Goal: Task Accomplishment & Management: Complete application form

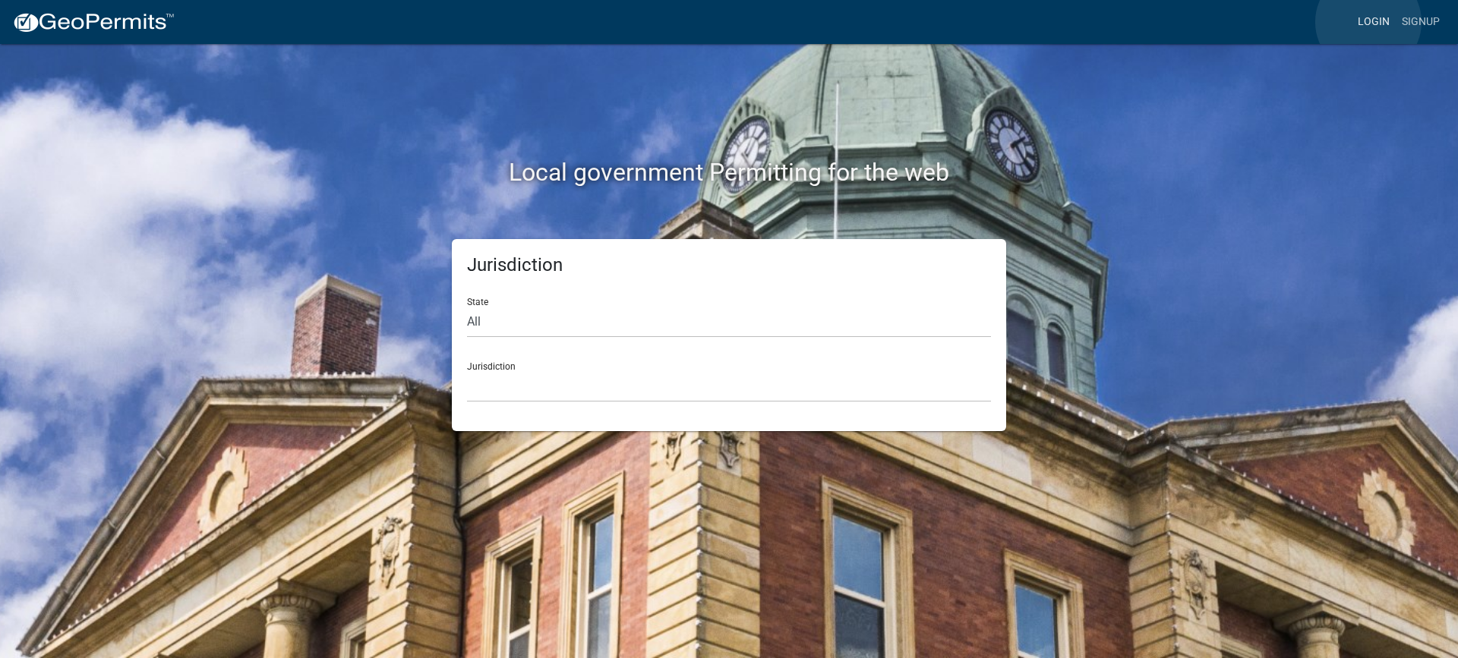
click at [1368, 22] on link "Login" at bounding box center [1374, 22] width 44 height 29
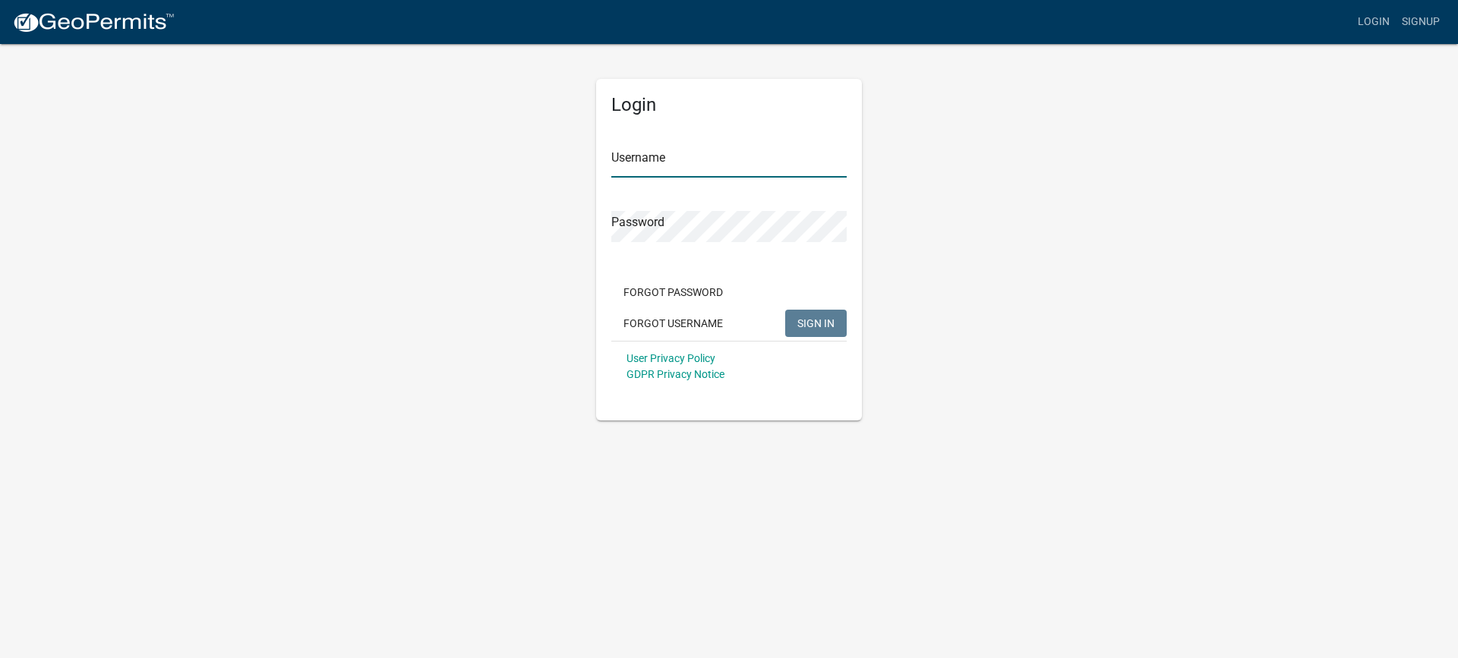
type input "mhaller"
click at [822, 323] on span "SIGN IN" at bounding box center [815, 323] width 37 height 12
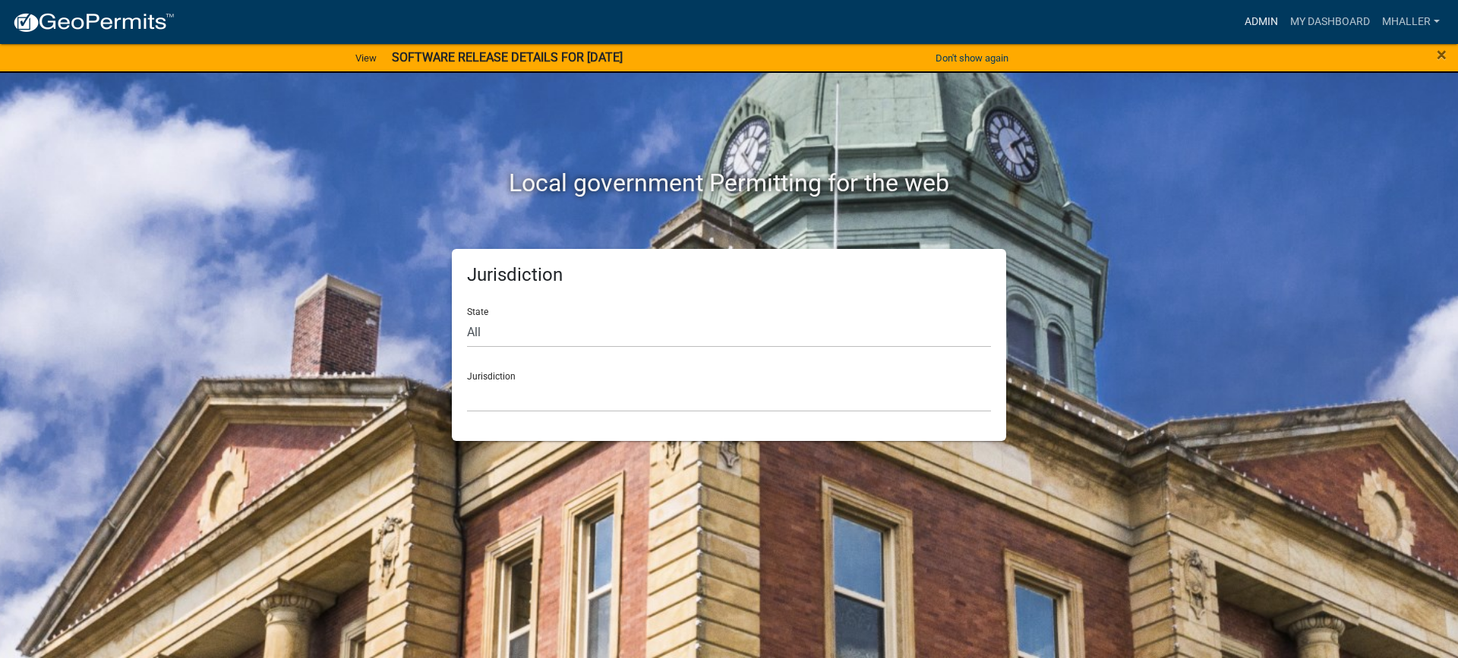
click at [1264, 21] on link "Admin" at bounding box center [1262, 22] width 46 height 29
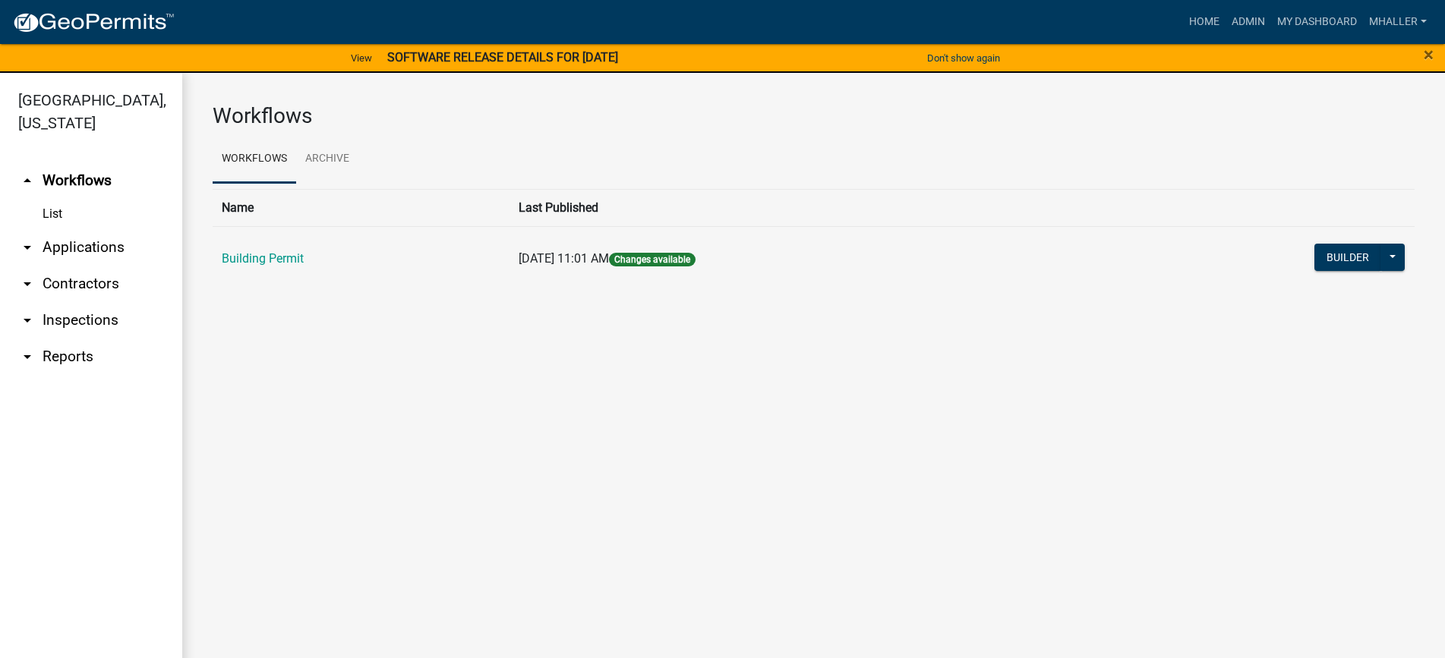
click at [68, 302] on link "arrow_drop_down Inspections" at bounding box center [91, 320] width 182 height 36
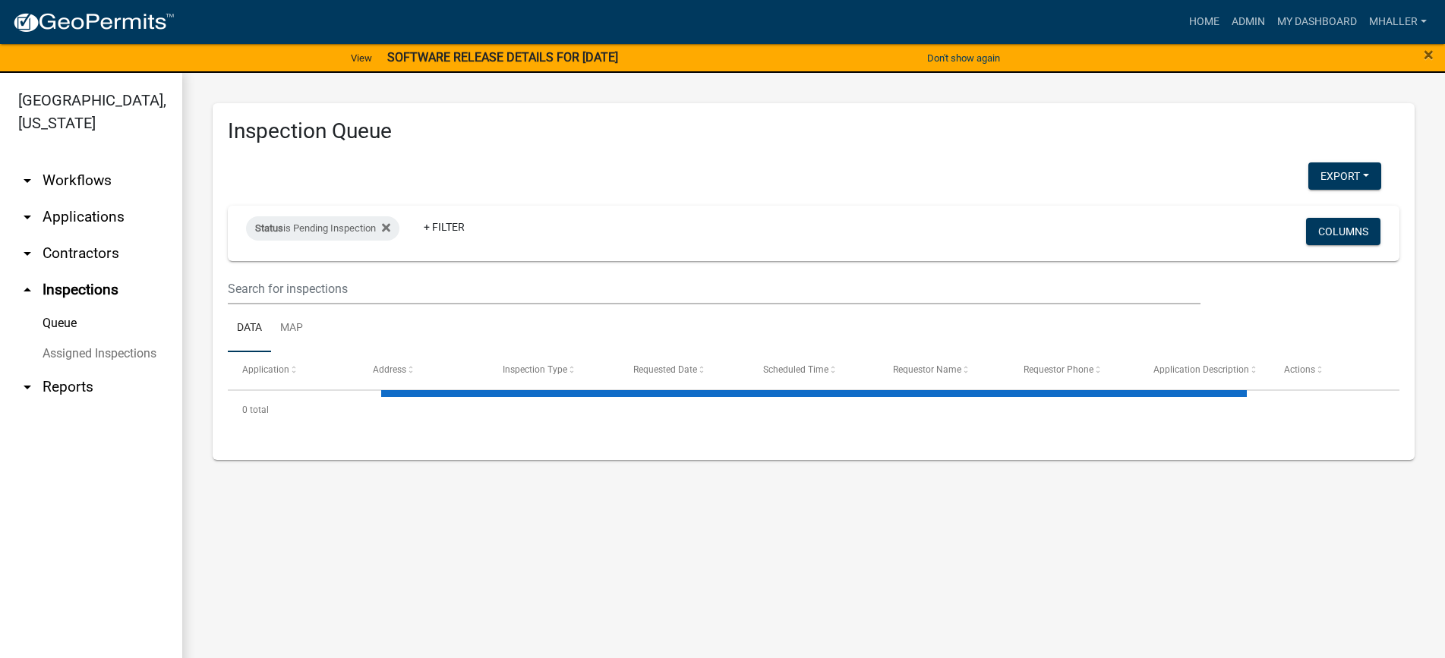
select select "1: 25"
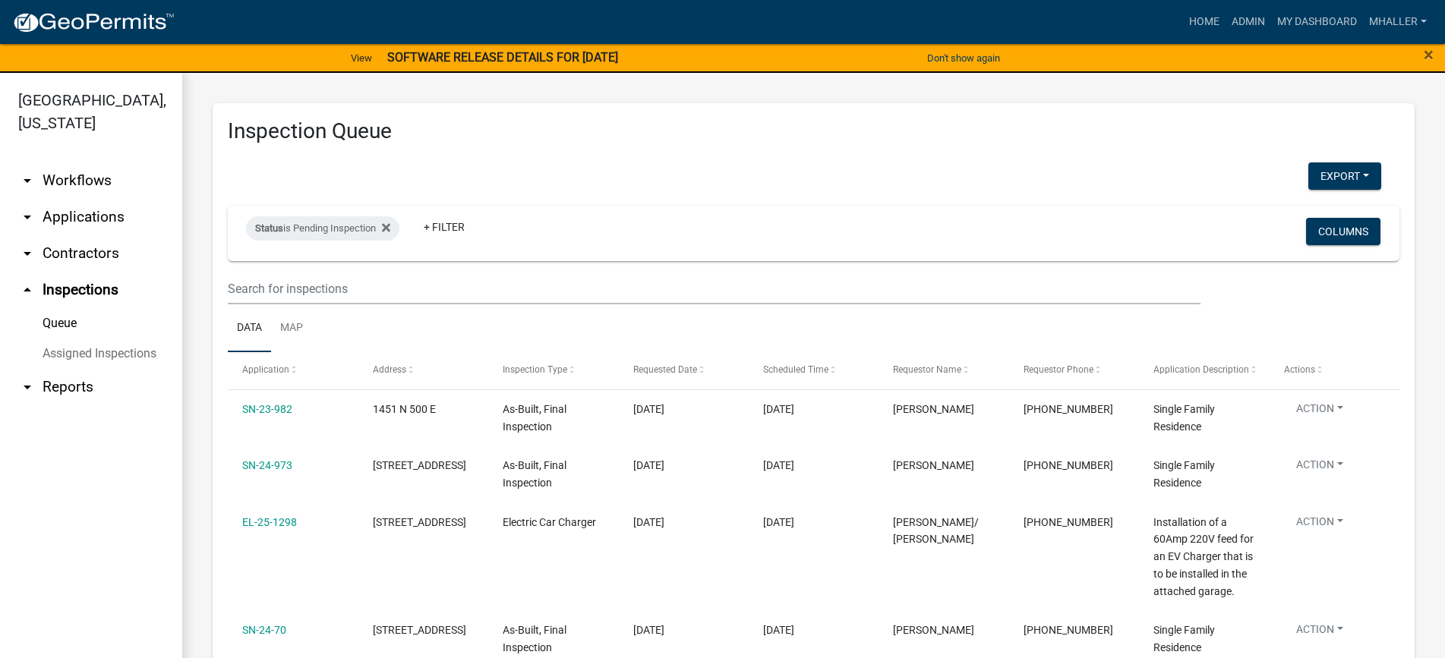
click at [68, 199] on link "arrow_drop_down Applications" at bounding box center [91, 217] width 182 height 36
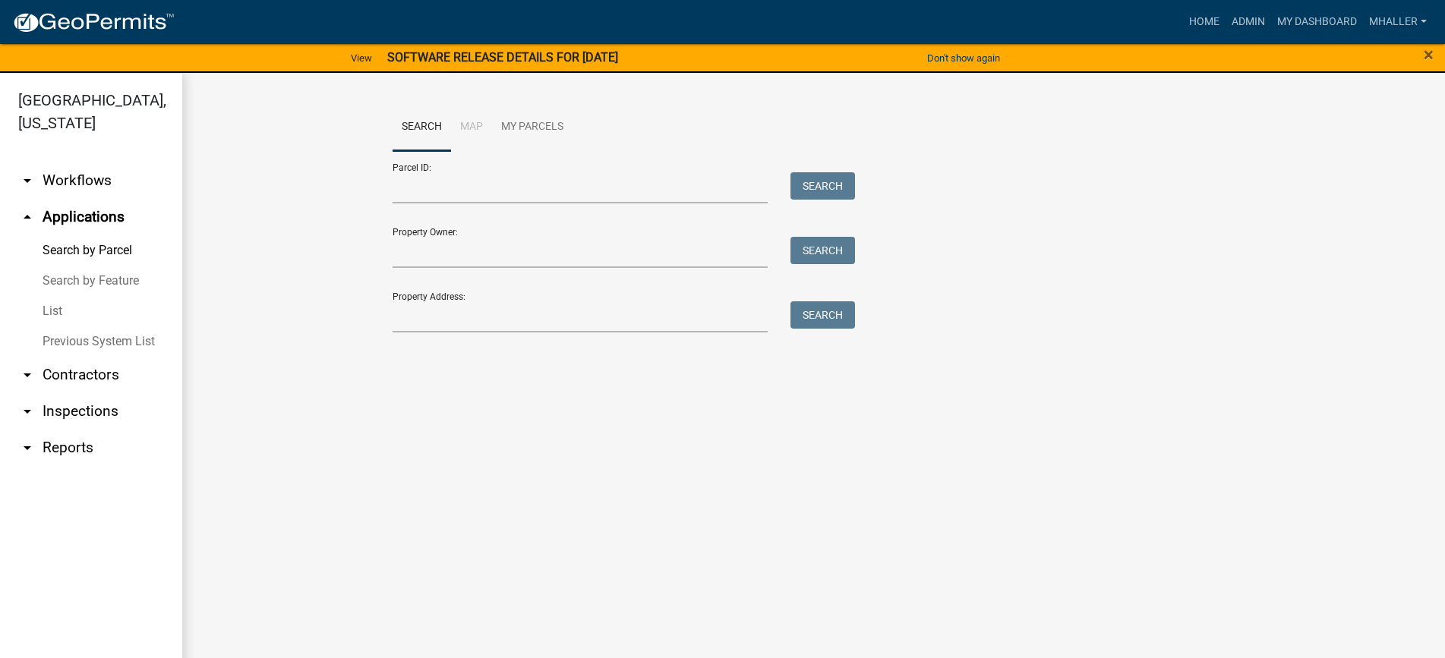
click at [59, 296] on link "List" at bounding box center [91, 311] width 182 height 30
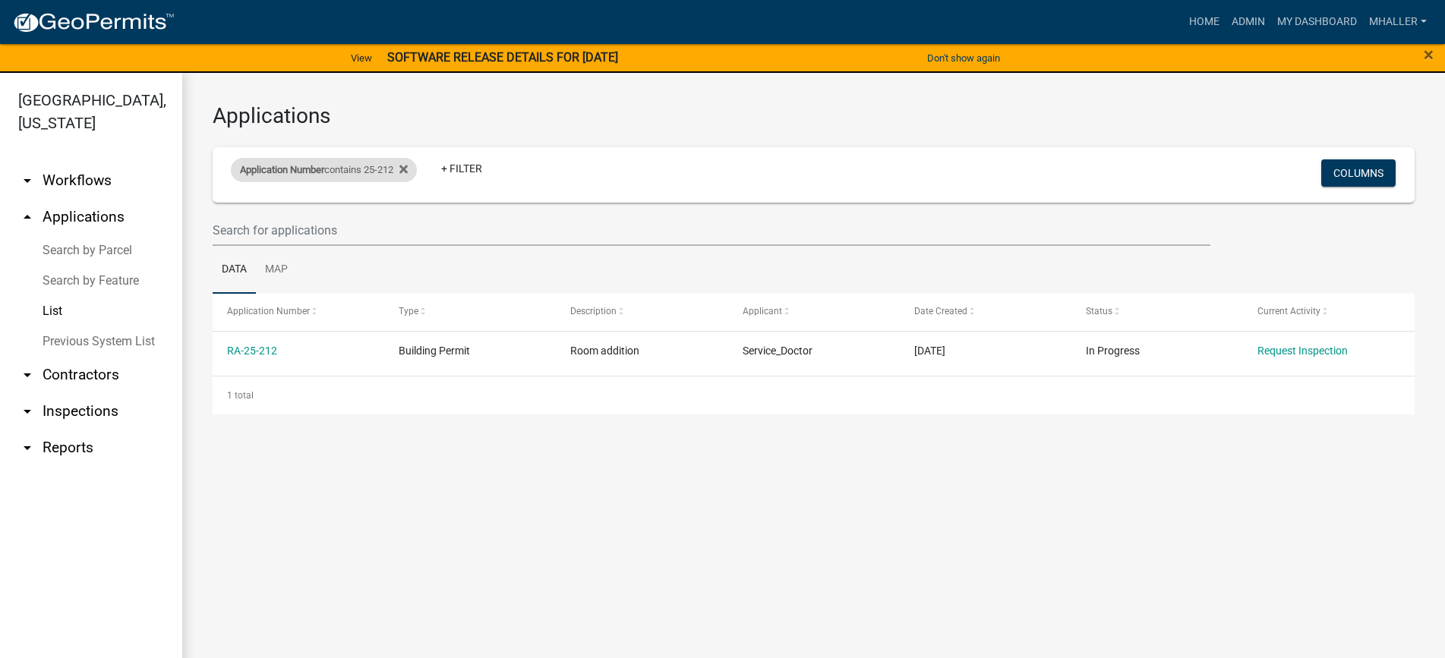
click at [308, 175] on span "Application Number" at bounding box center [282, 169] width 84 height 11
click at [324, 233] on input "25-212" at bounding box center [330, 226] width 139 height 31
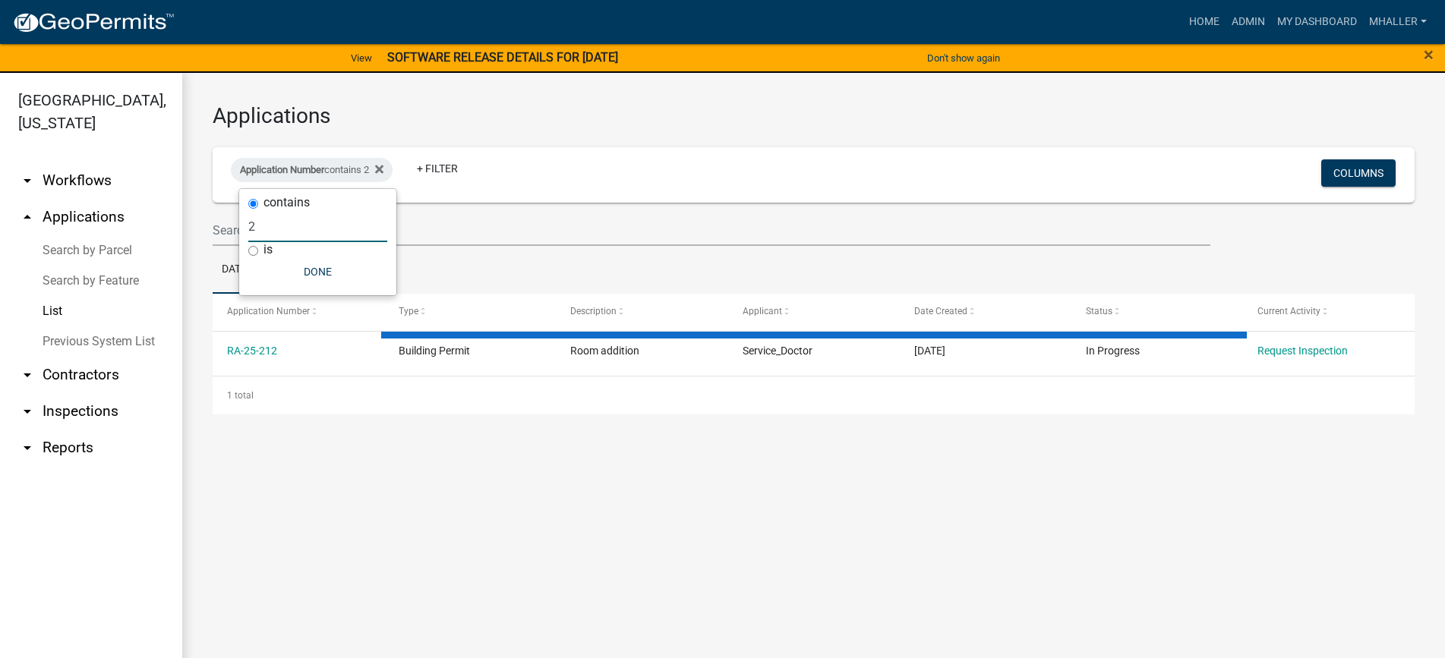
type input "24"
select select "1: 25"
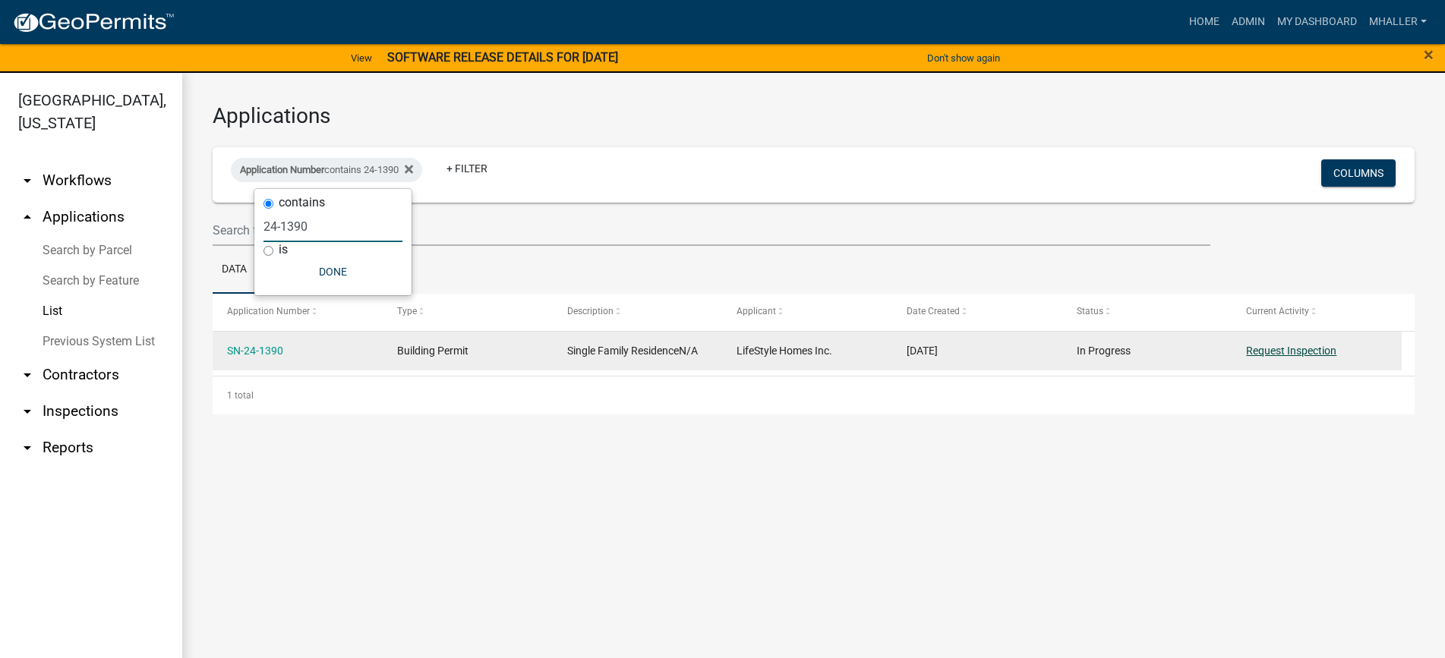
type input "24-1390"
click at [1263, 346] on link "Request Inspection" at bounding box center [1291, 351] width 90 height 12
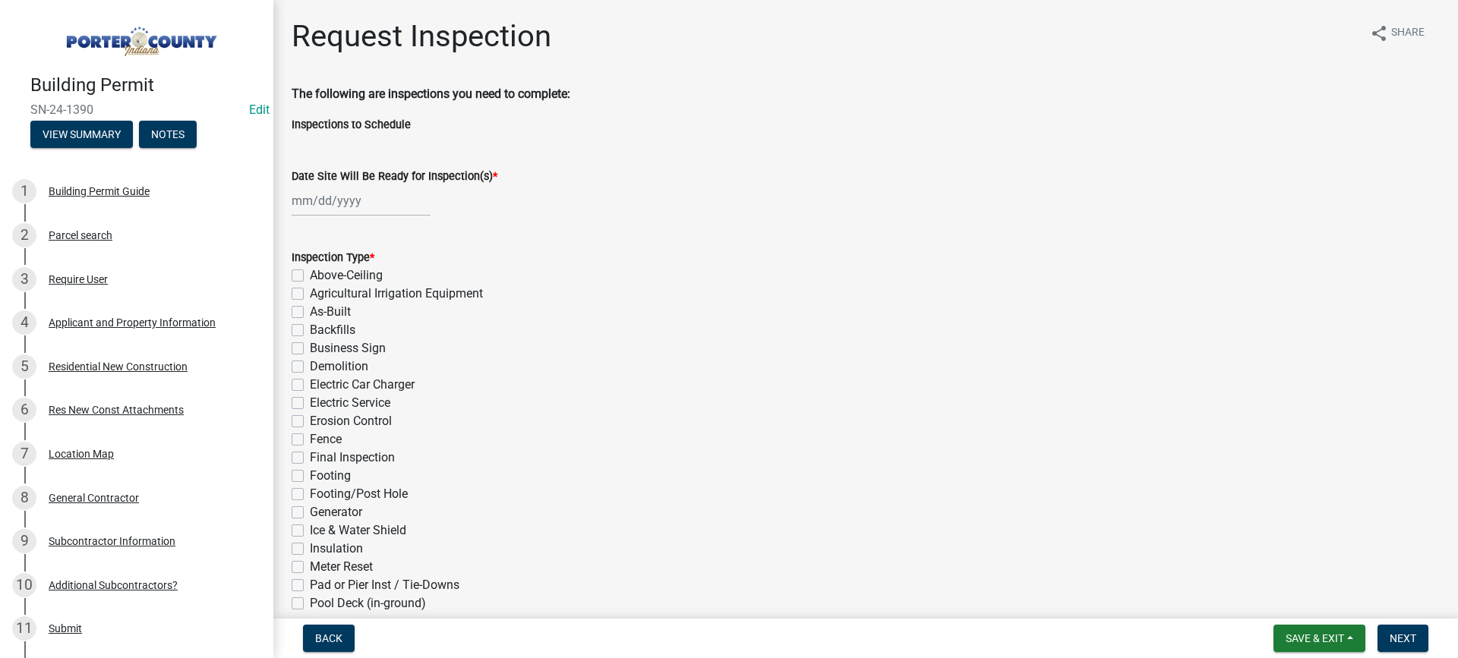
click at [346, 202] on div at bounding box center [361, 200] width 139 height 31
select select "9"
select select "2025"
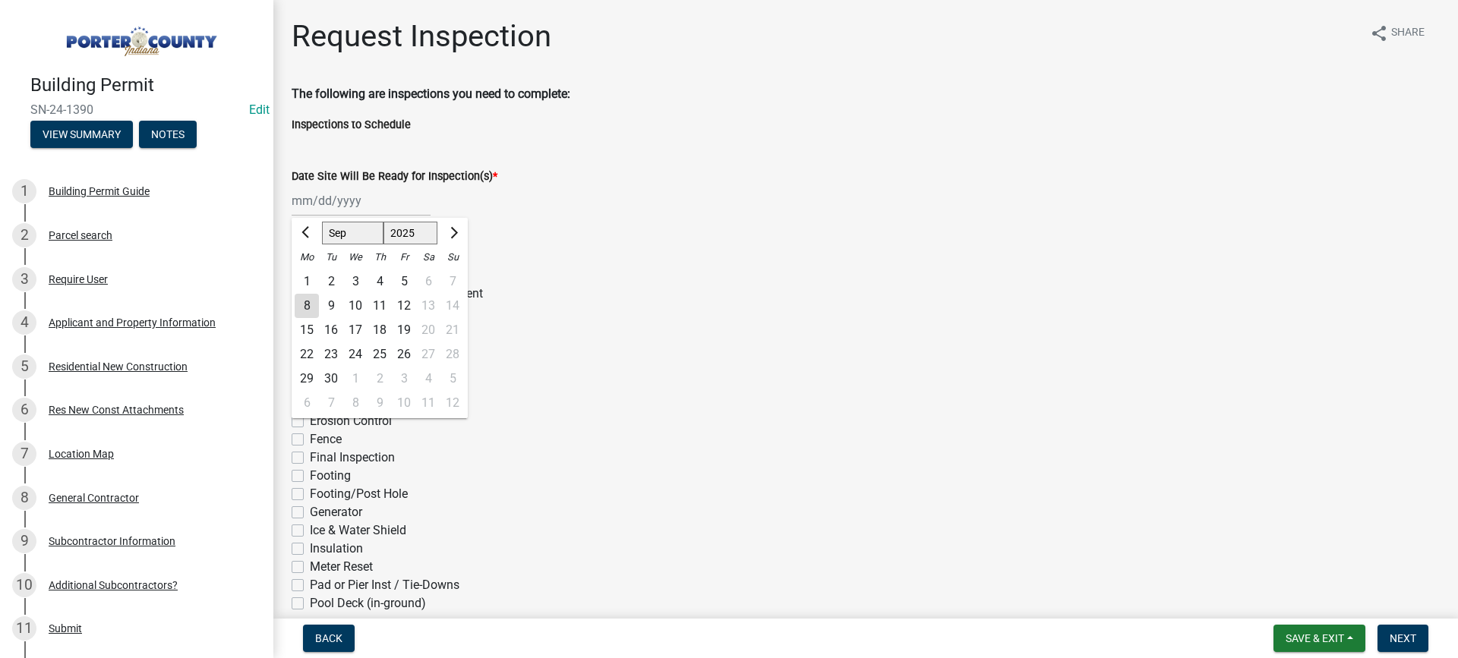
click at [306, 304] on div "8" at bounding box center [307, 306] width 24 height 24
type input "[DATE]"
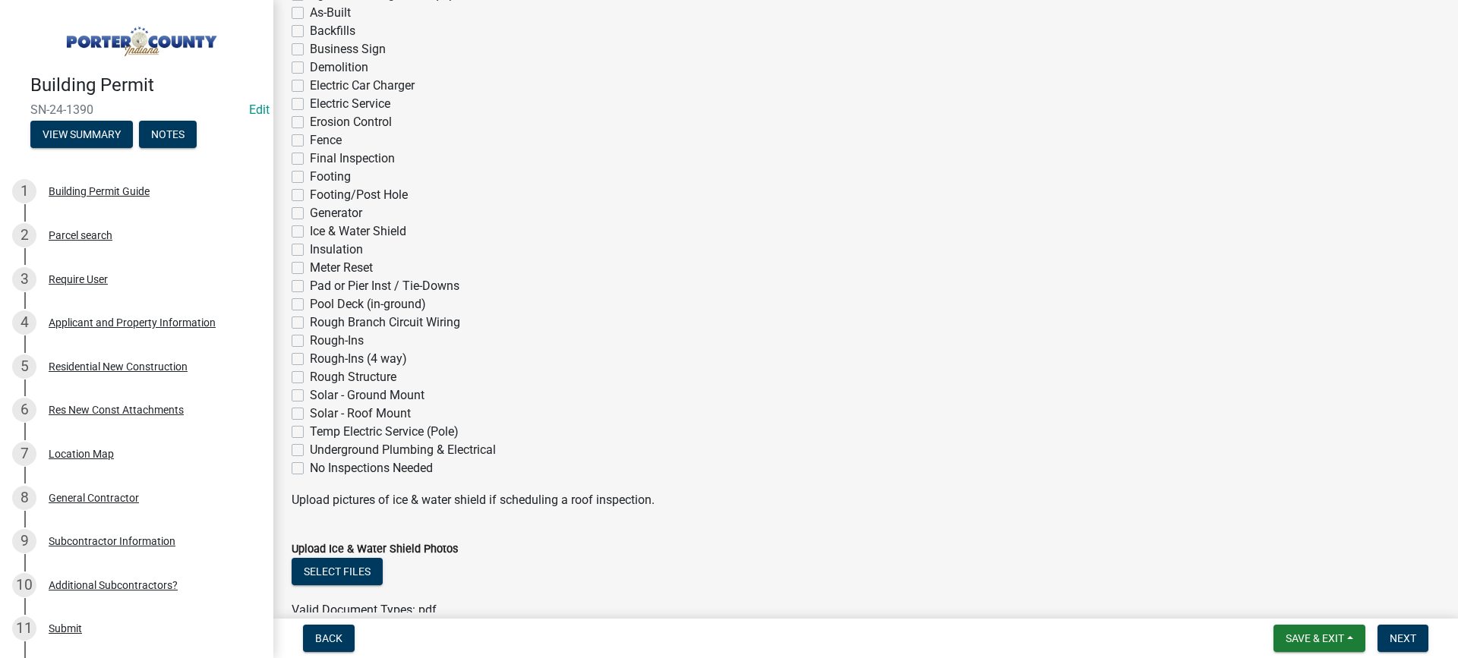
scroll to position [304, 0]
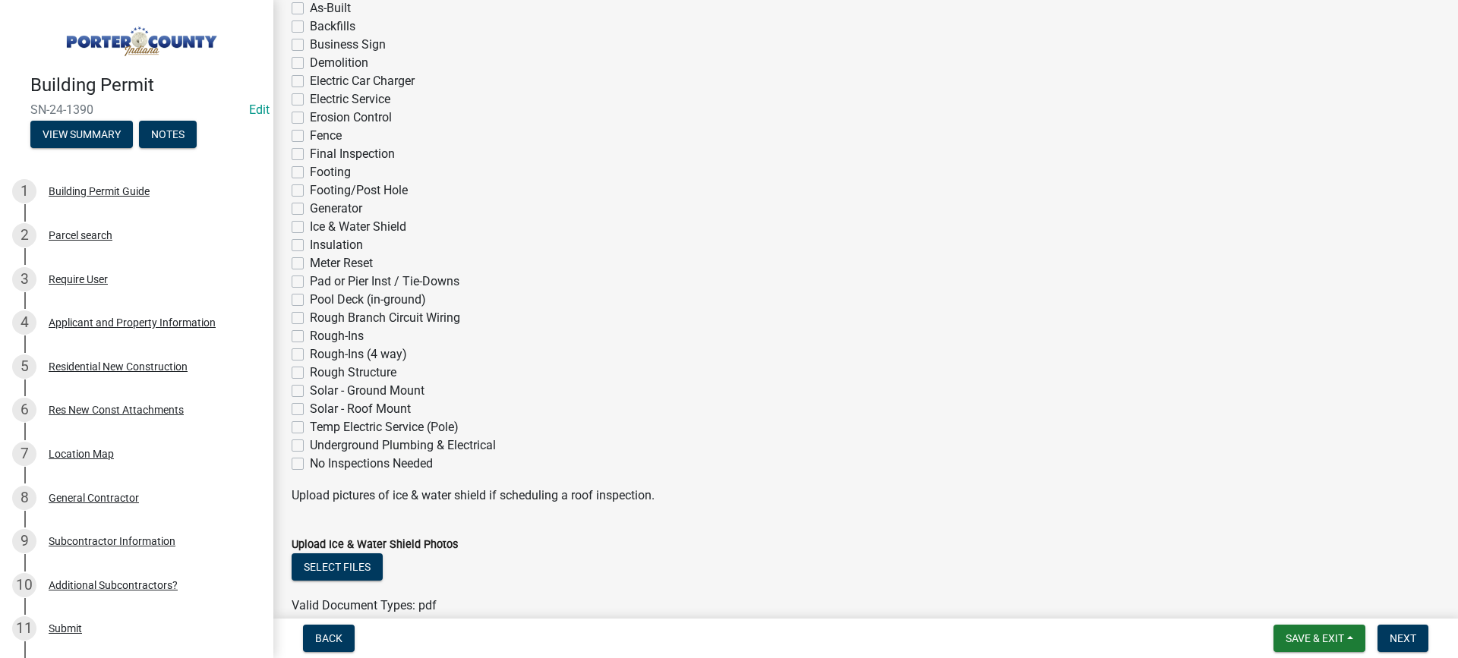
click at [310, 355] on label "Rough-Ins (4 way)" at bounding box center [358, 355] width 97 height 18
click at [310, 355] on input "Rough-Ins (4 way)" at bounding box center [315, 351] width 10 height 10
checkbox input "true"
checkbox input "false"
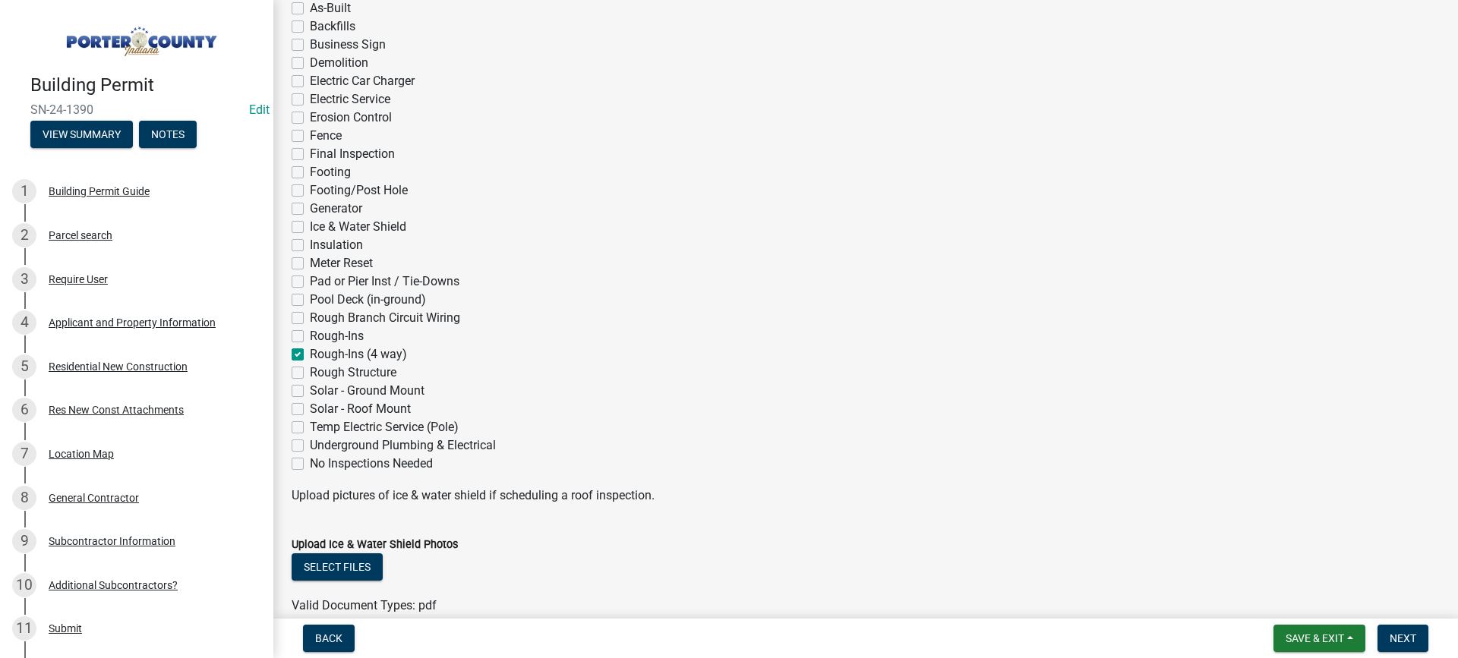
checkbox input "false"
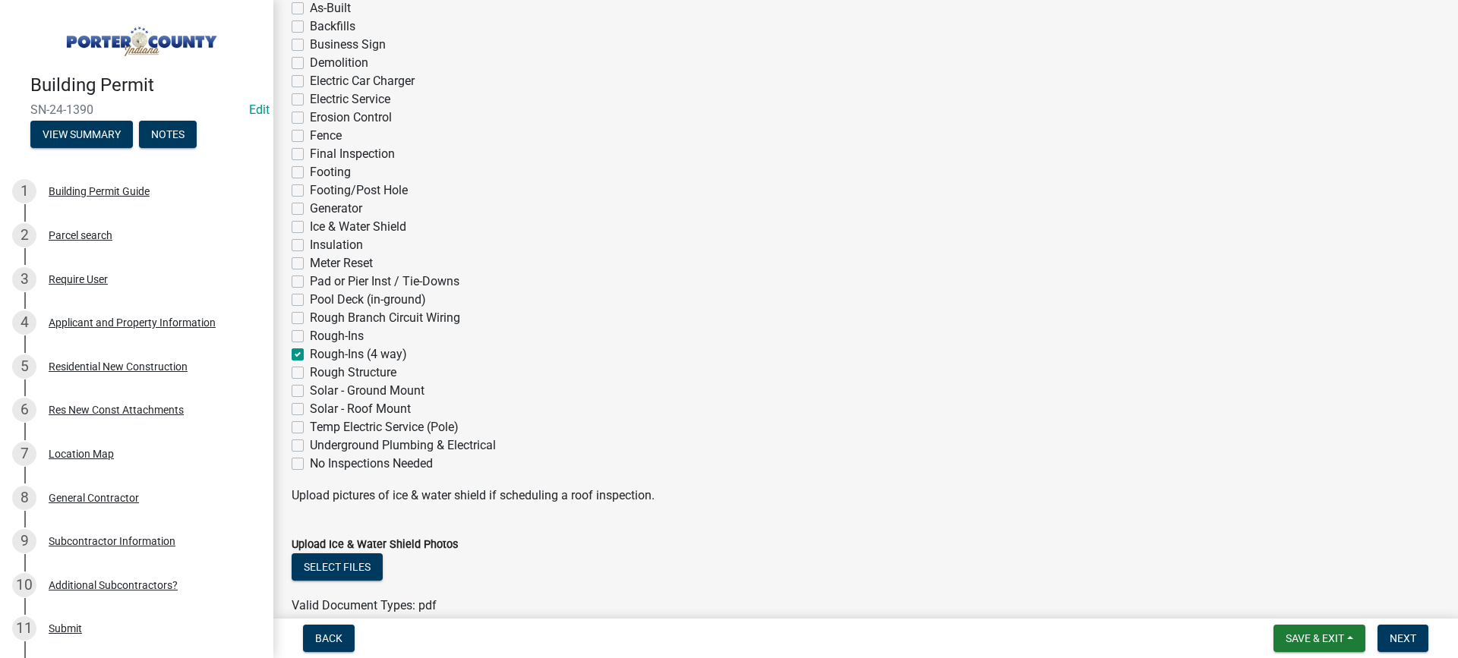
checkbox input "false"
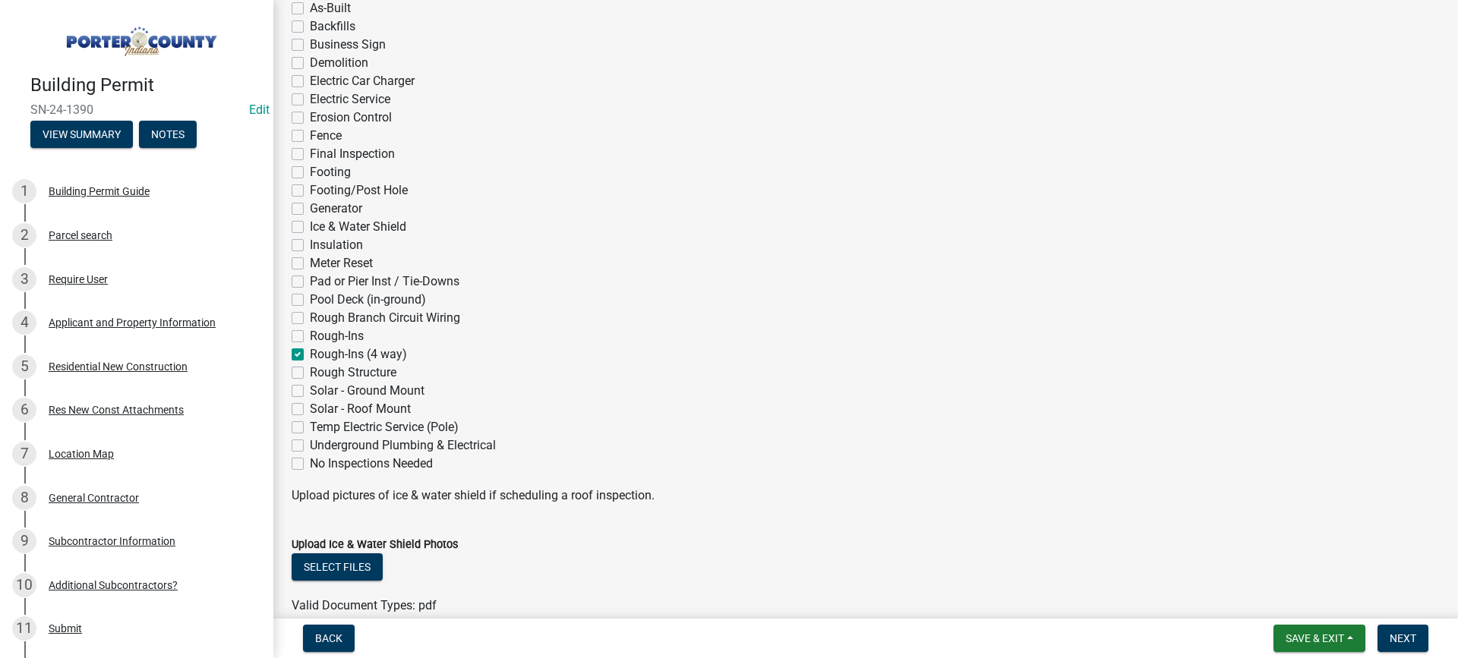
checkbox input "false"
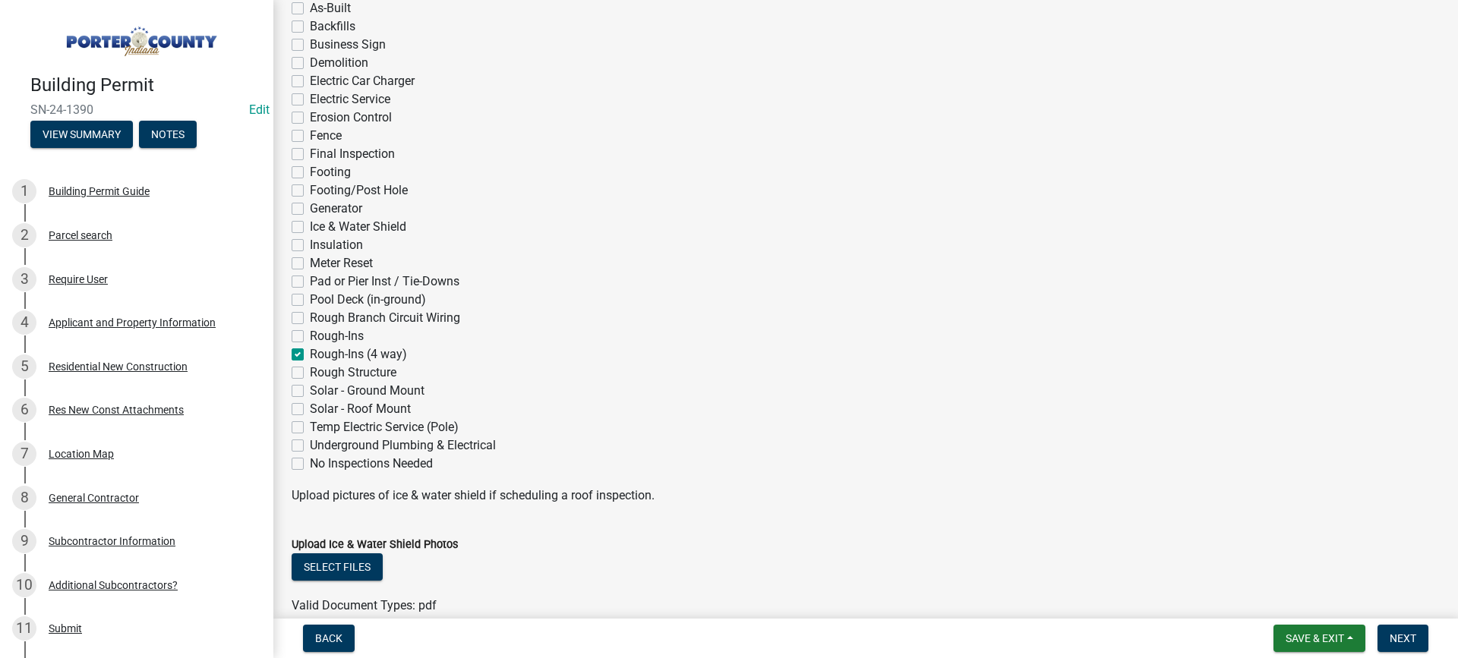
checkbox input "false"
checkbox input "true"
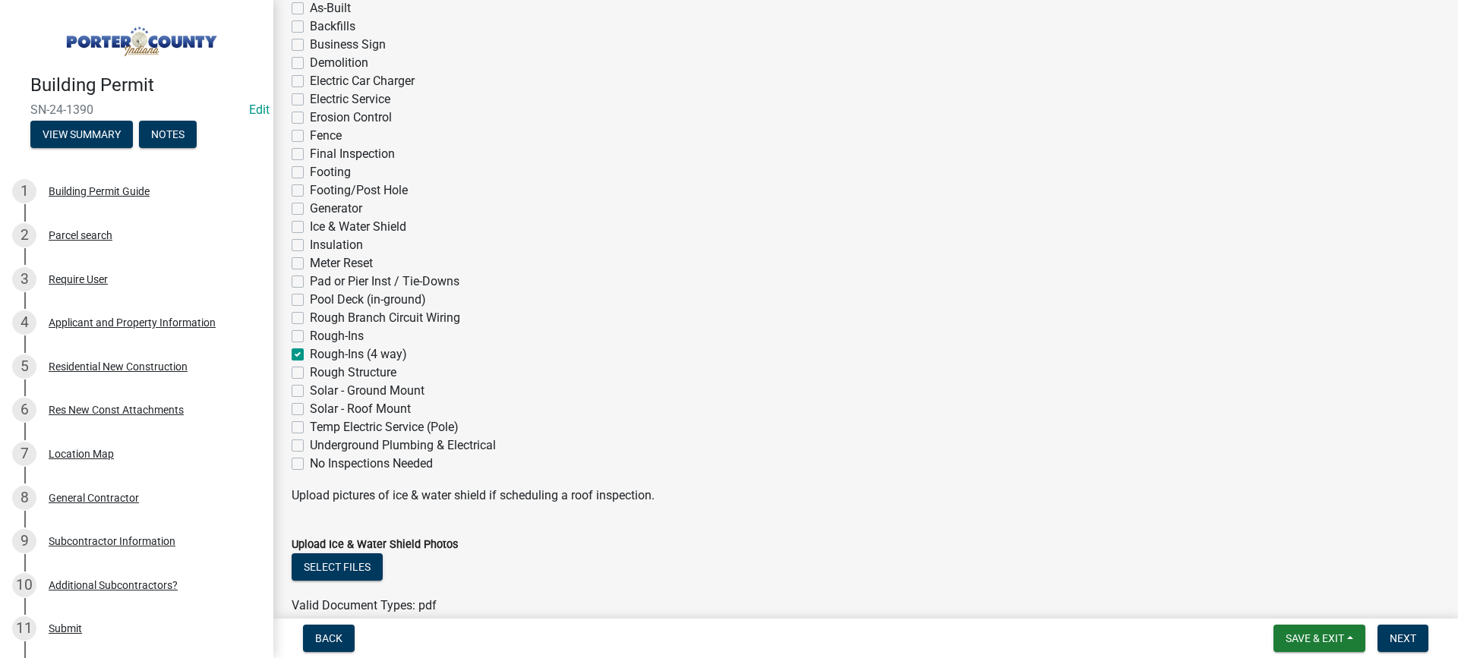
checkbox input "false"
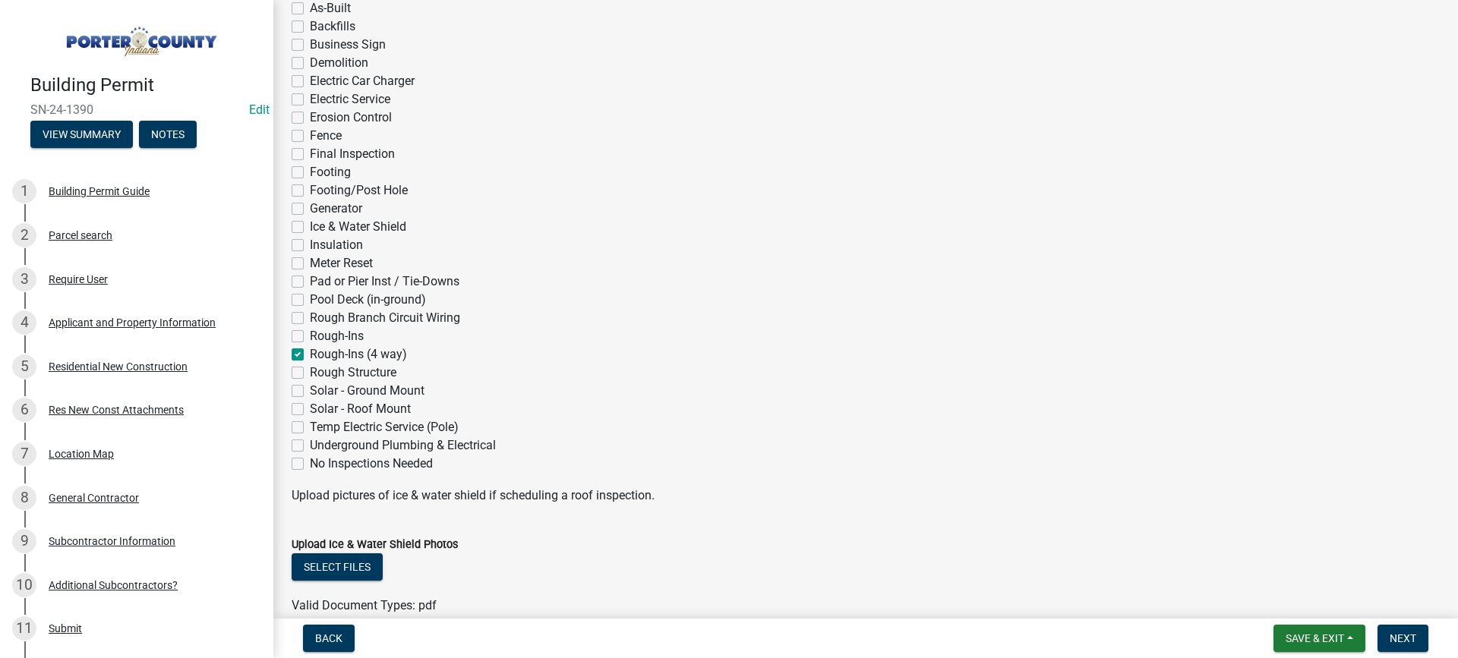
checkbox input "false"
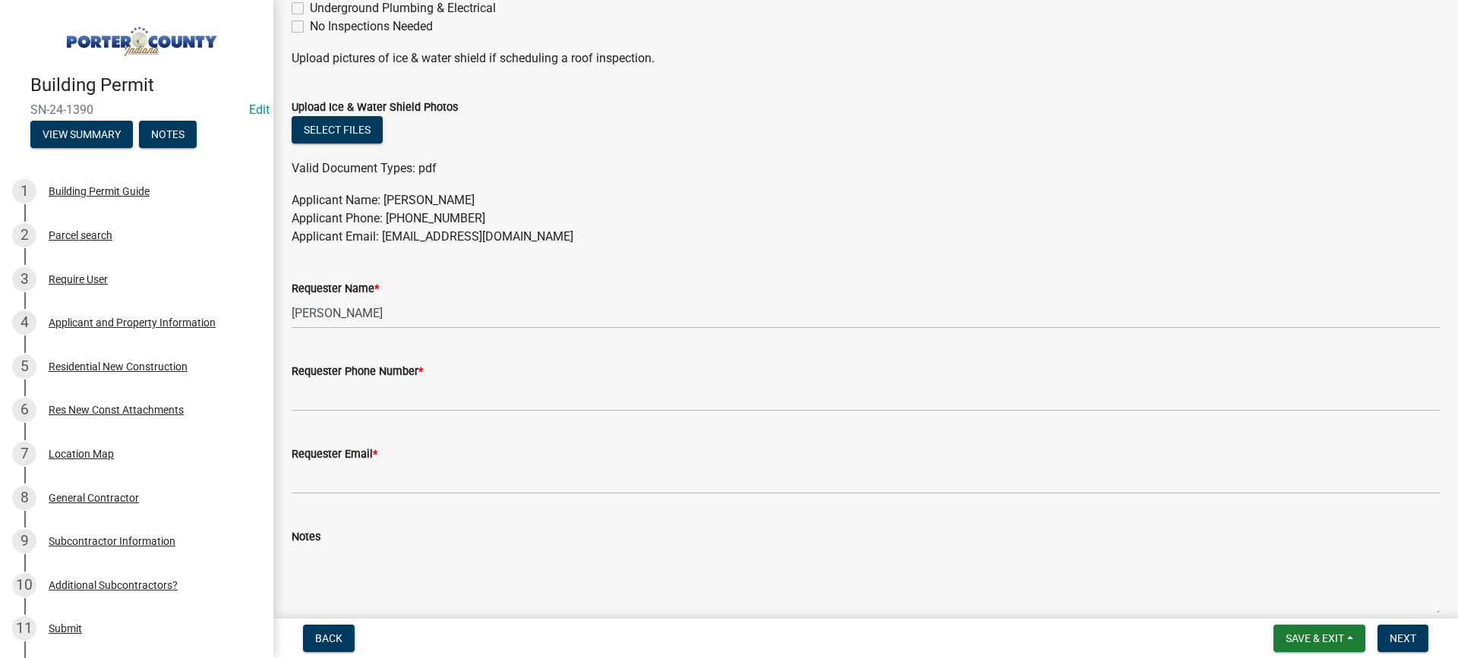
scroll to position [817, 0]
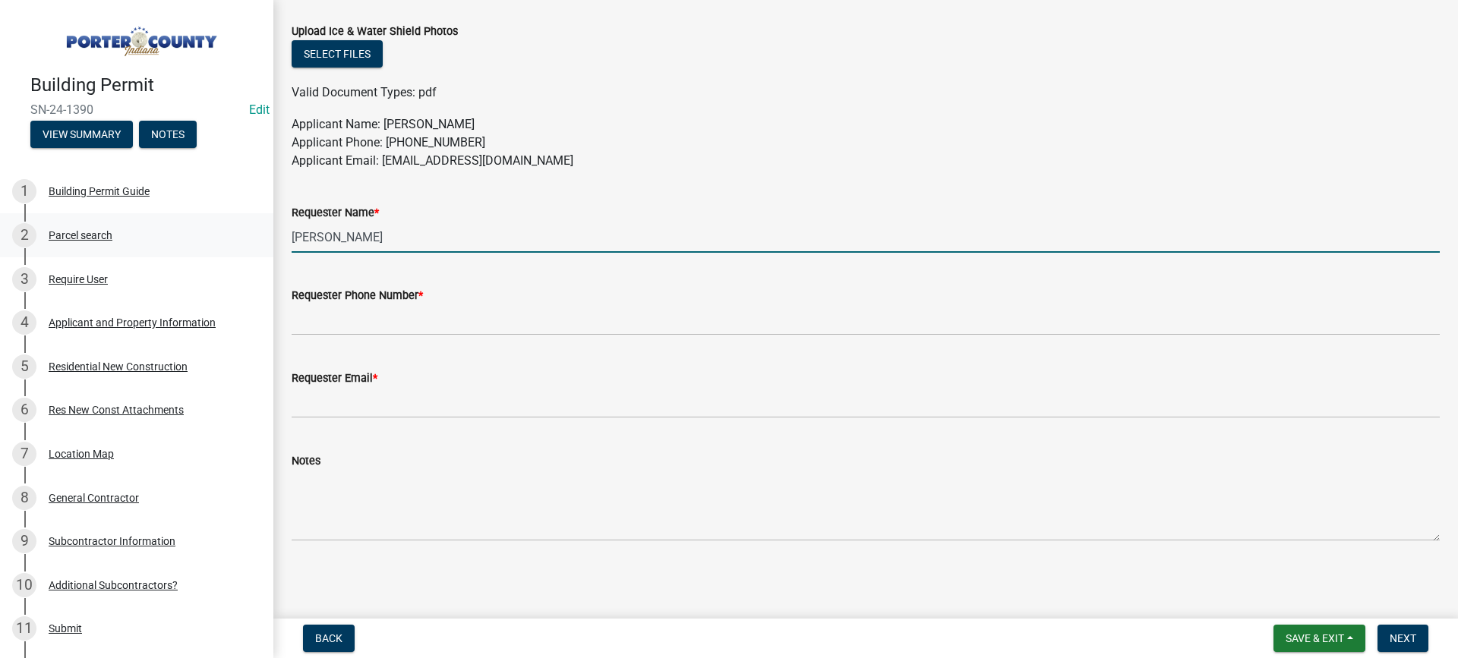
drag, startPoint x: 336, startPoint y: 245, endPoint x: 232, endPoint y: 253, distance: 104.4
click at [238, 252] on div "Building Permit SN-24-1390 Edit View Summary Notes 1 Building Permit Guide 2 Pa…" at bounding box center [729, 329] width 1458 height 658
type input "eM specialists"
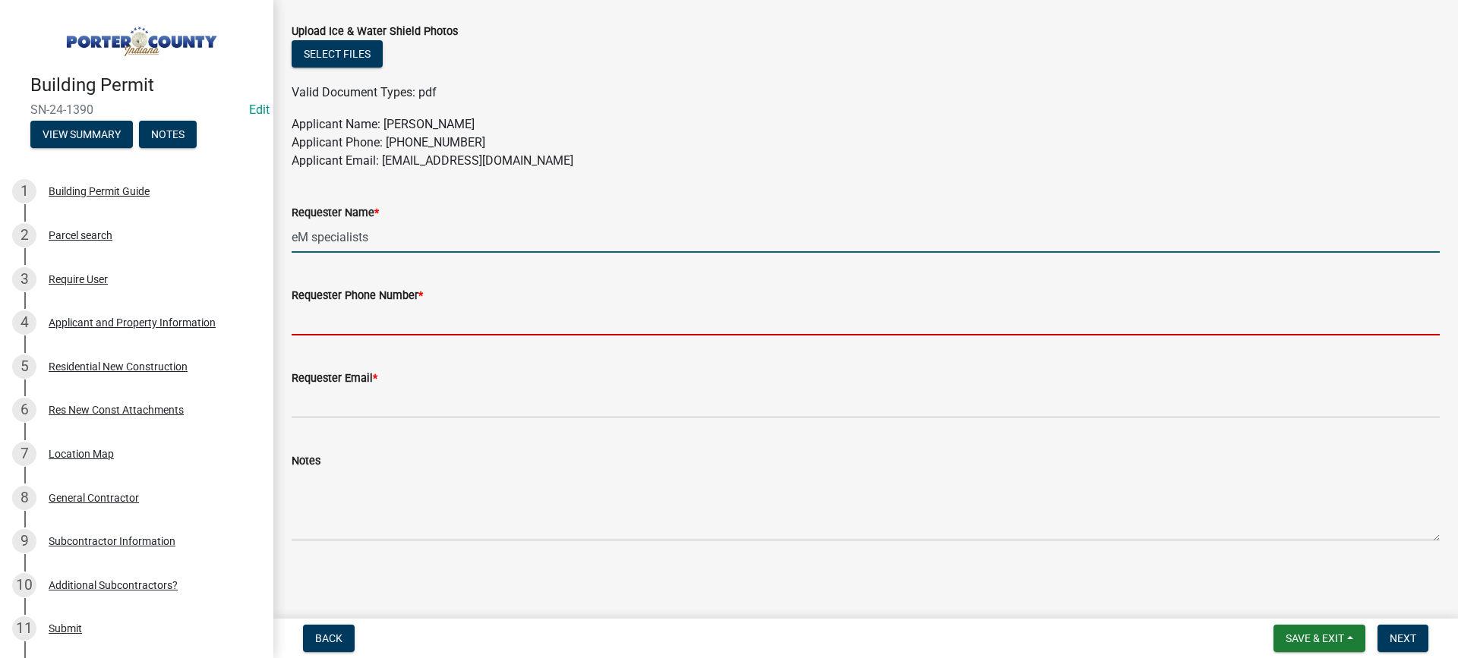
click at [358, 318] on input "Requester Phone Number *" at bounding box center [866, 320] width 1148 height 31
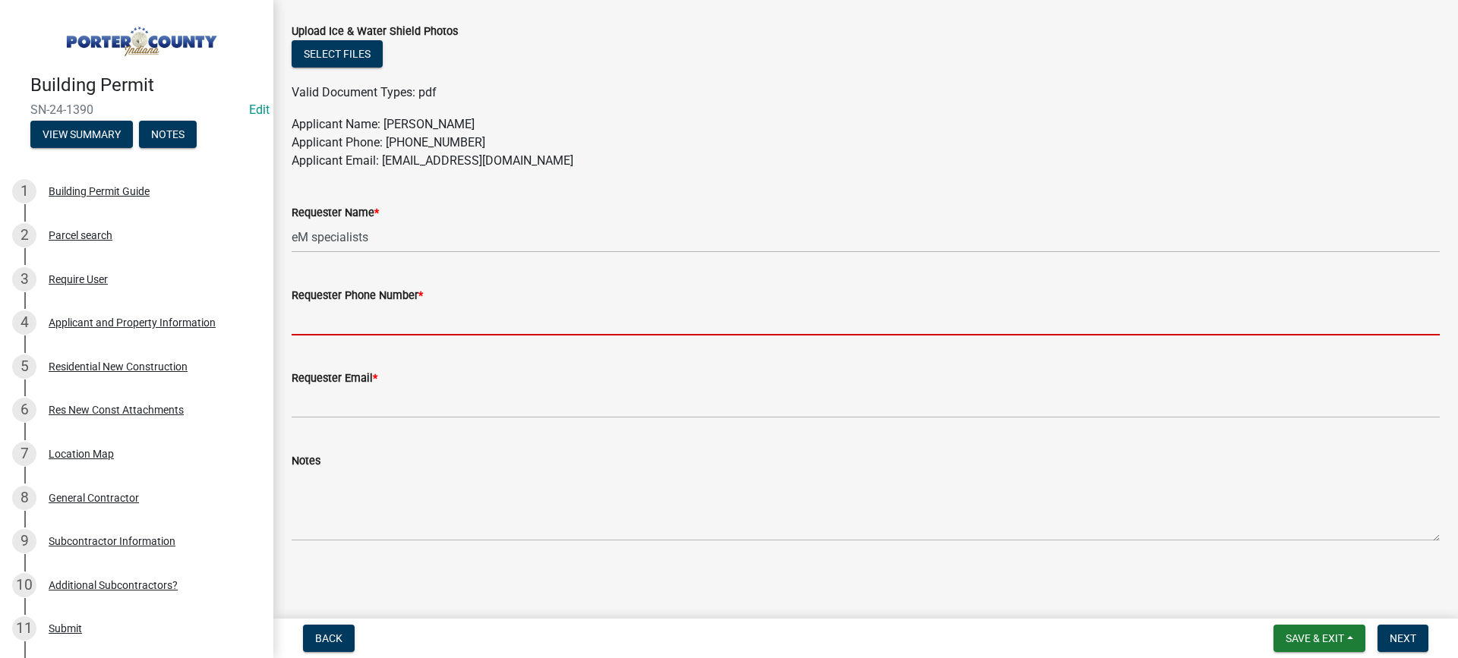
type input "[PHONE_NUMBER]"
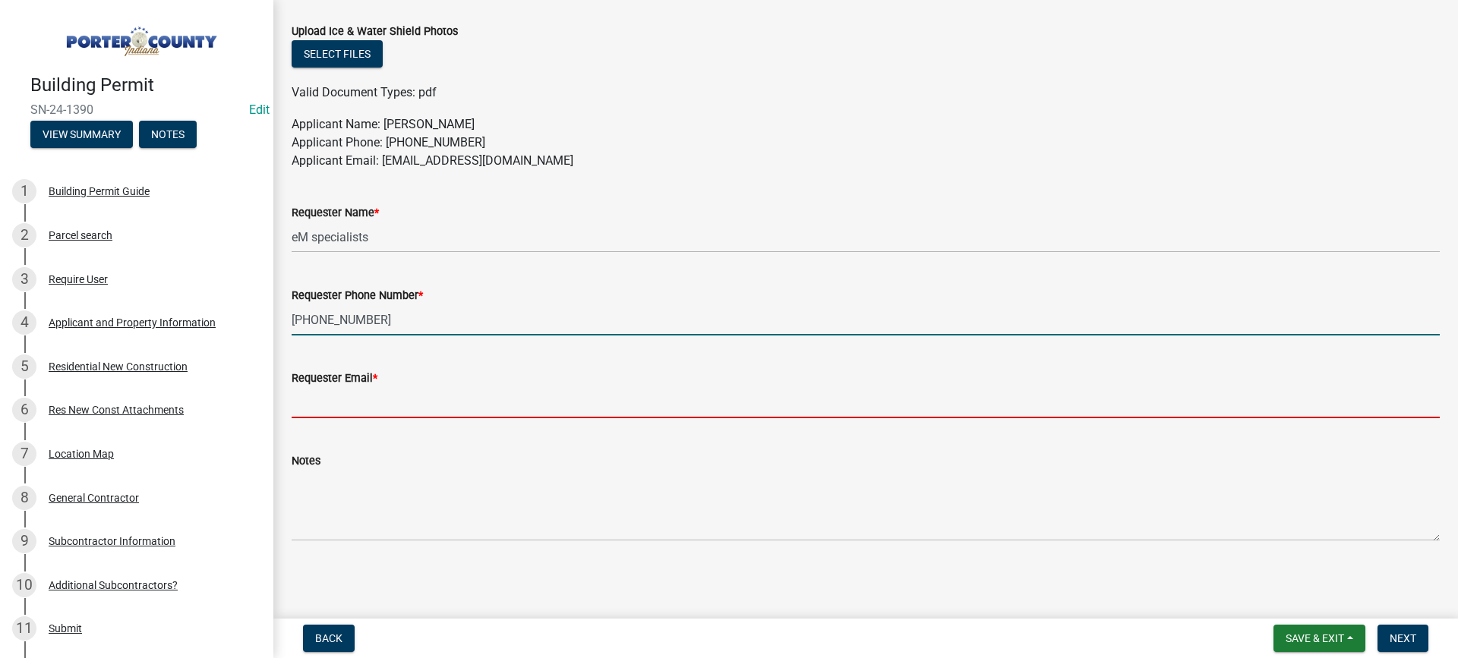
click at [393, 405] on input "Requester Email *" at bounding box center [866, 402] width 1148 height 31
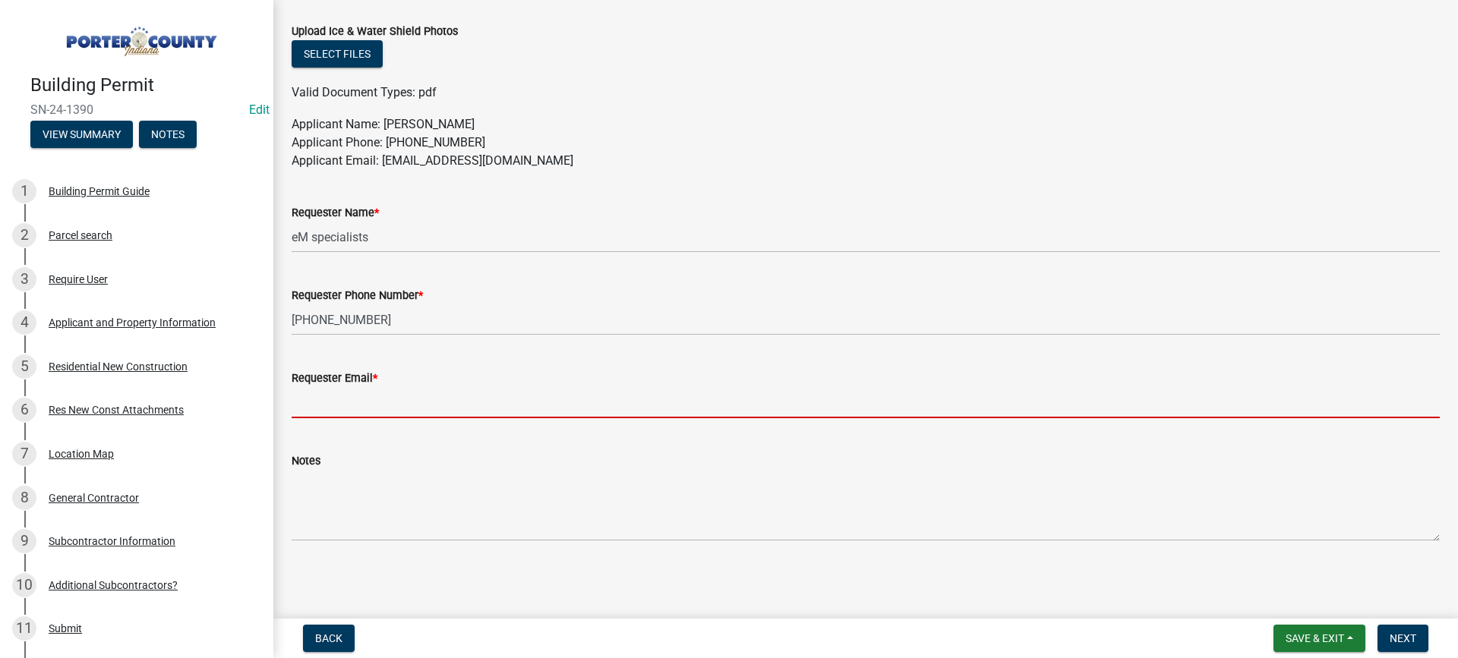
type input "[EMAIL_ADDRESS][DOMAIN_NAME]"
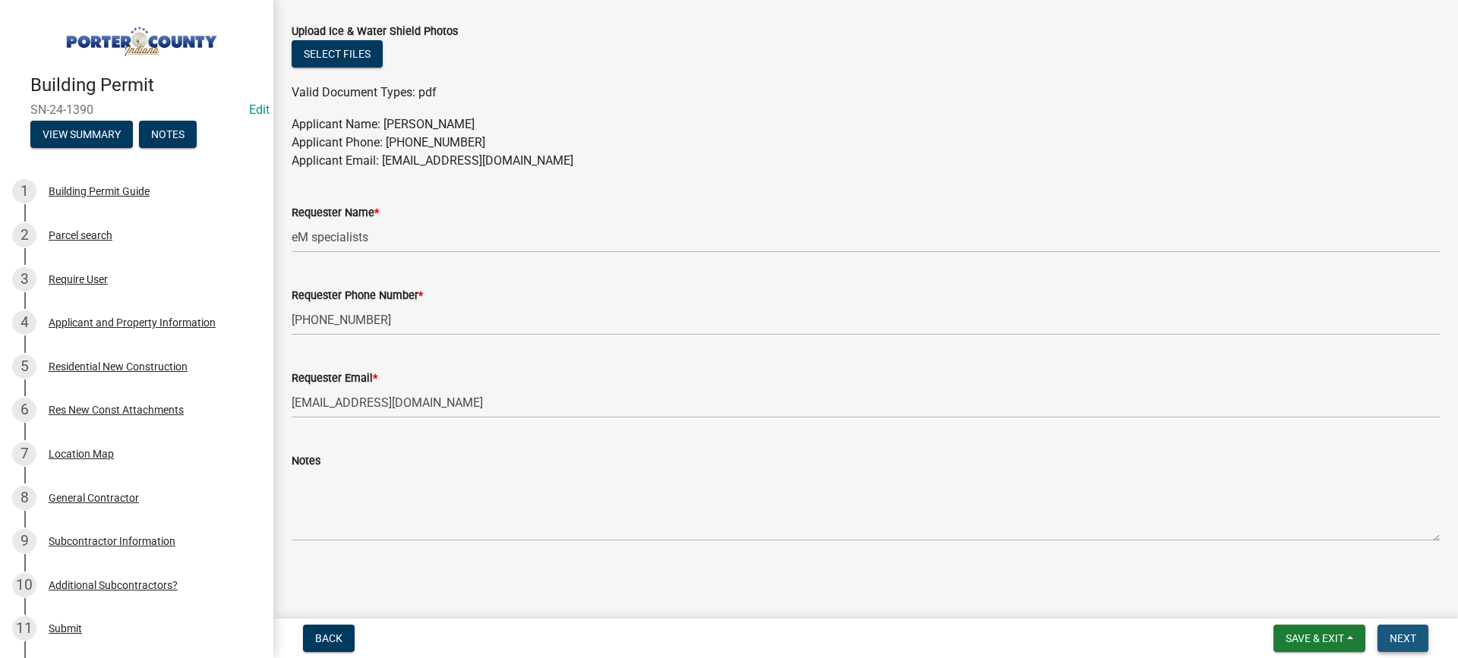
click at [1398, 641] on span "Next" at bounding box center [1403, 639] width 27 height 12
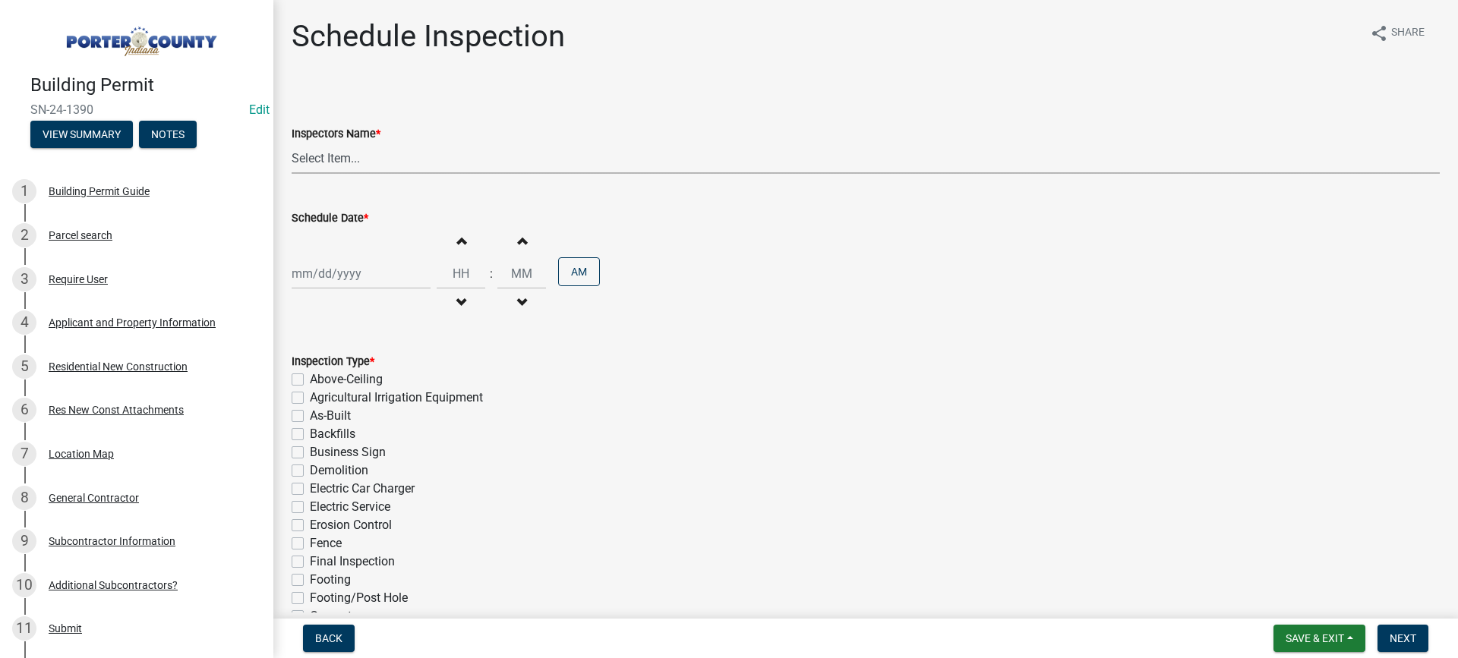
click at [335, 158] on select "Select Item... mhaller ([PERSON_NAME])" at bounding box center [866, 158] width 1148 height 31
select select "ca350da2-795e-4cf8-941d-46ff53e354ae"
click at [292, 143] on select "Select Item... mhaller ([PERSON_NAME])" at bounding box center [866, 158] width 1148 height 31
click at [349, 272] on div at bounding box center [361, 273] width 139 height 31
select select "9"
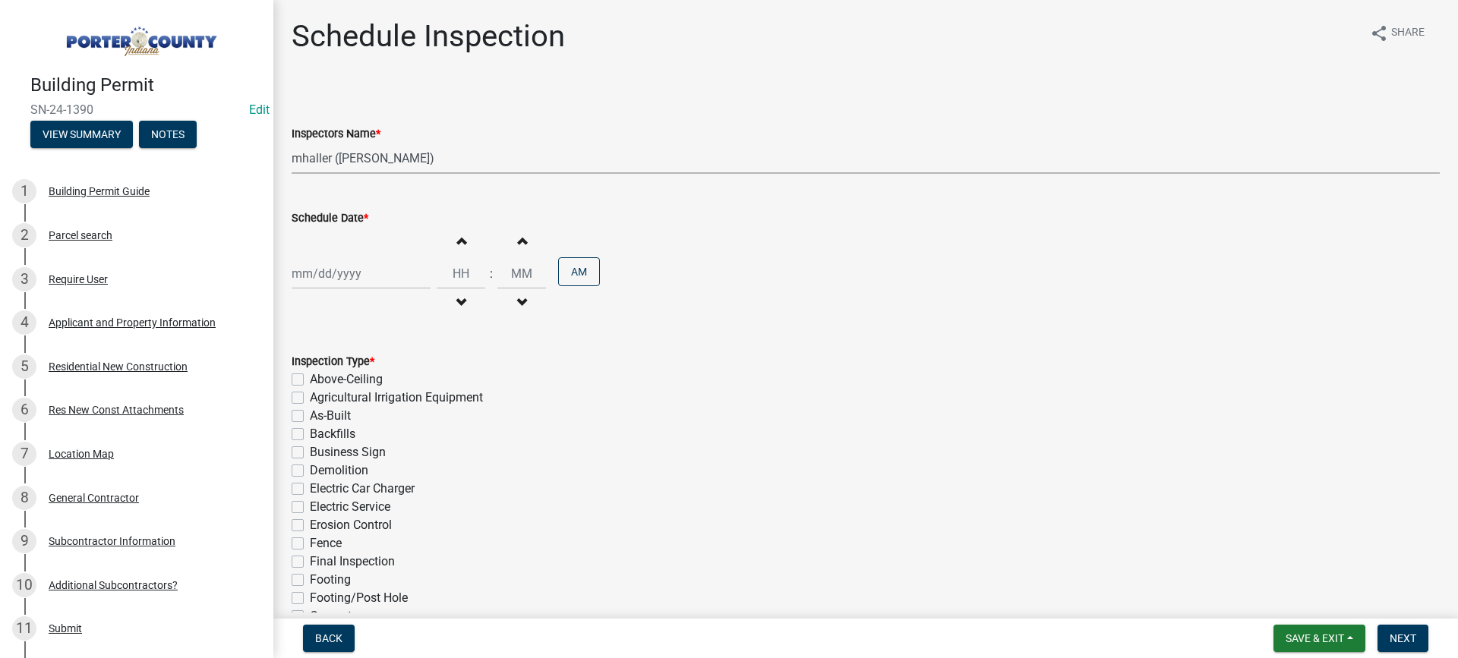
select select "2025"
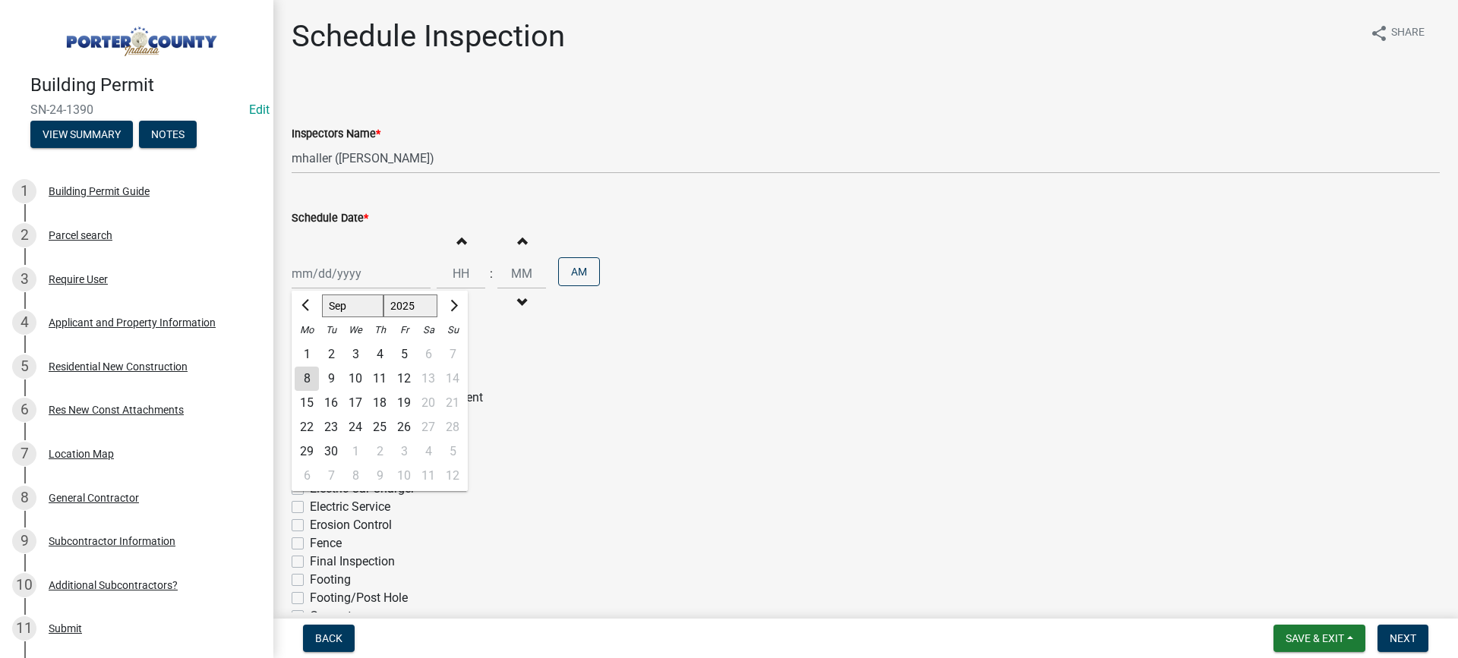
click at [306, 374] on div "8" at bounding box center [307, 379] width 24 height 24
type input "[DATE]"
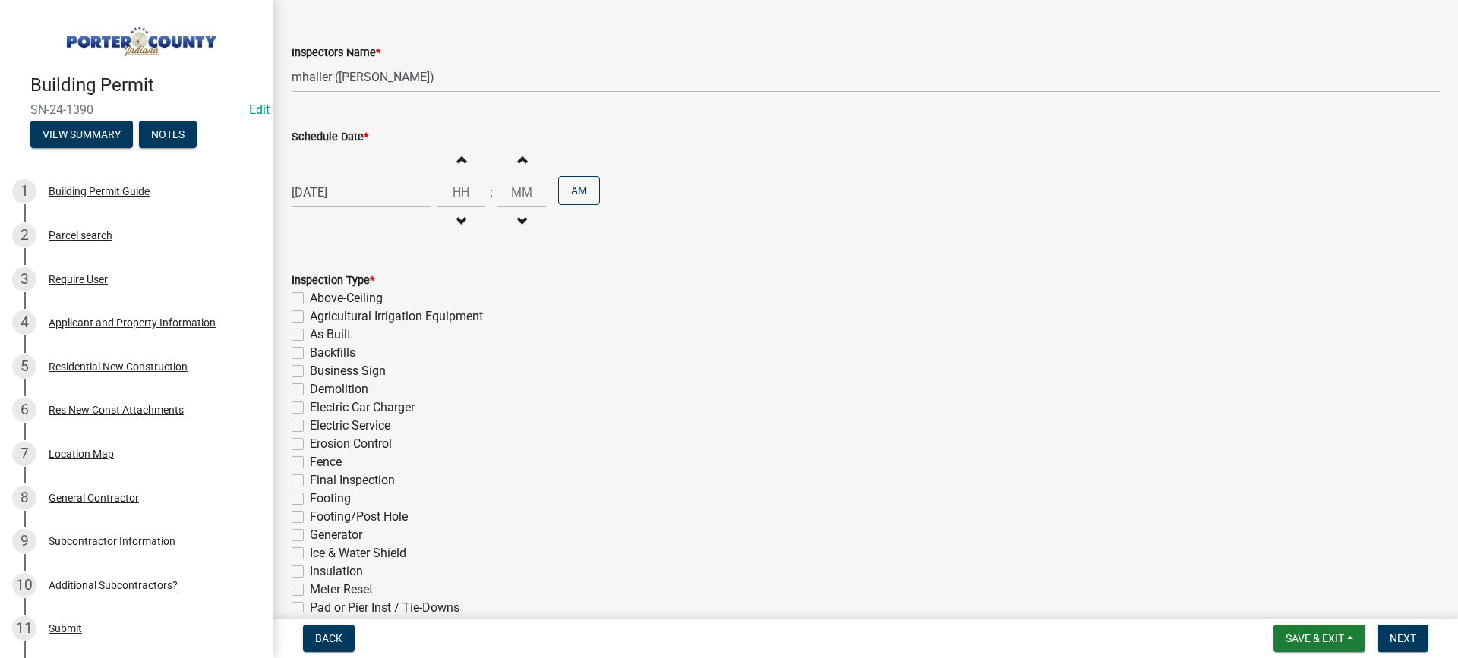
scroll to position [76, 0]
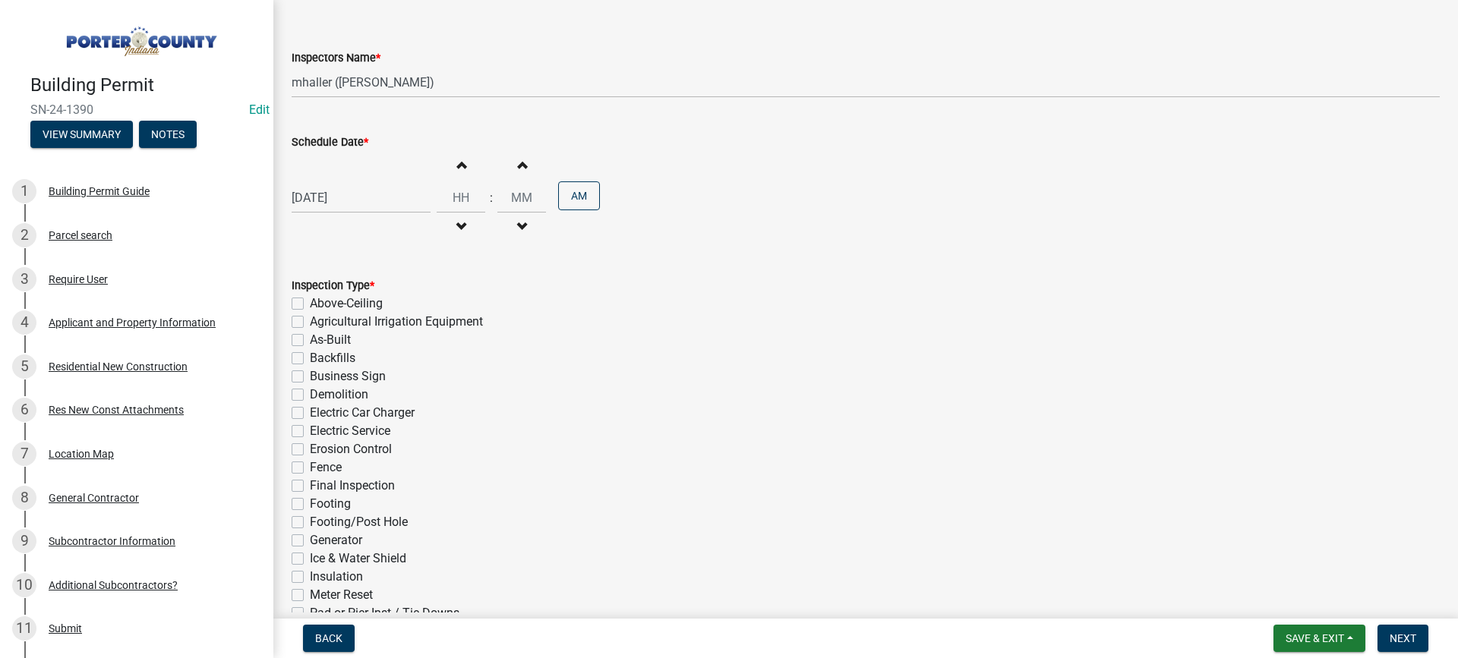
click at [326, 196] on div "[DATE]" at bounding box center [361, 197] width 139 height 31
select select "9"
select select "2025"
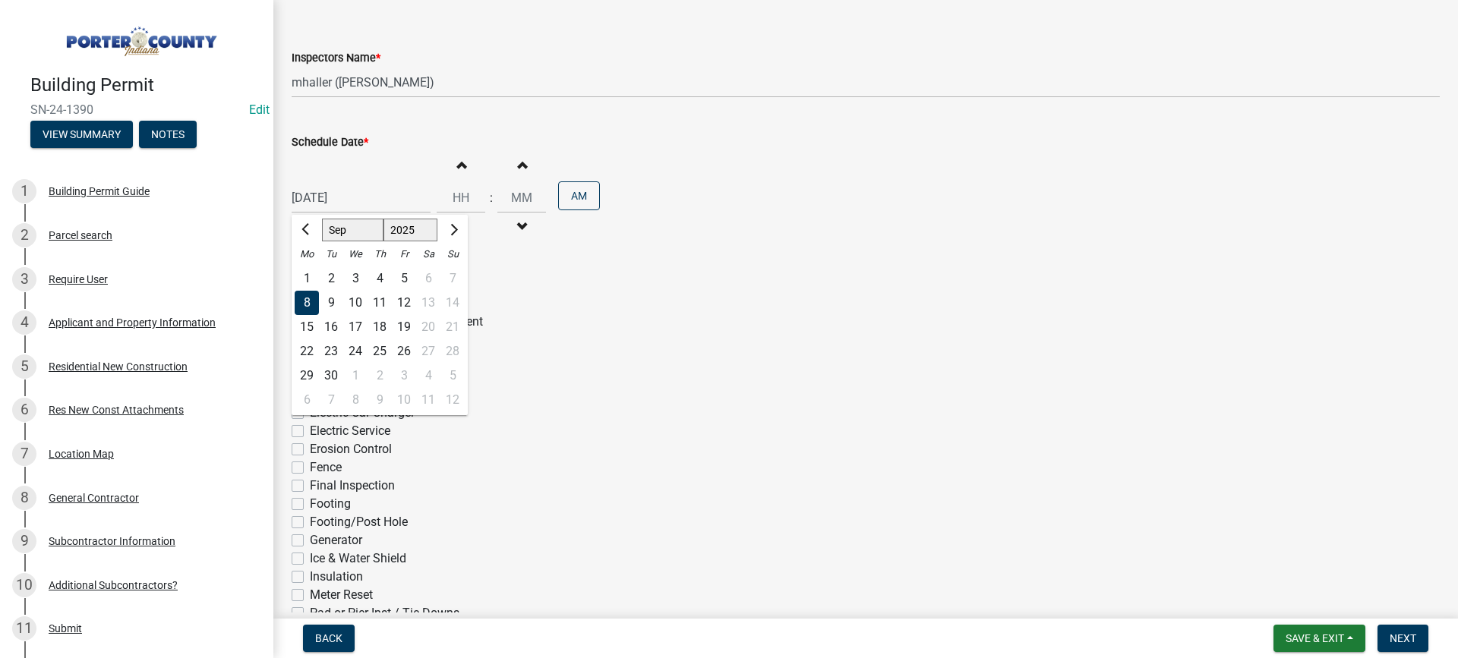
click at [406, 302] on div "12" at bounding box center [404, 303] width 24 height 24
type input "[DATE]"
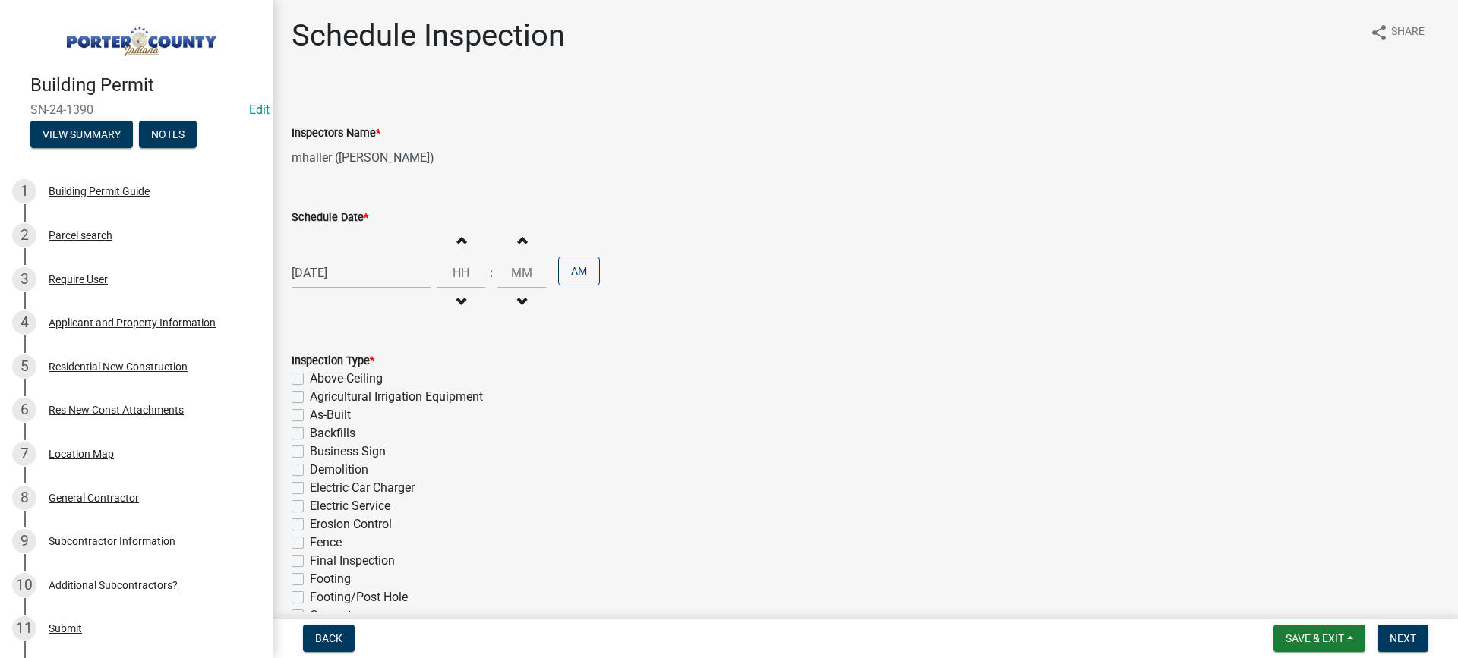
scroll to position [0, 0]
select select "9"
select select "2025"
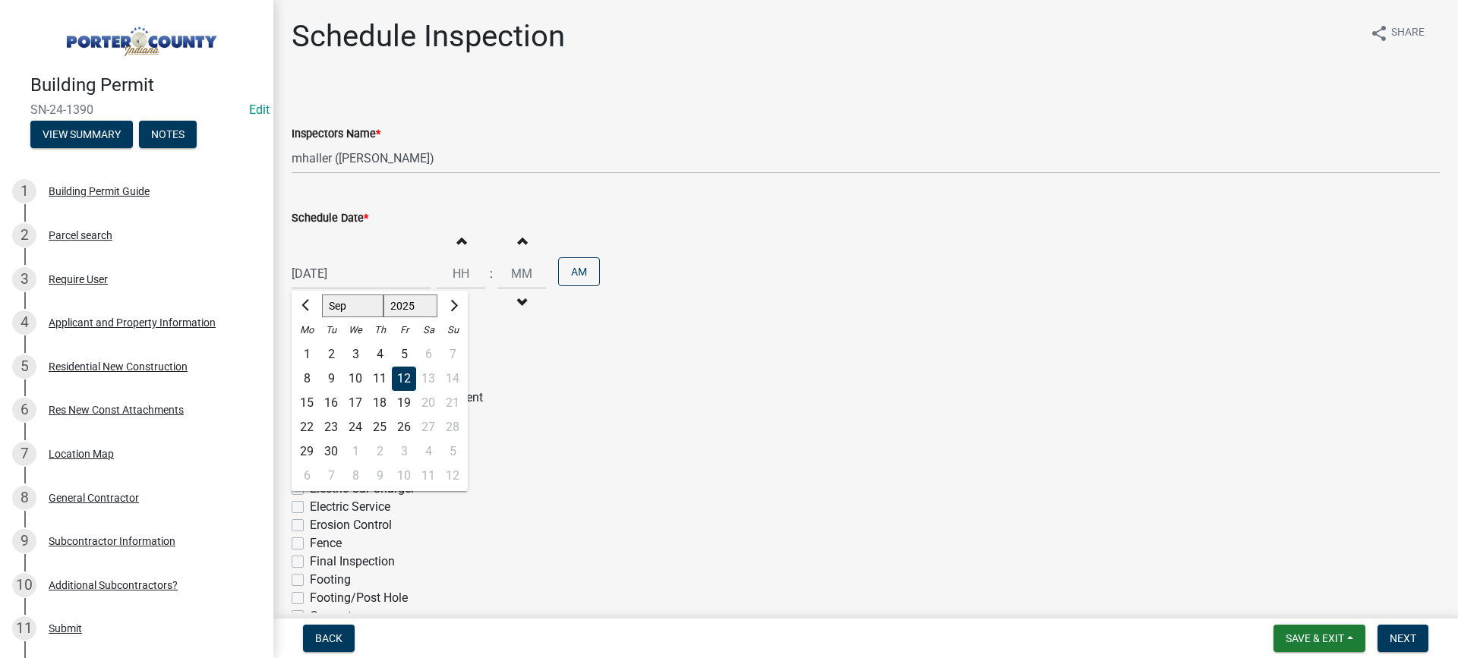
click at [360, 273] on div "[DATE] [PERSON_NAME] Apr May Jun [DATE] Aug Sep Oct Nov [DATE] 1526 1527 1528 1…" at bounding box center [361, 273] width 139 height 31
click at [305, 400] on div "15" at bounding box center [307, 403] width 24 height 24
type input "[DATE]"
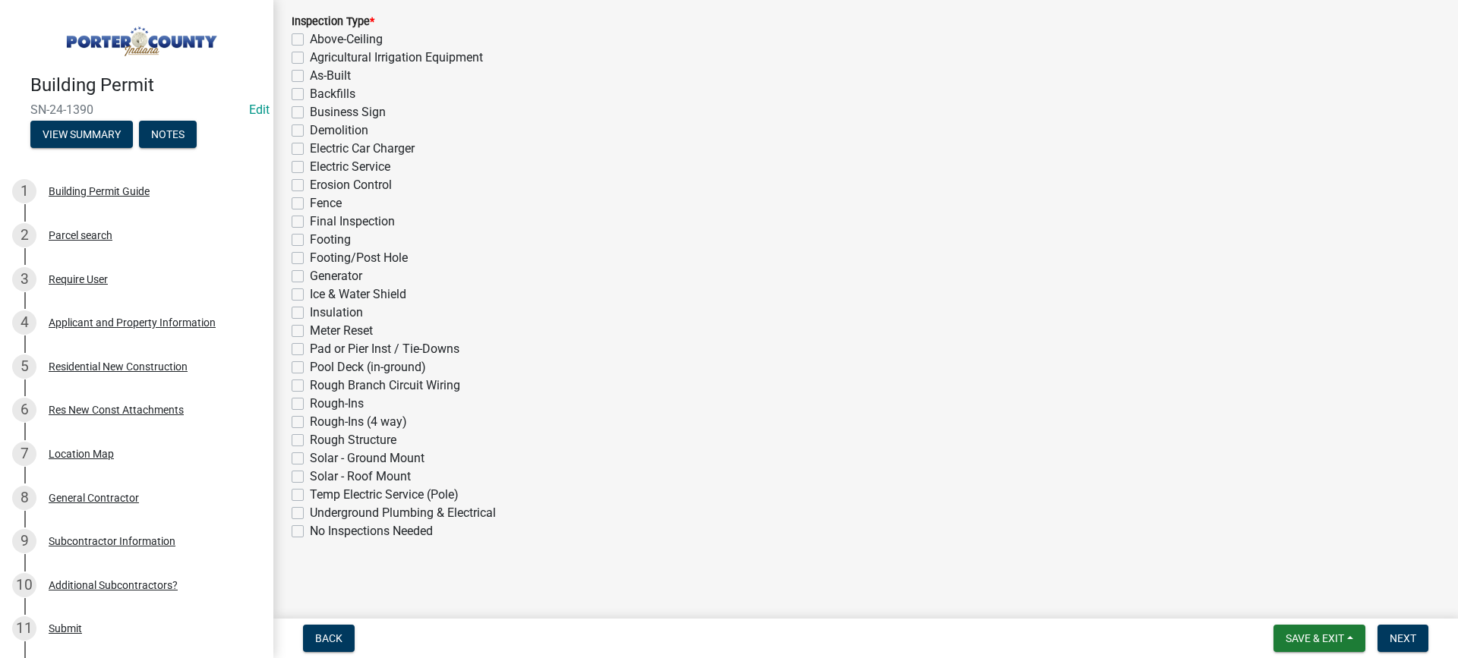
scroll to position [341, 0]
drag, startPoint x: 295, startPoint y: 421, endPoint x: 510, endPoint y: 453, distance: 217.4
click at [310, 421] on label "Rough-Ins (4 way)" at bounding box center [358, 421] width 97 height 18
click at [310, 421] on input "Rough-Ins (4 way)" at bounding box center [315, 417] width 10 height 10
checkbox input "true"
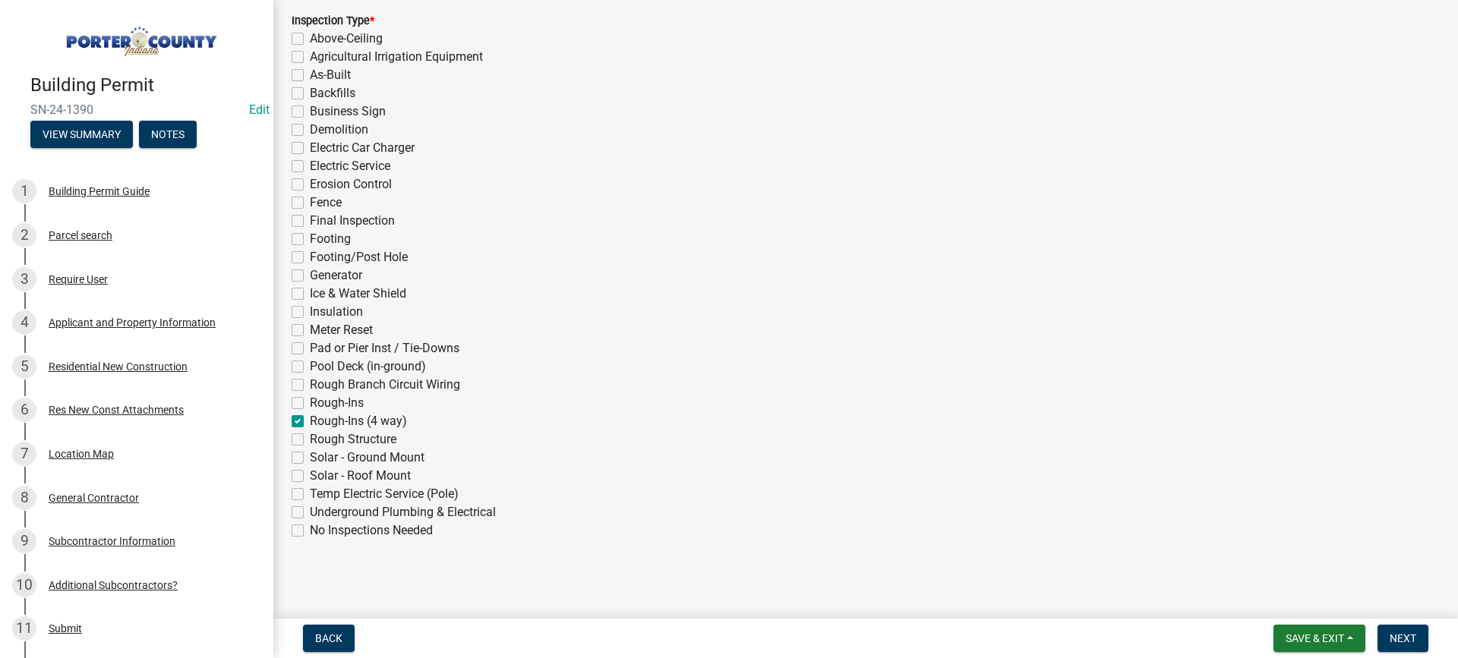
checkbox input "false"
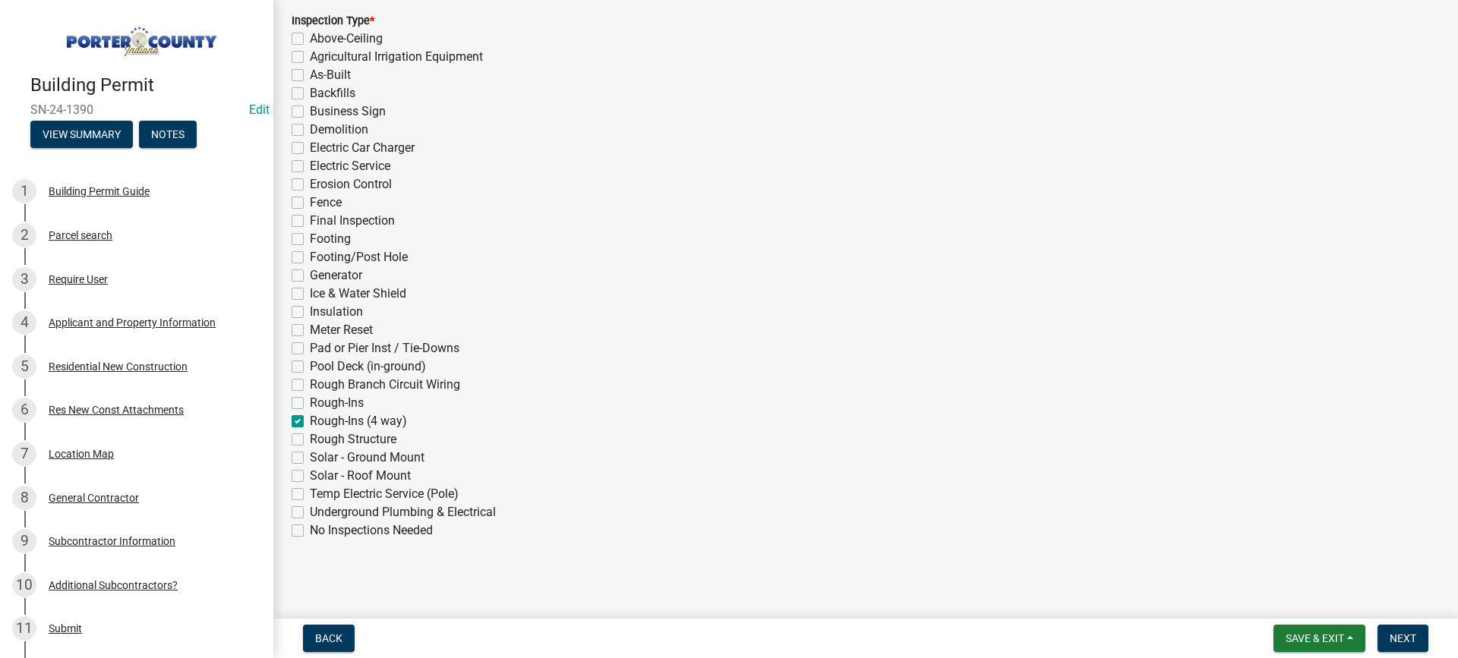
checkbox input "false"
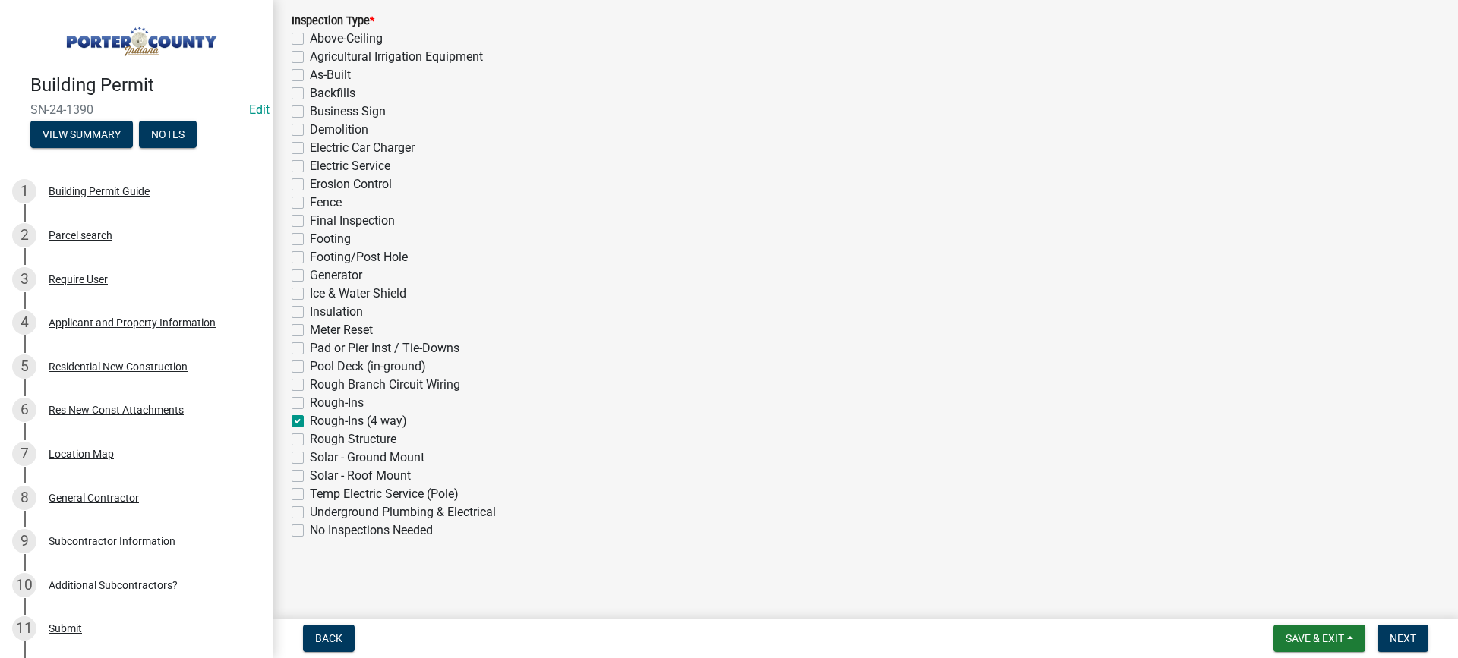
checkbox input "false"
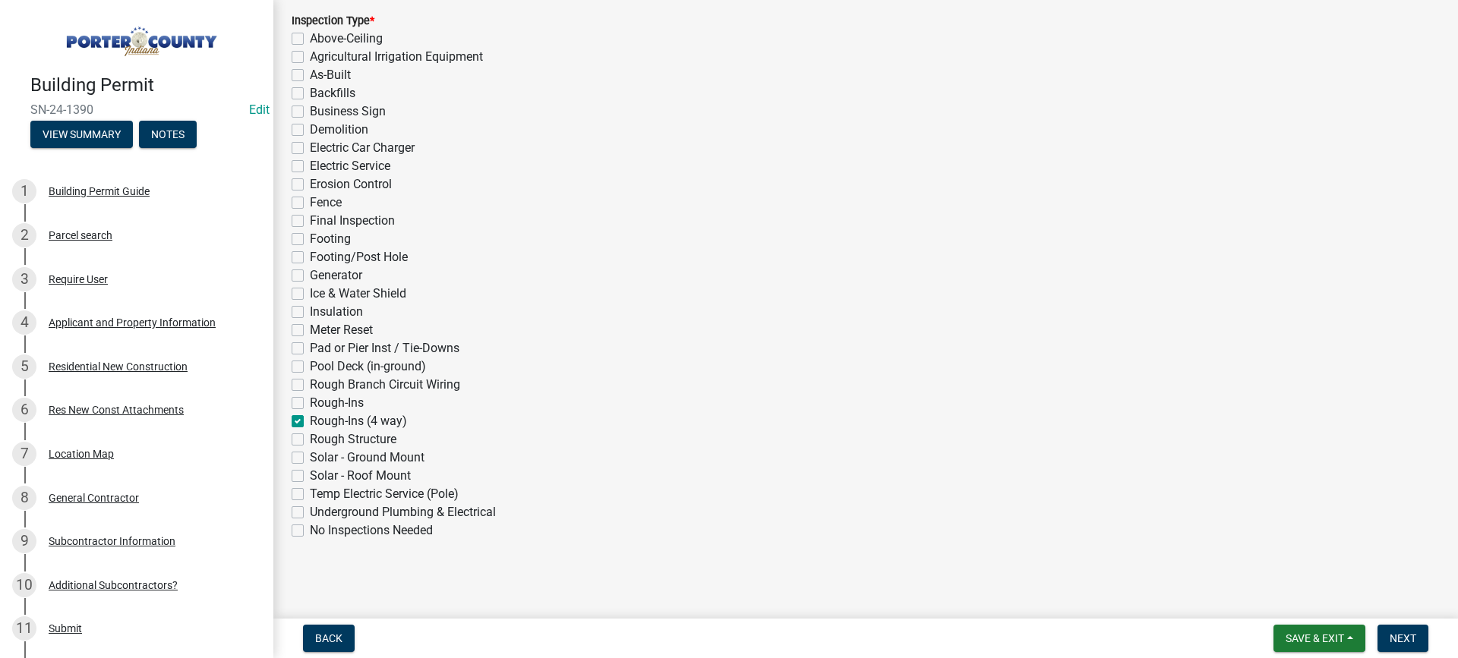
checkbox input "false"
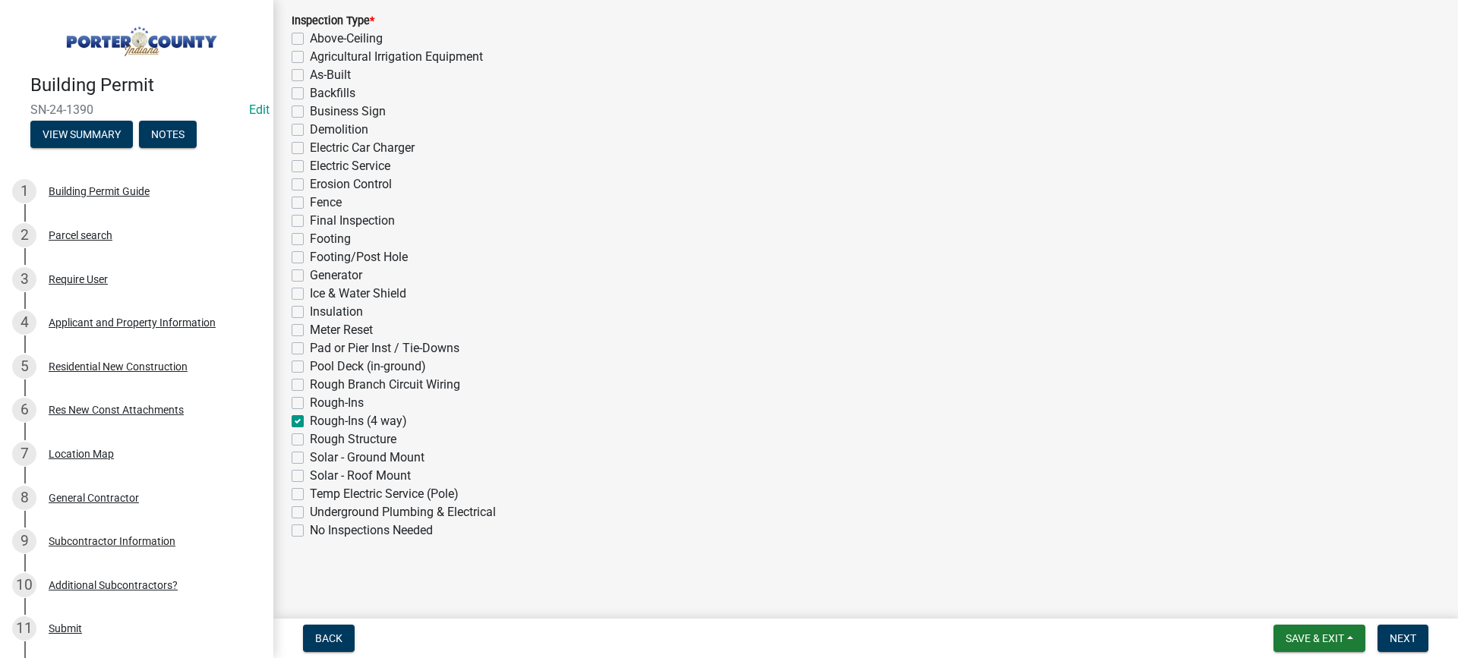
checkbox input "false"
checkbox input "true"
checkbox input "false"
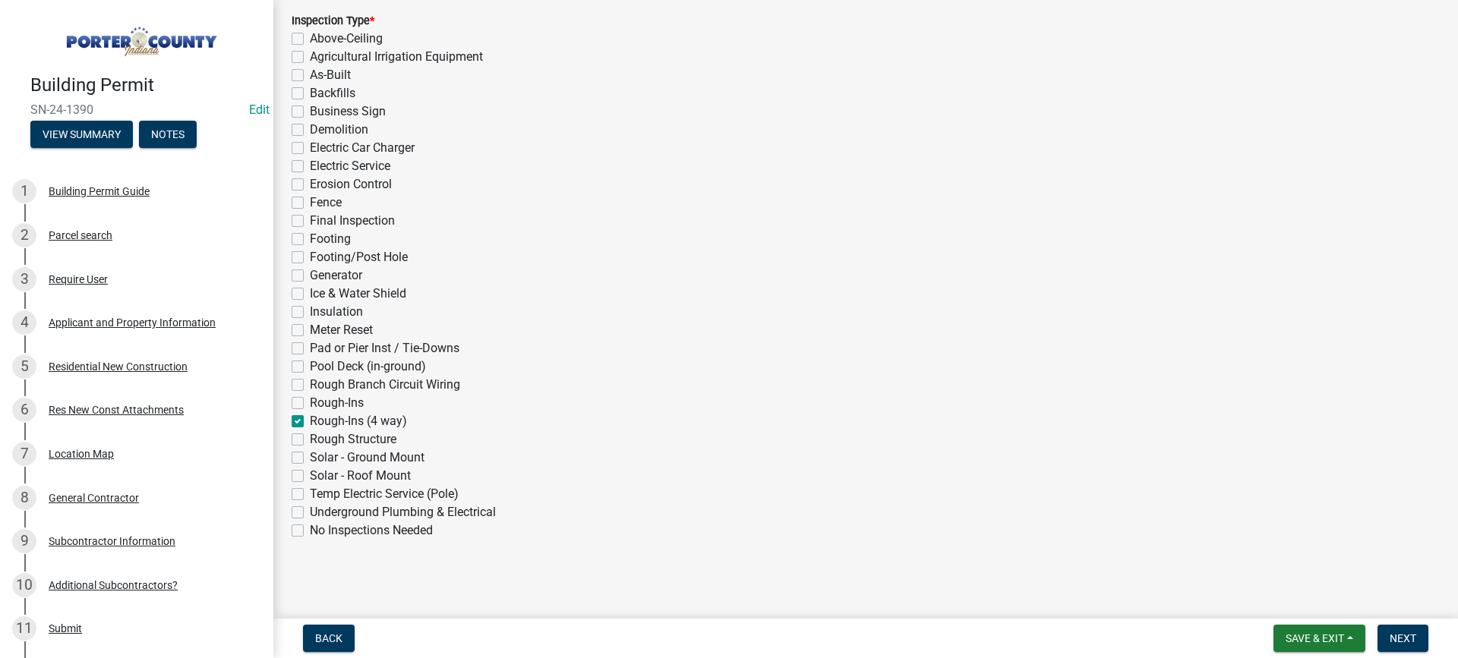
checkbox input "false"
click at [1398, 644] on span "Next" at bounding box center [1403, 639] width 27 height 12
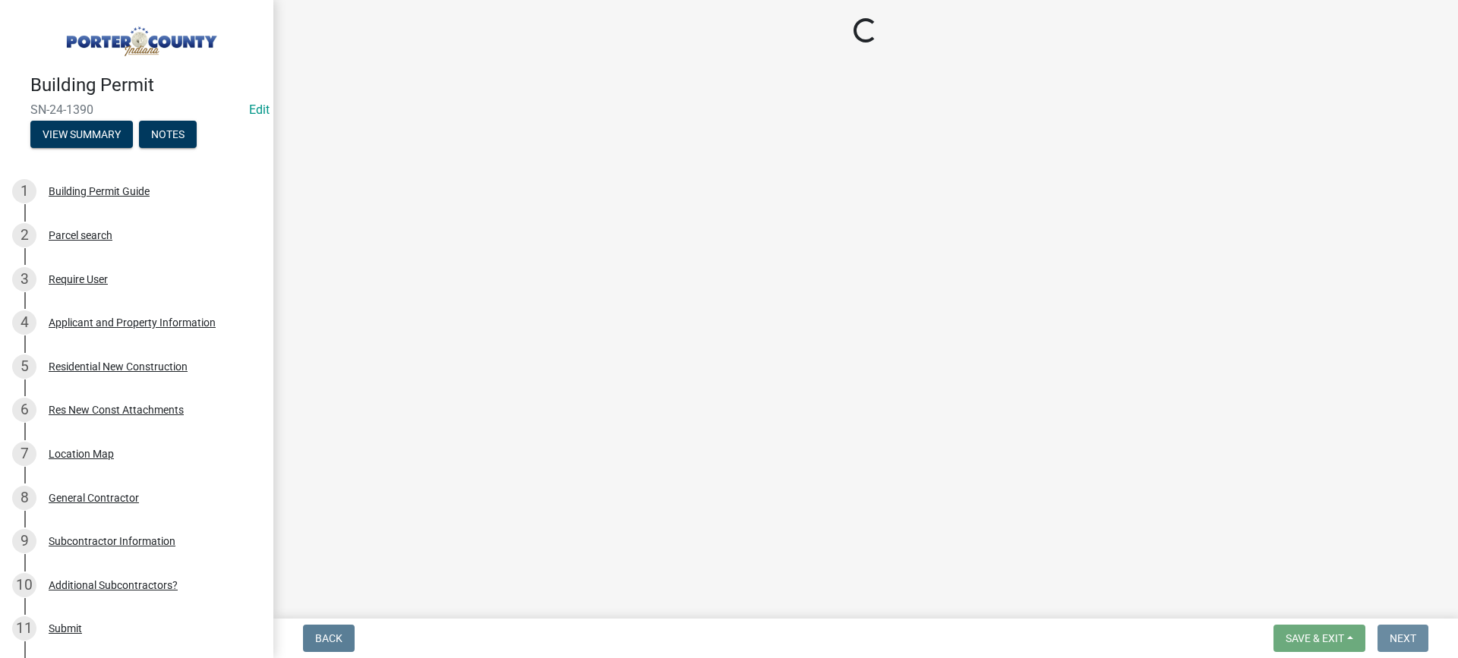
scroll to position [0, 0]
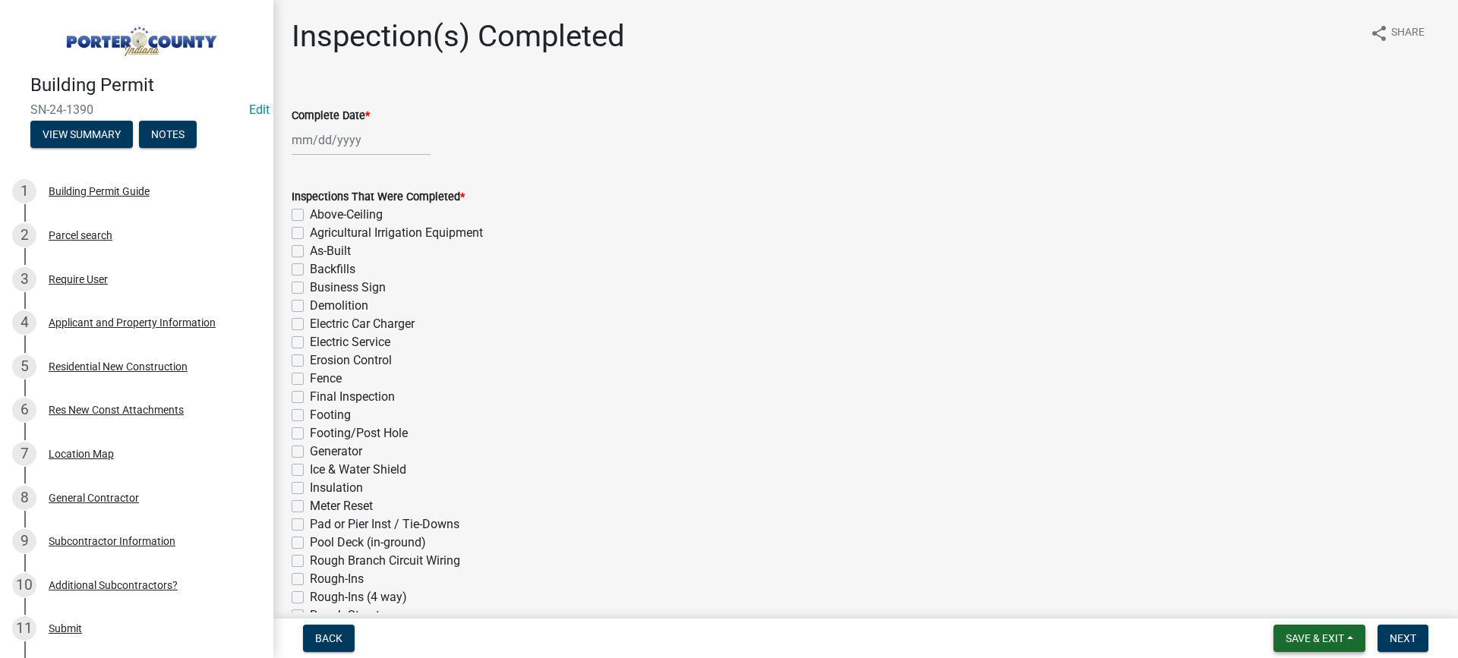
click at [1299, 638] on span "Save & Exit" at bounding box center [1315, 639] width 58 height 12
click at [1307, 605] on button "Save & Exit" at bounding box center [1305, 599] width 122 height 36
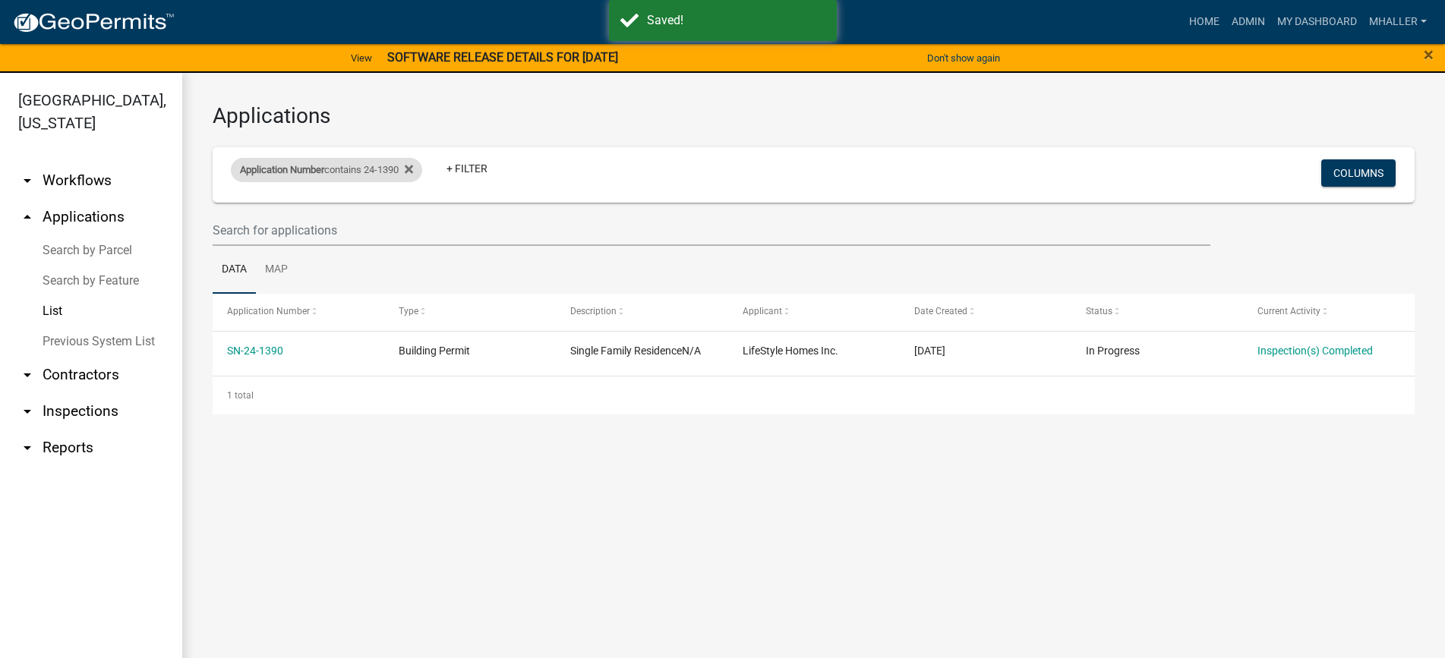
click at [303, 166] on span "Application Number" at bounding box center [282, 169] width 84 height 11
click at [319, 228] on input "24-1390" at bounding box center [333, 226] width 139 height 31
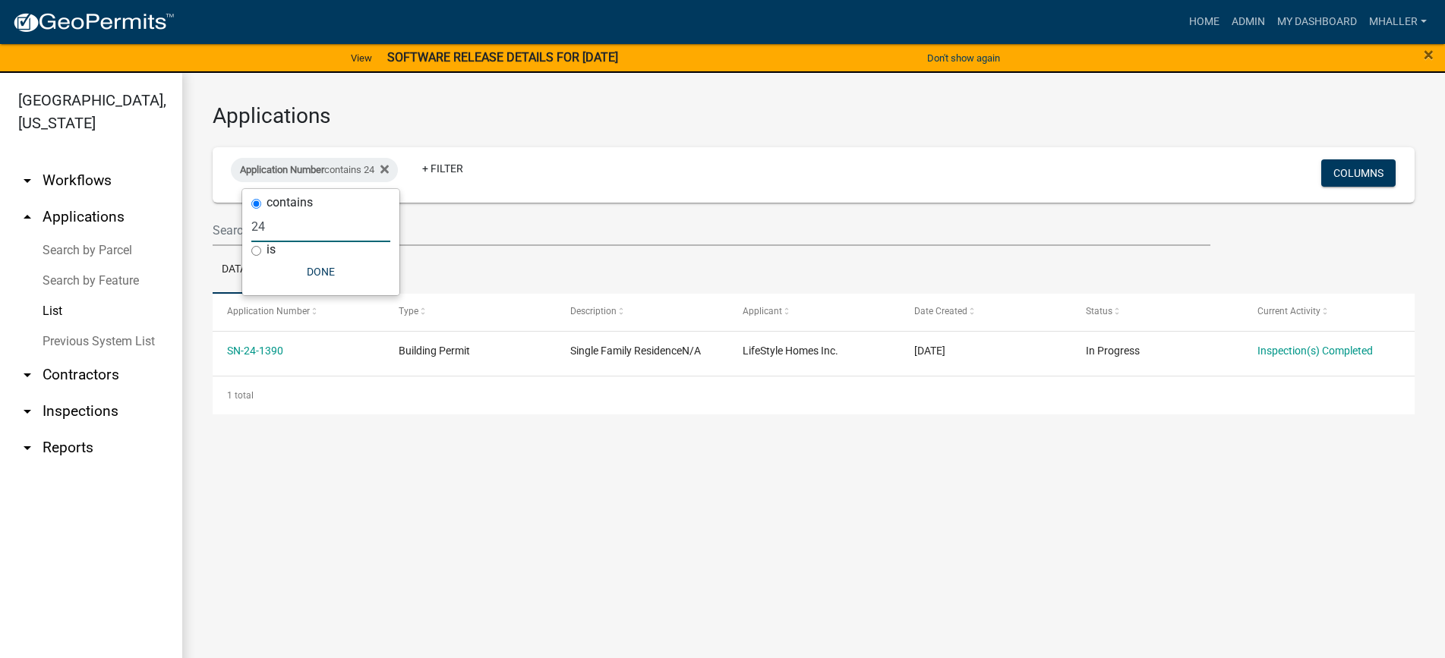
type input "2"
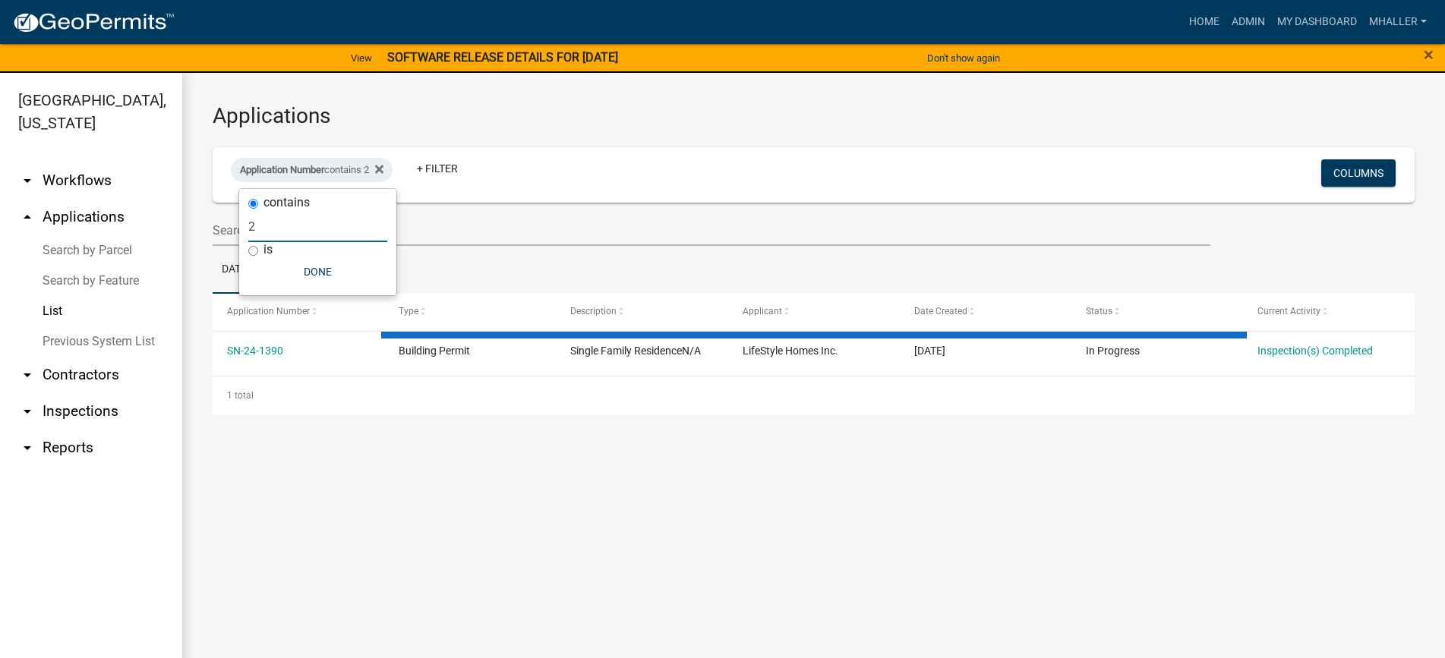
select select "1: 25"
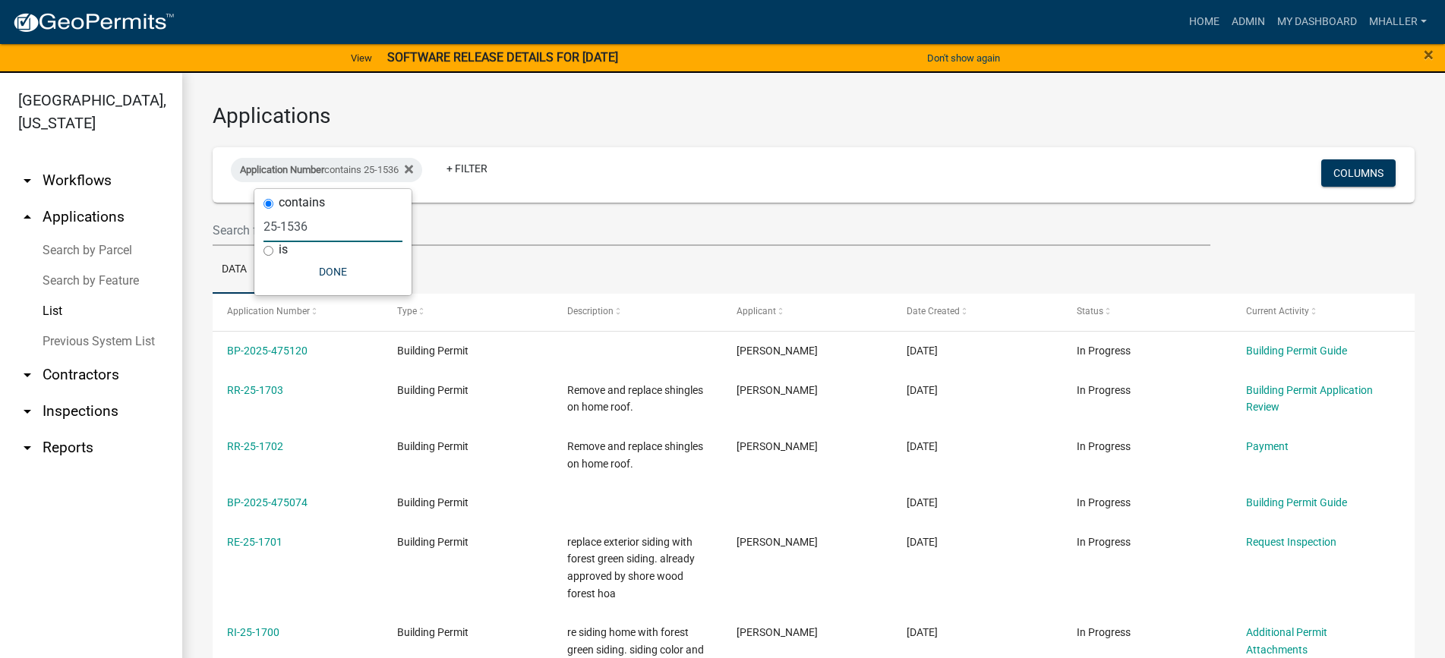
type input "25-1536"
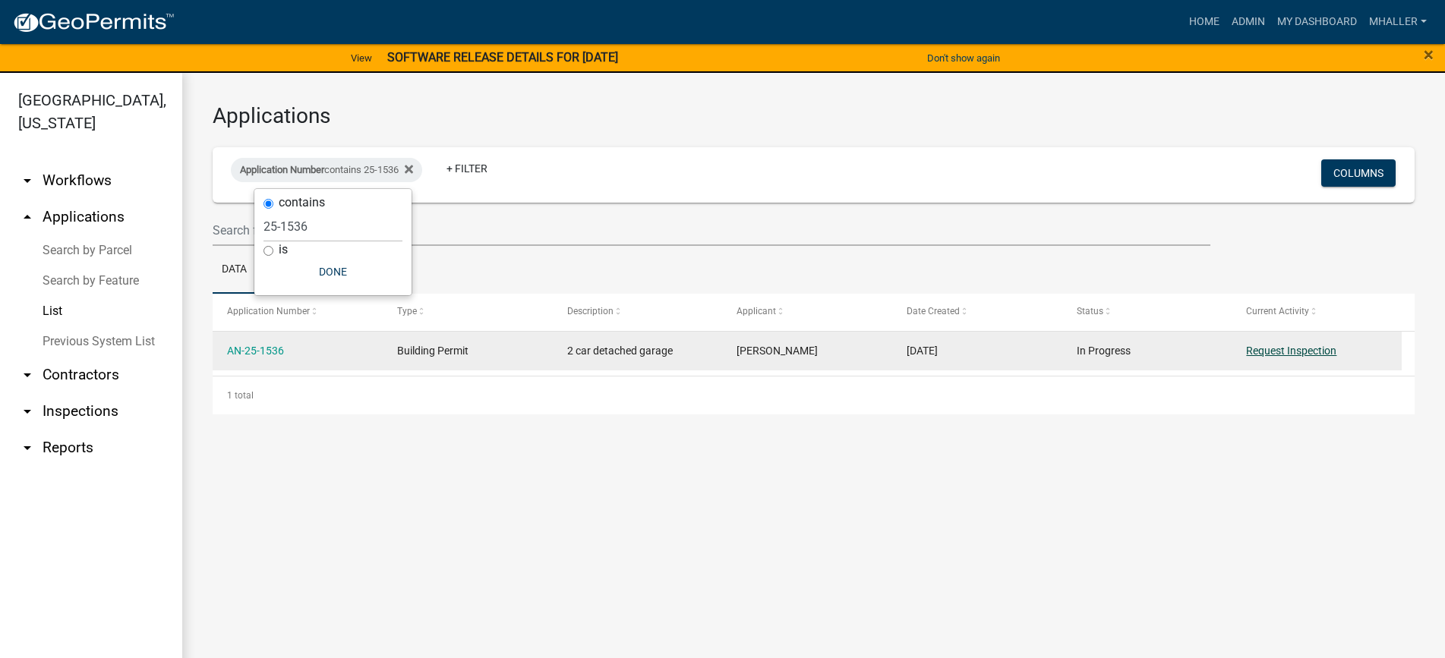
click at [1292, 352] on link "Request Inspection" at bounding box center [1291, 351] width 90 height 12
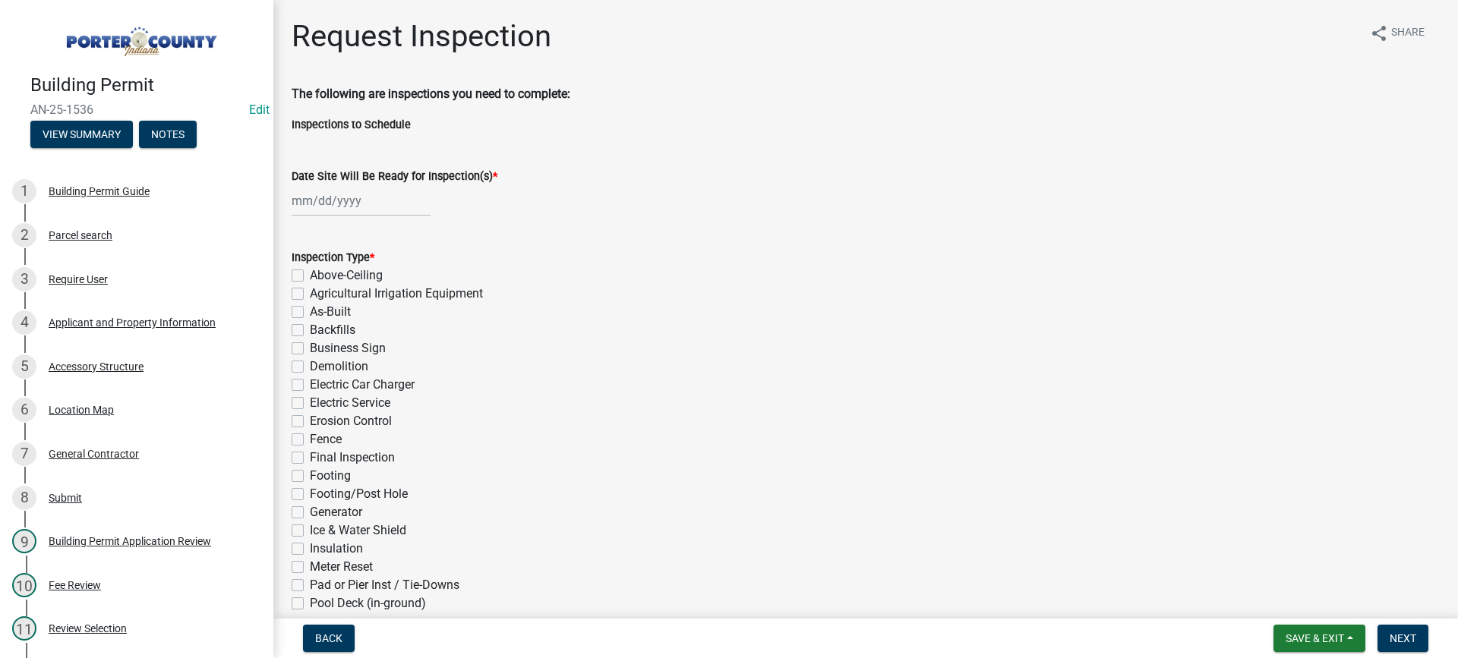
select select "9"
select select "2025"
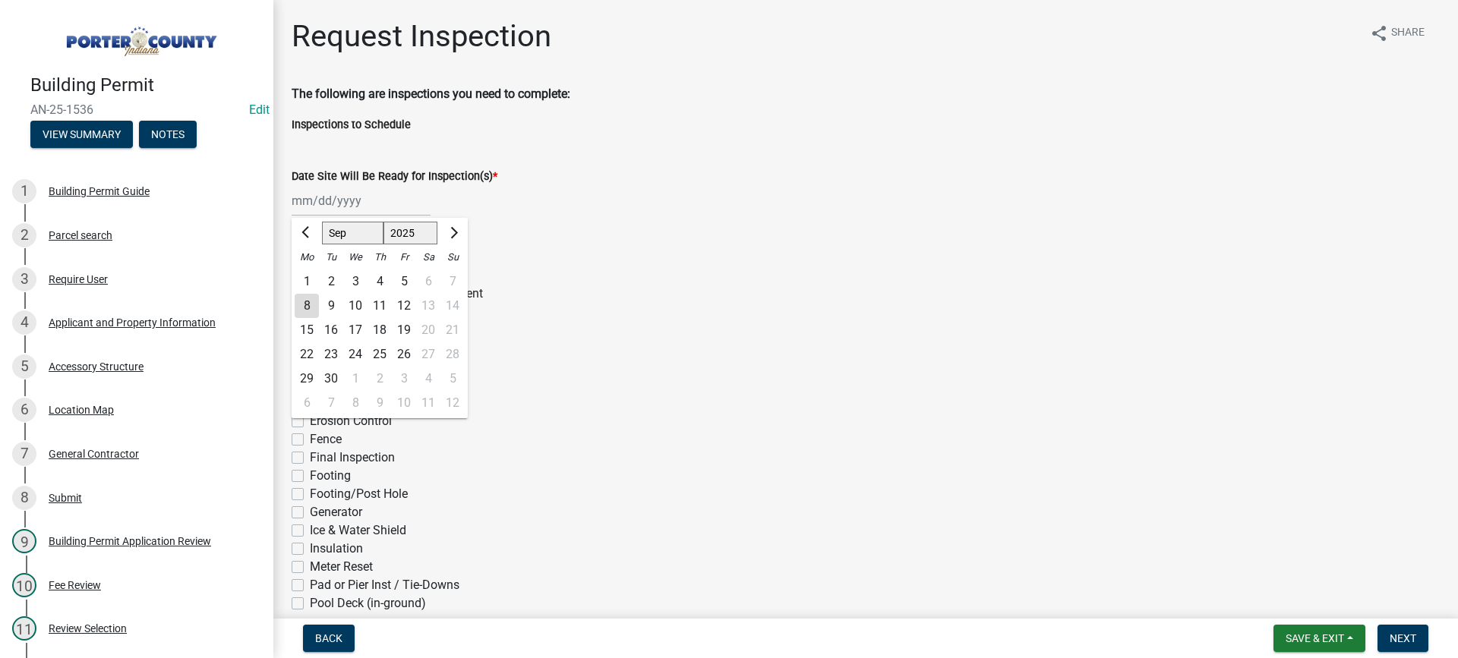
click at [348, 199] on div "[PERSON_NAME] Feb Mar Apr [PERSON_NAME][DATE] Oct Nov [DATE] 1526 1527 1528 152…" at bounding box center [361, 200] width 139 height 31
click at [305, 304] on div "8" at bounding box center [307, 306] width 24 height 24
type input "[DATE]"
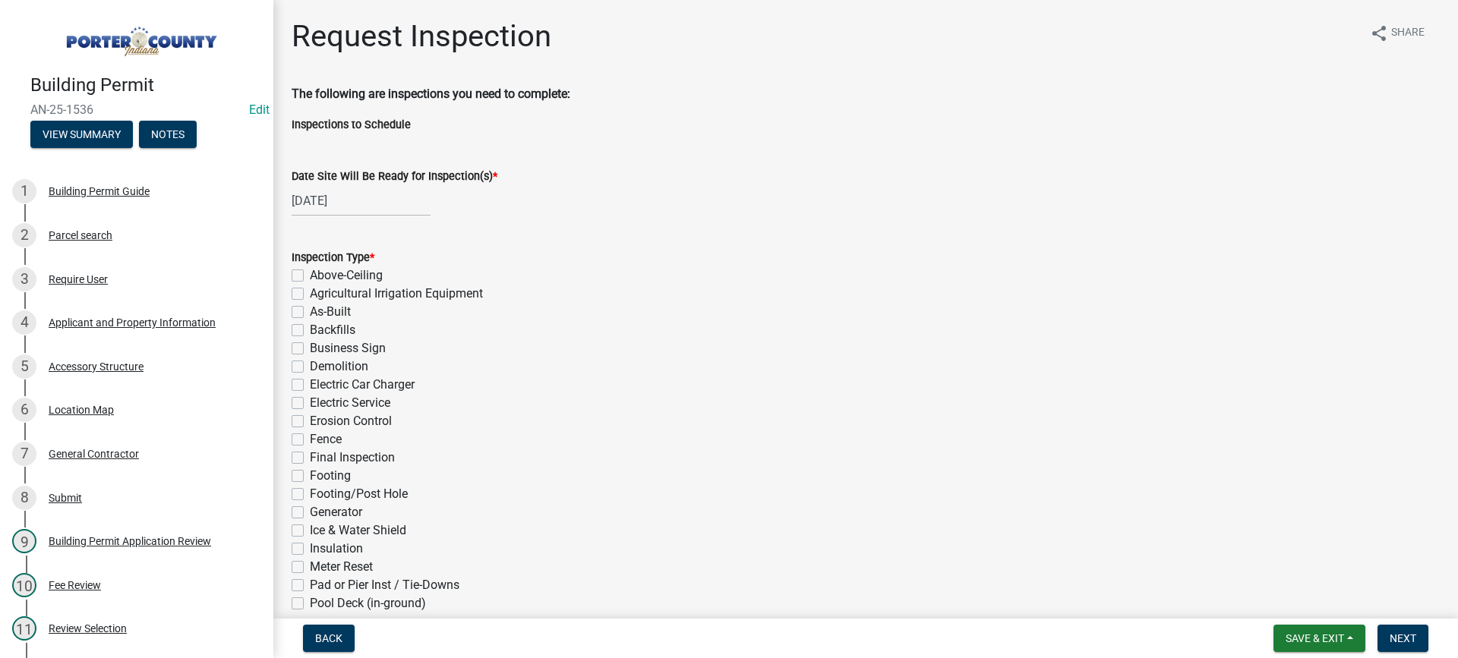
click at [310, 475] on label "Footing" at bounding box center [330, 476] width 41 height 18
click at [310, 475] on input "Footing" at bounding box center [315, 472] width 10 height 10
checkbox input "true"
checkbox input "false"
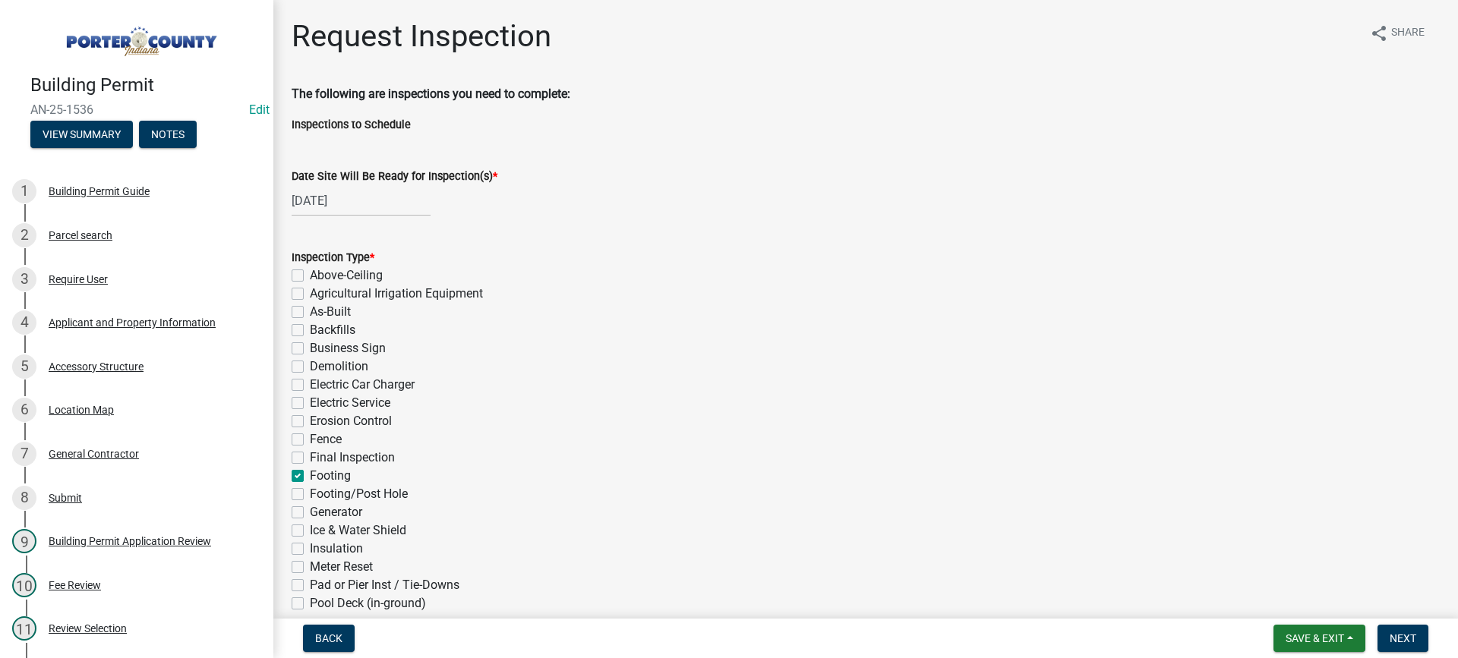
checkbox input "false"
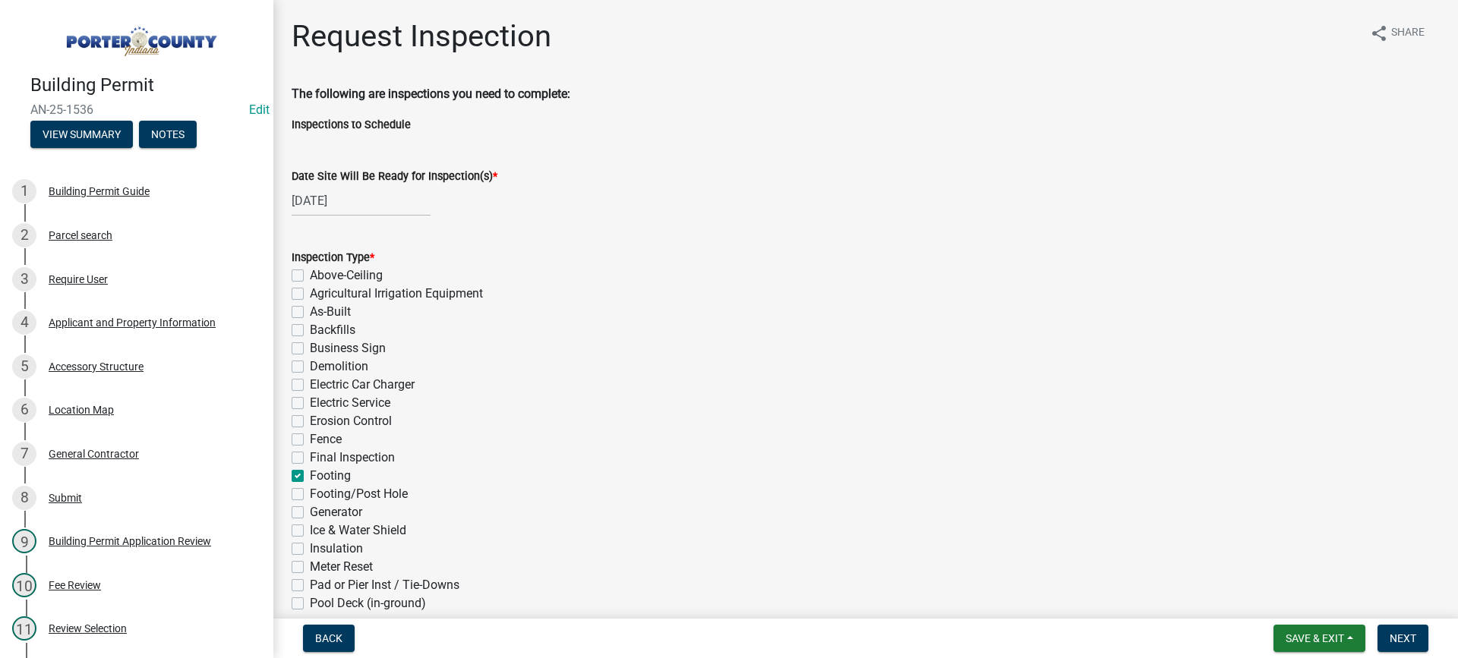
checkbox input "false"
checkbox input "true"
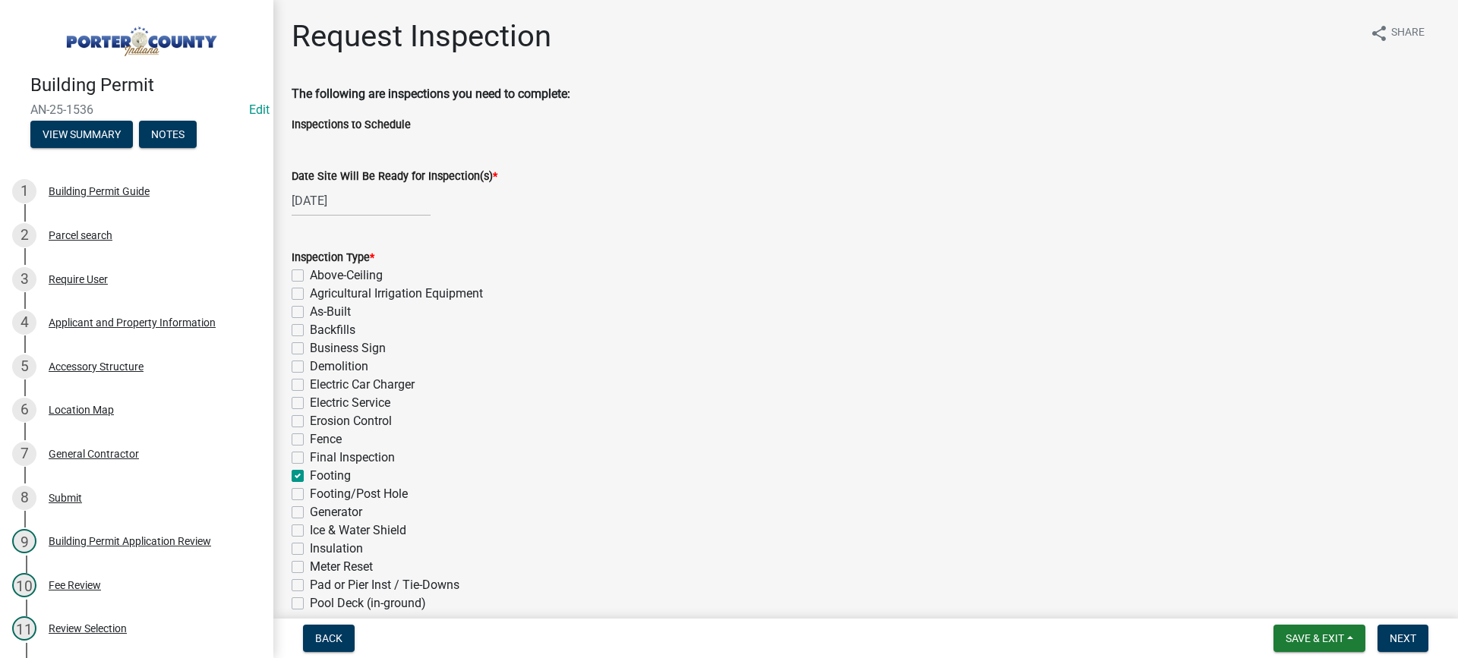
checkbox input "false"
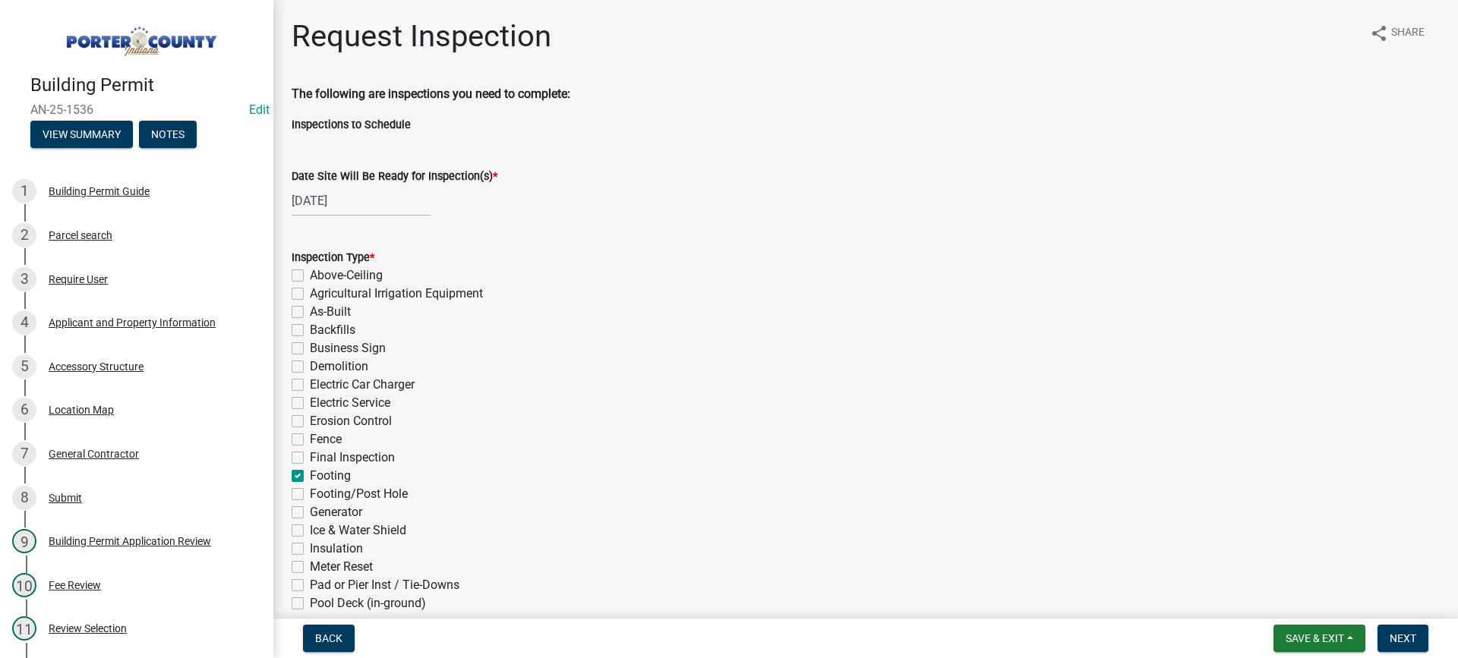
checkbox input "false"
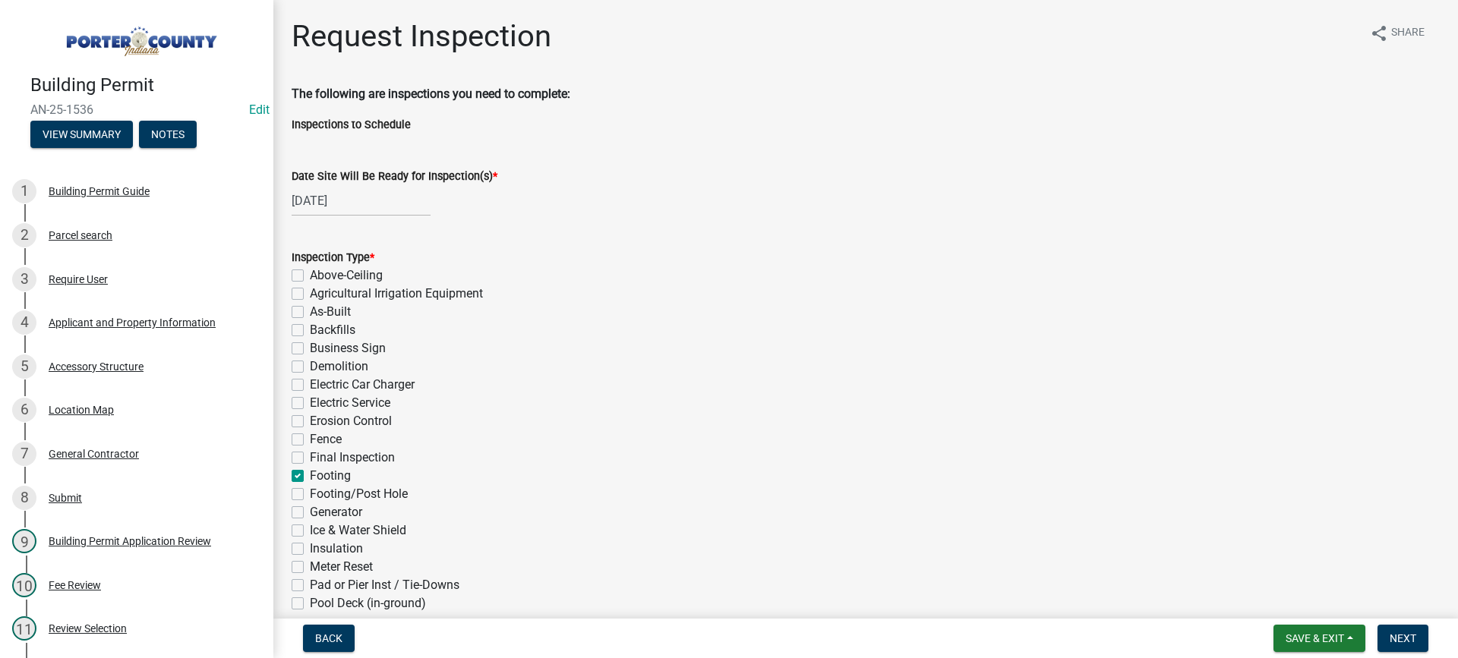
checkbox input "false"
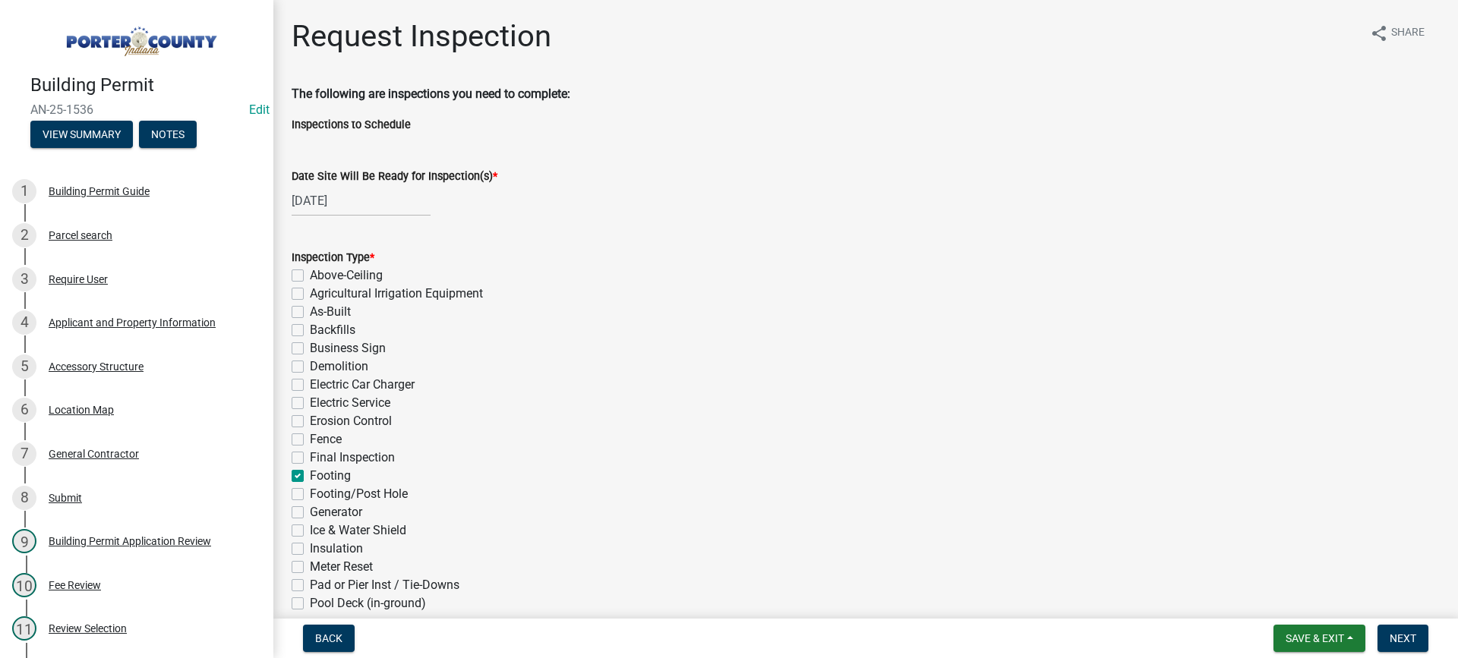
checkbox input "false"
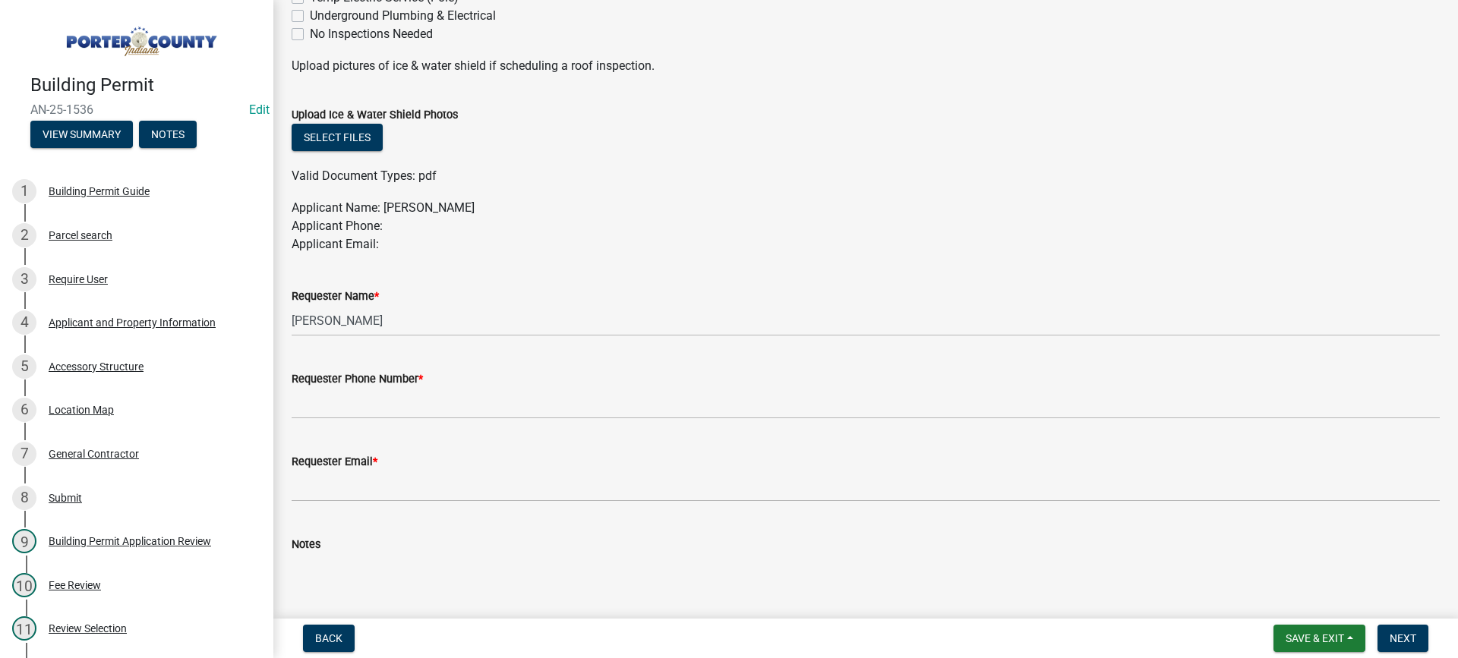
scroll to position [817, 0]
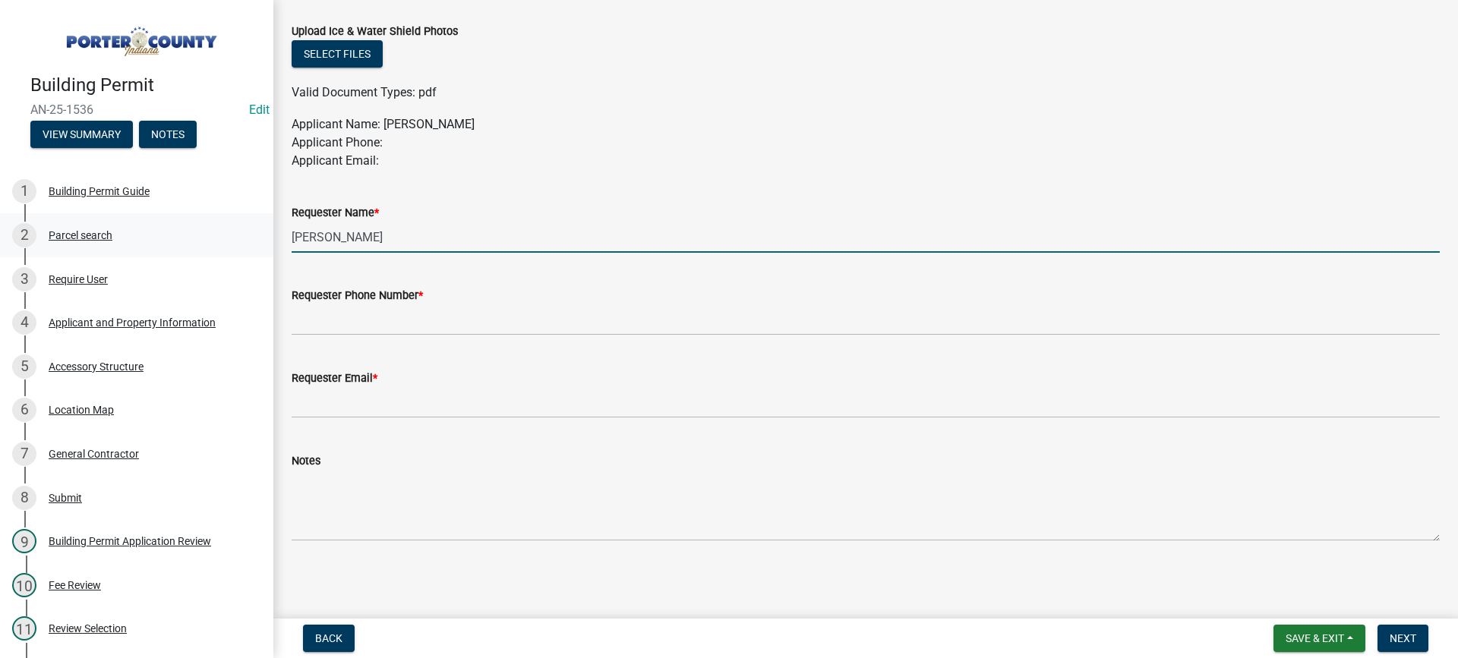
drag, startPoint x: 399, startPoint y: 232, endPoint x: 179, endPoint y: 217, distance: 220.7
click at [179, 217] on div "Building Permit AN-25-1536 Edit View Summary Notes 1 Building Permit Guide 2 Pa…" at bounding box center [729, 329] width 1458 height 658
type input "owner"
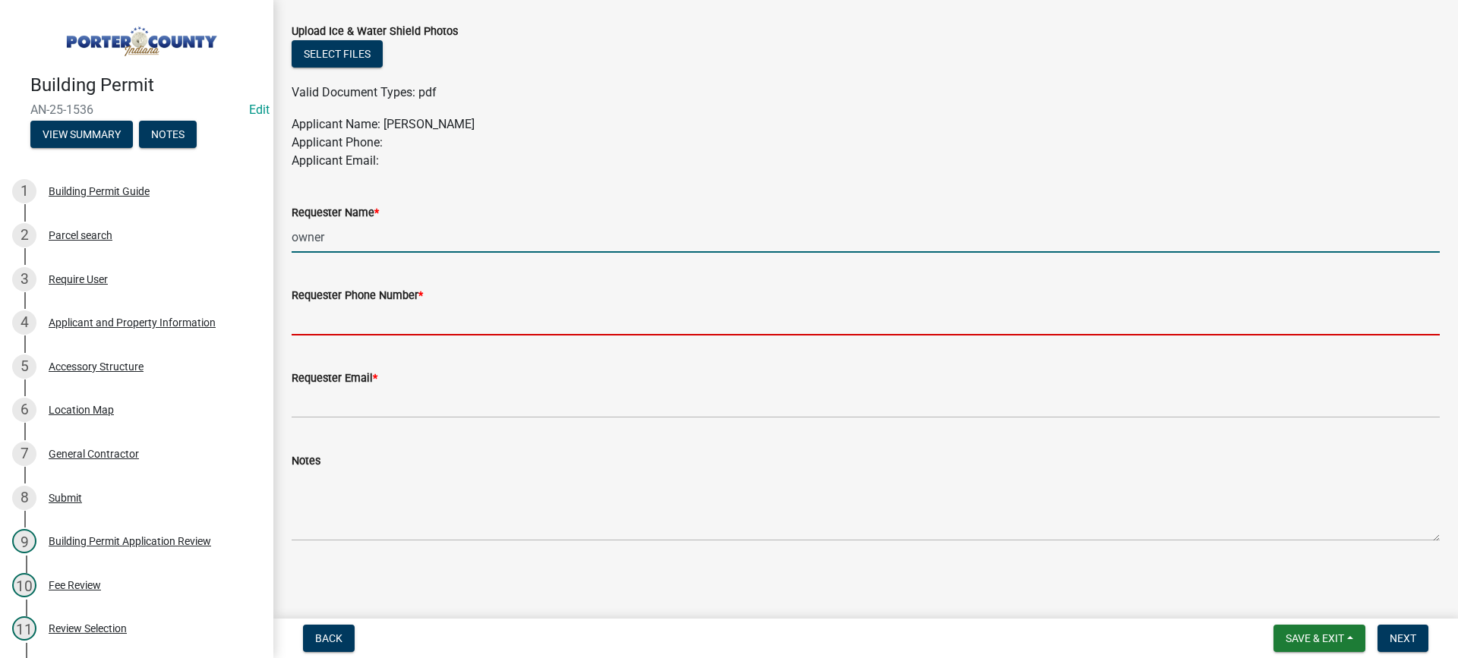
click at [374, 326] on input "Requester Phone Number *" at bounding box center [866, 320] width 1148 height 31
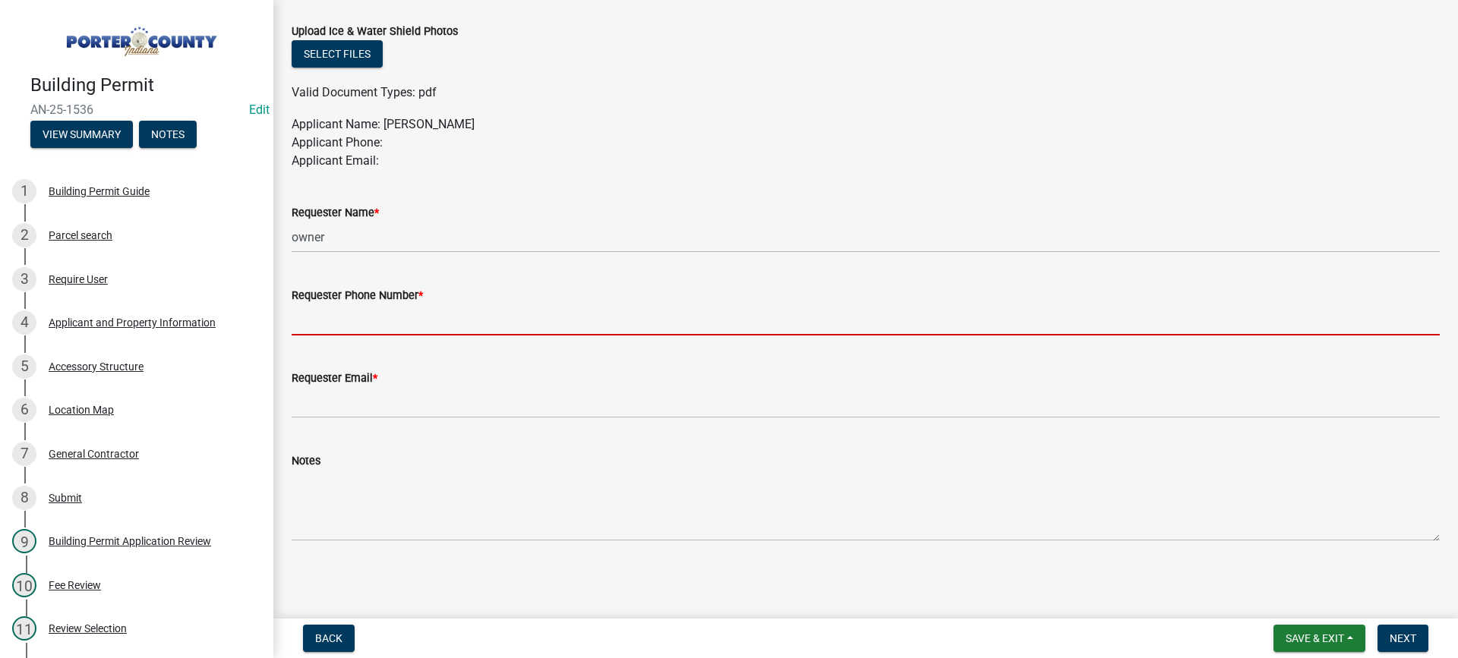
type input "[PHONE_NUMBER]"
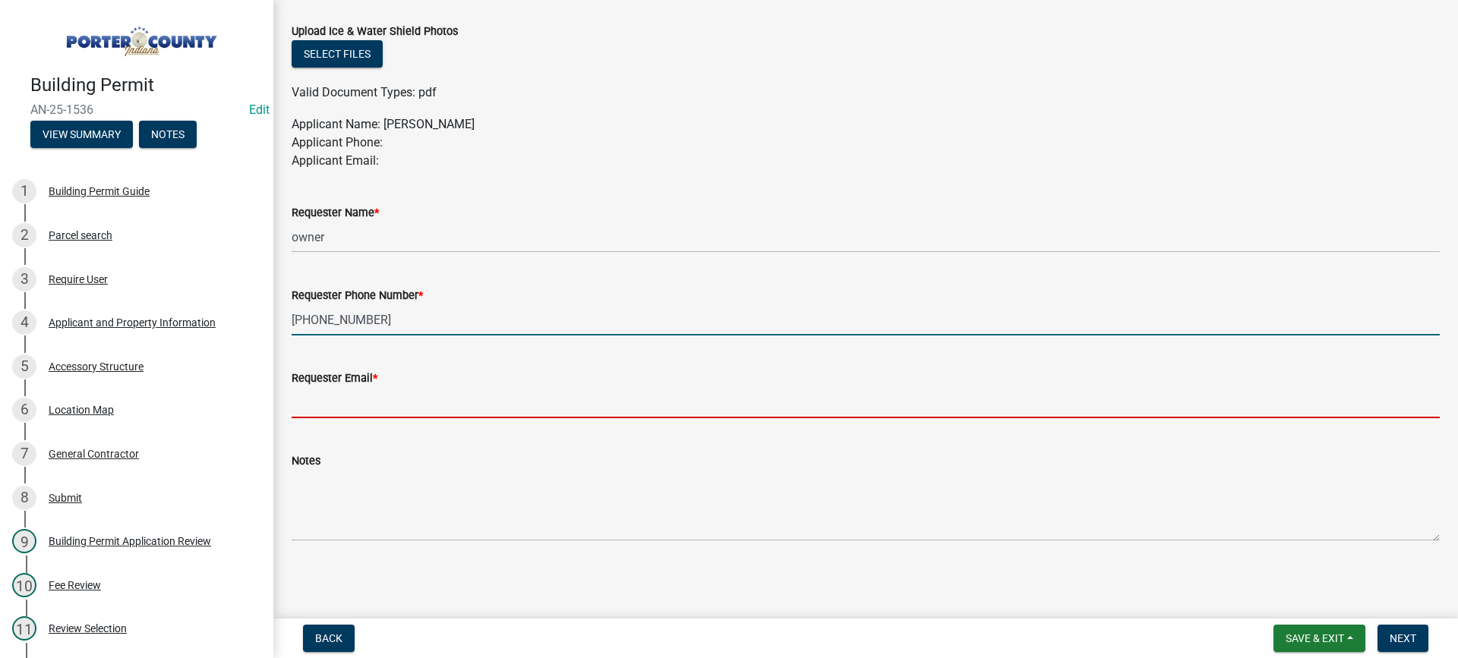
drag, startPoint x: 421, startPoint y: 396, endPoint x: 425, endPoint y: 412, distance: 15.7
click at [420, 398] on input "Requester Email *" at bounding box center [866, 402] width 1148 height 31
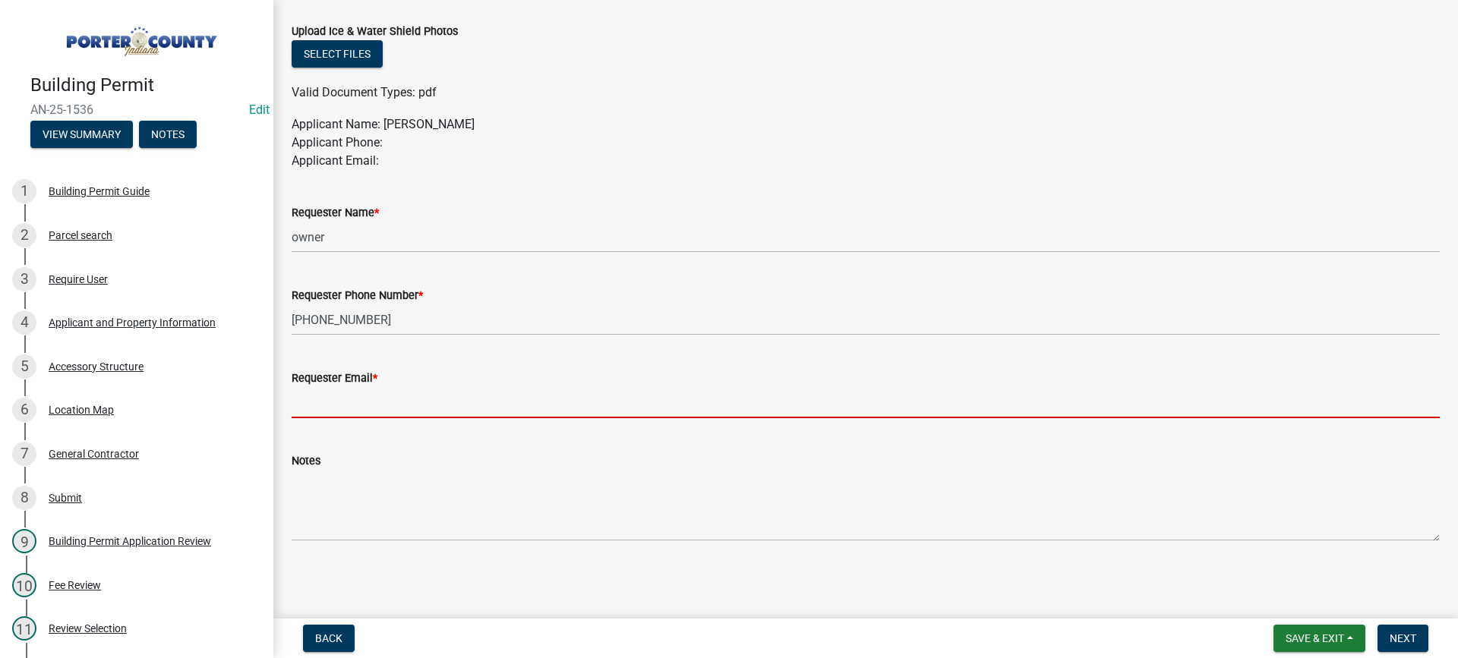
type input "[EMAIL_ADDRESS][DOMAIN_NAME]"
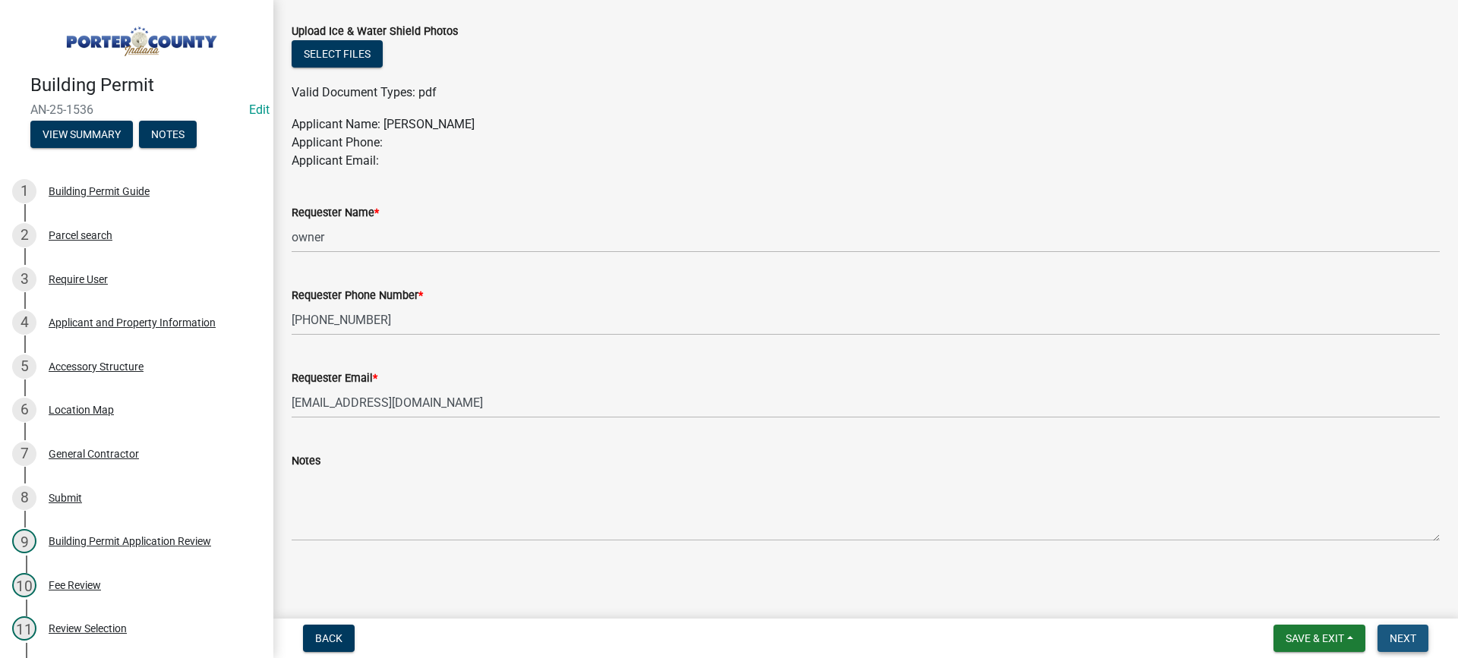
click at [1391, 638] on span "Next" at bounding box center [1403, 639] width 27 height 12
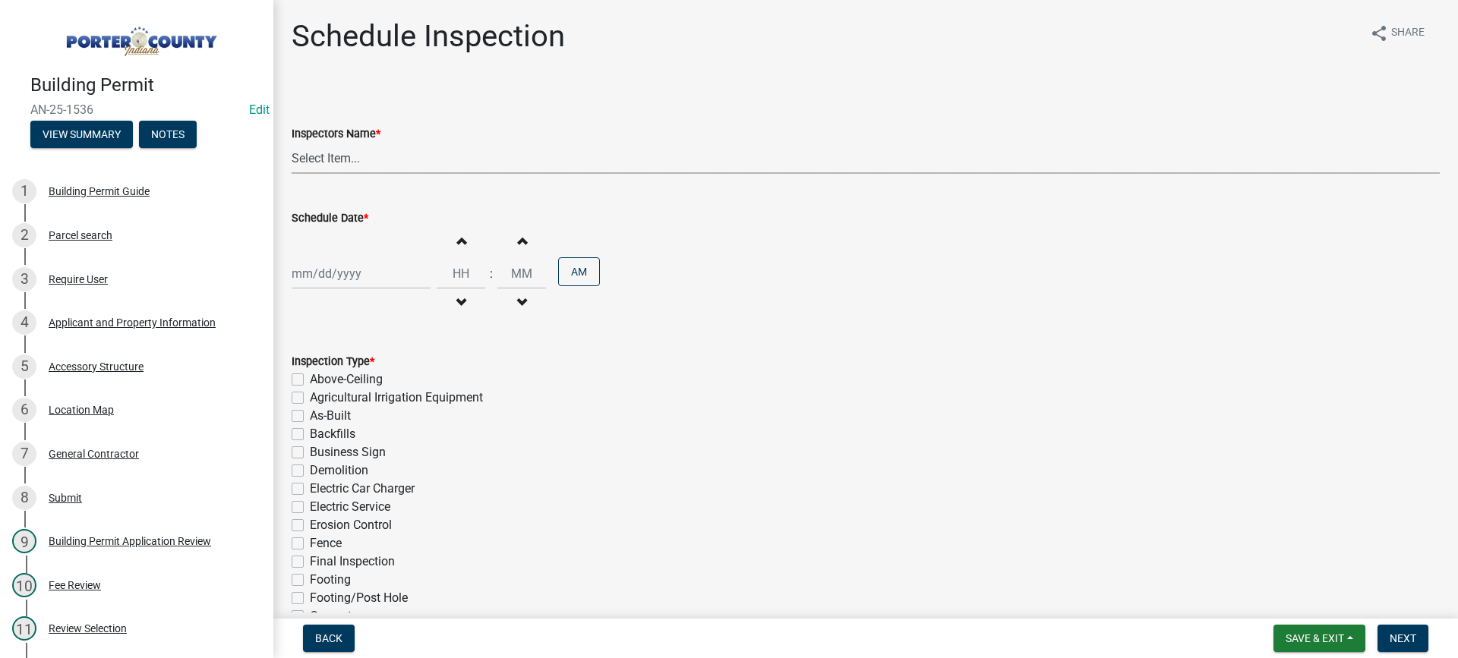
click at [339, 158] on select "Select Item... mhaller ([PERSON_NAME])" at bounding box center [866, 158] width 1148 height 31
select select "ca350da2-795e-4cf8-941d-46ff53e354ae"
click at [292, 143] on select "Select Item... mhaller ([PERSON_NAME])" at bounding box center [866, 158] width 1148 height 31
click at [349, 278] on div at bounding box center [361, 273] width 139 height 31
select select "9"
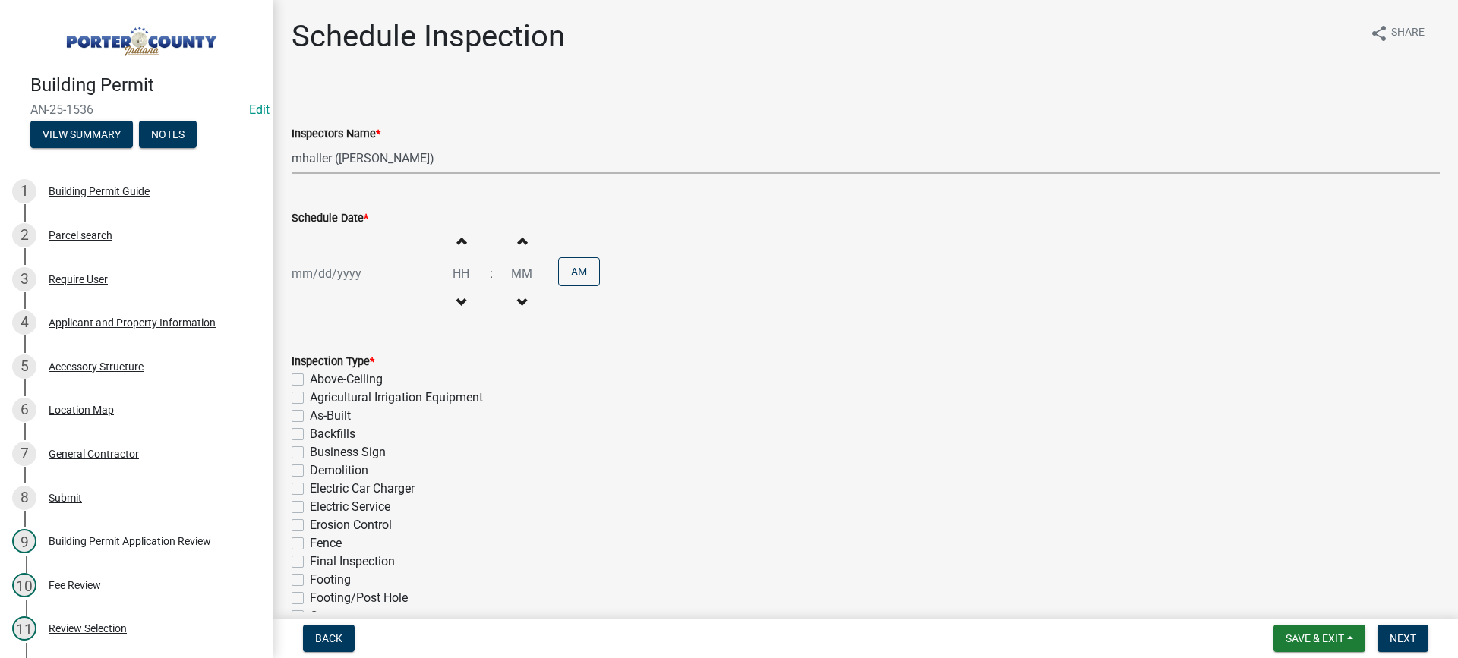
select select "2025"
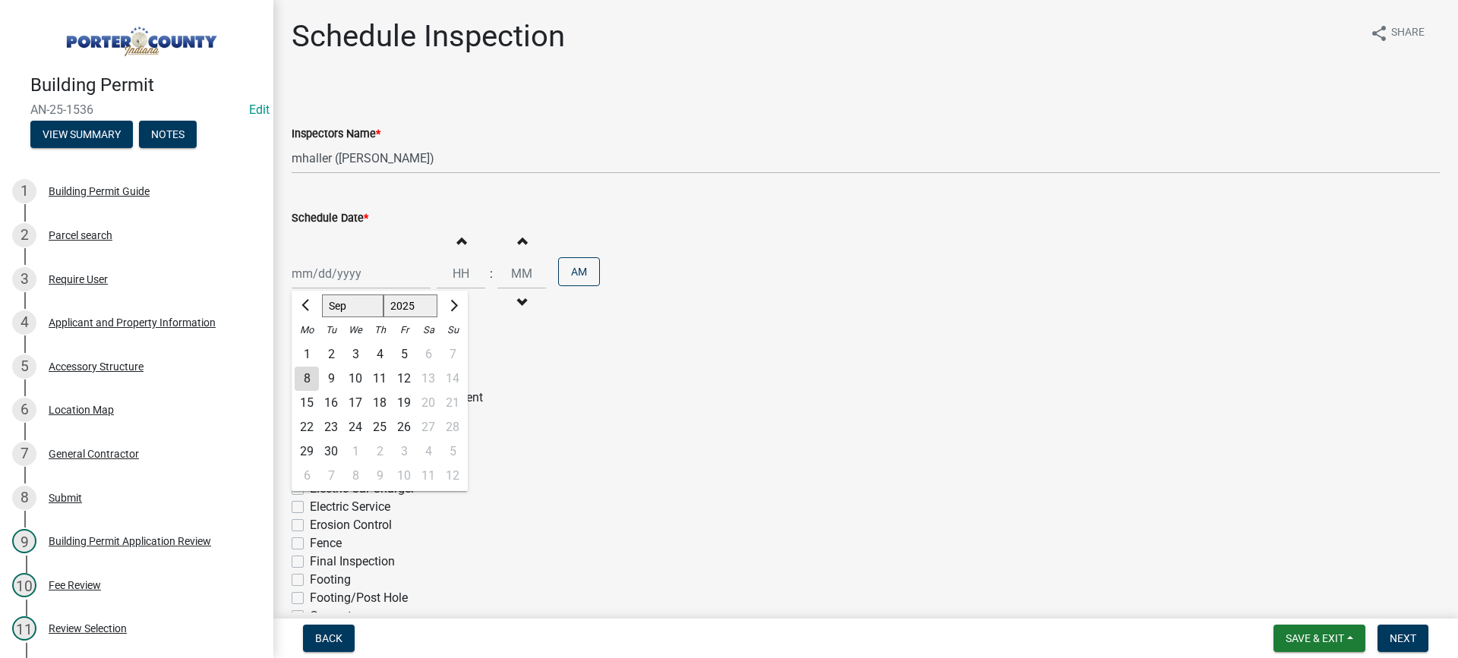
click at [306, 378] on div "8" at bounding box center [307, 379] width 24 height 24
type input "[DATE]"
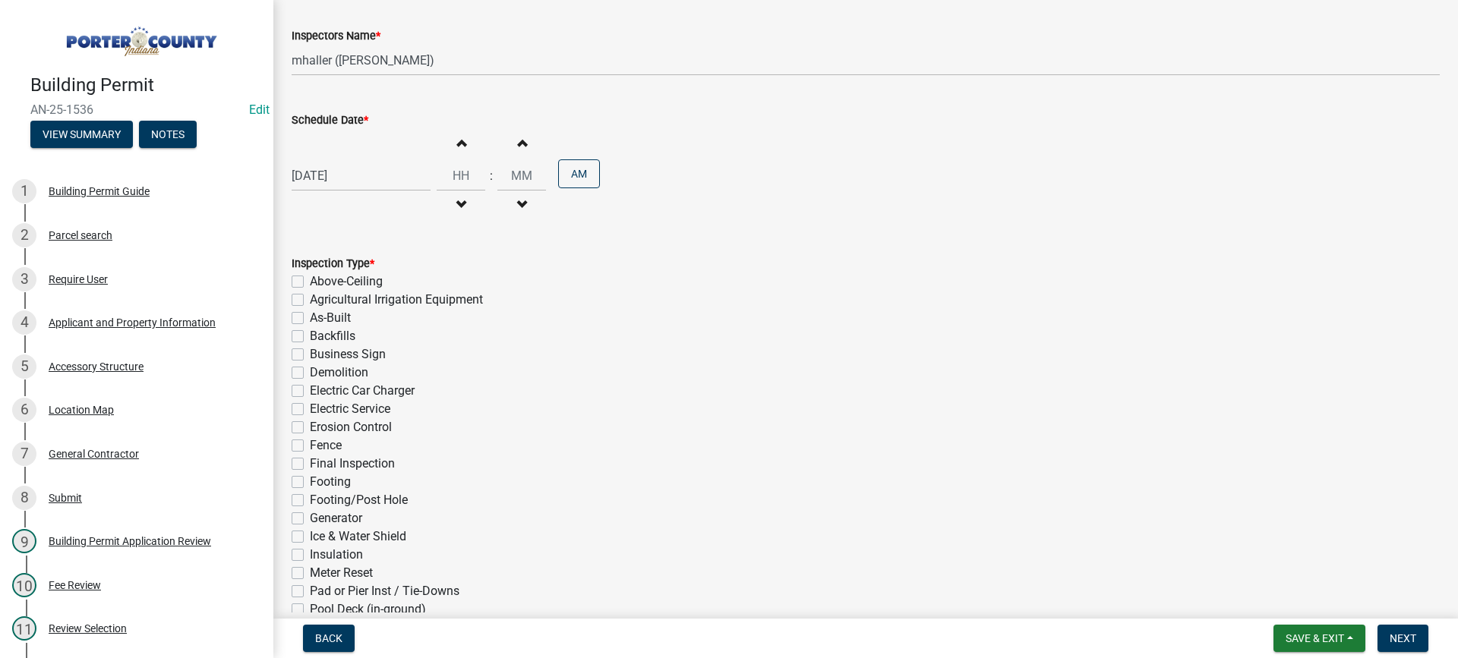
scroll to position [228, 0]
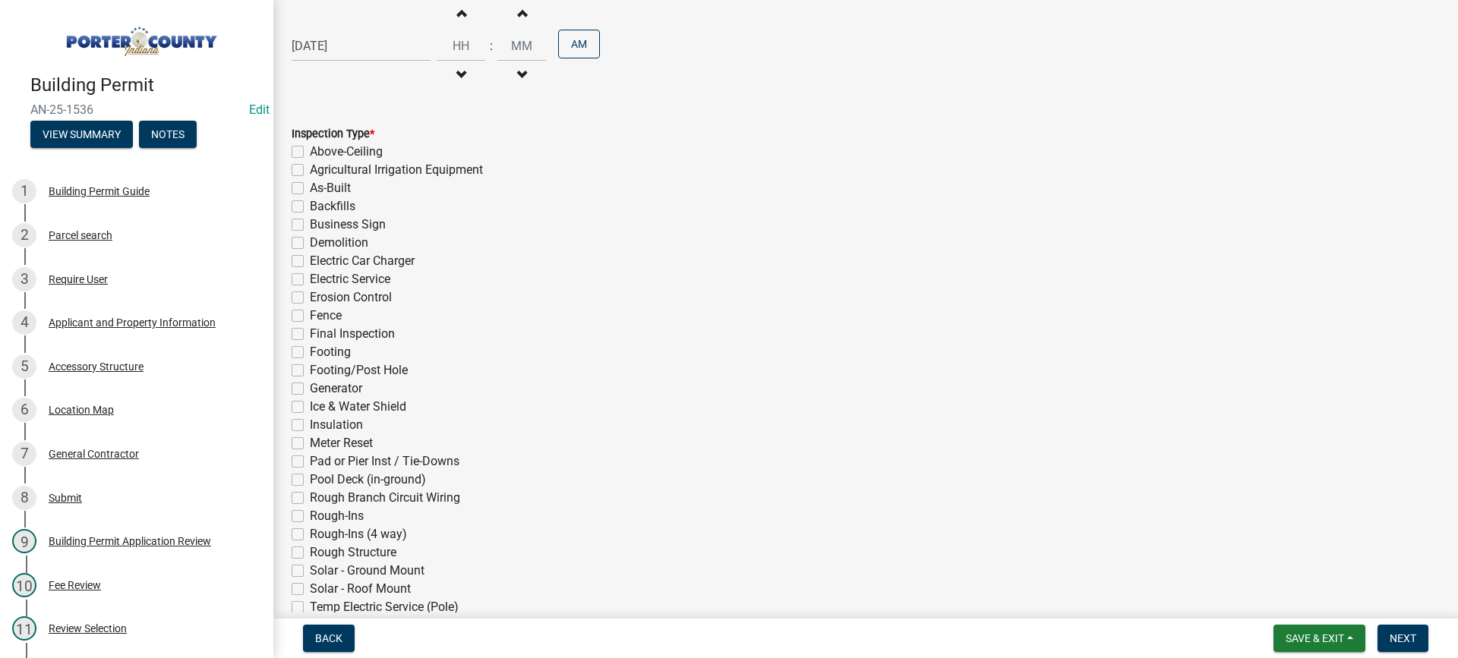
drag, startPoint x: 295, startPoint y: 350, endPoint x: 322, endPoint y: 397, distance: 54.1
click at [295, 358] on div "Footing" at bounding box center [866, 352] width 1148 height 18
click at [310, 351] on label "Footing" at bounding box center [330, 352] width 41 height 18
click at [310, 351] on input "Footing" at bounding box center [315, 348] width 10 height 10
checkbox input "true"
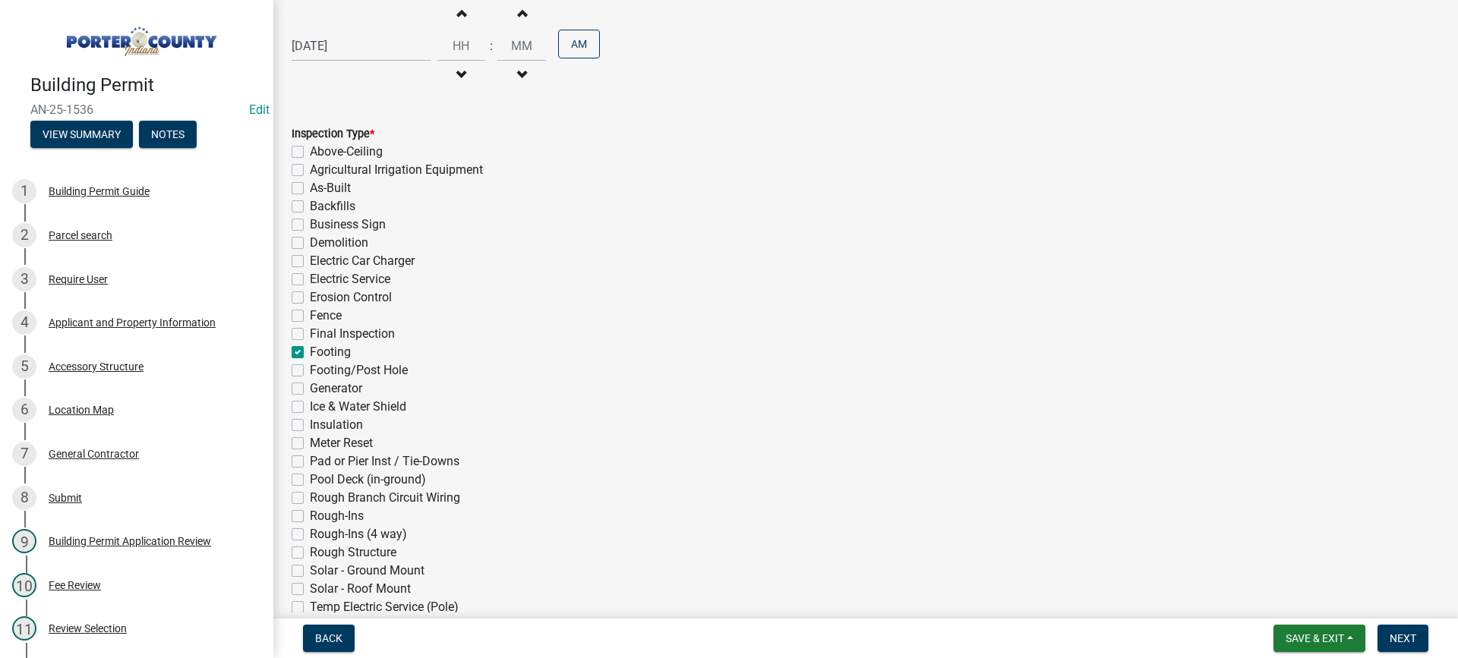
checkbox input "false"
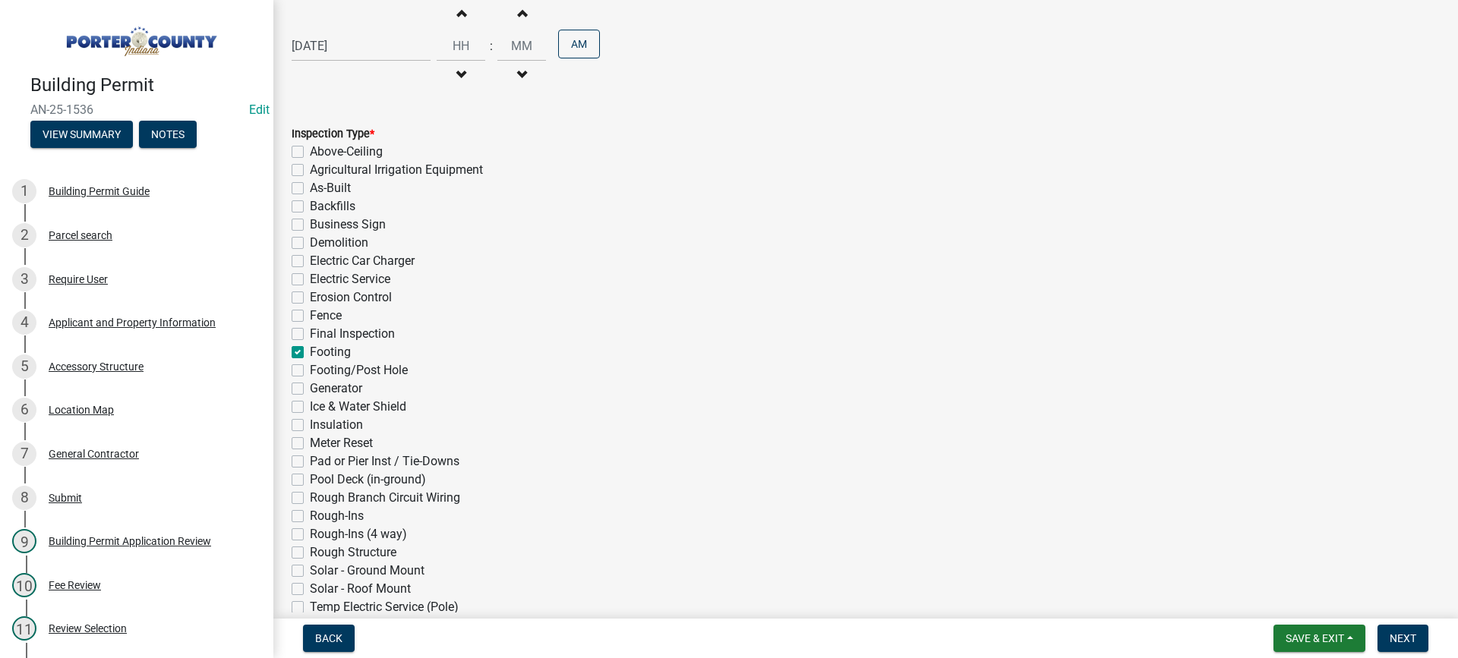
checkbox input "false"
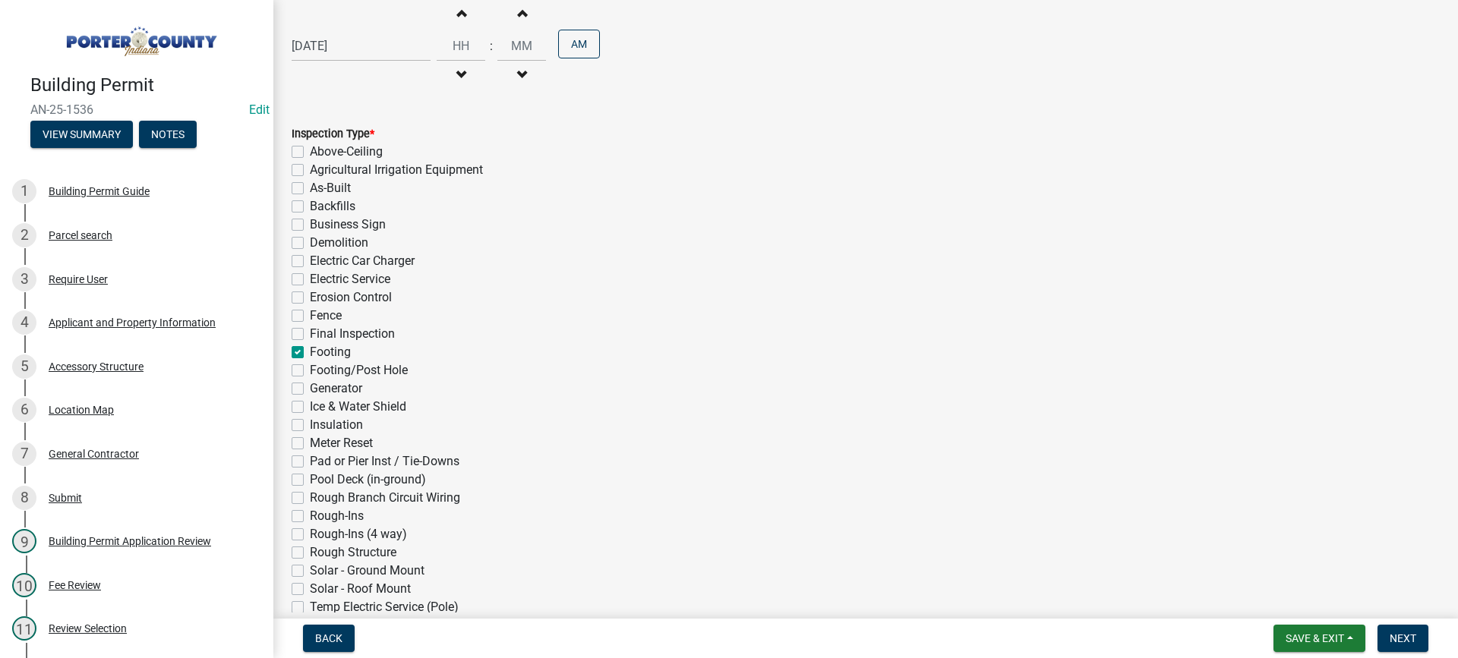
checkbox input "false"
checkbox input "true"
checkbox input "false"
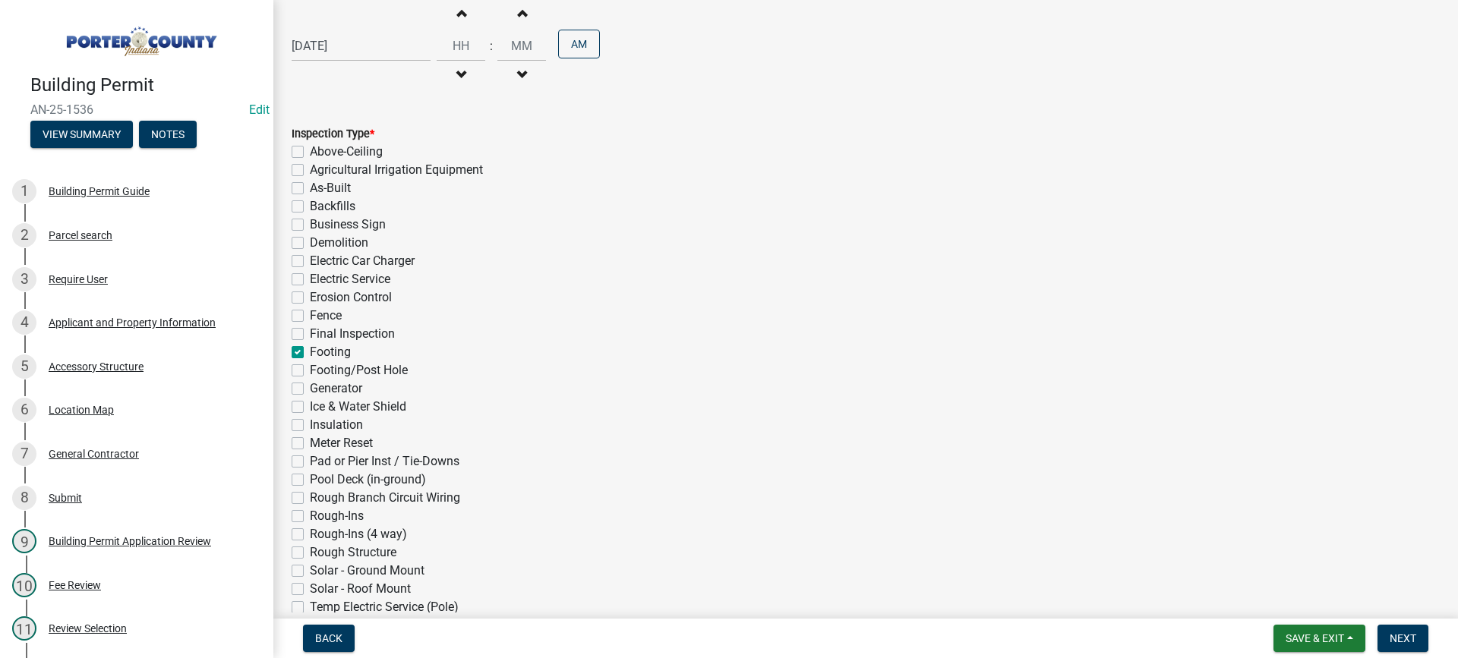
checkbox input "false"
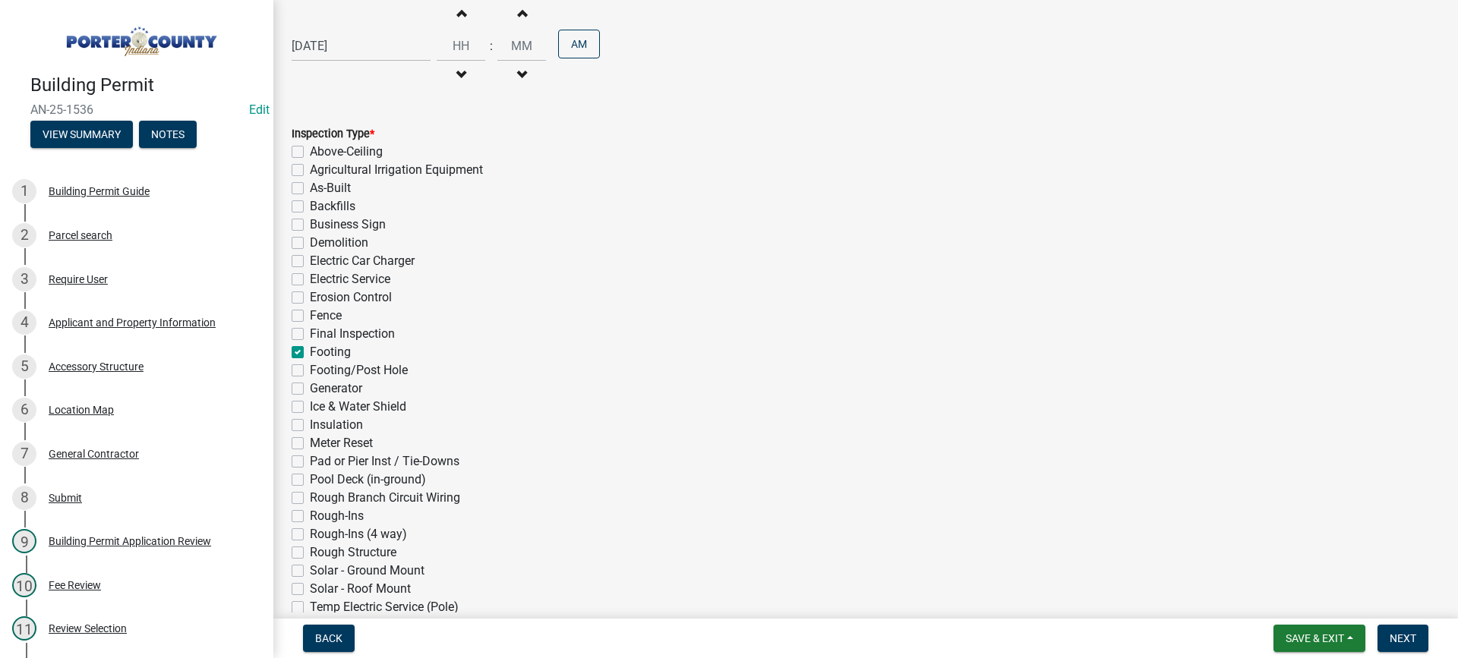
checkbox input "false"
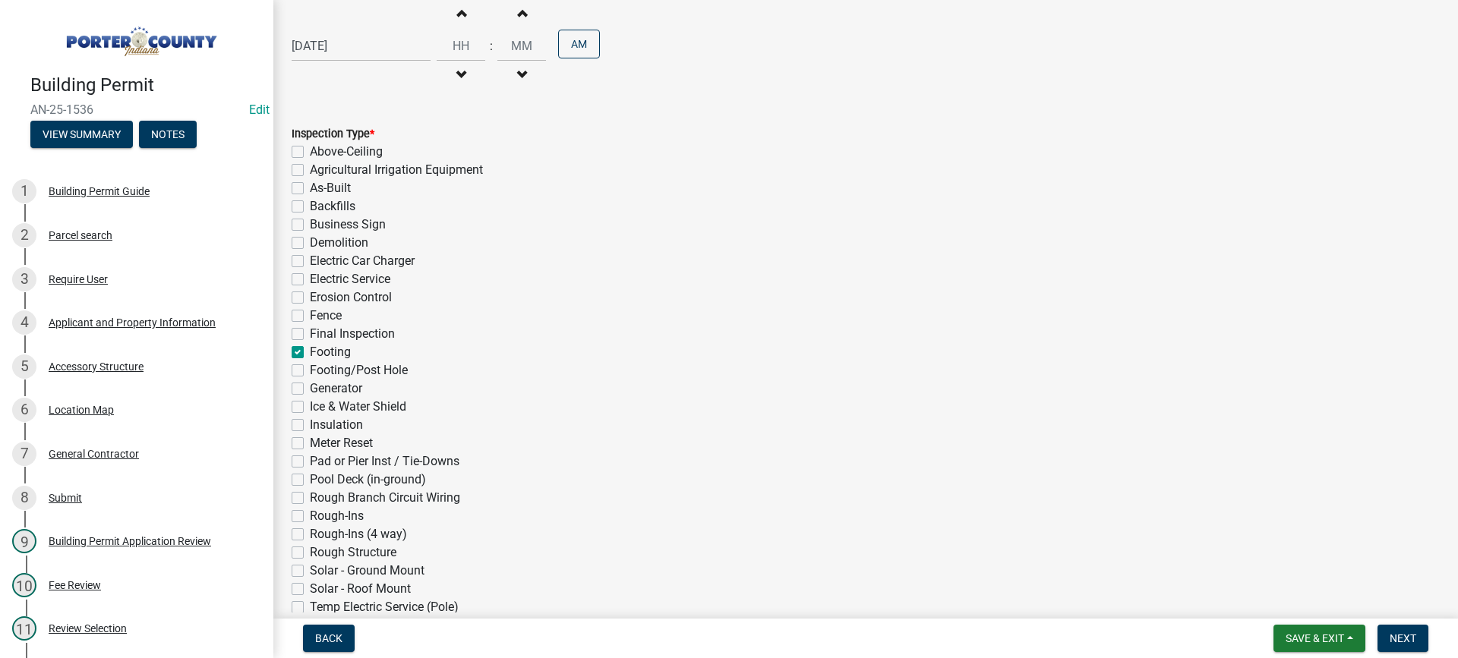
checkbox input "false"
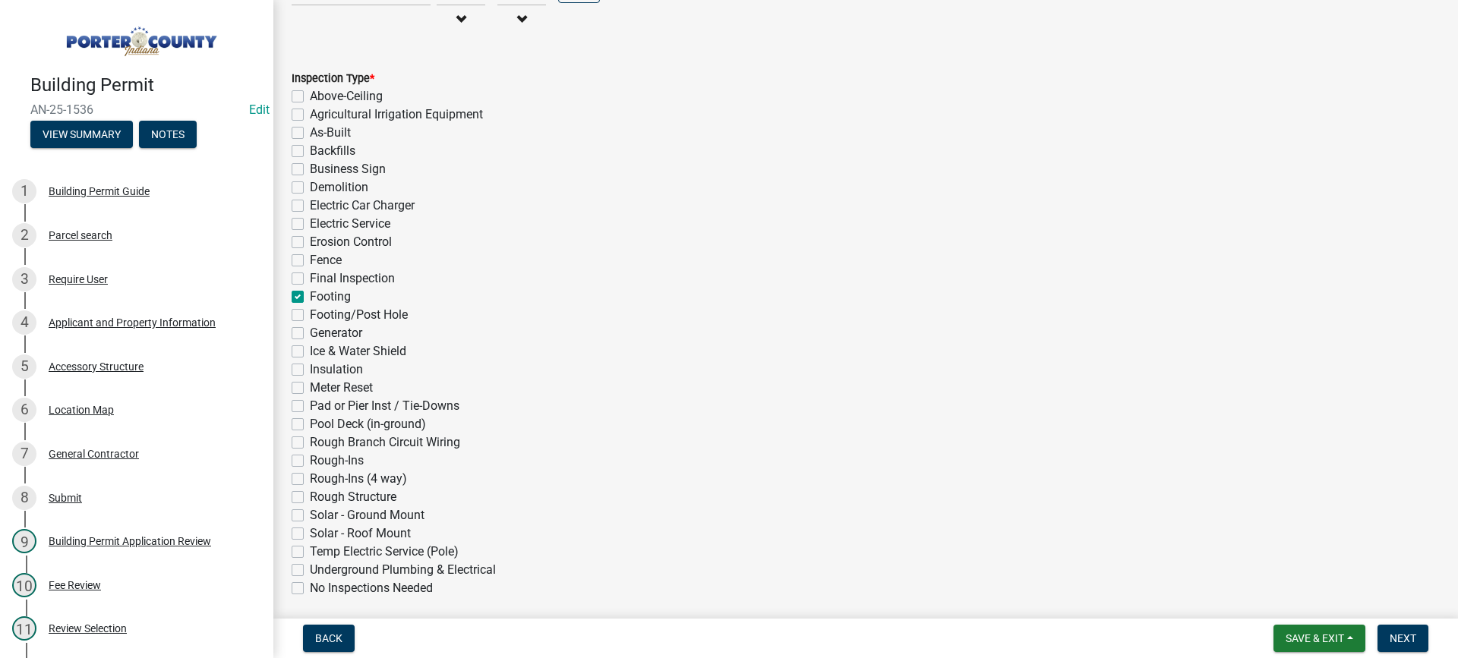
scroll to position [341, 0]
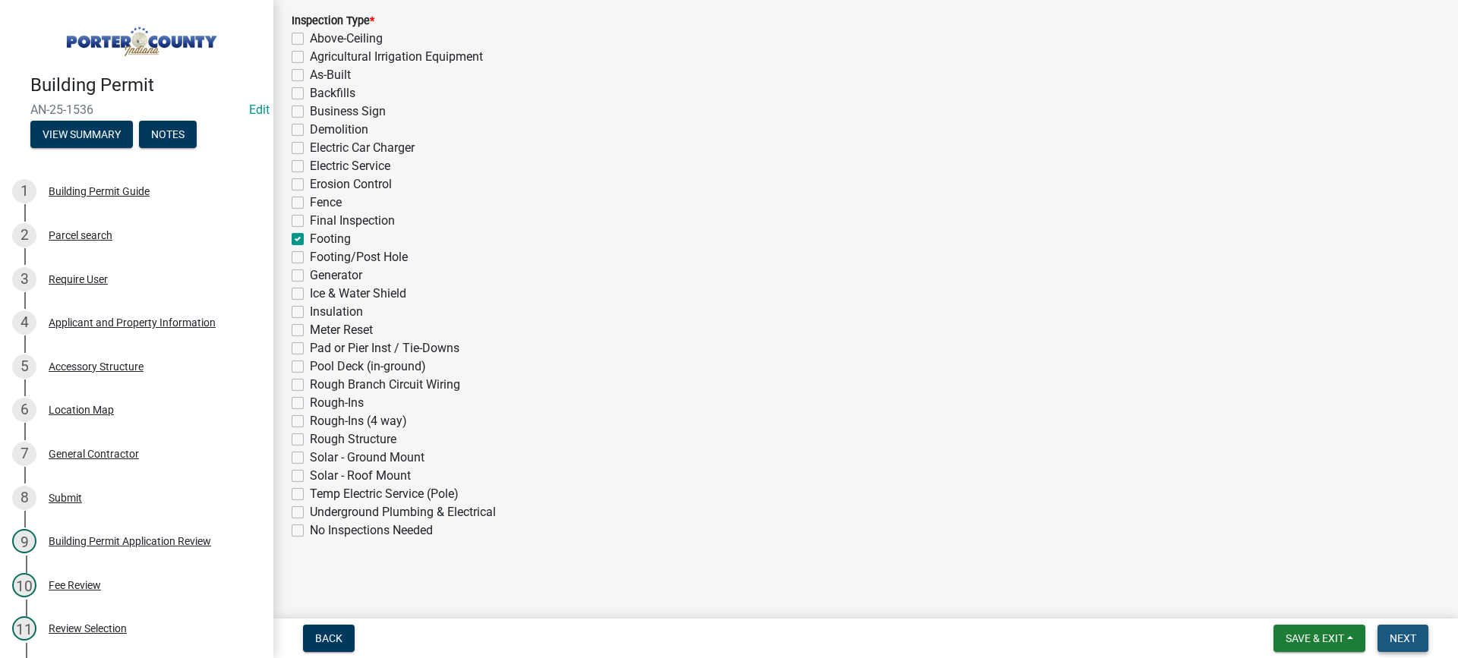
click at [1406, 640] on span "Next" at bounding box center [1403, 639] width 27 height 12
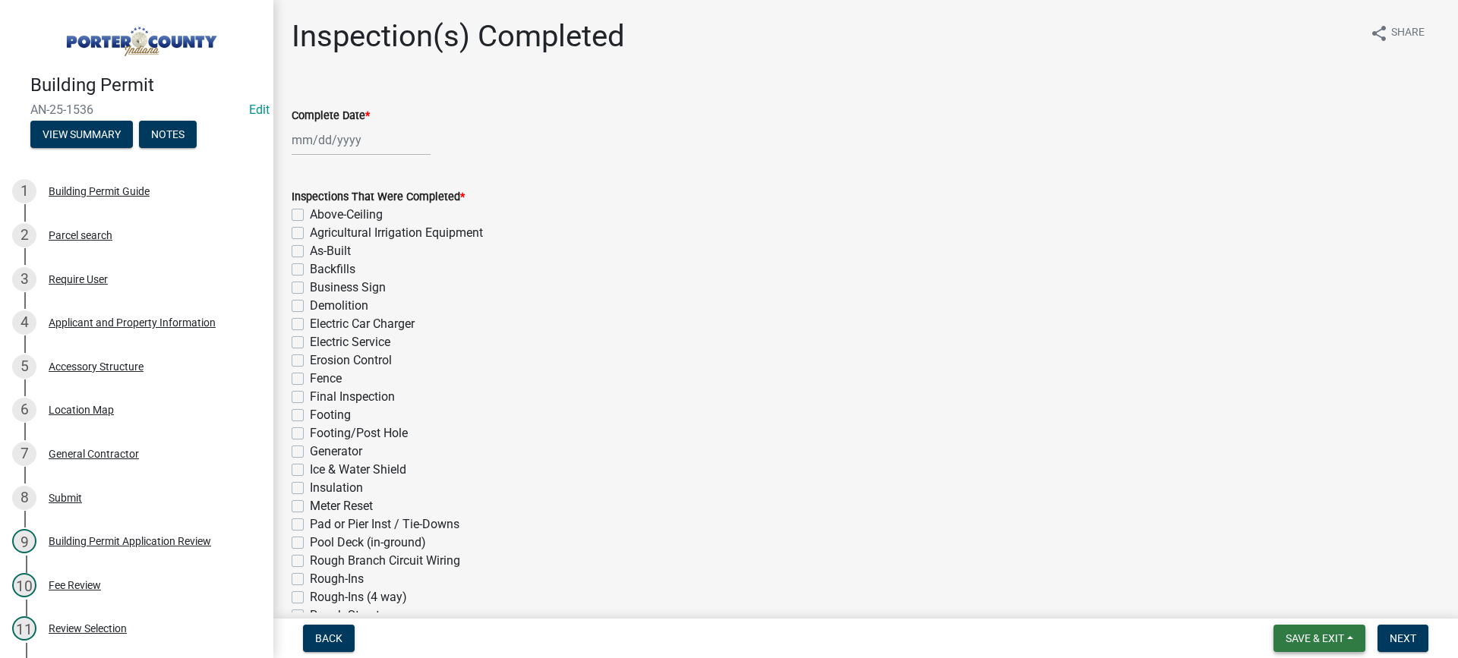
click at [1299, 633] on span "Save & Exit" at bounding box center [1315, 639] width 58 height 12
click at [1286, 603] on button "Save & Exit" at bounding box center [1305, 599] width 122 height 36
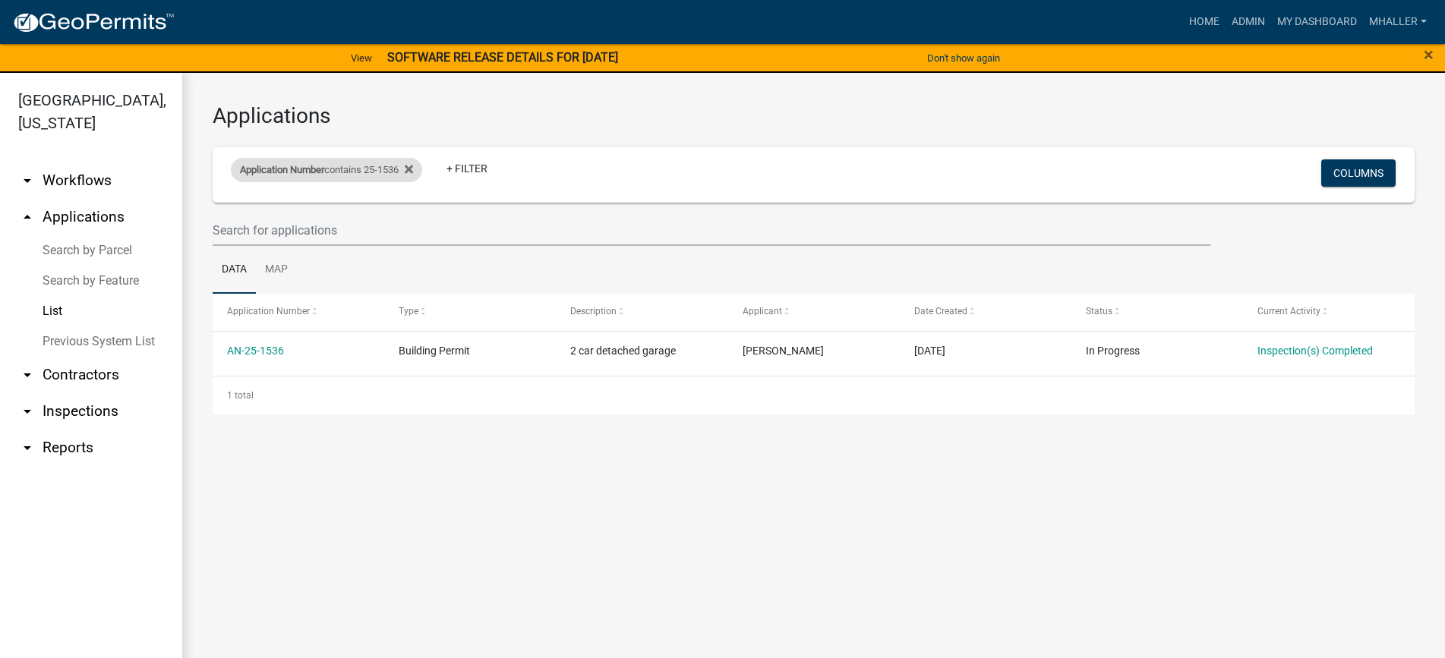
click at [358, 169] on div "Application Number contains 25-1536" at bounding box center [326, 170] width 191 height 24
click at [317, 229] on input "25-1536" at bounding box center [333, 226] width 139 height 31
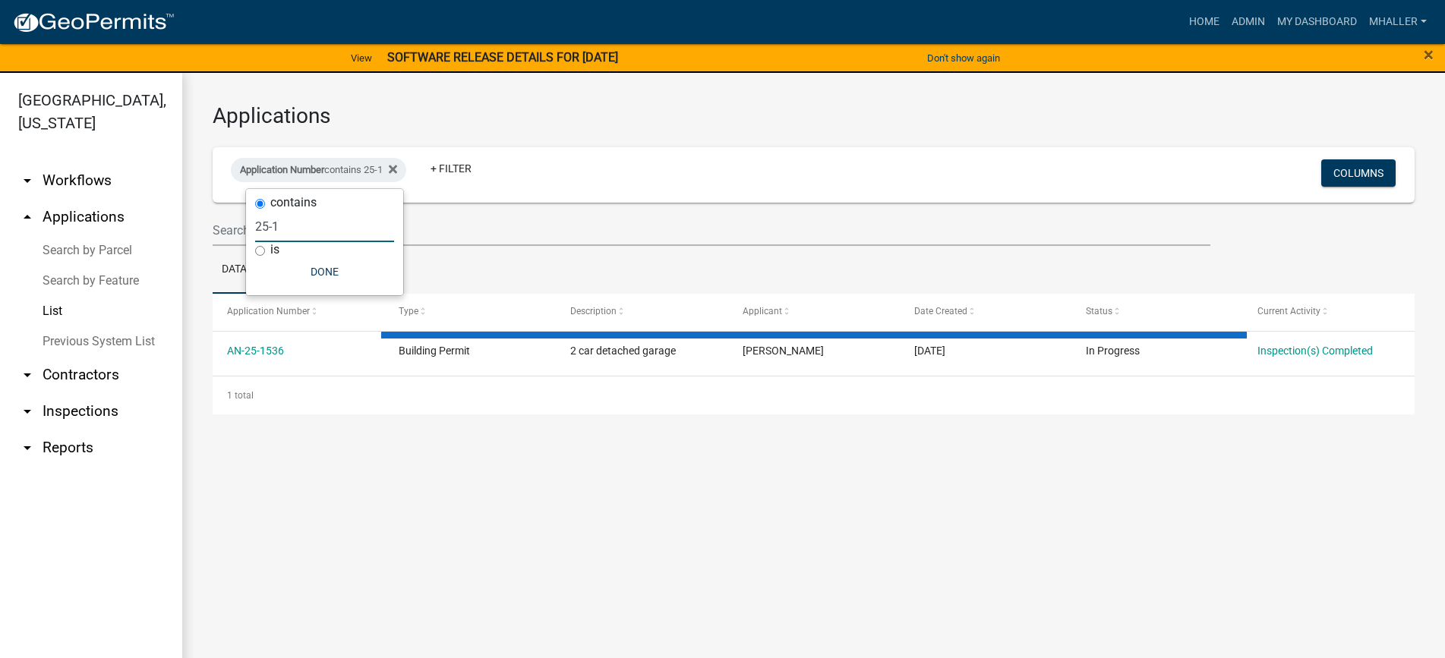
type input "25-13"
select select "1: 25"
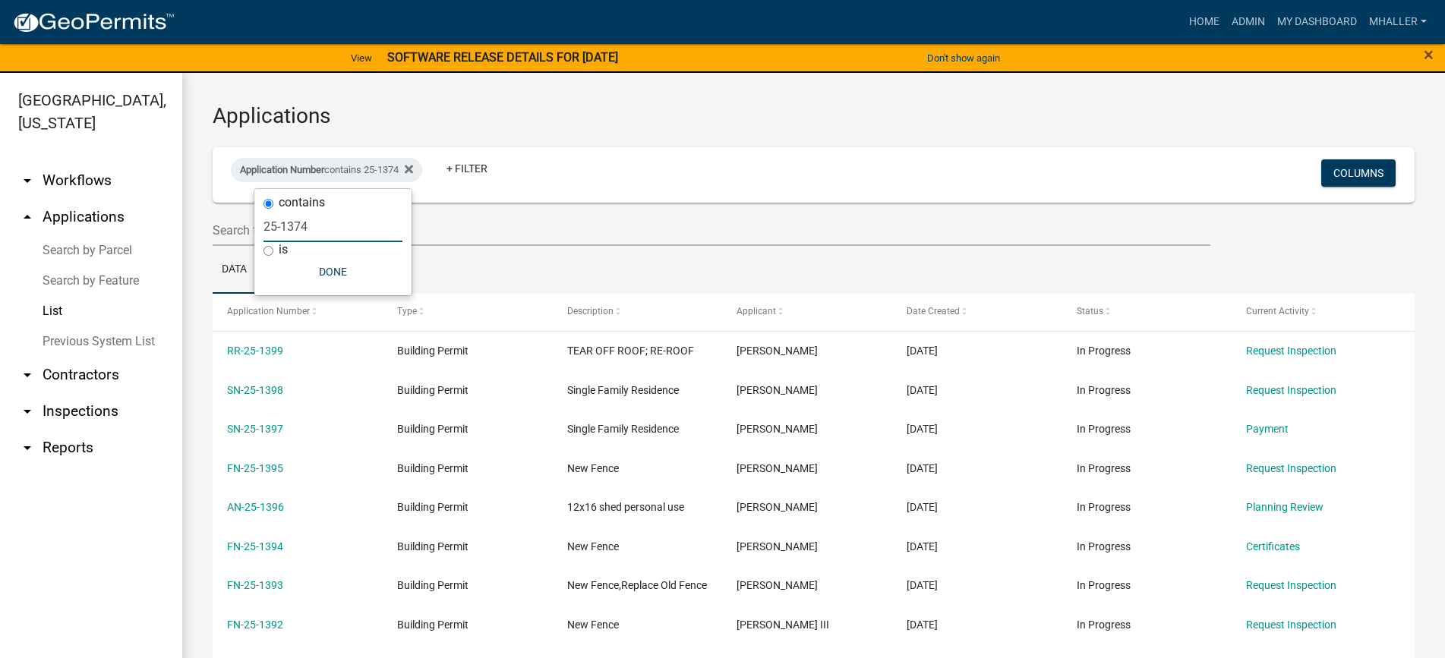
type input "25-1374"
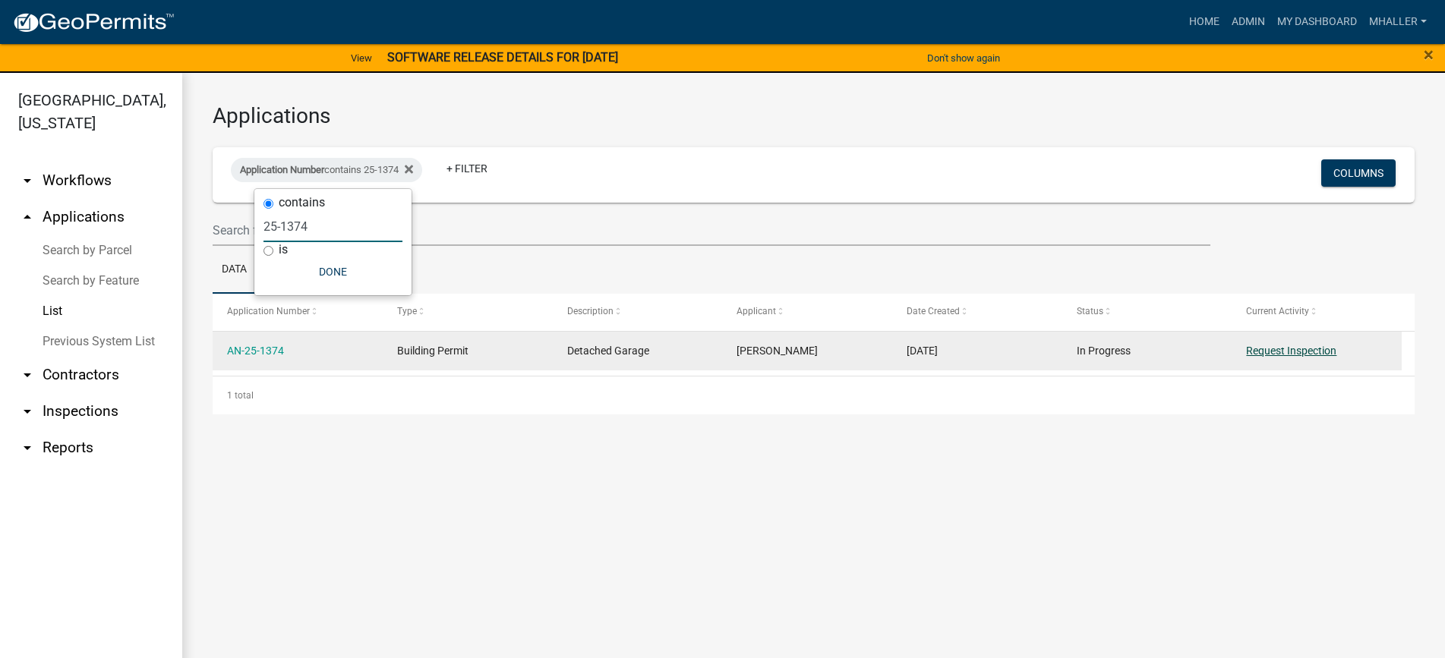
click at [1305, 349] on link "Request Inspection" at bounding box center [1291, 351] width 90 height 12
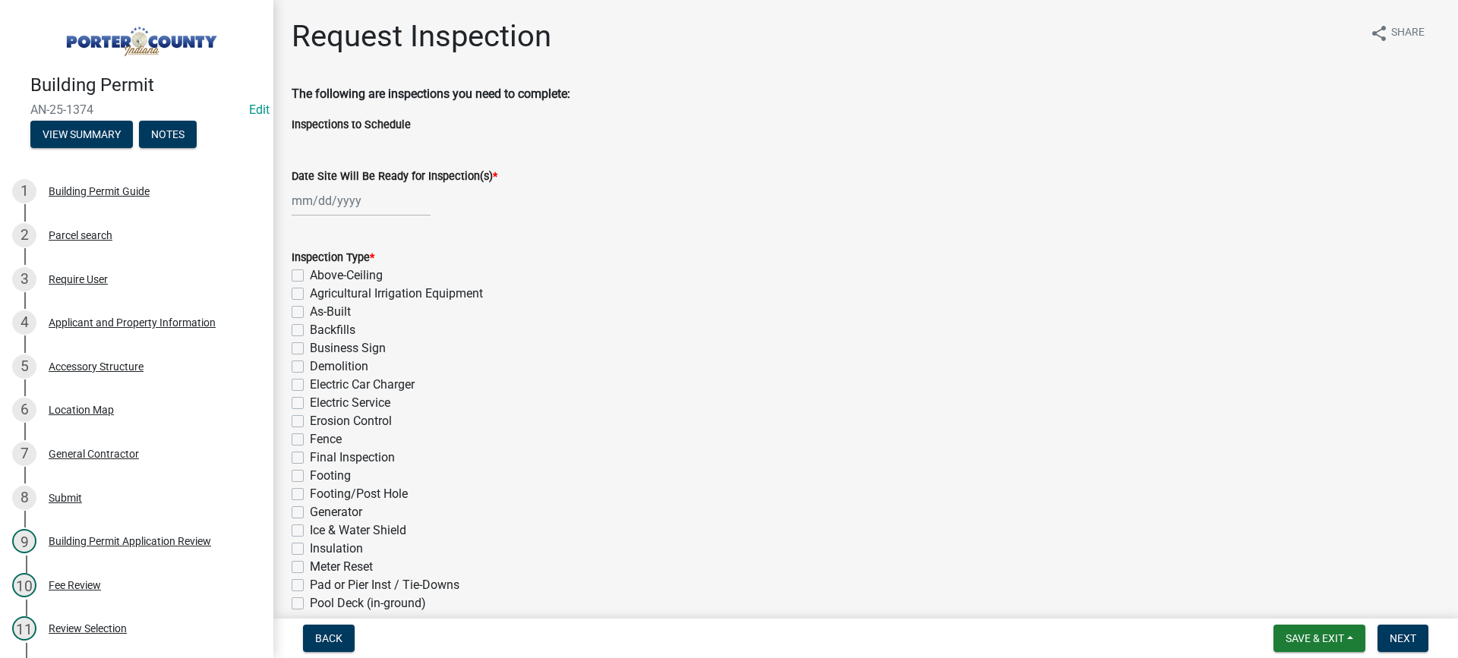
select select "9"
select select "2025"
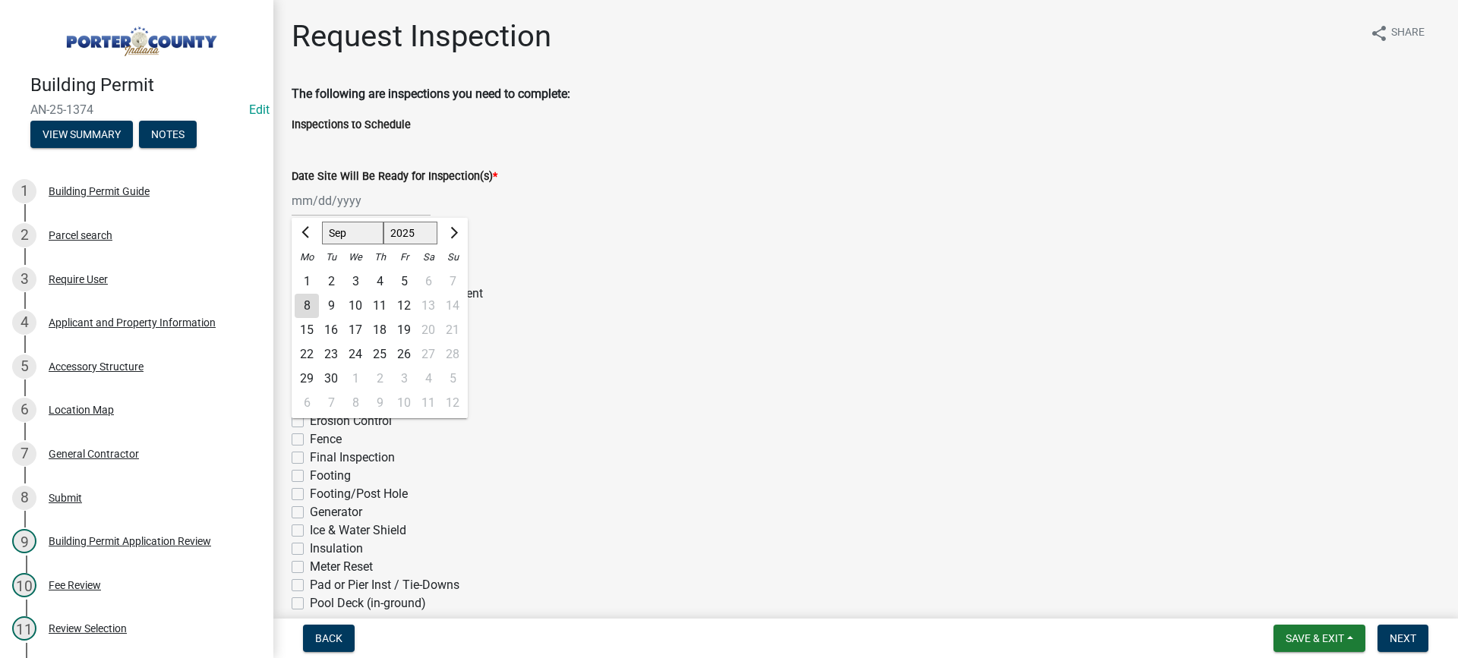
click at [342, 195] on div "[PERSON_NAME] Feb Mar Apr [PERSON_NAME][DATE] Oct Nov [DATE] 1526 1527 1528 152…" at bounding box center [361, 200] width 139 height 31
click at [306, 301] on div "8" at bounding box center [307, 306] width 24 height 24
type input "[DATE]"
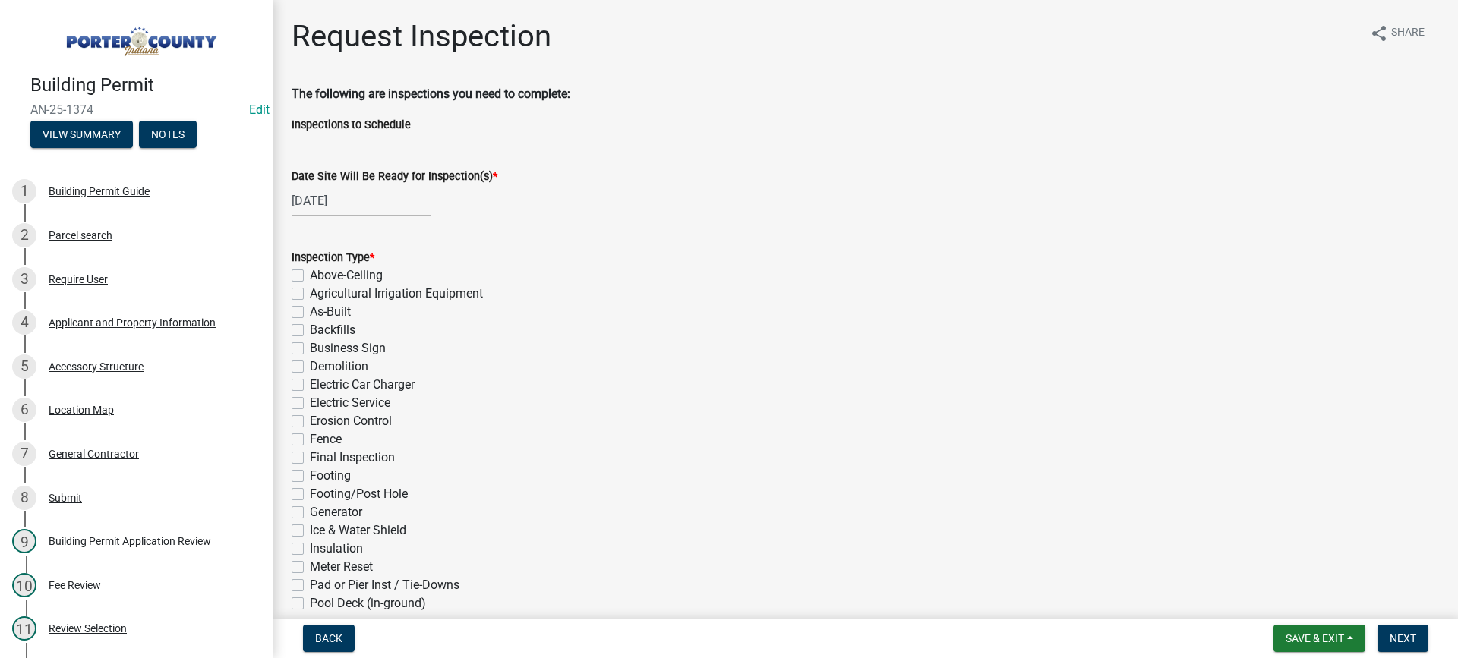
click at [310, 477] on label "Footing" at bounding box center [330, 476] width 41 height 18
click at [310, 477] on input "Footing" at bounding box center [315, 472] width 10 height 10
checkbox input "true"
checkbox input "false"
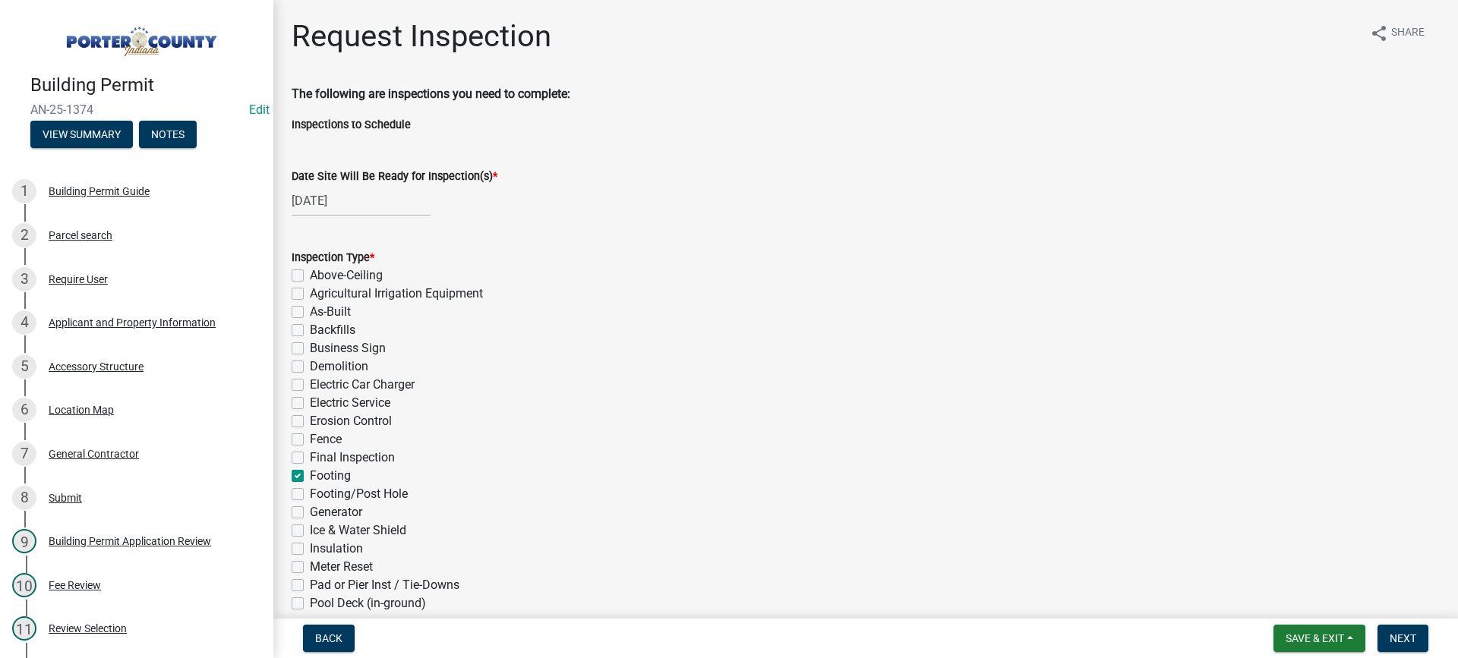
checkbox input "false"
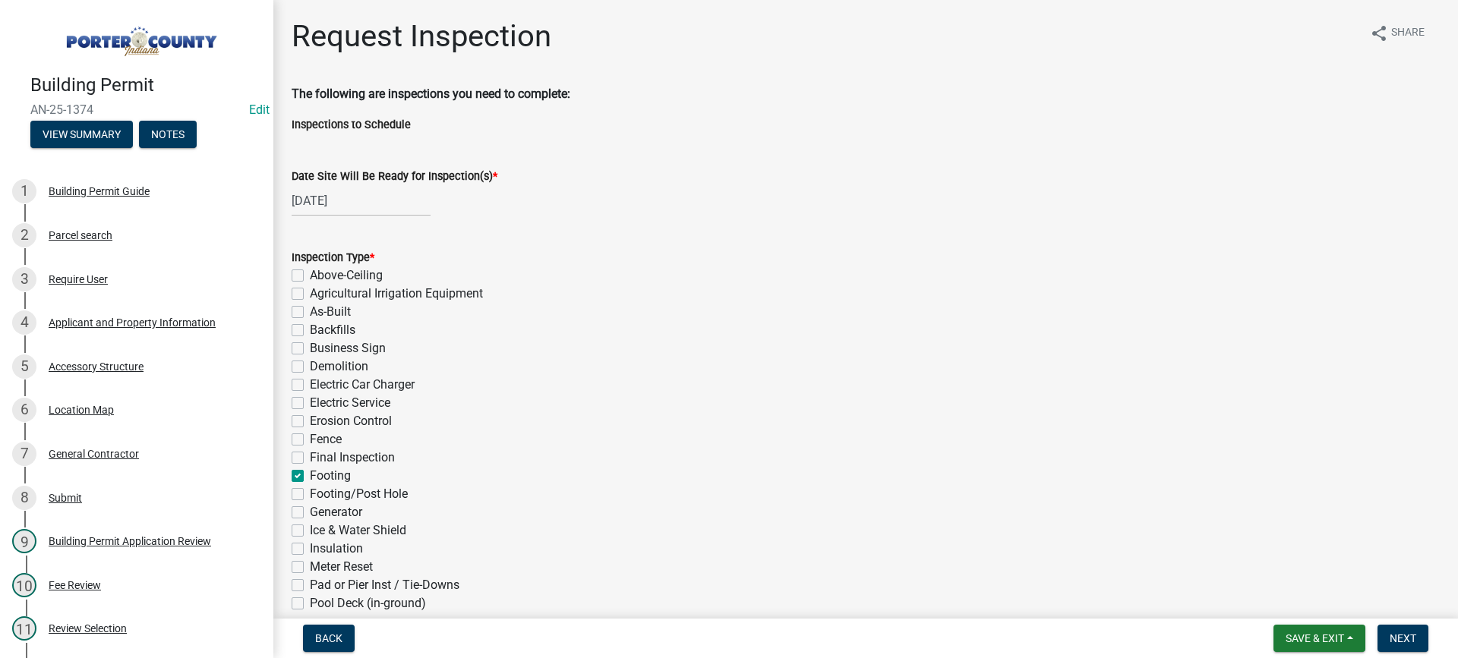
checkbox input "false"
checkbox input "true"
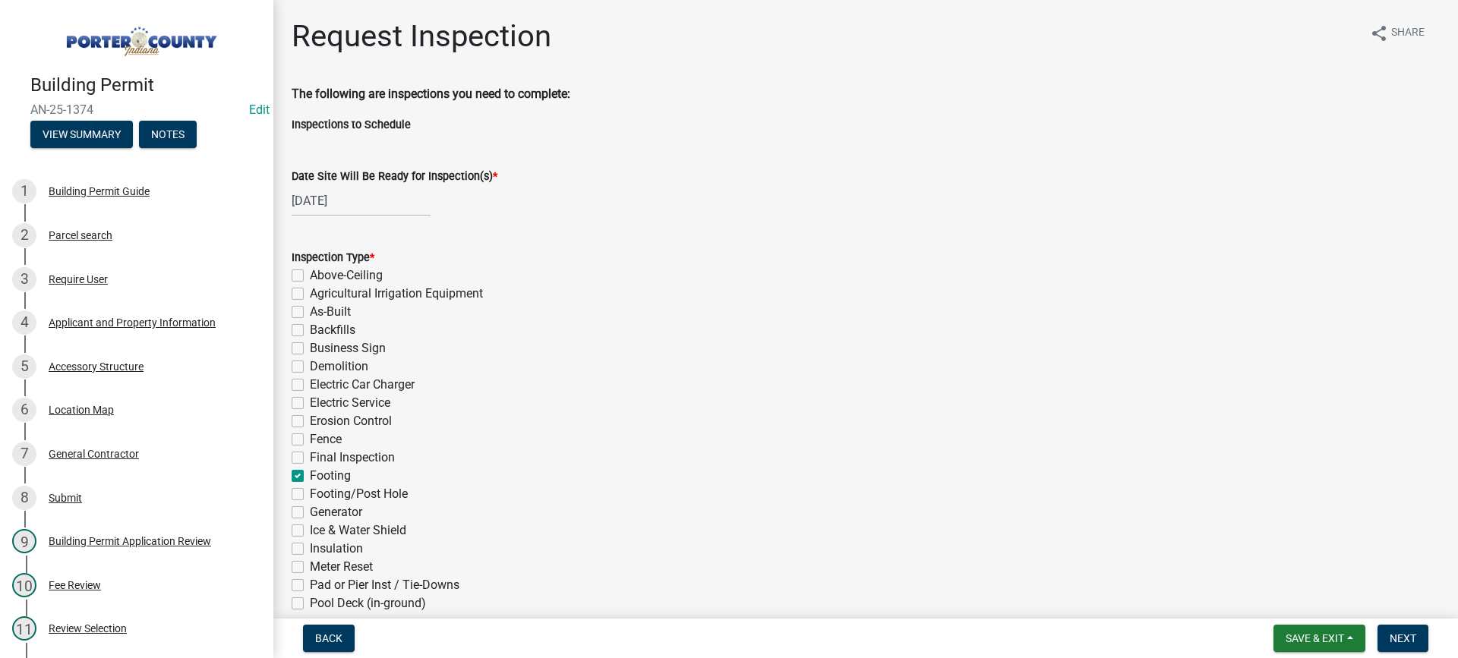
checkbox input "false"
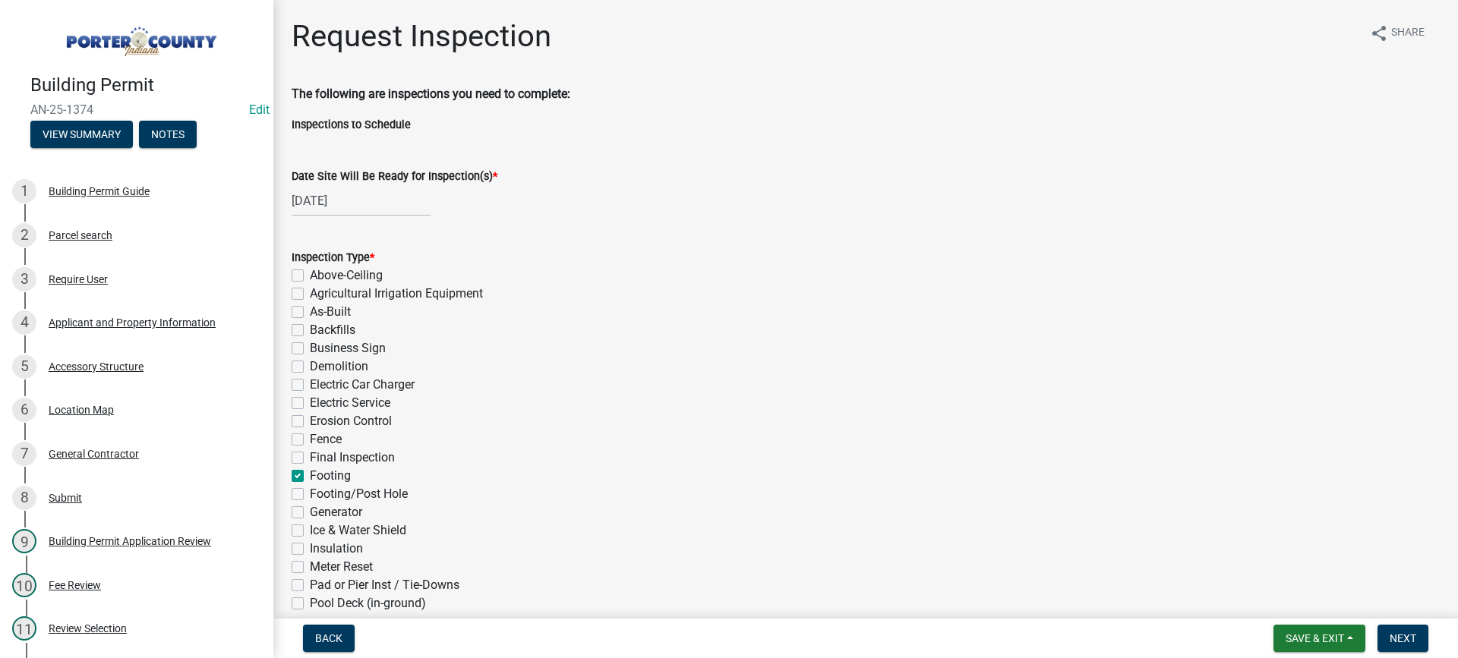
checkbox input "false"
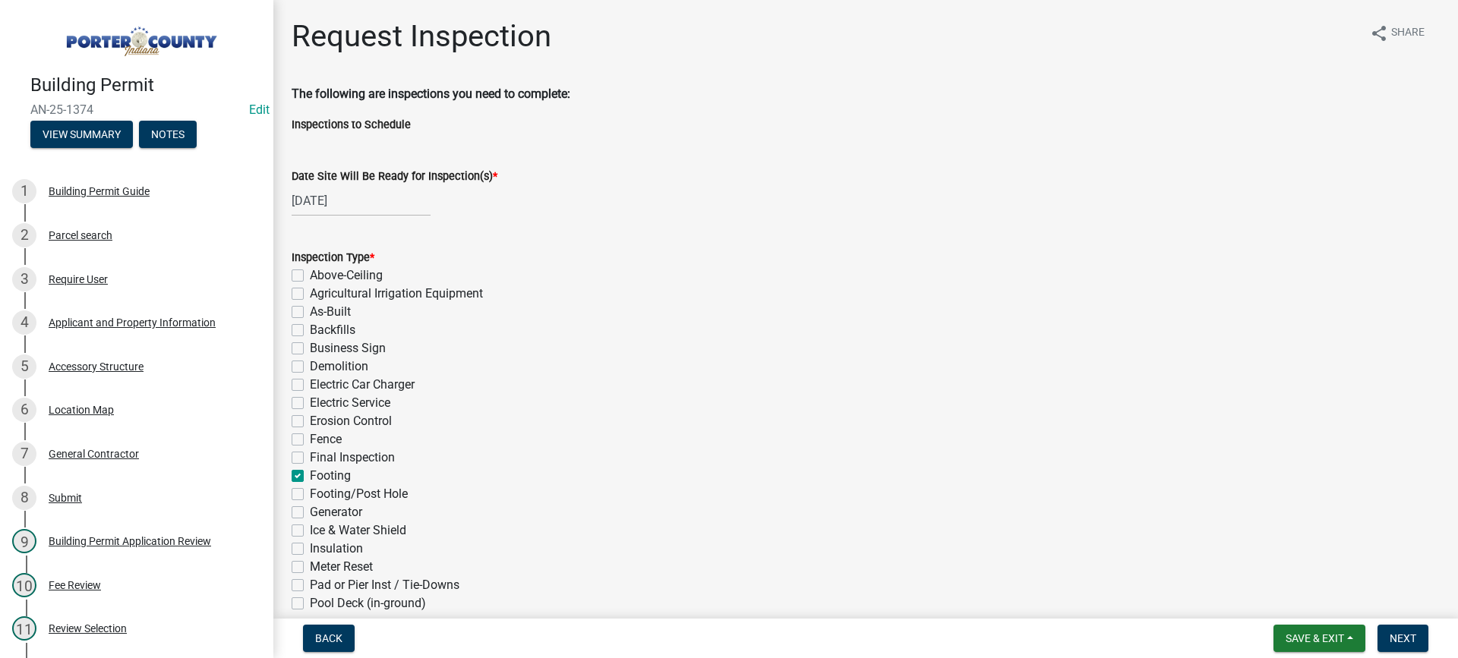
checkbox input "false"
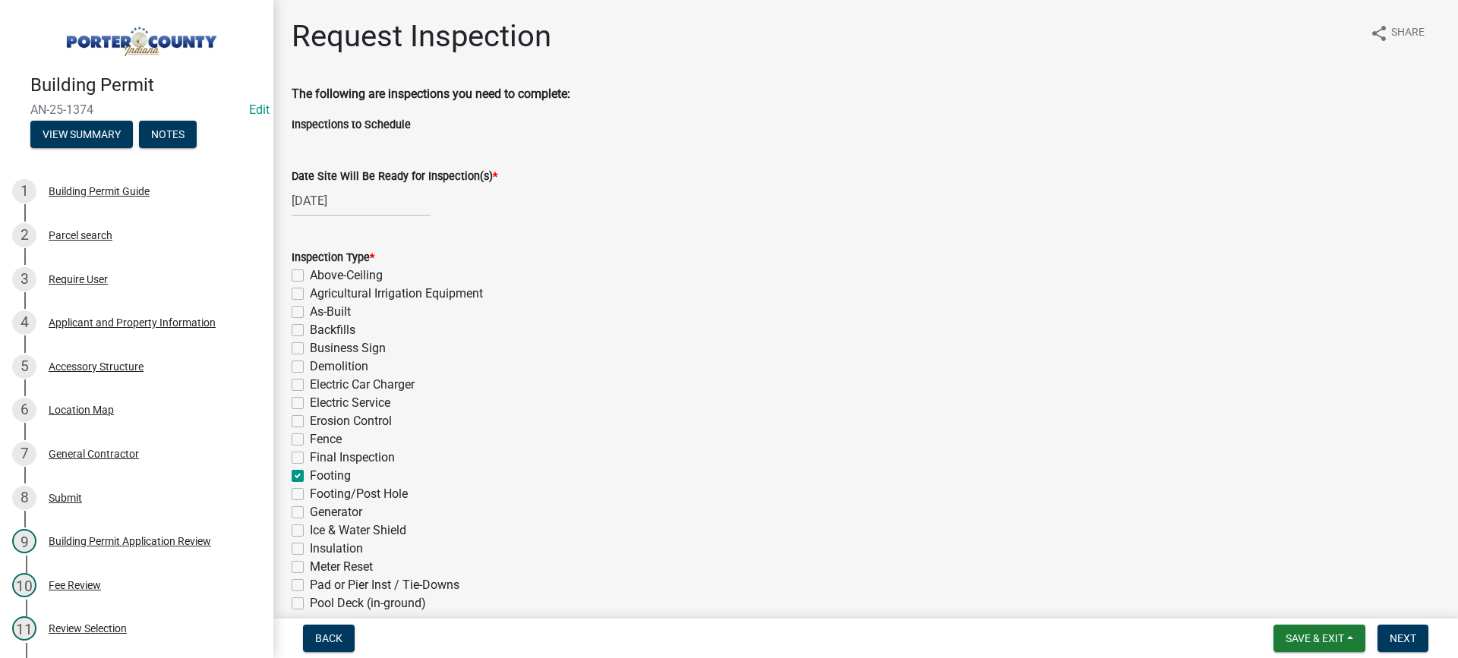
checkbox input "false"
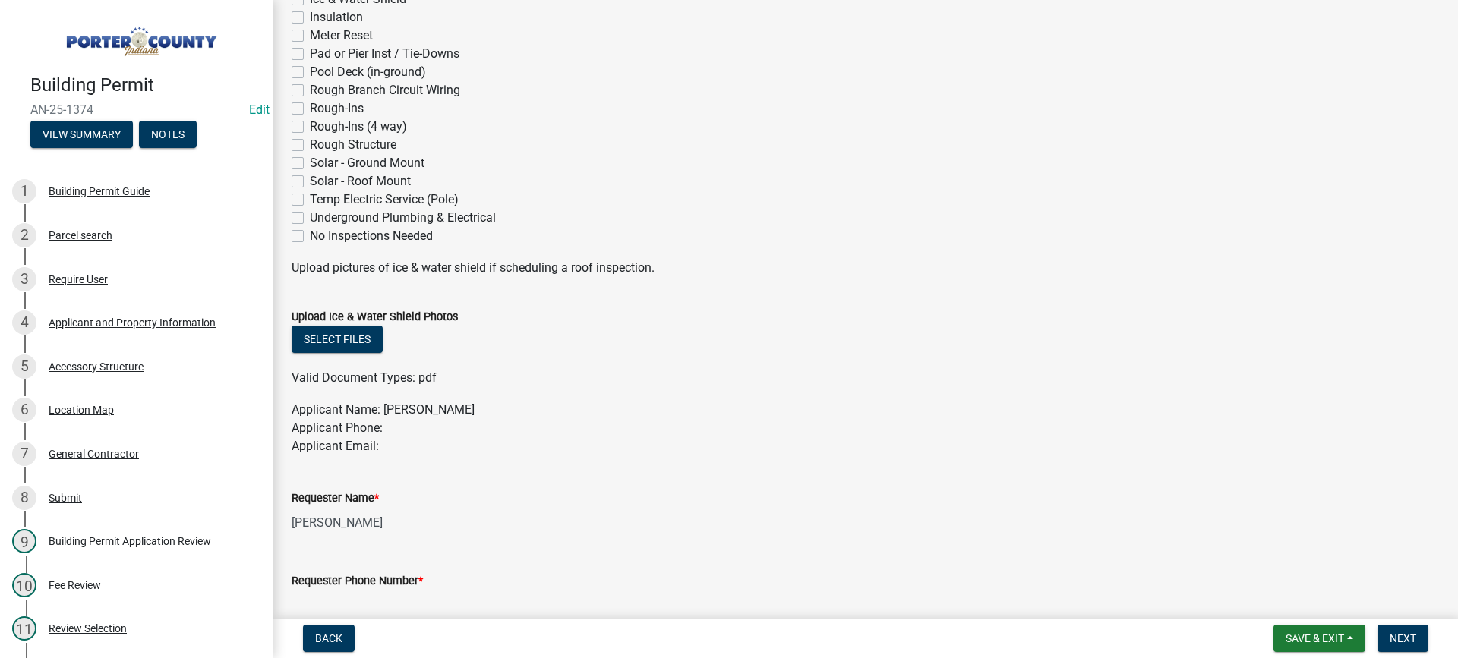
scroll to position [683, 0]
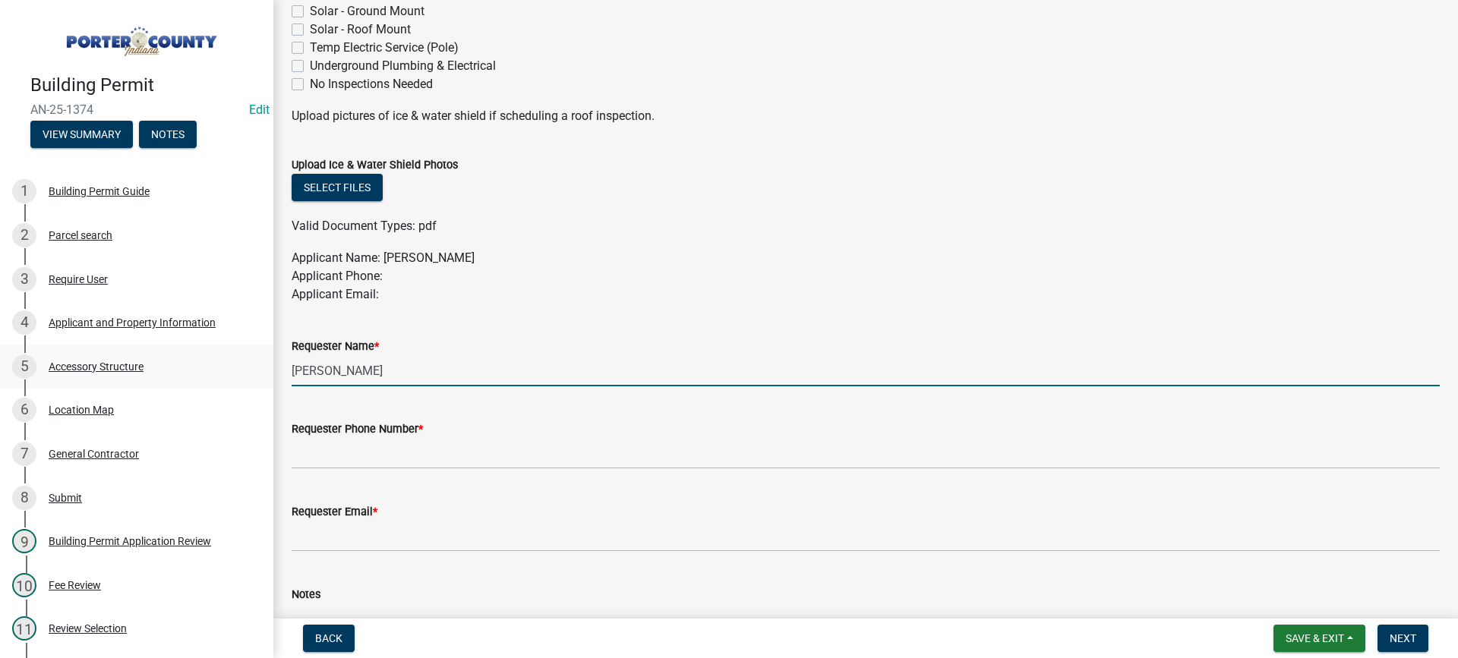
drag, startPoint x: 397, startPoint y: 373, endPoint x: 228, endPoint y: 371, distance: 169.4
click at [228, 371] on div "Building Permit AN-25-1374 Edit View Summary Notes 1 Building Permit Guide 2 Pa…" at bounding box center [729, 329] width 1458 height 658
type input "shears concrete"
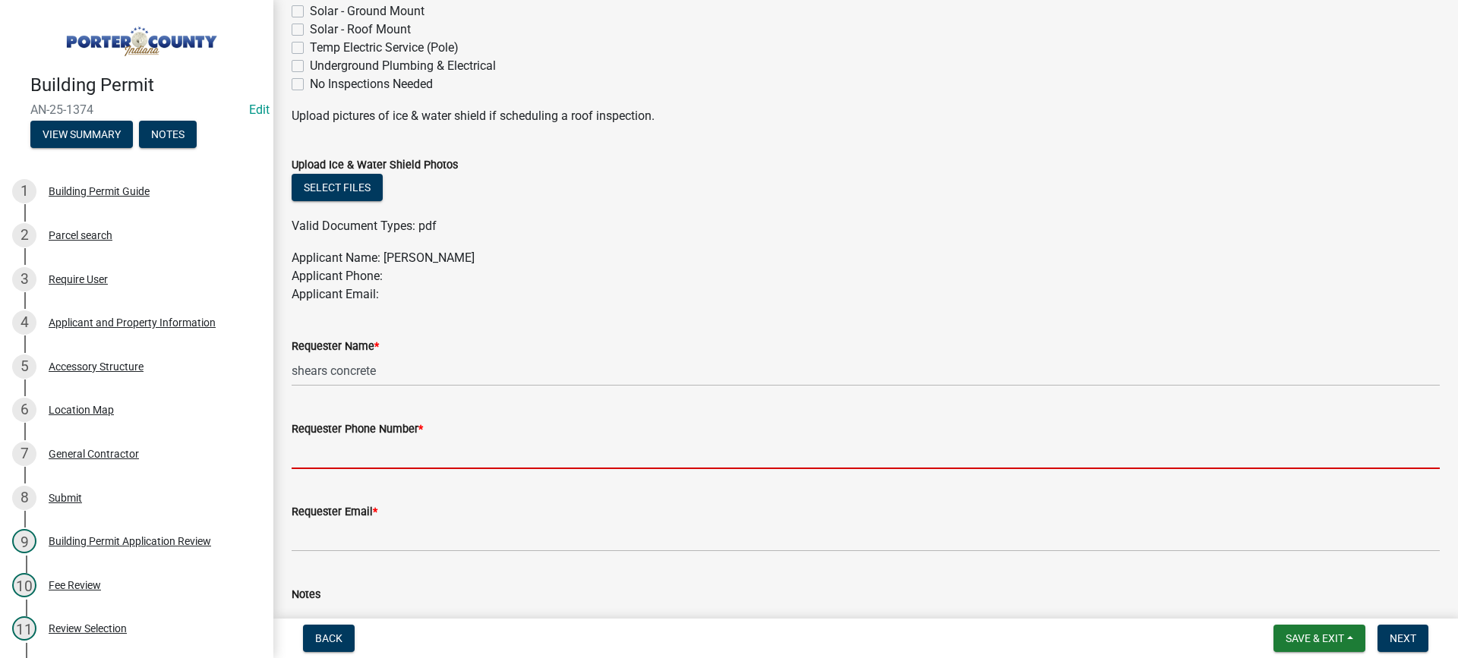
click at [341, 456] on input "Requester Phone Number *" at bounding box center [866, 453] width 1148 height 31
type input "[PHONE_NUMBER]"
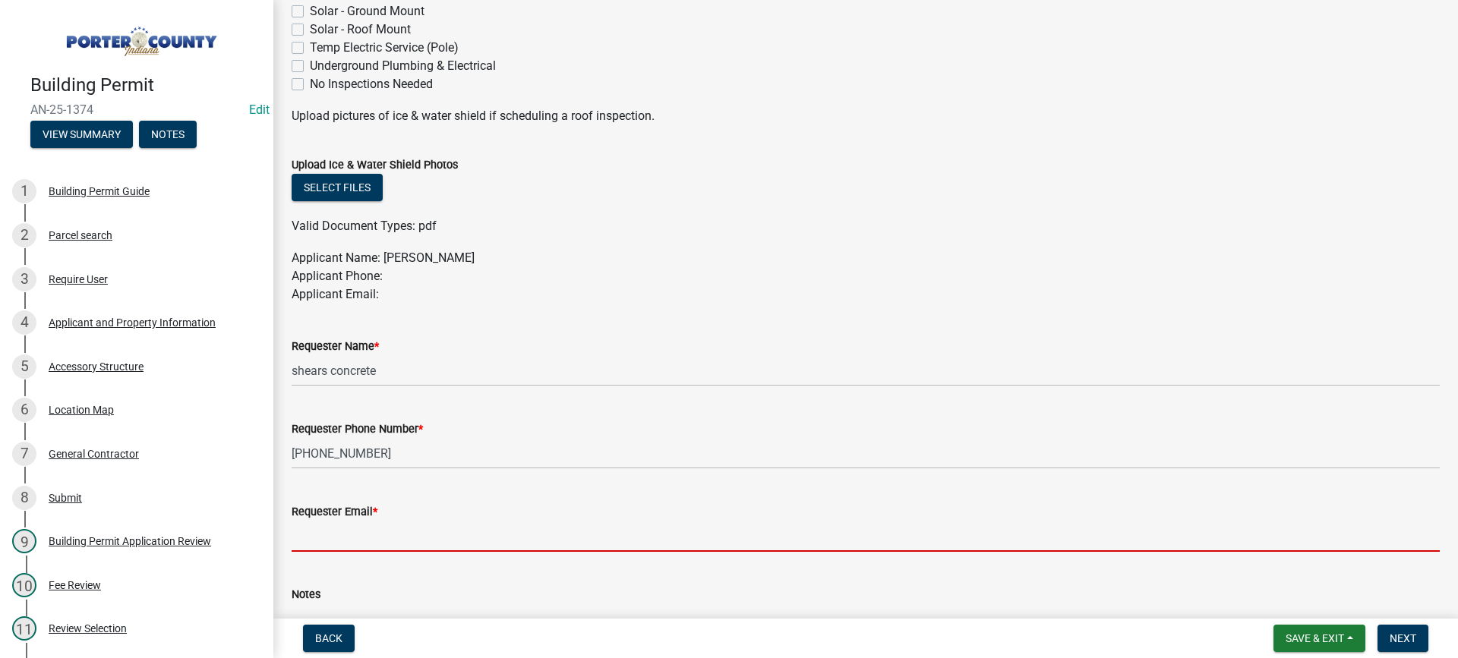
click at [376, 529] on input "Requester Email *" at bounding box center [866, 536] width 1148 height 31
type input "[EMAIL_ADDRESS][DOMAIN_NAME]"
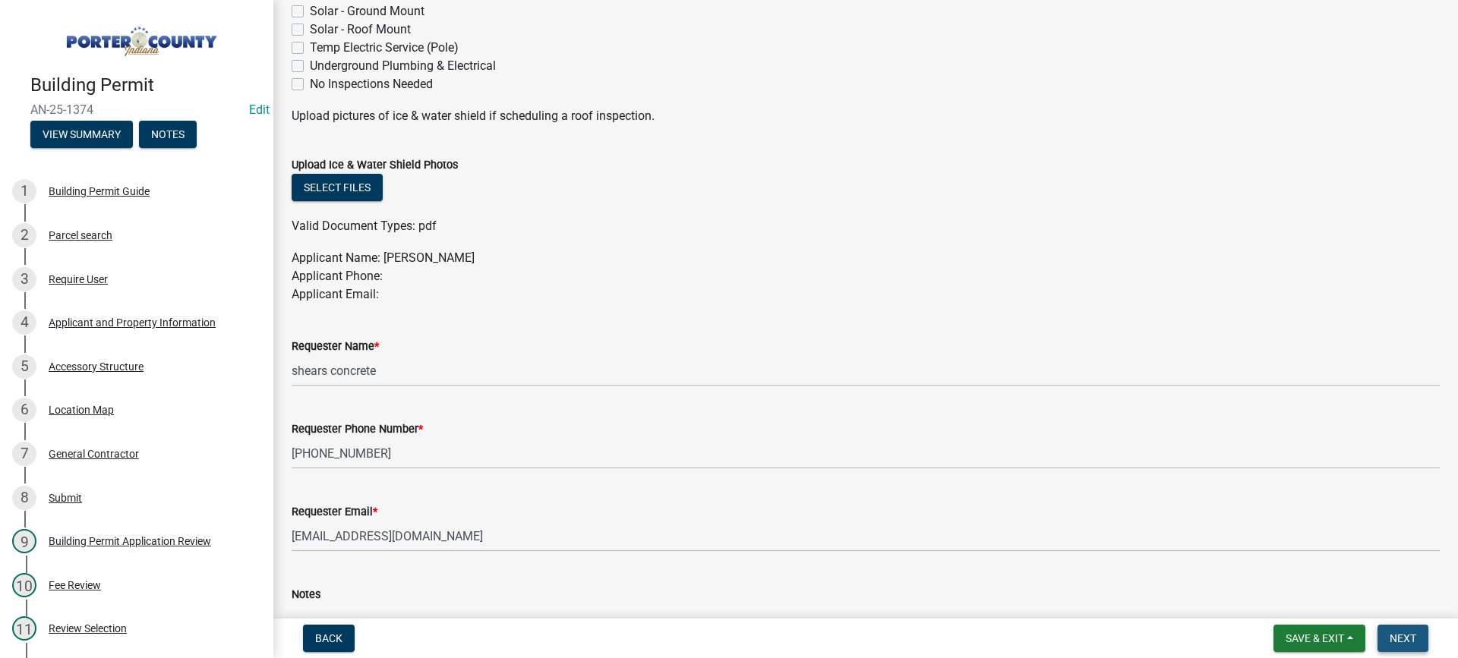
click at [1407, 639] on span "Next" at bounding box center [1403, 639] width 27 height 12
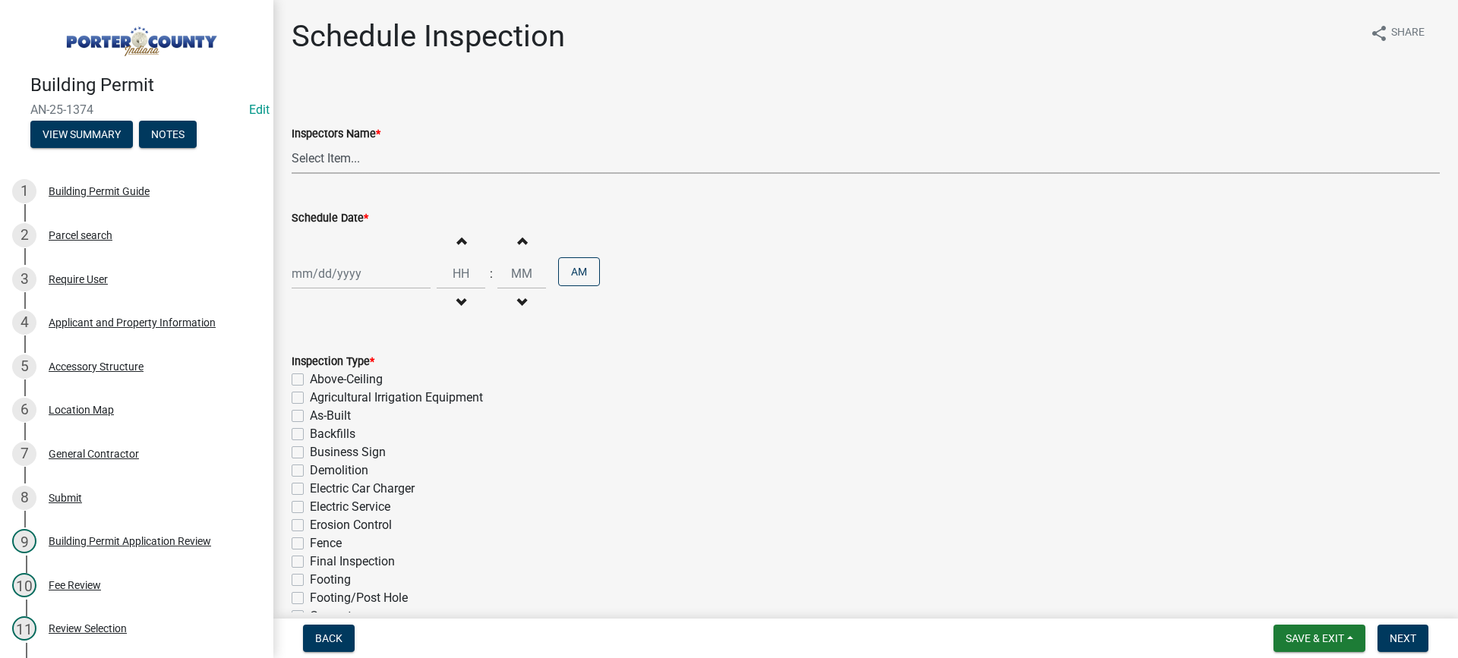
click at [318, 158] on select "Select Item... mhaller ([PERSON_NAME])" at bounding box center [866, 158] width 1148 height 31
select select "ca350da2-795e-4cf8-941d-46ff53e354ae"
click at [292, 143] on select "Select Item... mhaller ([PERSON_NAME])" at bounding box center [866, 158] width 1148 height 31
select select "9"
select select "2025"
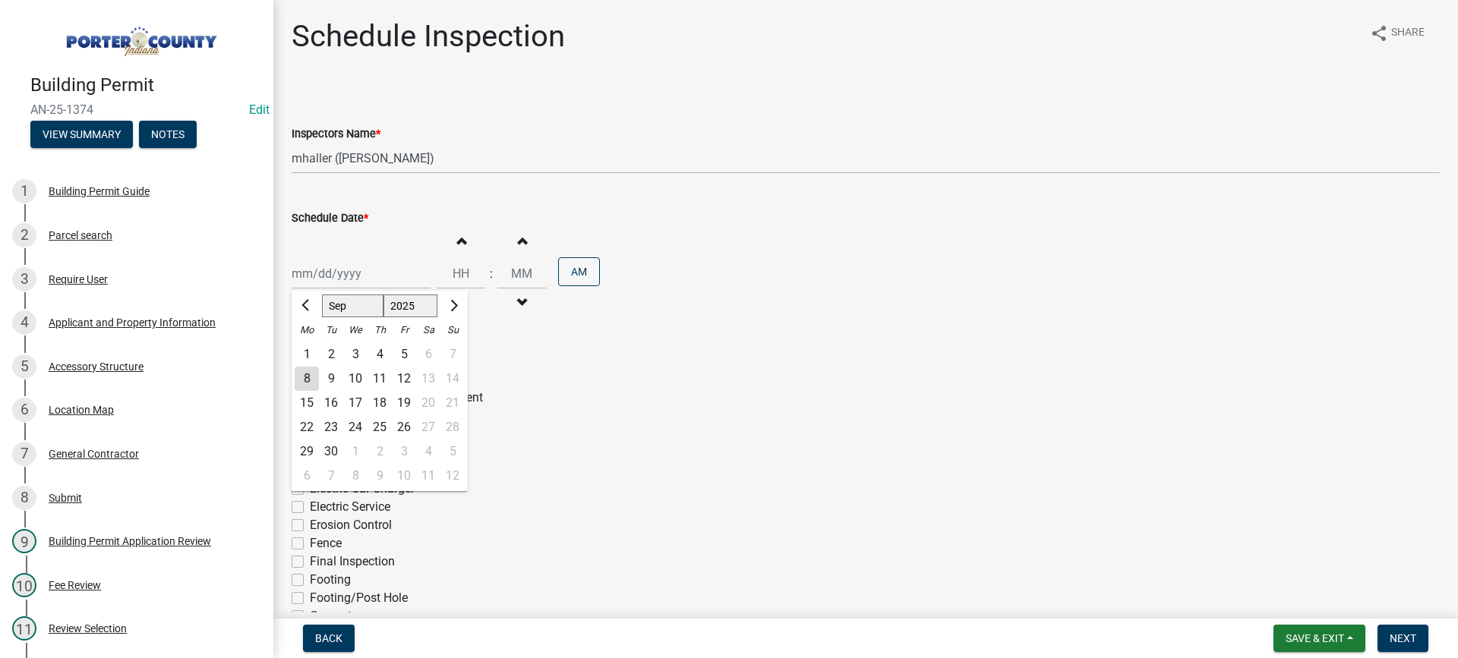
click at [341, 276] on div "[PERSON_NAME] Feb Mar Apr [PERSON_NAME][DATE] Oct Nov [DATE] 1526 1527 1528 152…" at bounding box center [361, 273] width 139 height 31
click at [300, 383] on div "8" at bounding box center [307, 379] width 24 height 24
type input "[DATE]"
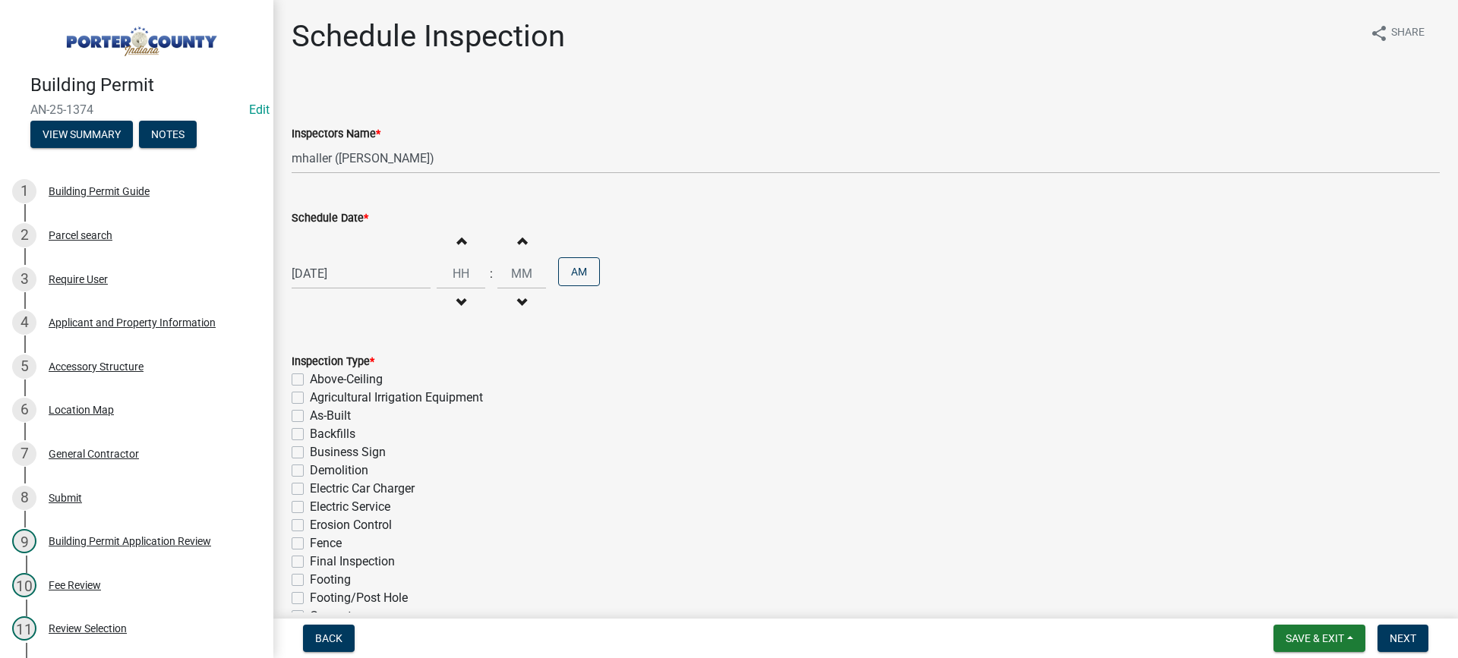
click at [310, 579] on label "Footing" at bounding box center [330, 580] width 41 height 18
click at [310, 579] on input "Footing" at bounding box center [315, 576] width 10 height 10
checkbox input "true"
checkbox input "false"
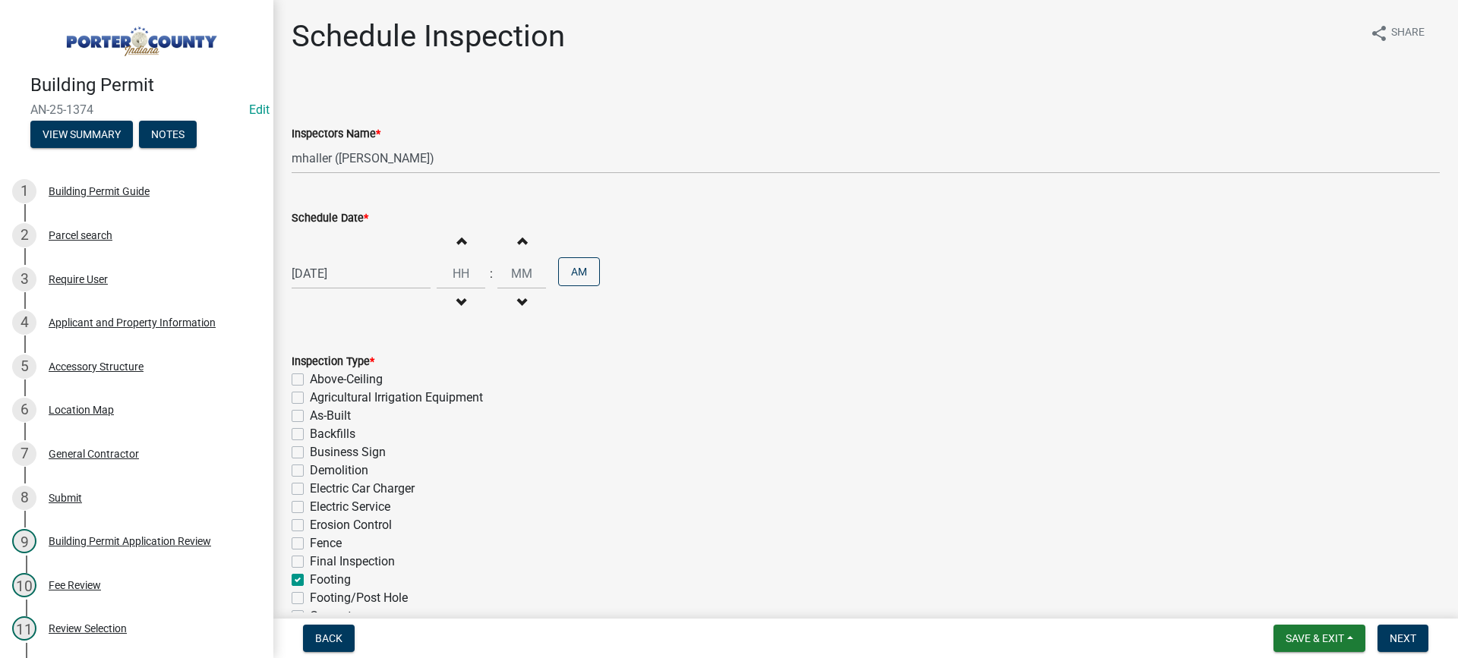
checkbox input "false"
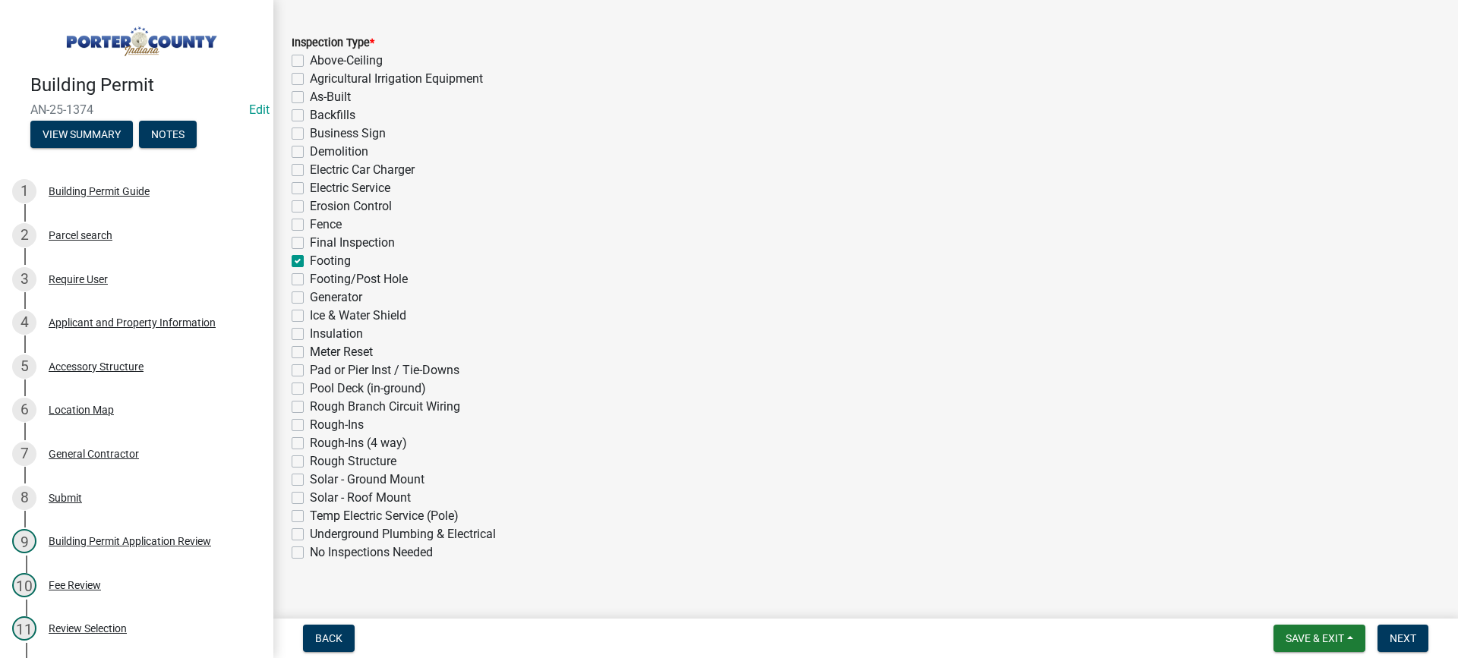
scroll to position [341, 0]
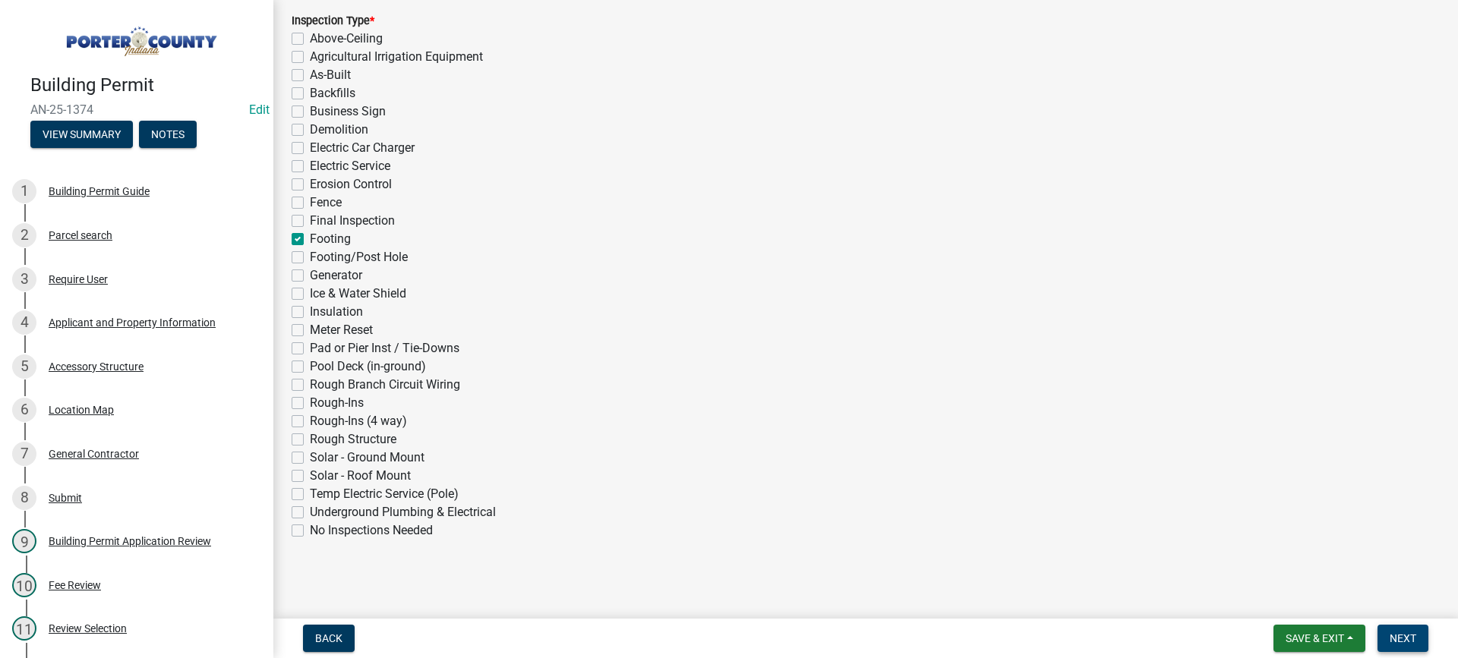
click at [1385, 637] on button "Next" at bounding box center [1403, 638] width 51 height 27
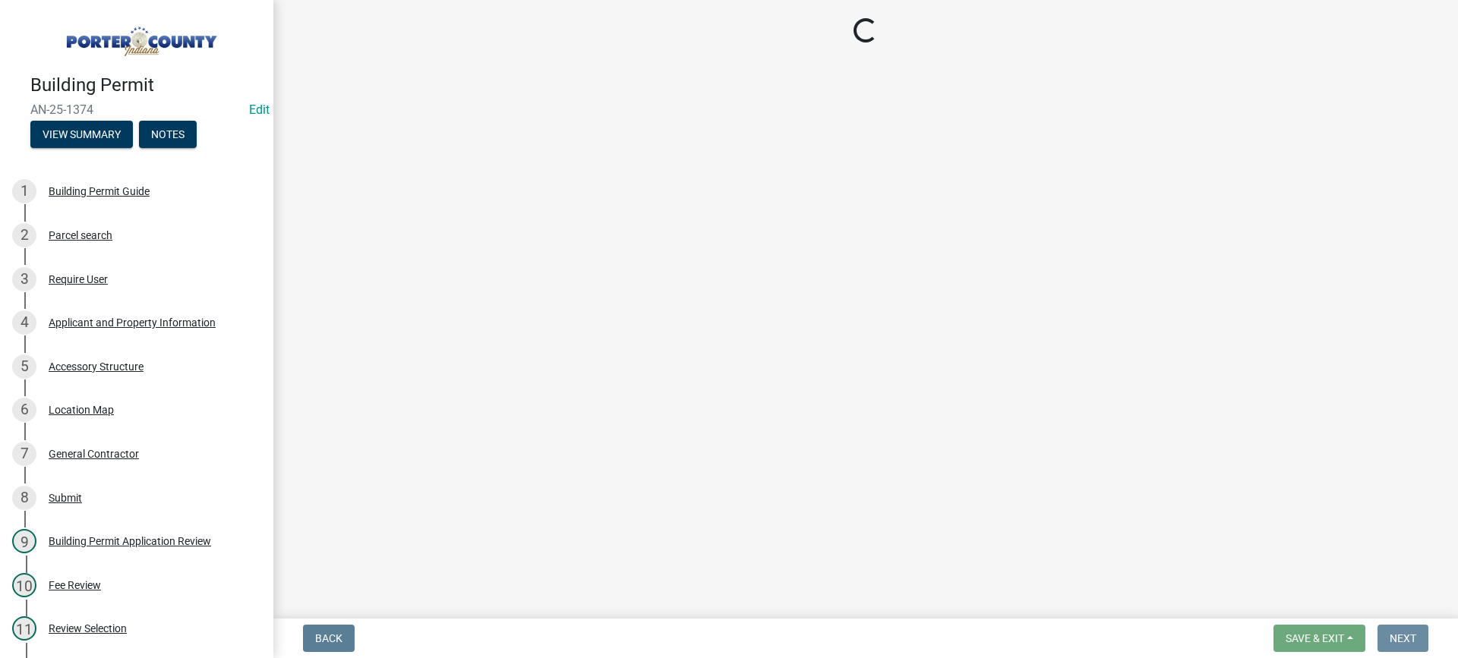
scroll to position [0, 0]
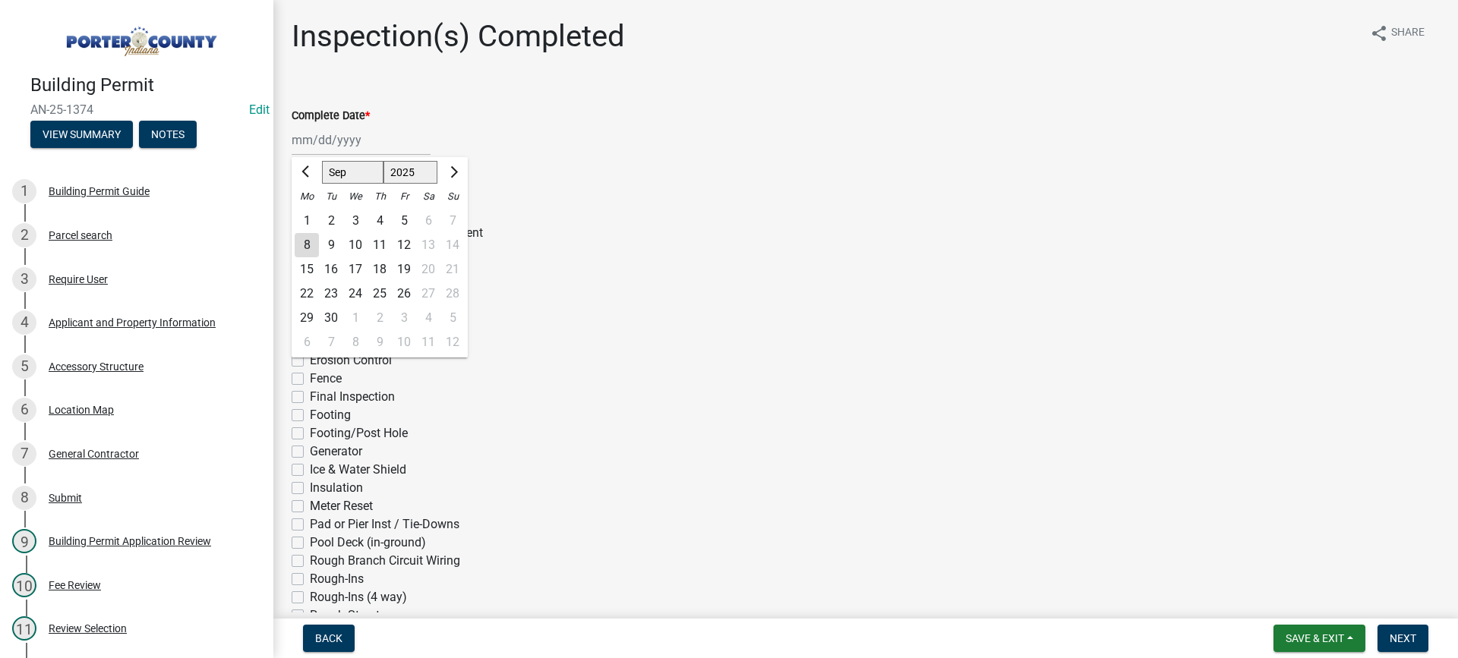
click at [342, 150] on div "[PERSON_NAME] Feb Mar Apr [PERSON_NAME][DATE] Oct Nov [DATE] 1526 1527 1528 152…" at bounding box center [361, 140] width 139 height 31
drag, startPoint x: 298, startPoint y: 248, endPoint x: 349, endPoint y: 367, distance: 128.9
click at [299, 251] on div "8" at bounding box center [307, 245] width 24 height 24
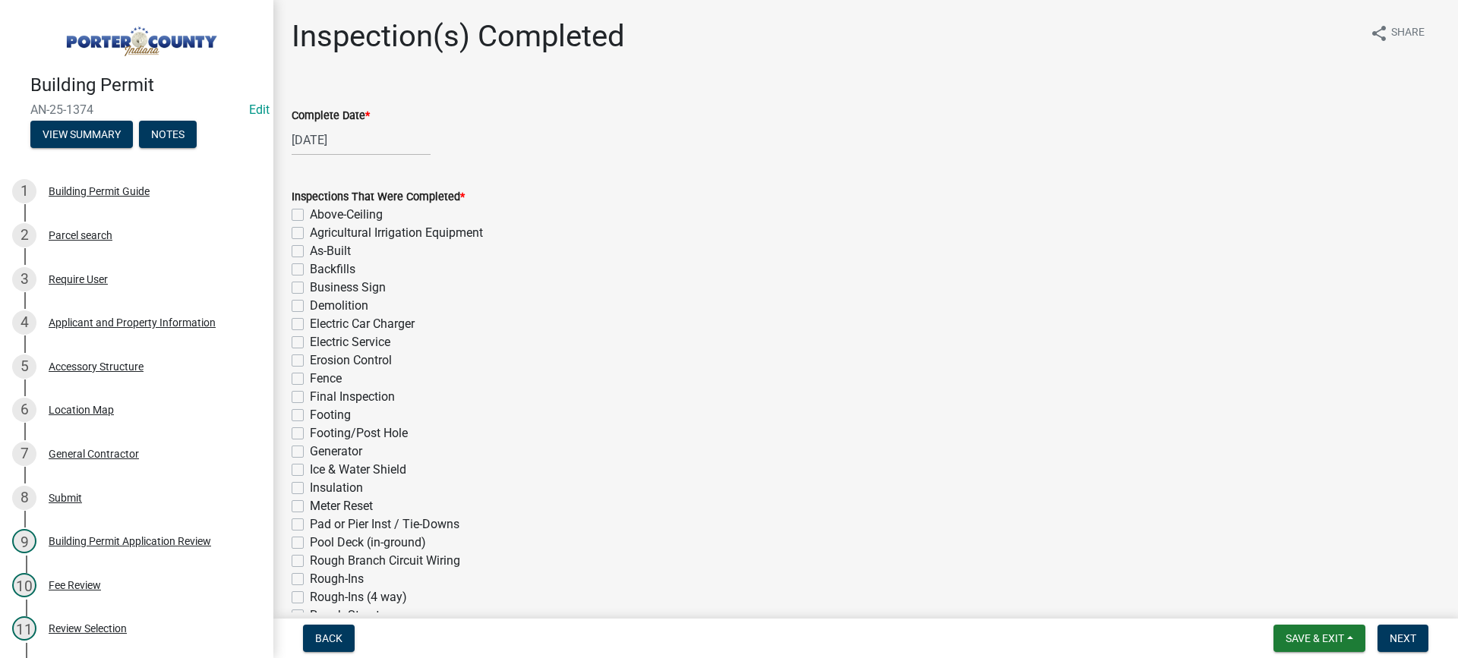
drag, startPoint x: 296, startPoint y: 416, endPoint x: 503, endPoint y: 410, distance: 206.6
click at [310, 417] on label "Footing" at bounding box center [330, 415] width 41 height 18
click at [310, 416] on input "Footing" at bounding box center [315, 411] width 10 height 10
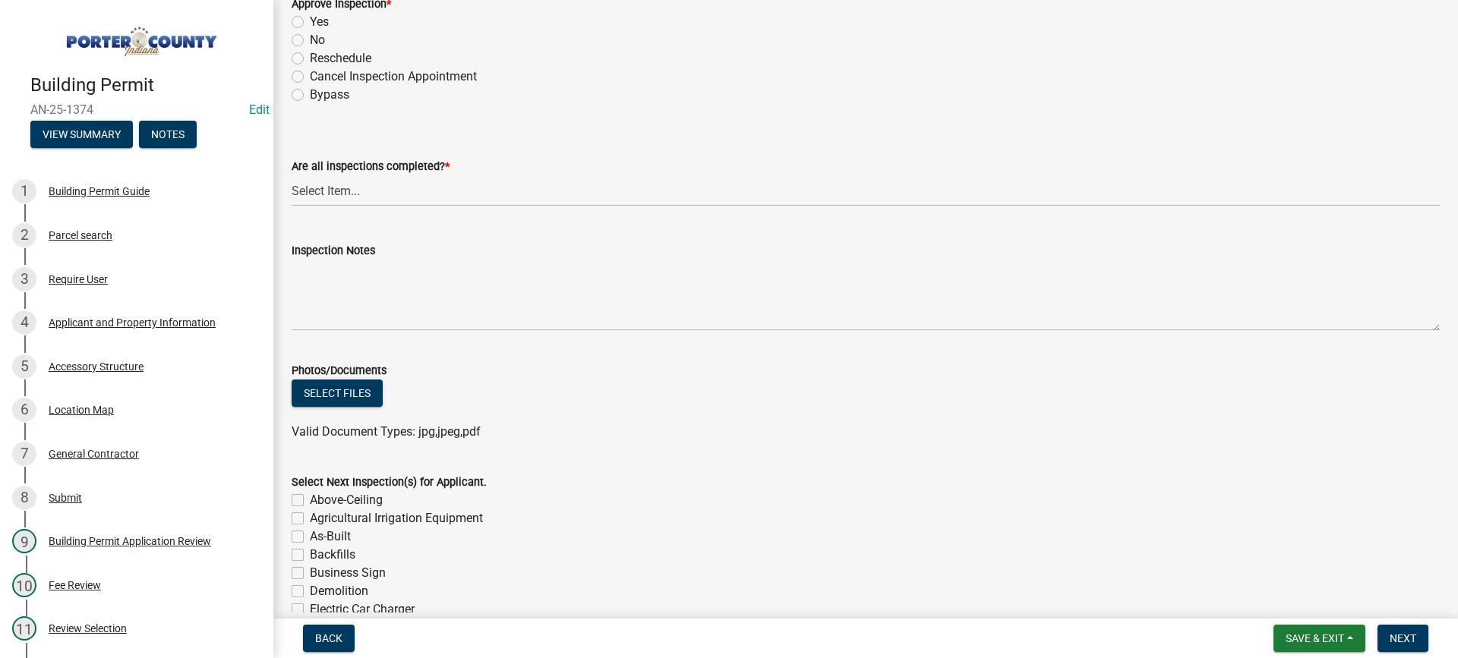
scroll to position [759, 0]
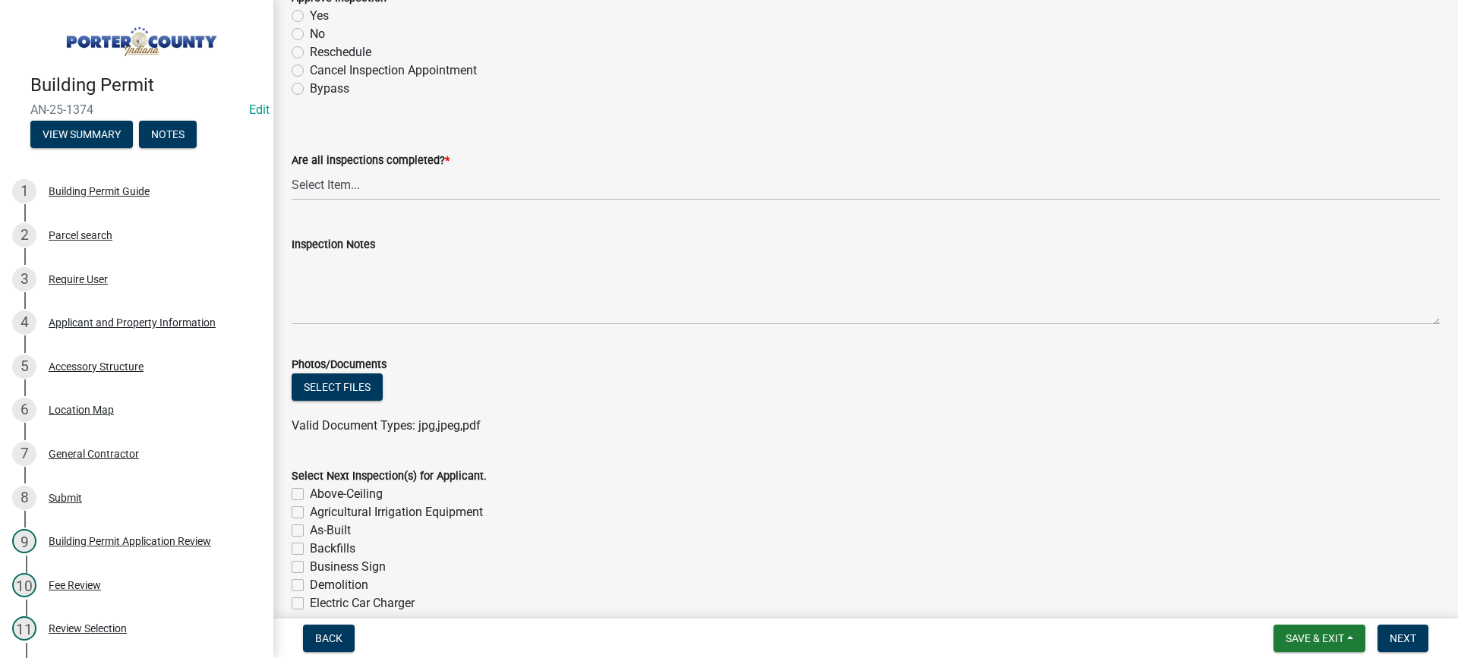
click at [310, 17] on label "Yes" at bounding box center [319, 16] width 19 height 18
click at [310, 17] on input "Yes" at bounding box center [315, 12] width 10 height 10
click at [369, 184] on select "Select Item... Yes - All Inspections Have Been Completed No - More Inspections …" at bounding box center [866, 184] width 1148 height 31
click at [292, 169] on select "Select Item... Yes - All Inspections Have Been Completed No - More Inspections …" at bounding box center [866, 184] width 1148 height 31
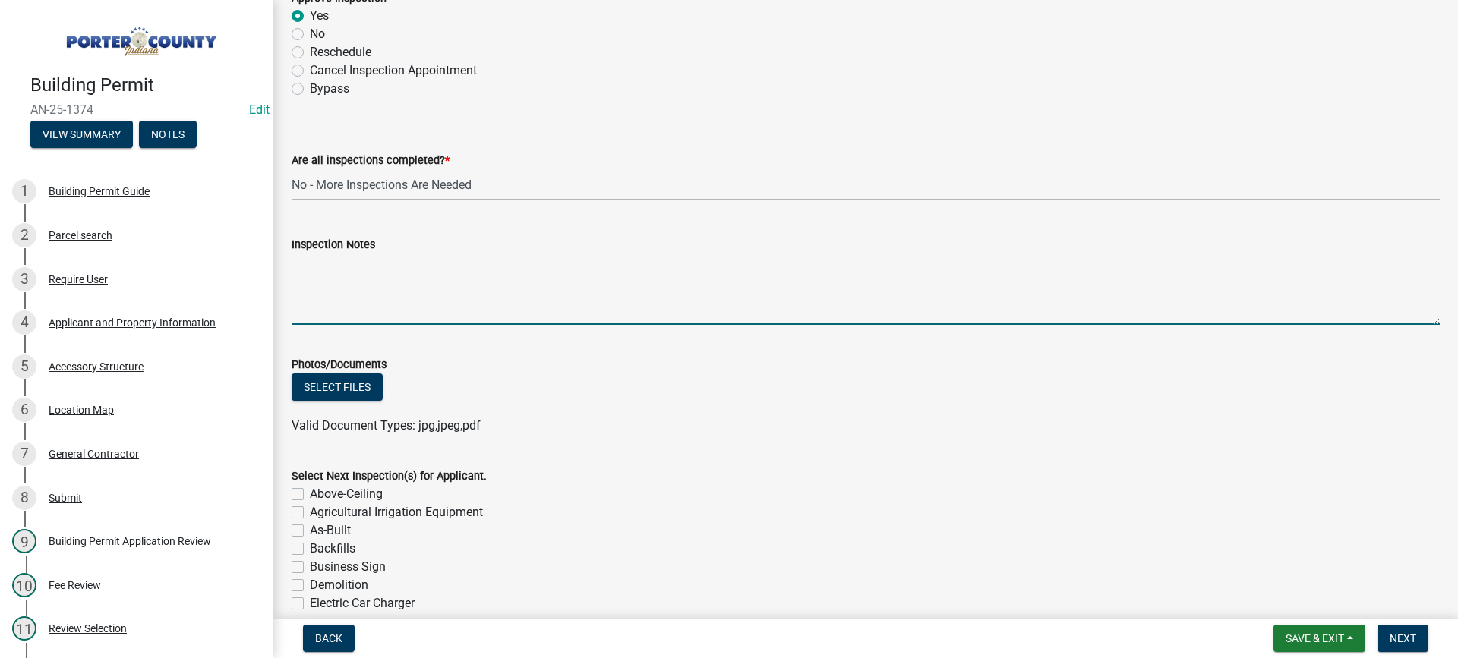
drag, startPoint x: 372, startPoint y: 298, endPoint x: 374, endPoint y: 305, distance: 7.7
click at [372, 301] on textarea "Inspection Notes" at bounding box center [866, 289] width 1148 height 71
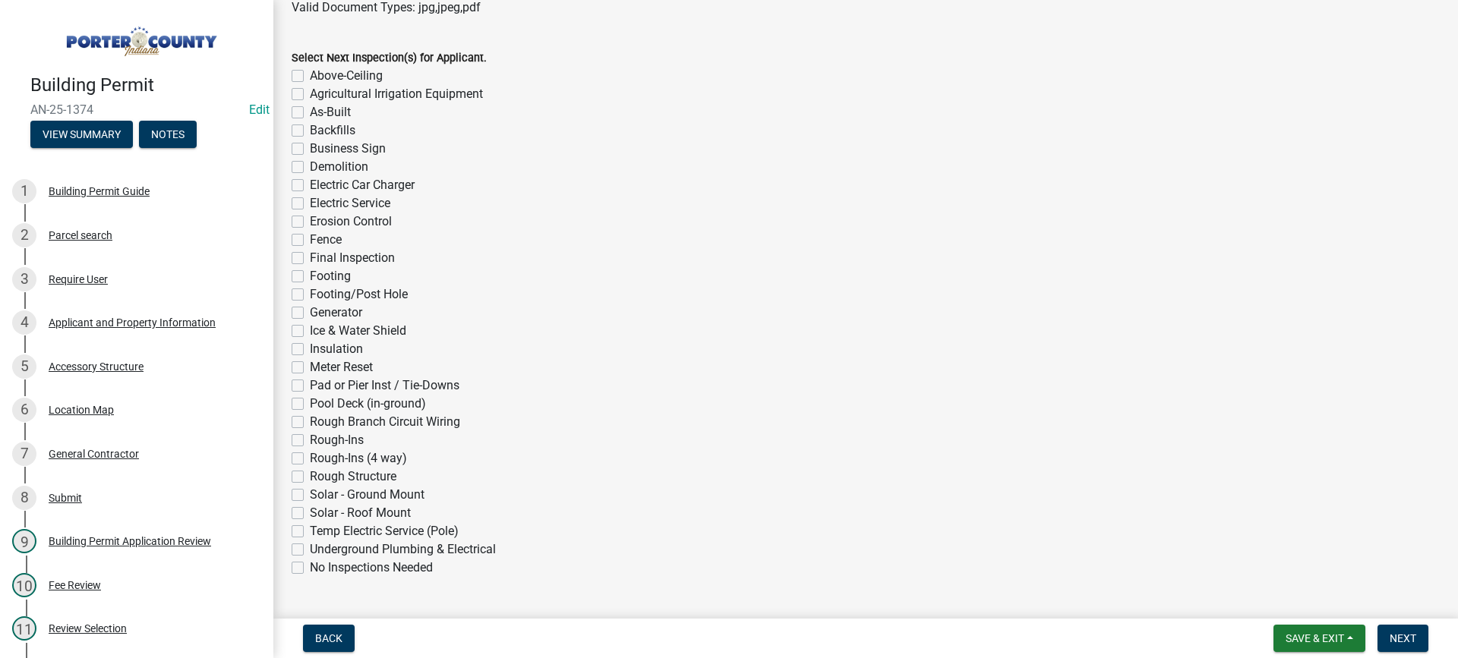
scroll to position [1215, 0]
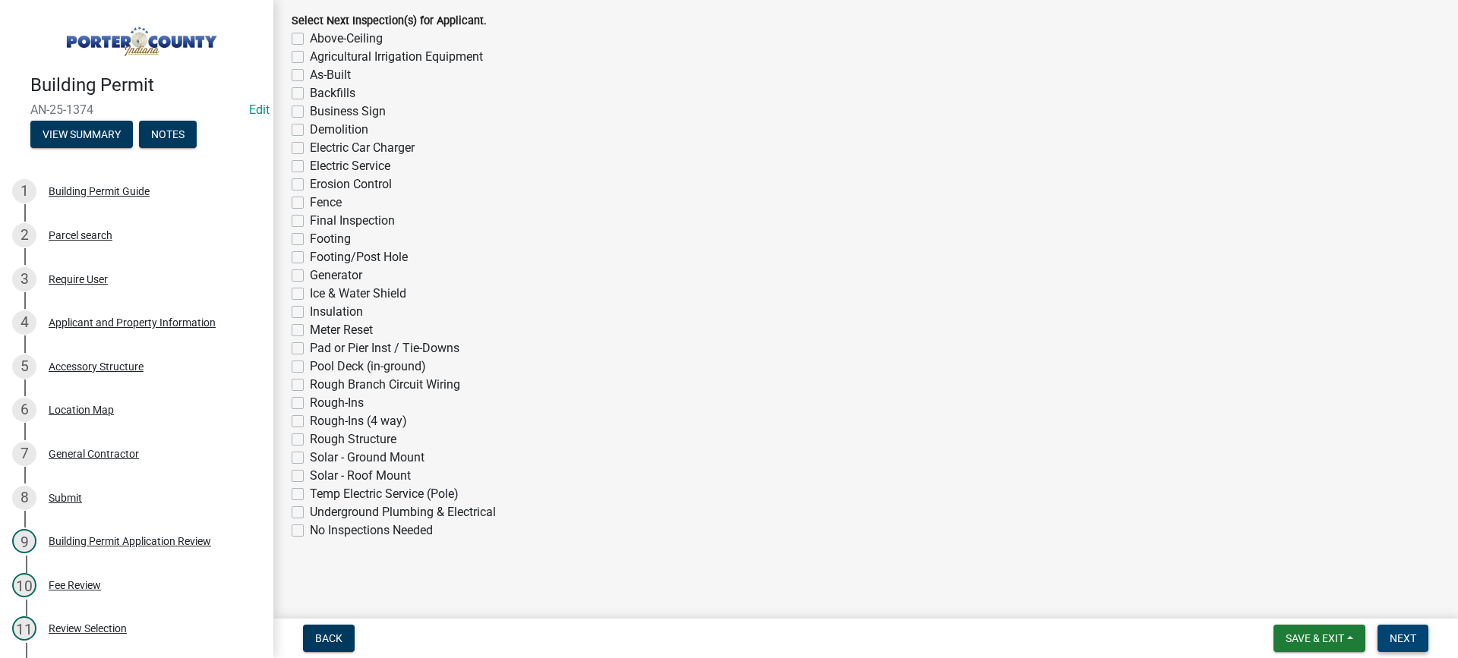
click at [1392, 635] on span "Next" at bounding box center [1403, 639] width 27 height 12
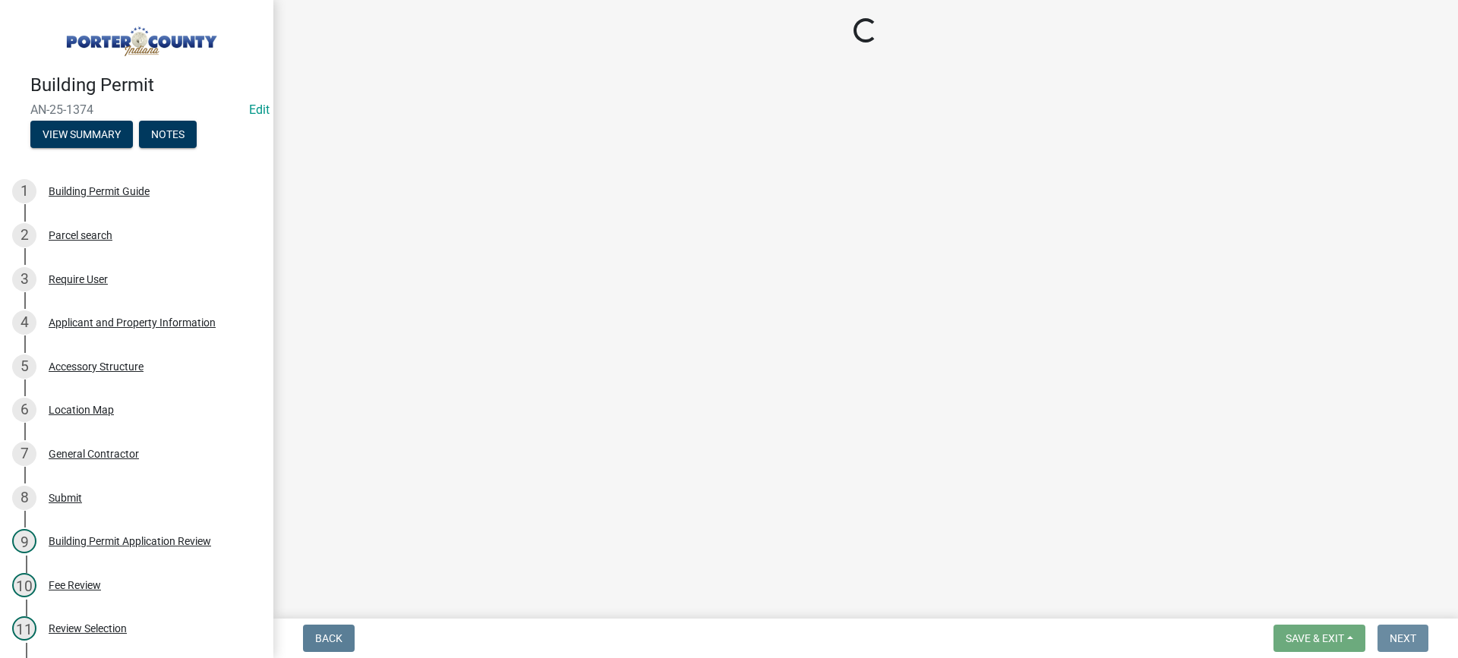
scroll to position [0, 0]
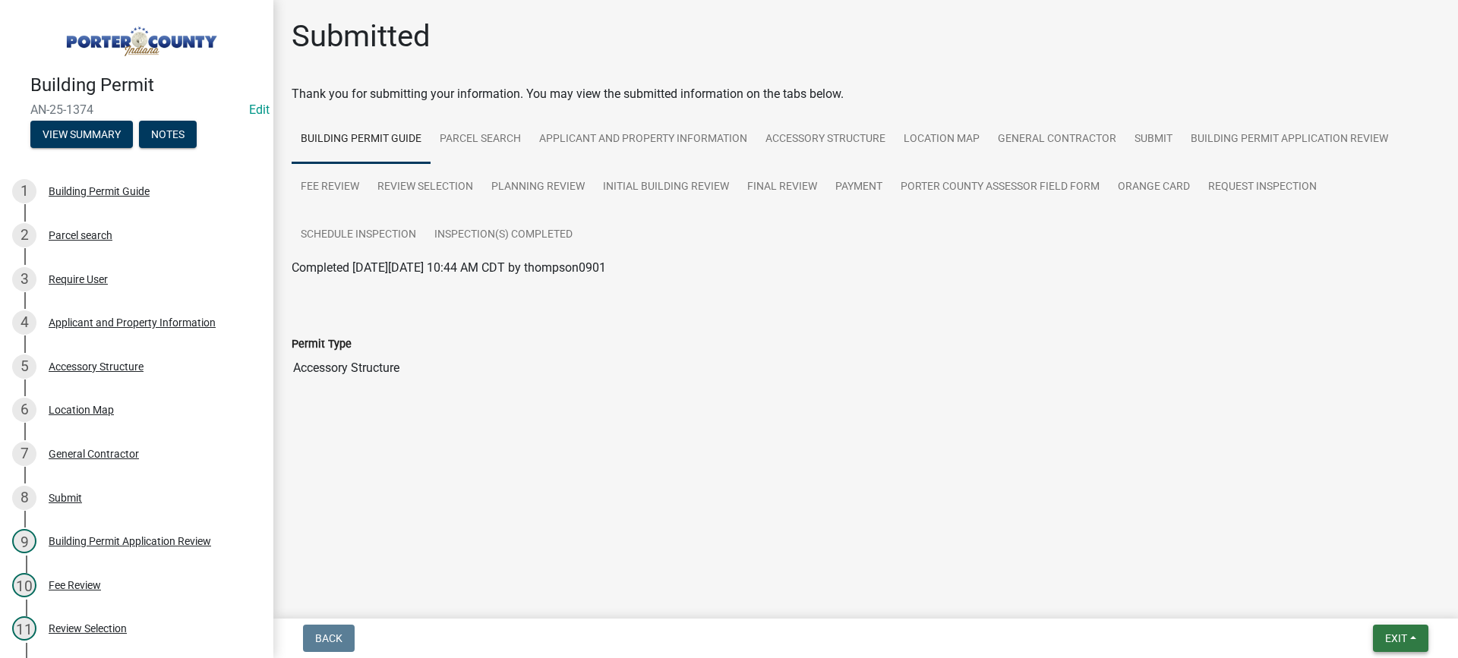
click at [1391, 636] on span "Exit" at bounding box center [1396, 639] width 22 height 12
click at [1387, 602] on button "Save & Exit" at bounding box center [1368, 599] width 122 height 36
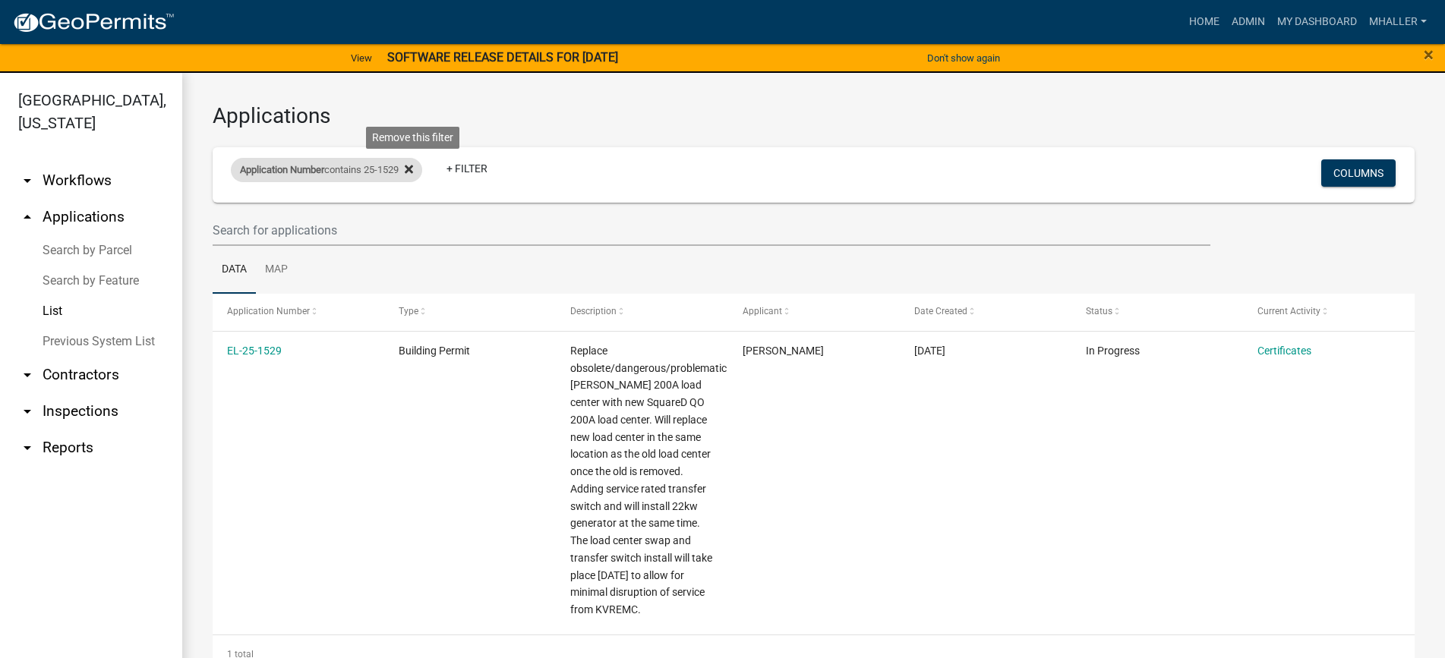
click at [413, 169] on icon at bounding box center [409, 170] width 8 height 8
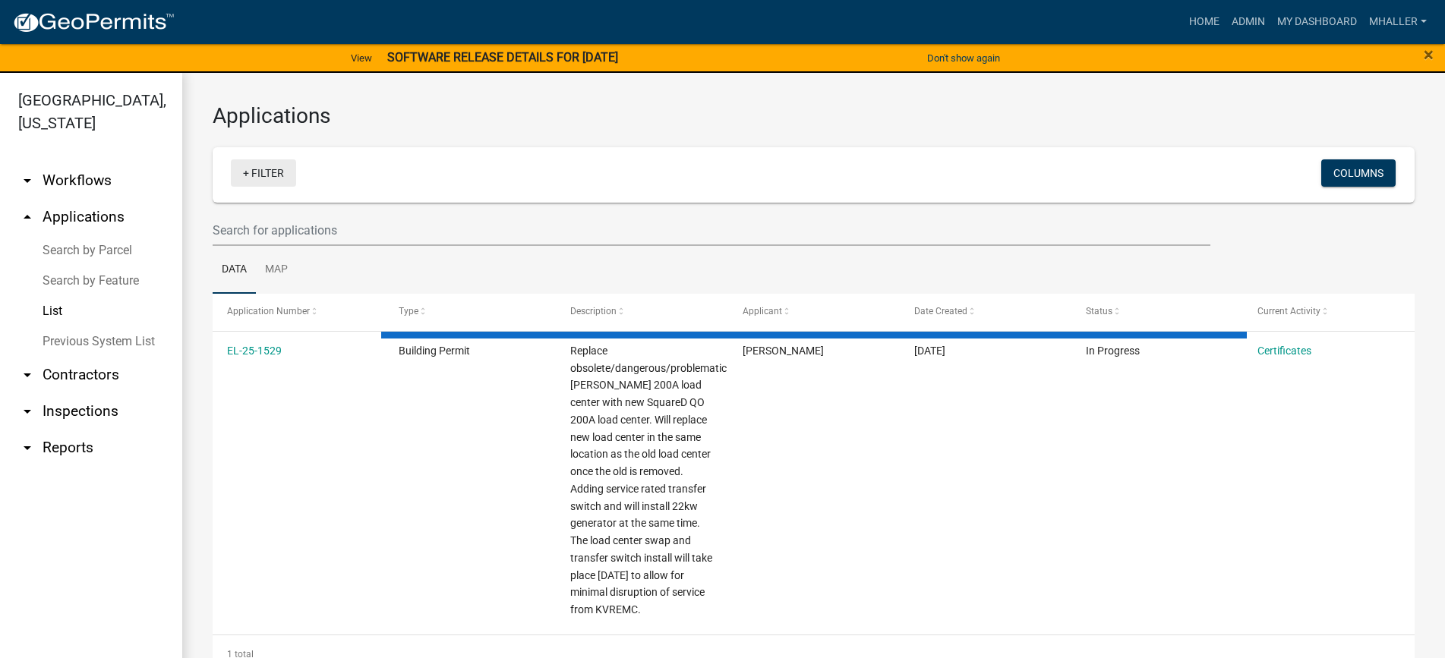
click at [273, 171] on link "+ Filter" at bounding box center [263, 172] width 65 height 27
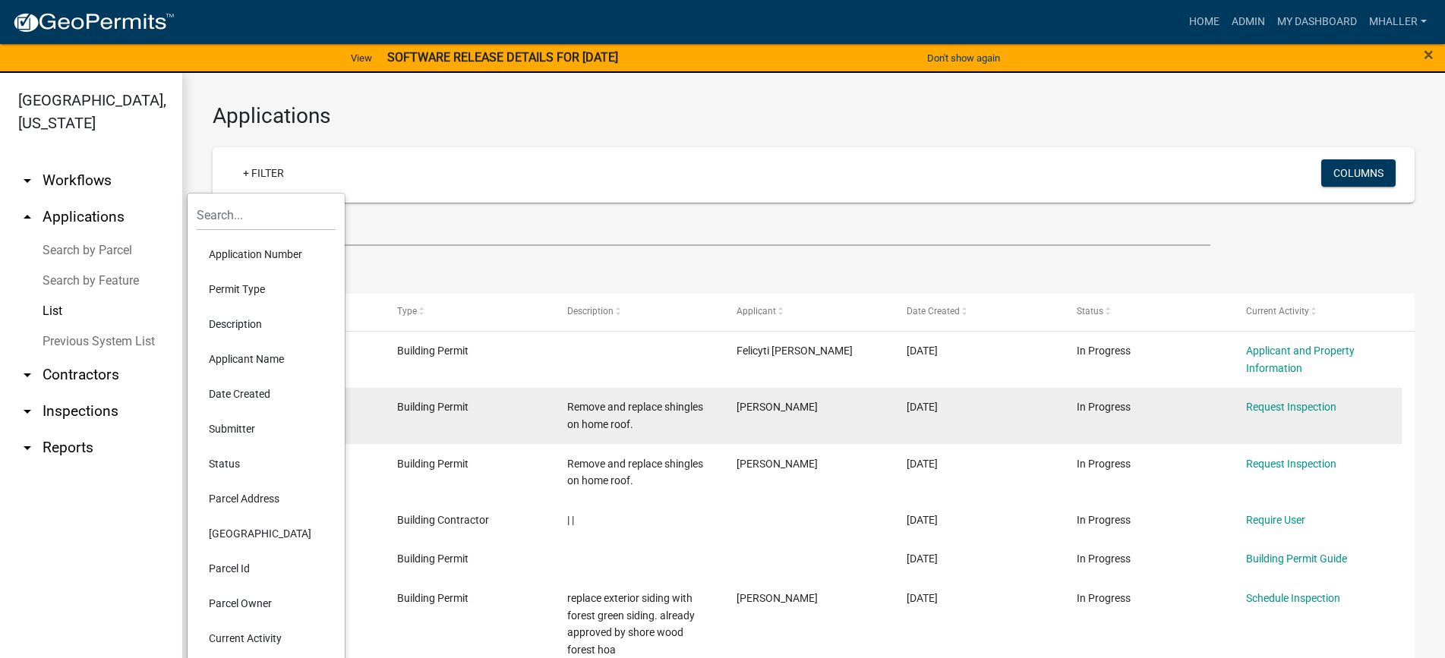
drag, startPoint x: 241, startPoint y: 500, endPoint x: 223, endPoint y: 390, distance: 112.4
click at [241, 500] on li "Parcel Address" at bounding box center [266, 498] width 139 height 35
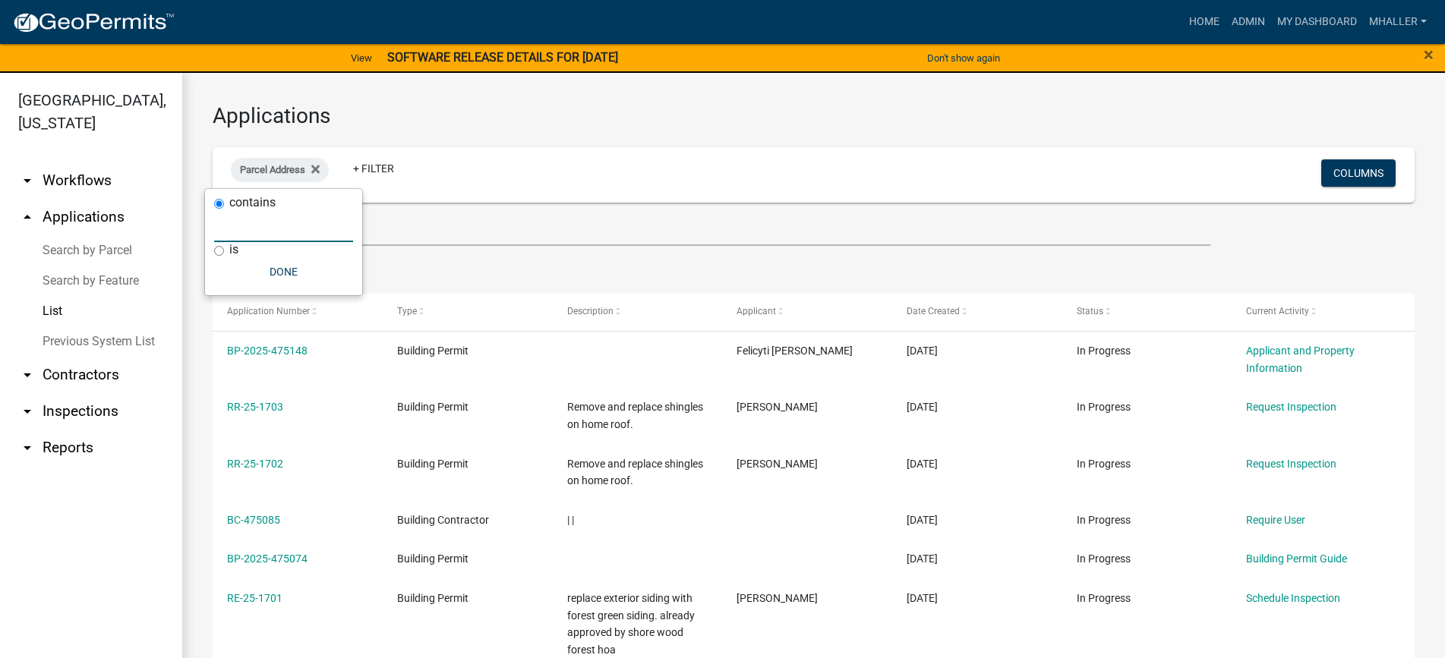
click at [246, 215] on input "text" at bounding box center [283, 226] width 139 height 31
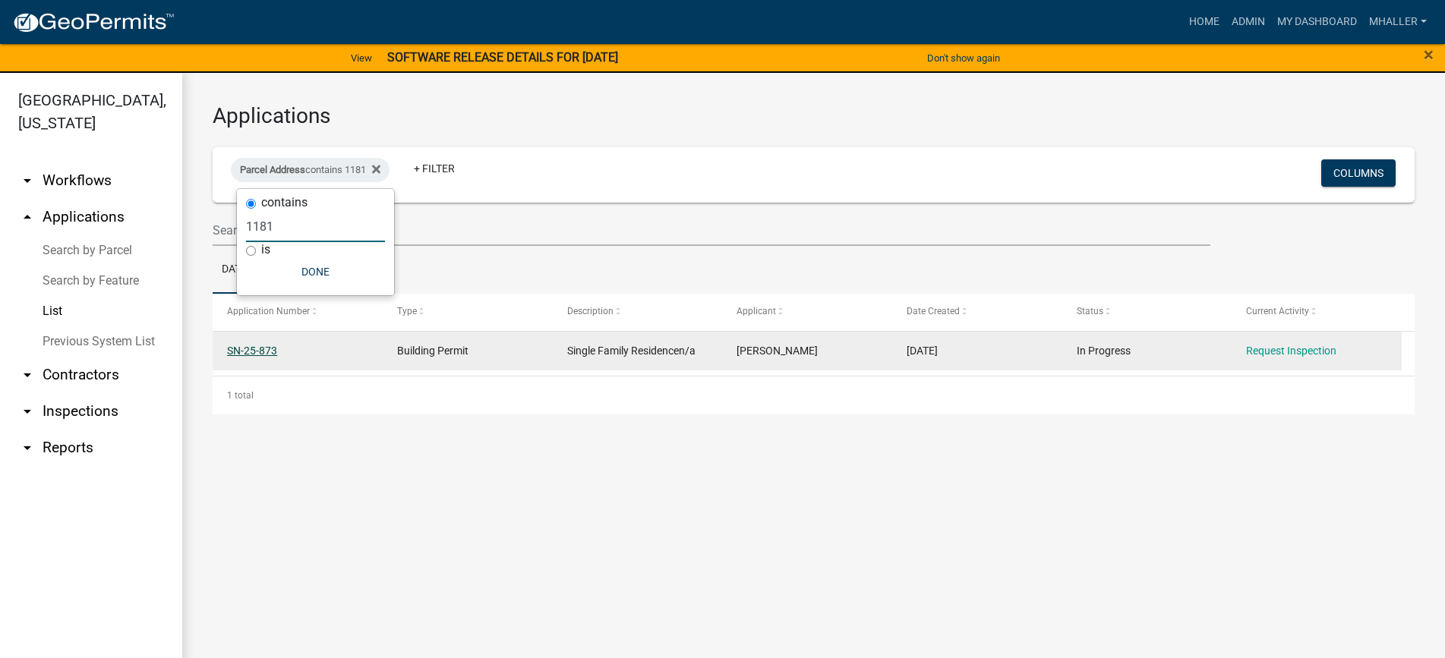
click at [255, 350] on link "SN-25-873" at bounding box center [252, 351] width 50 height 12
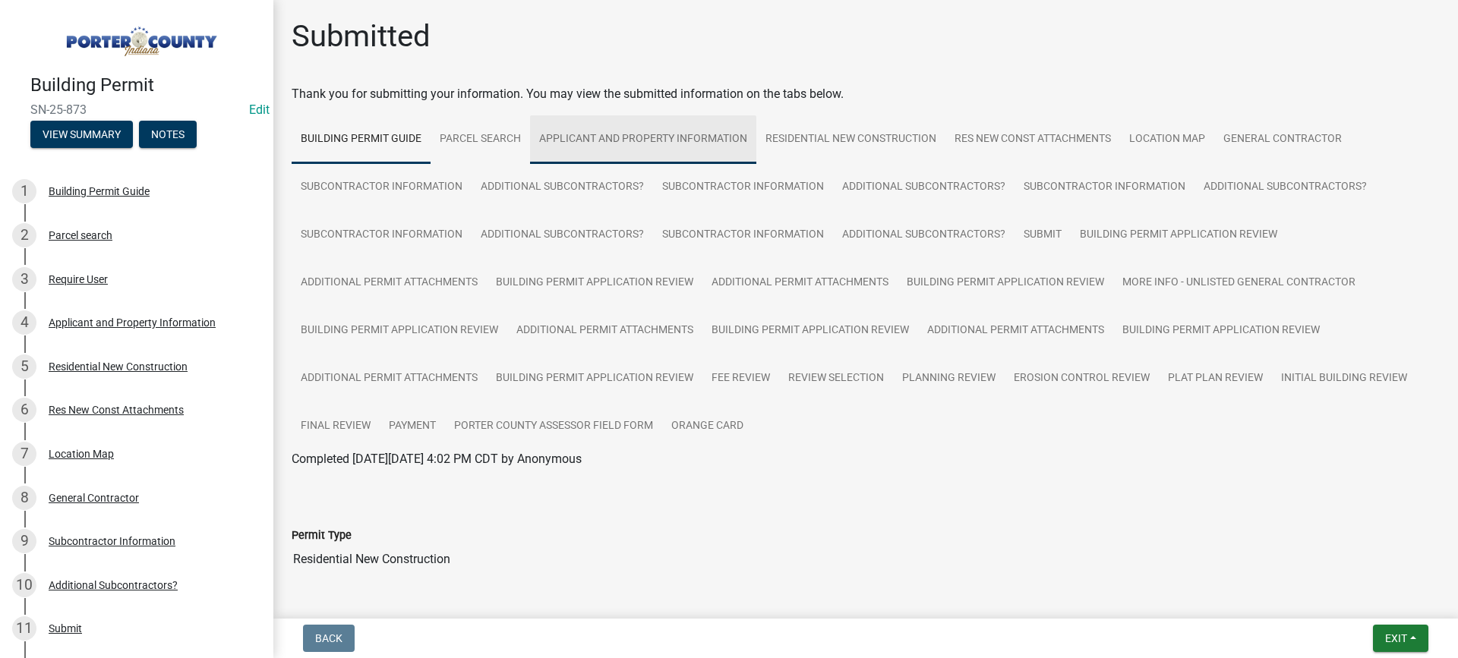
click at [625, 139] on link "Applicant and Property Information" at bounding box center [643, 139] width 226 height 49
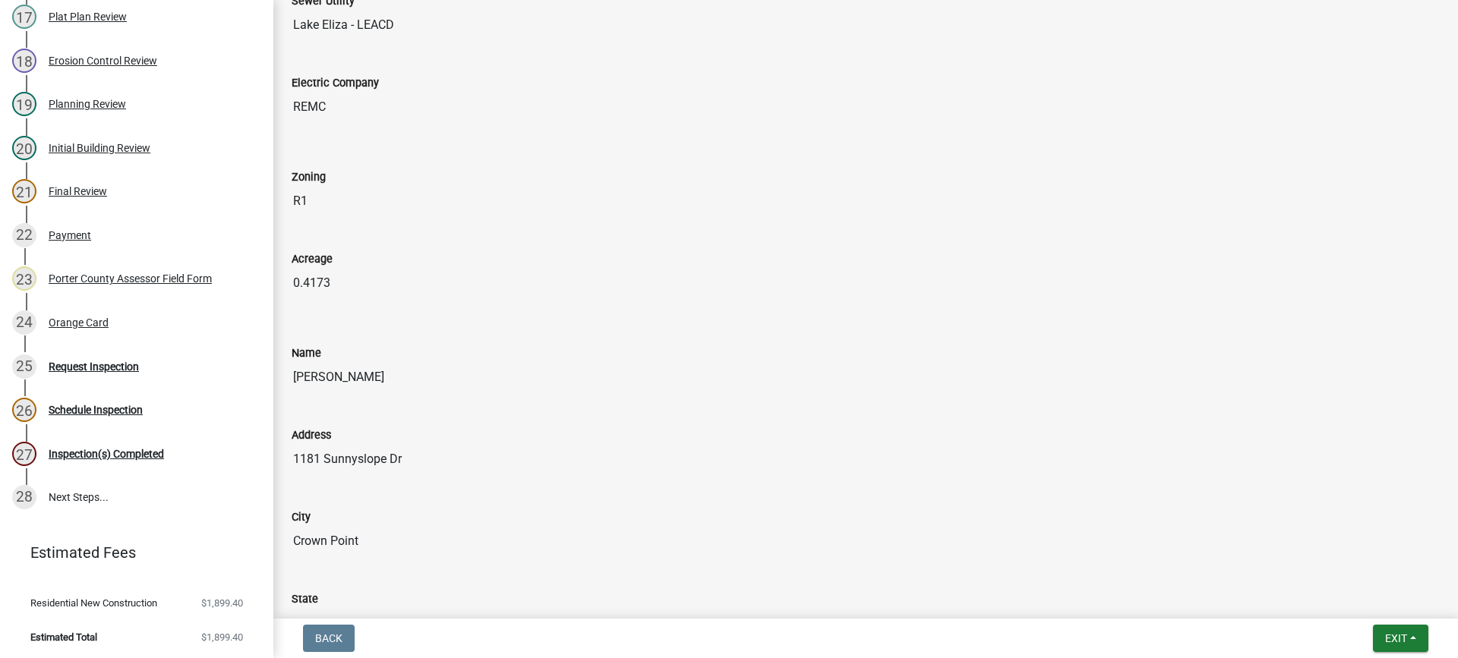
scroll to position [1671, 0]
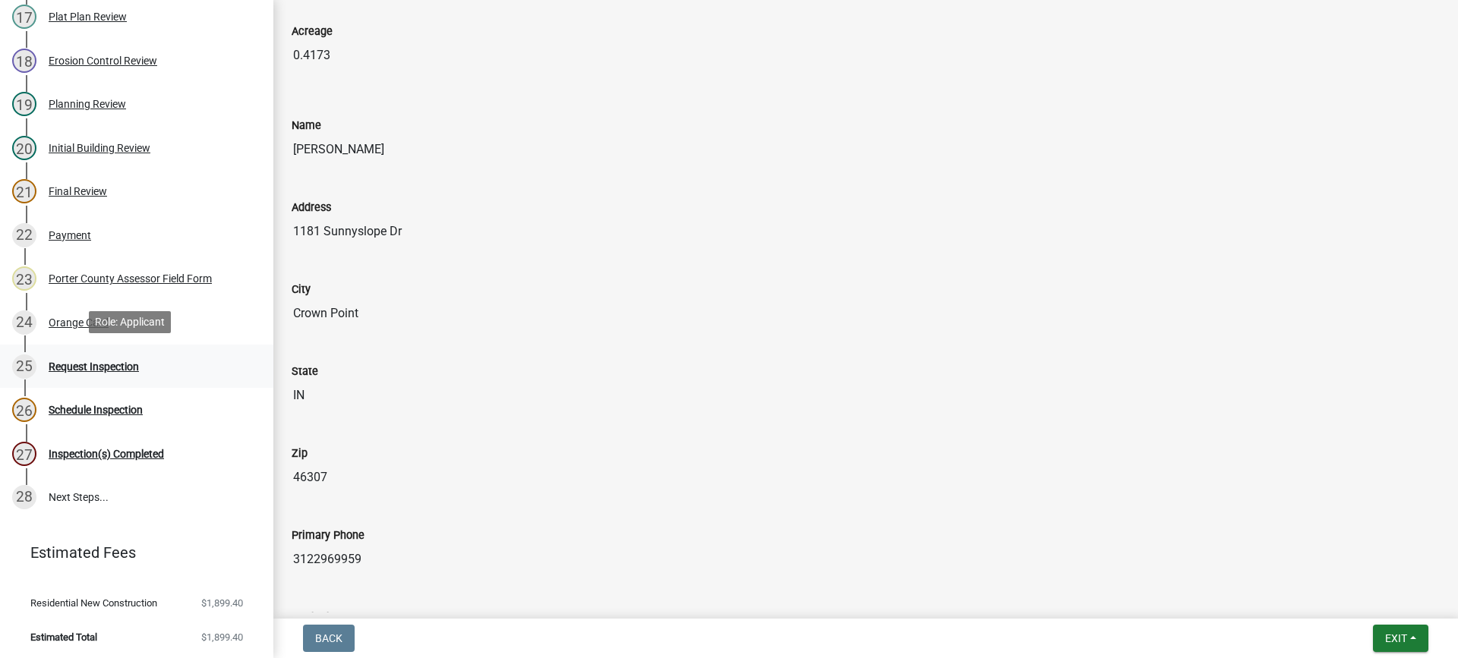
click at [98, 362] on div "Request Inspection" at bounding box center [94, 366] width 90 height 11
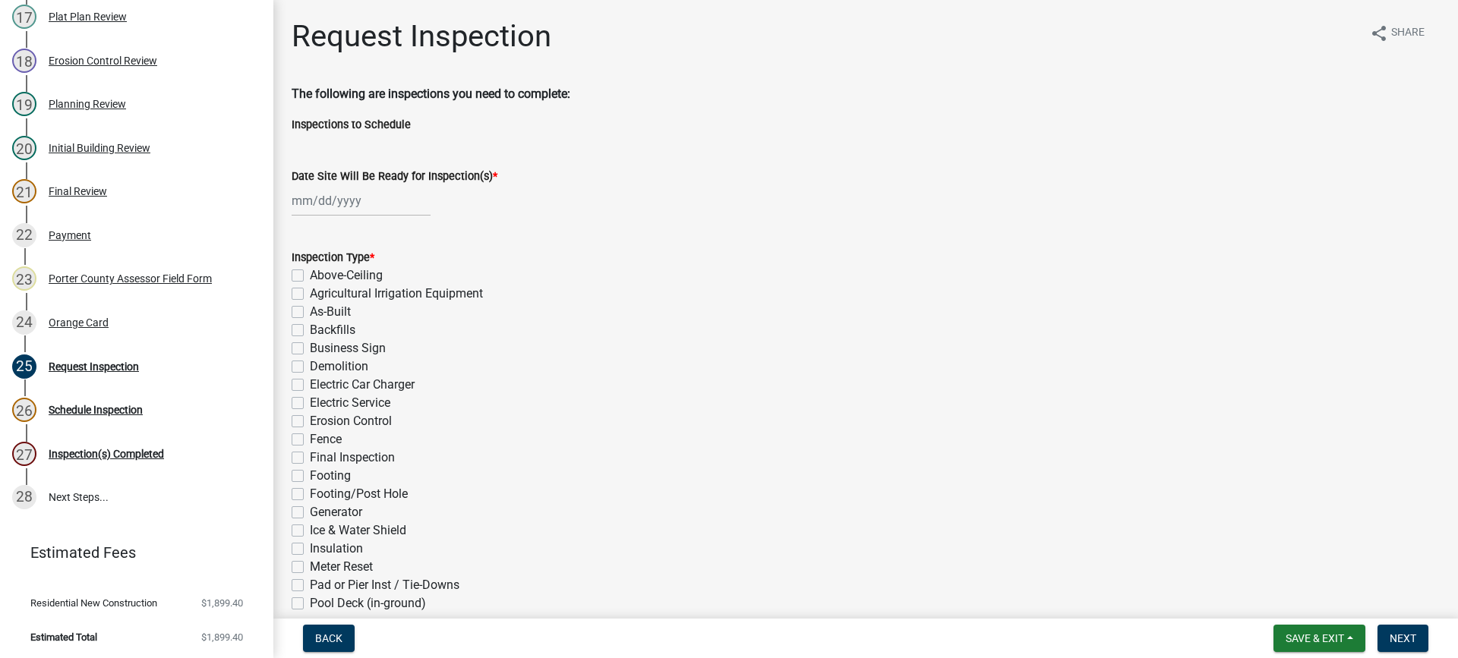
click at [334, 195] on div at bounding box center [361, 200] width 139 height 31
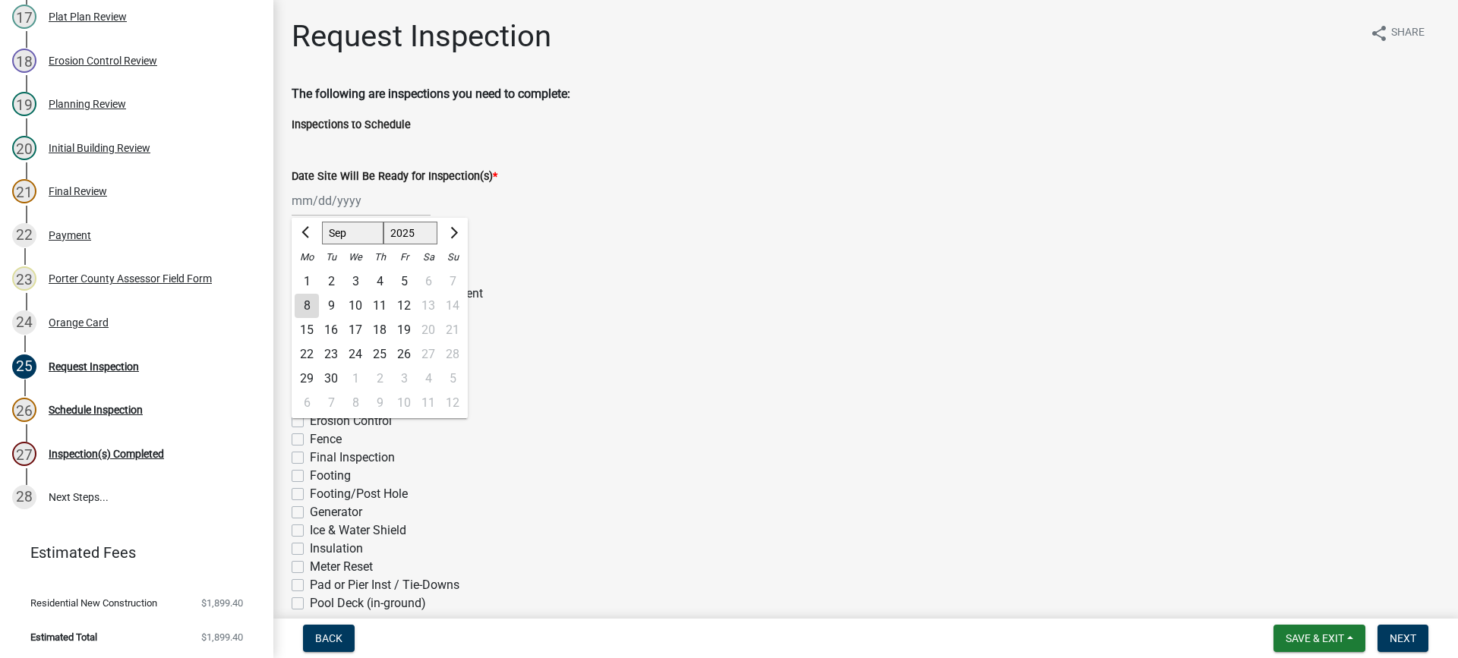
click at [306, 307] on div "8" at bounding box center [307, 306] width 24 height 24
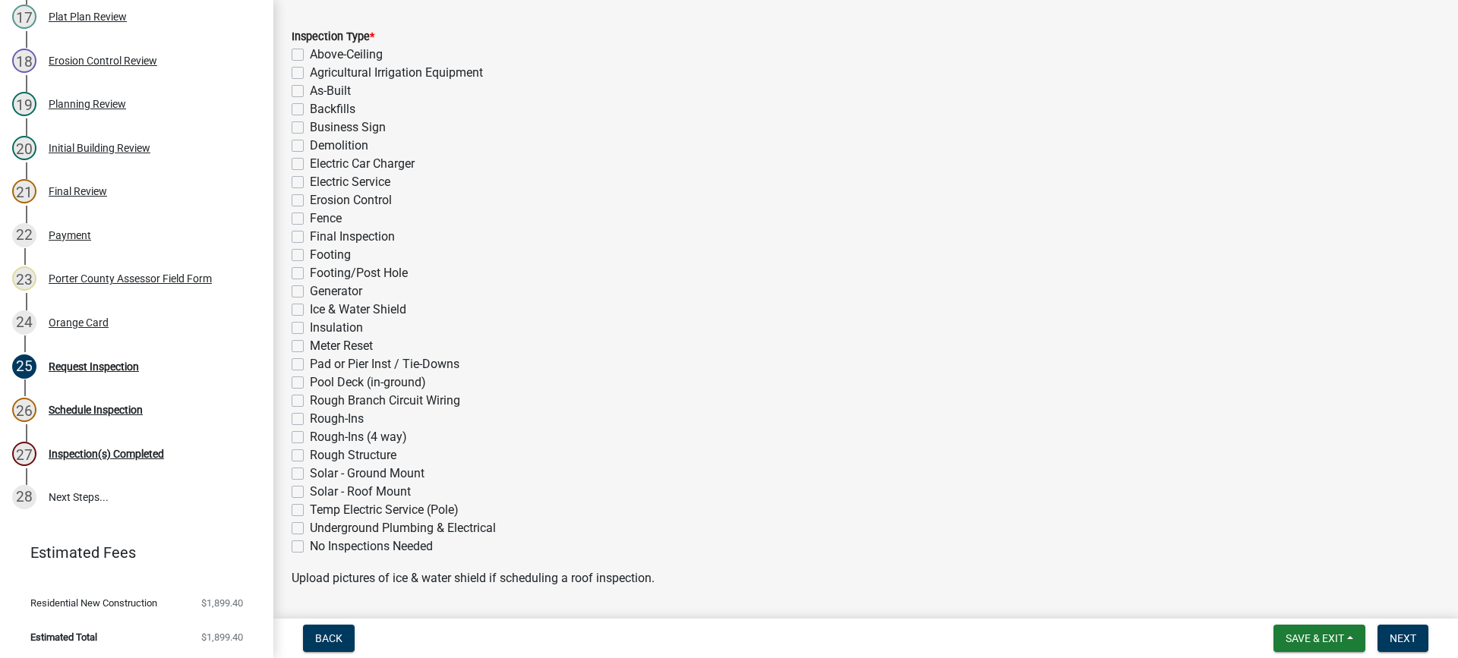
scroll to position [228, 0]
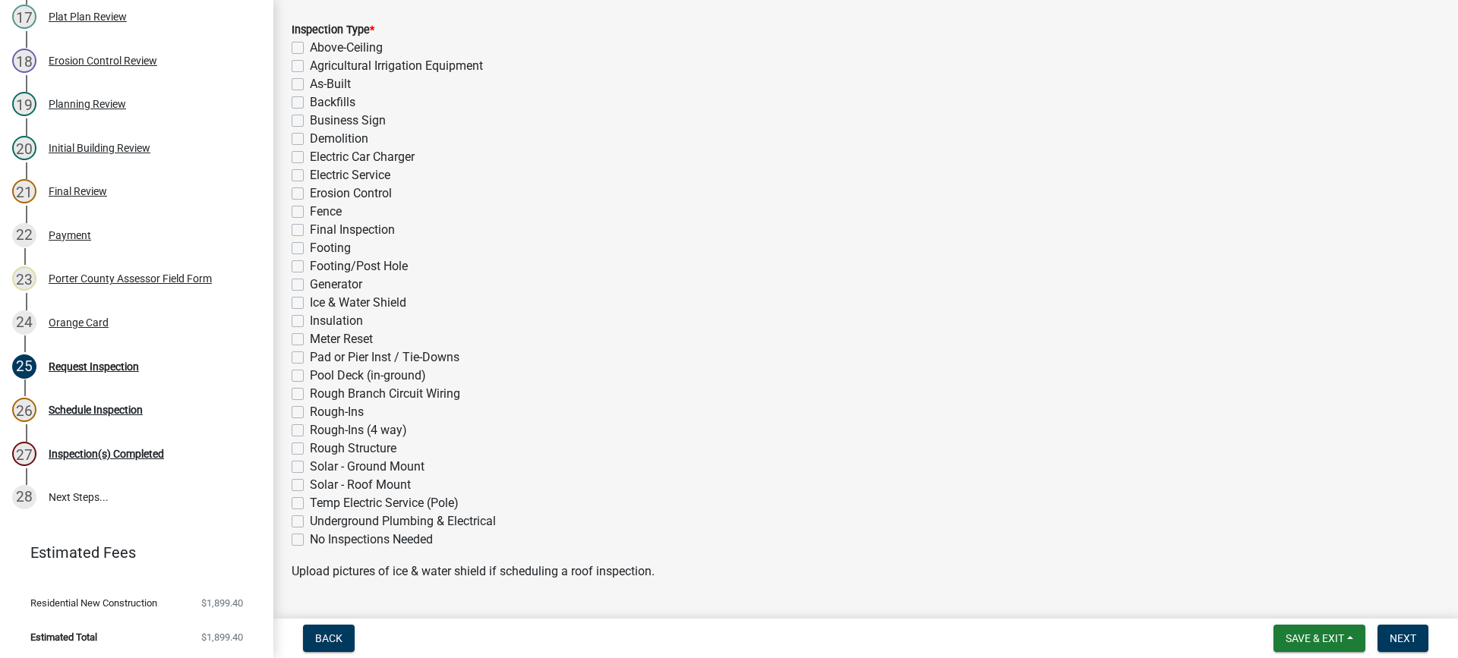
click at [310, 172] on label "Electric Service" at bounding box center [350, 175] width 80 height 18
click at [310, 172] on input "Electric Service" at bounding box center [315, 171] width 10 height 10
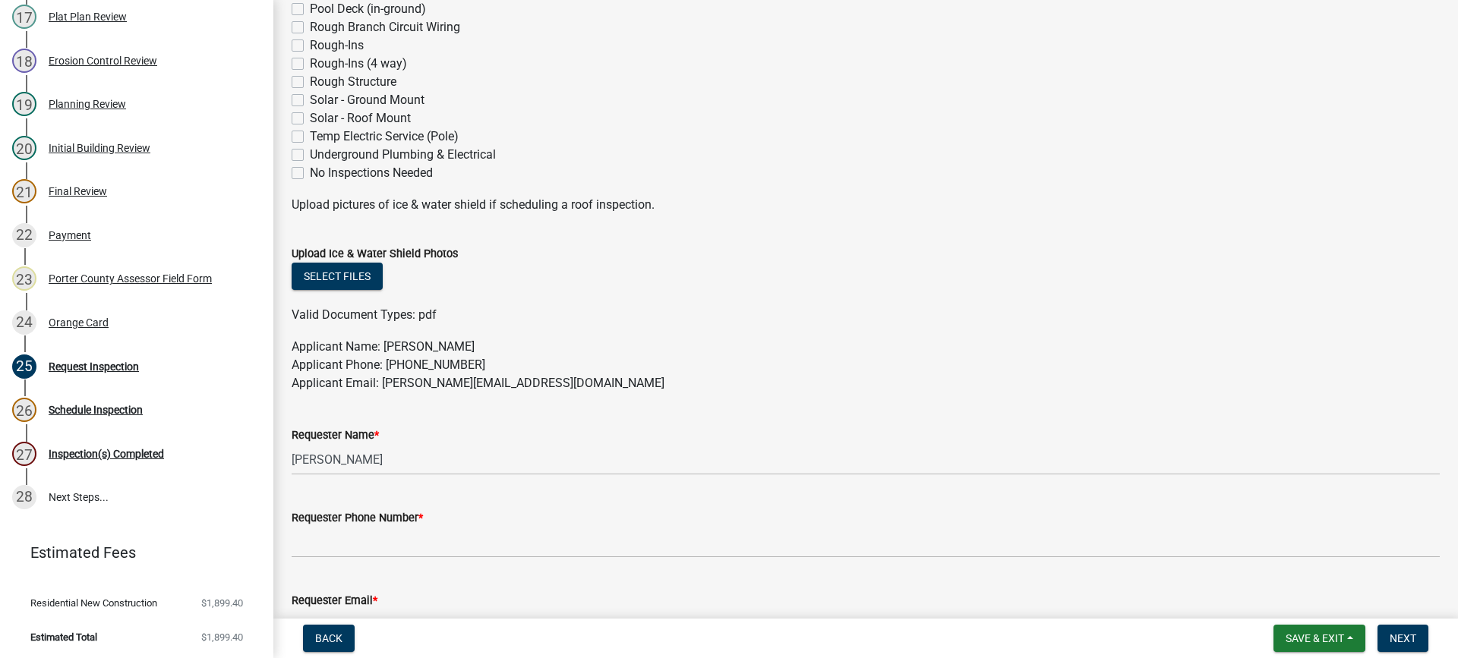
scroll to position [683, 0]
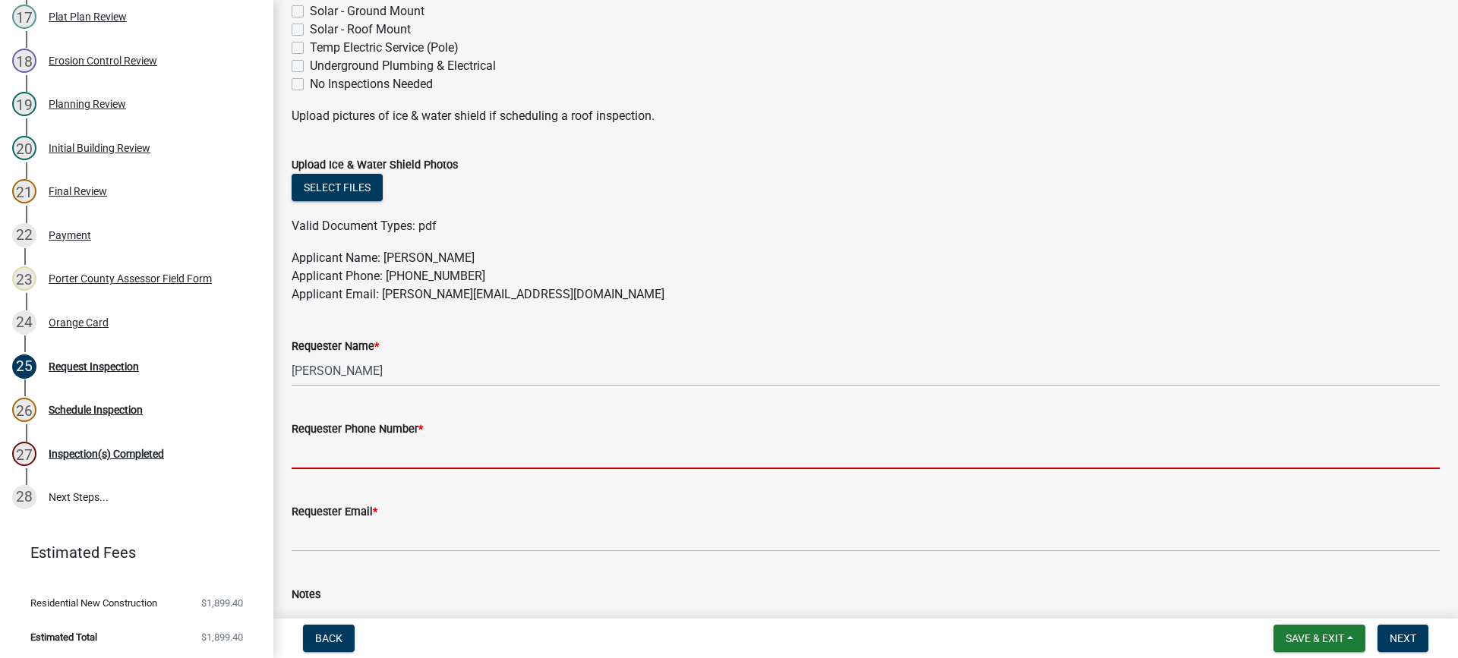
drag, startPoint x: 402, startPoint y: 454, endPoint x: 415, endPoint y: 469, distance: 19.4
click at [402, 454] on input "Requester Phone Number *" at bounding box center [866, 453] width 1148 height 31
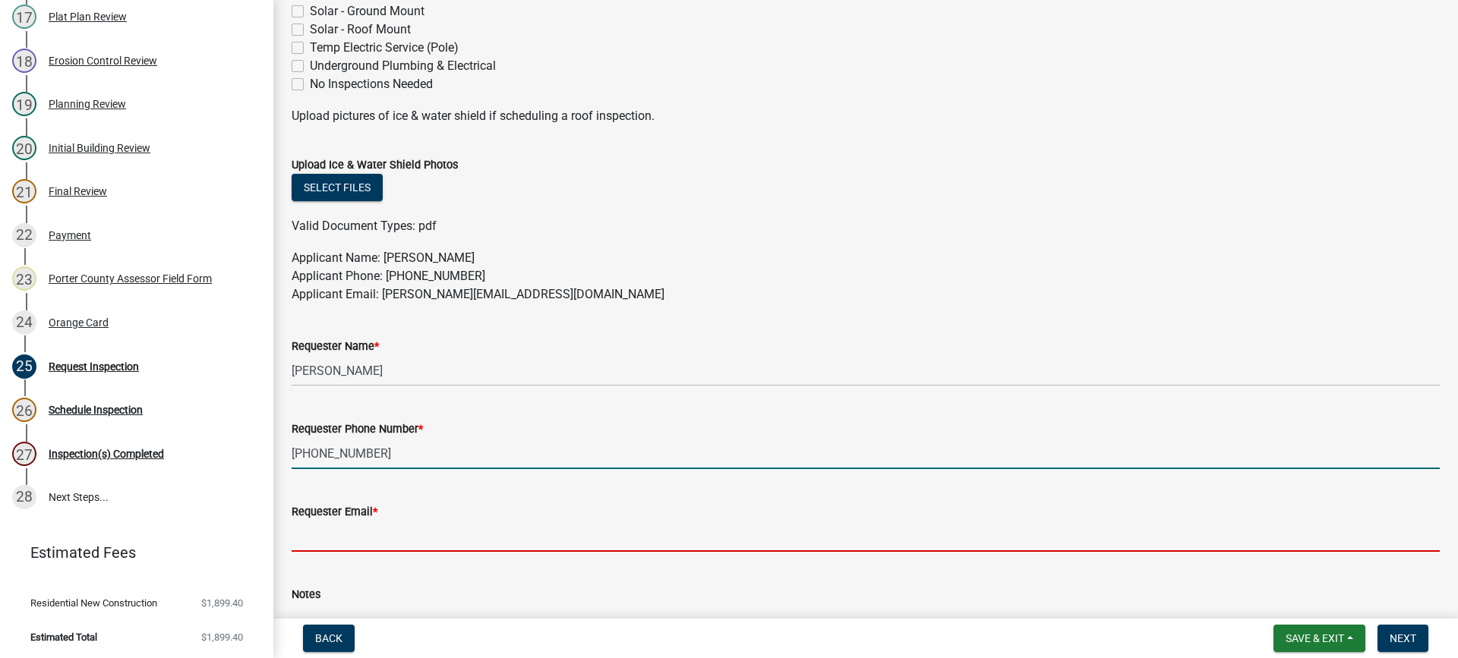
click at [431, 527] on input "Requester Email *" at bounding box center [866, 536] width 1148 height 31
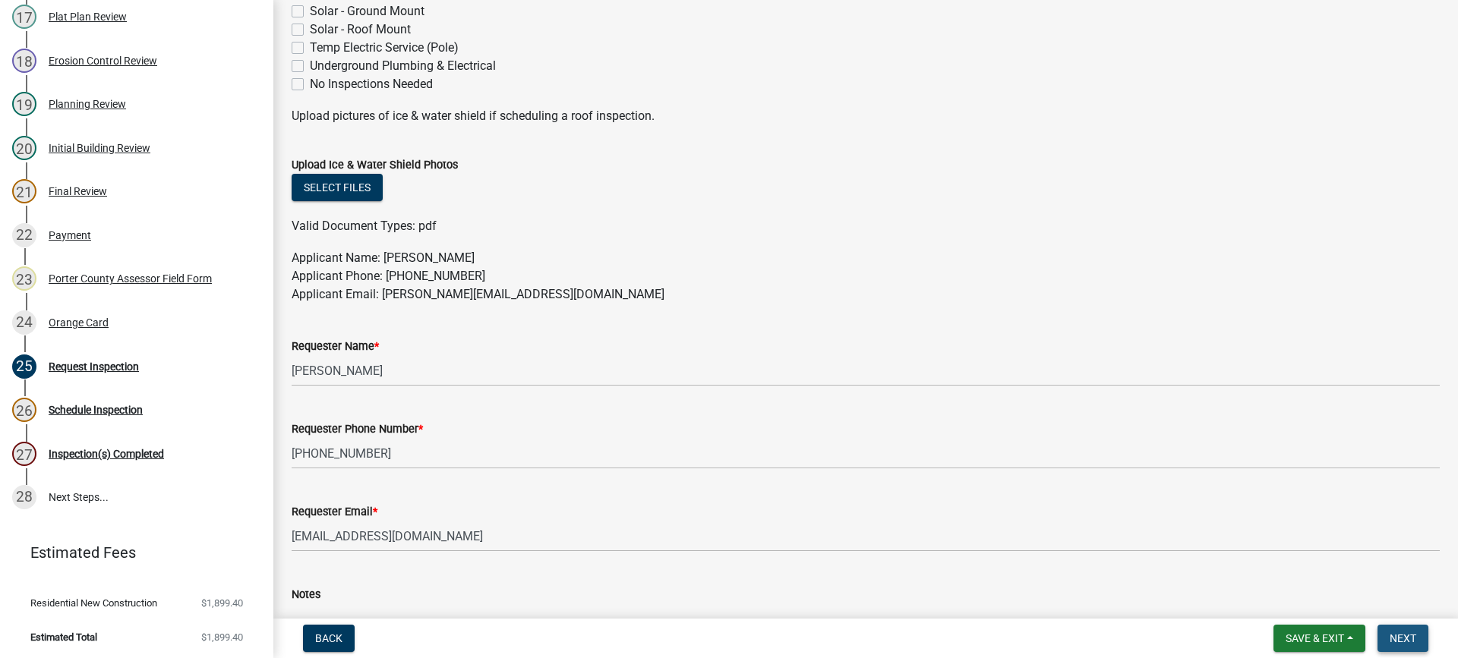
click at [1392, 639] on span "Next" at bounding box center [1403, 639] width 27 height 12
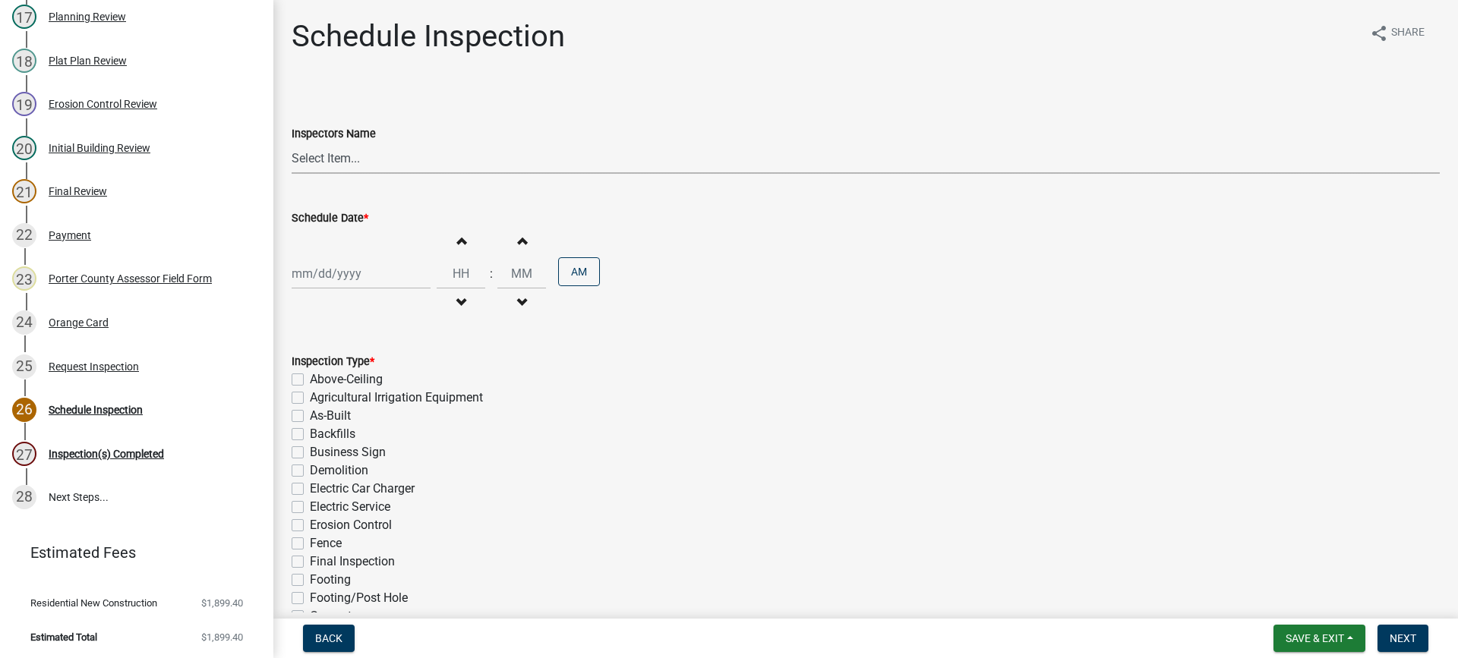
click at [320, 162] on select "Select Item... mhaller ([PERSON_NAME])" at bounding box center [866, 158] width 1148 height 31
click at [292, 143] on select "Select Item... mhaller ([PERSON_NAME])" at bounding box center [866, 158] width 1148 height 31
click at [339, 267] on div at bounding box center [361, 273] width 139 height 31
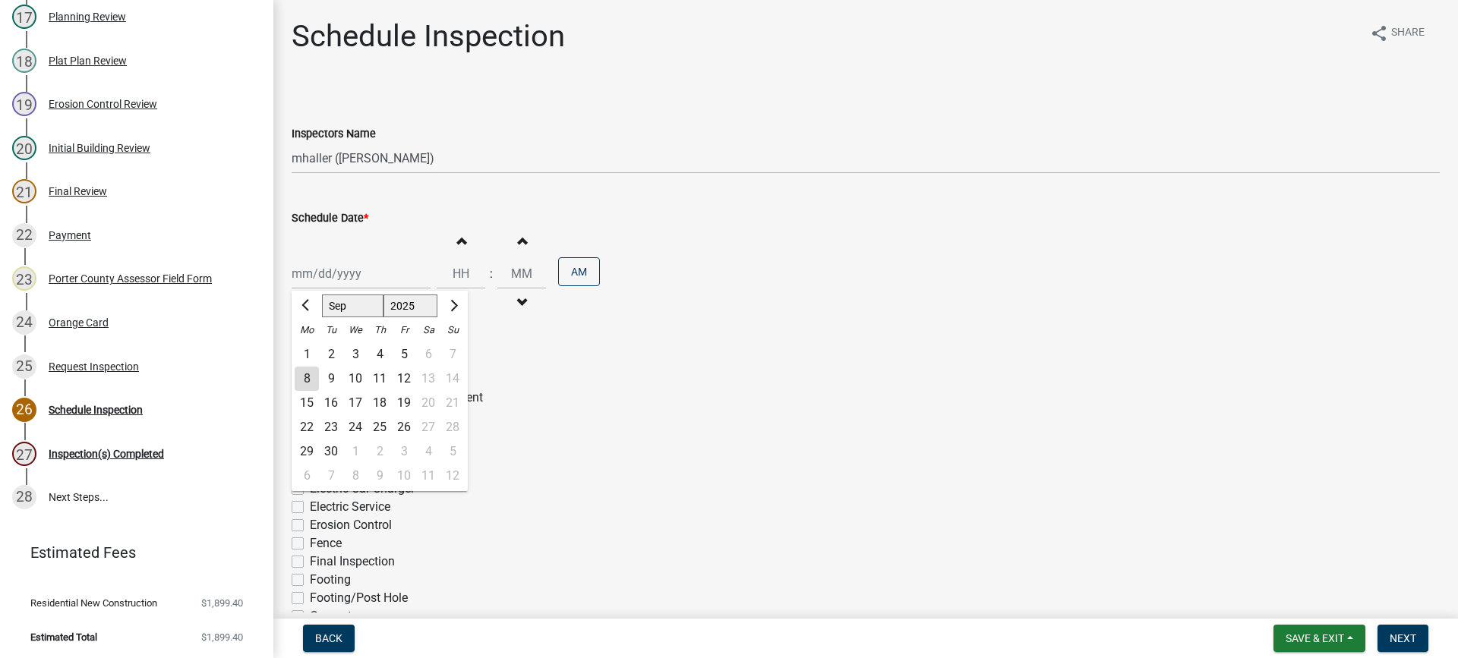
click at [303, 376] on div "8" at bounding box center [307, 379] width 24 height 24
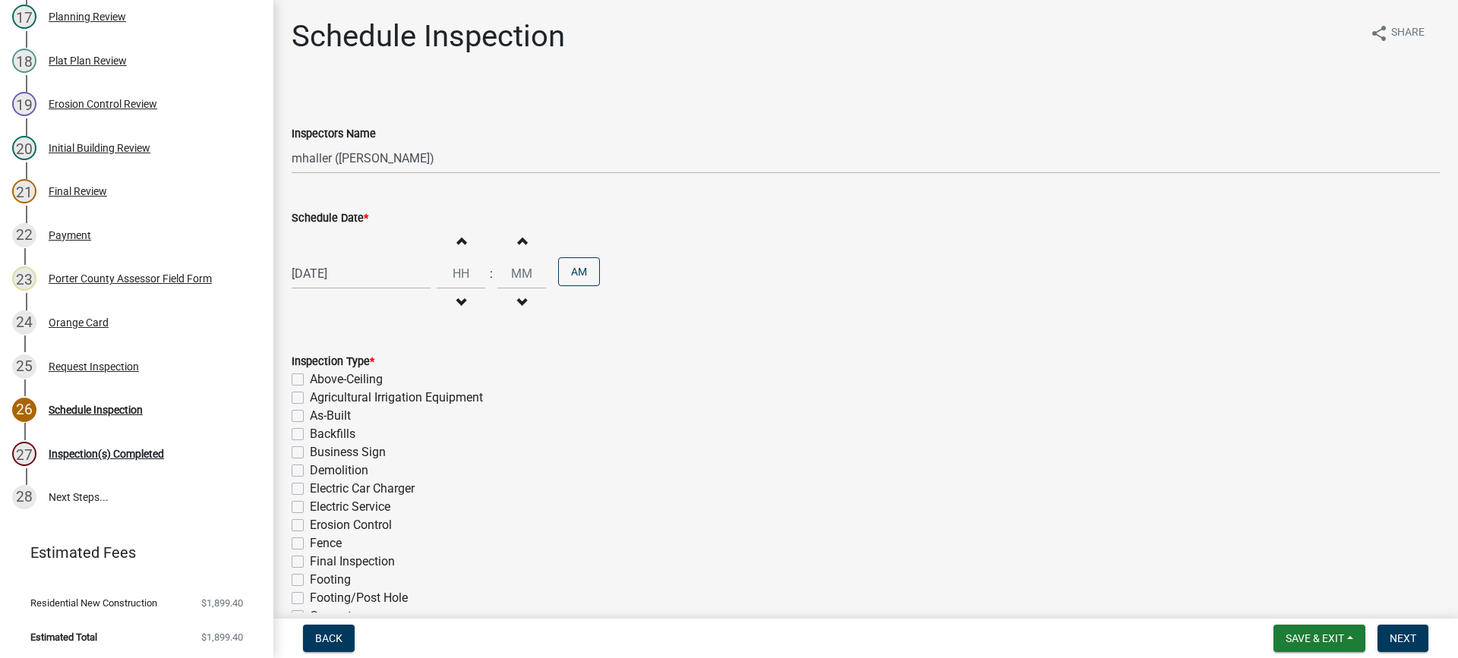
click at [310, 506] on label "Electric Service" at bounding box center [350, 507] width 80 height 18
click at [310, 506] on input "Electric Service" at bounding box center [315, 503] width 10 height 10
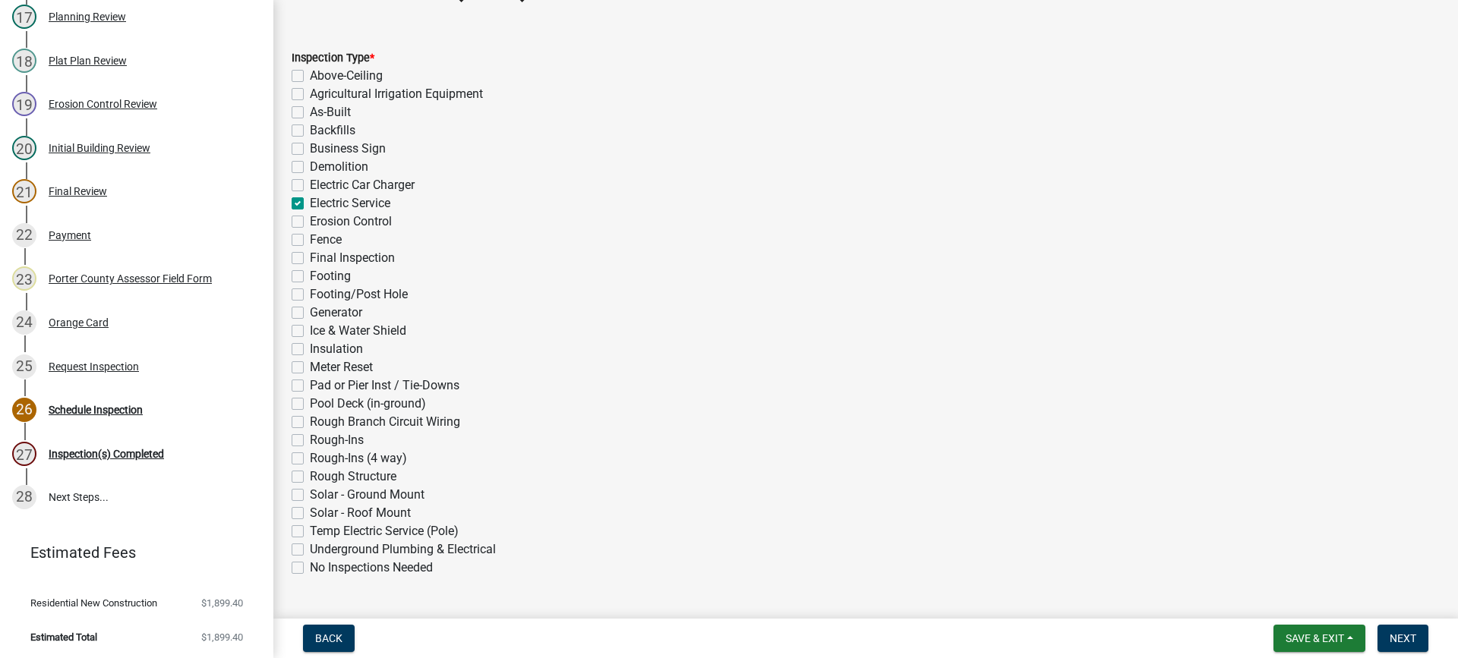
scroll to position [341, 0]
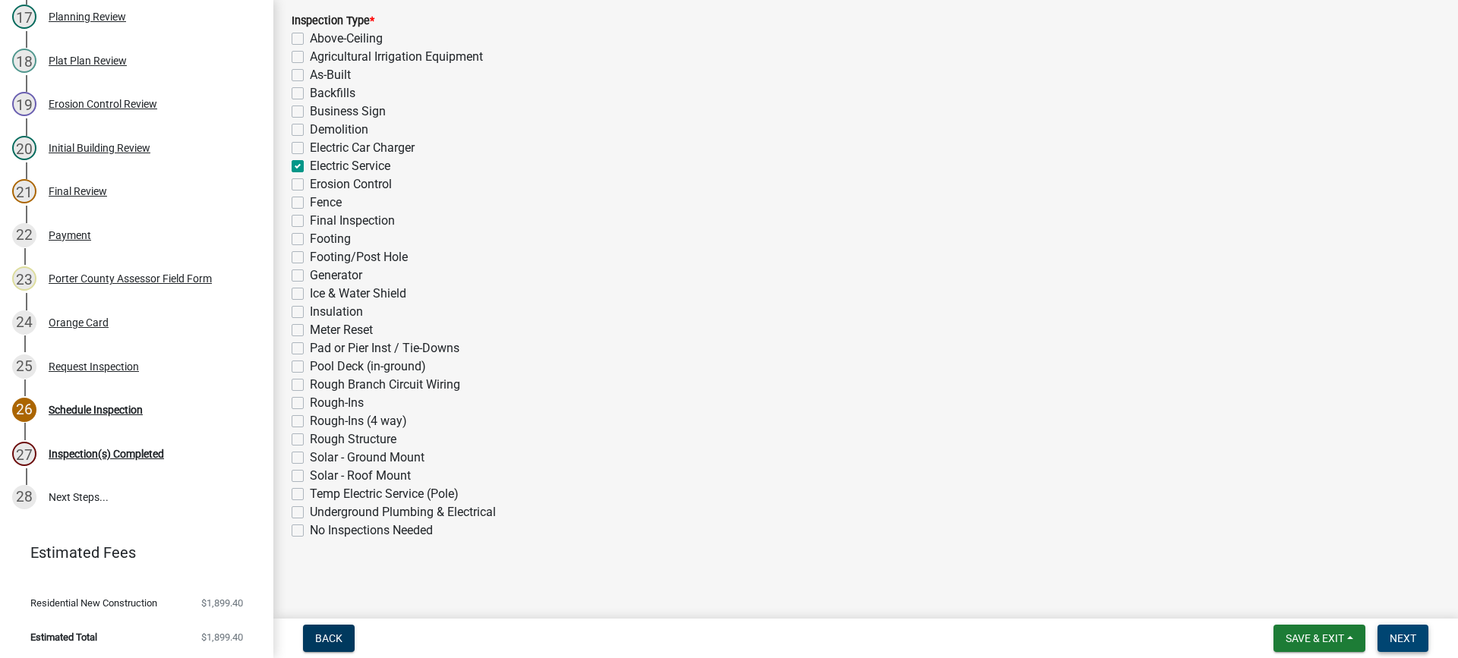
click at [1403, 635] on span "Next" at bounding box center [1403, 639] width 27 height 12
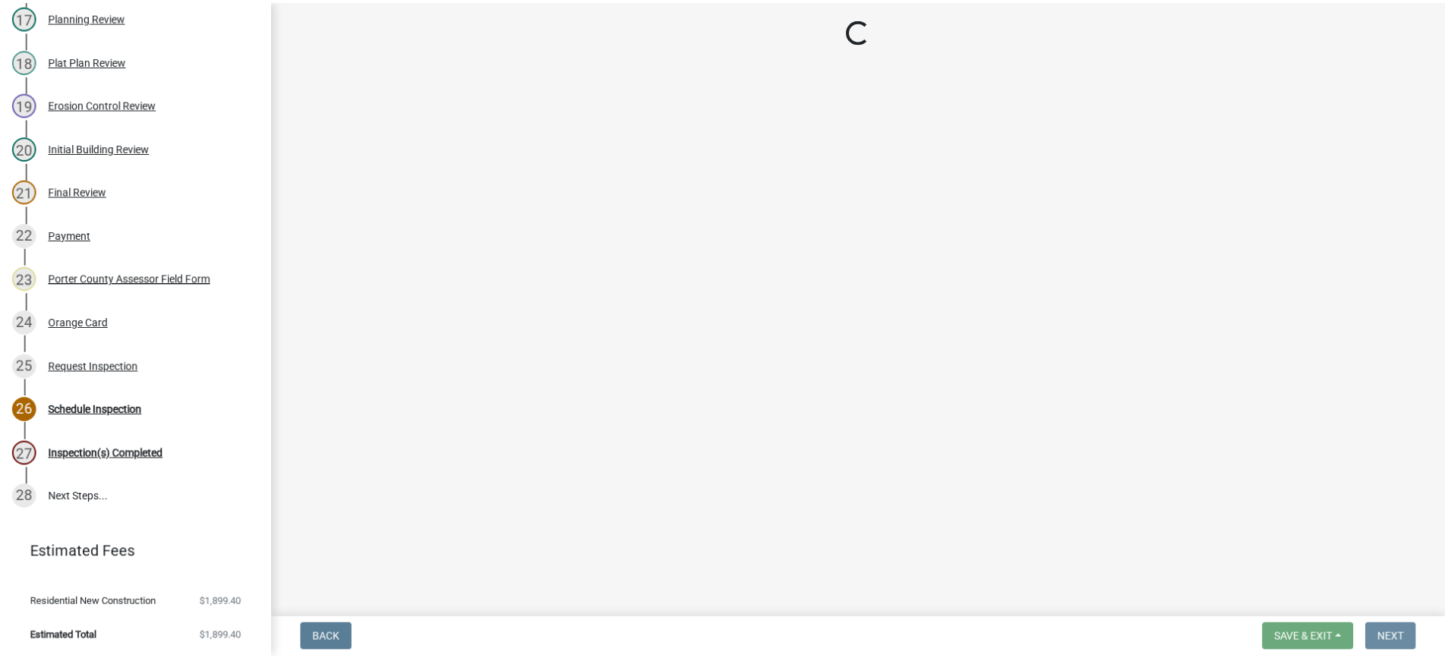
scroll to position [0, 0]
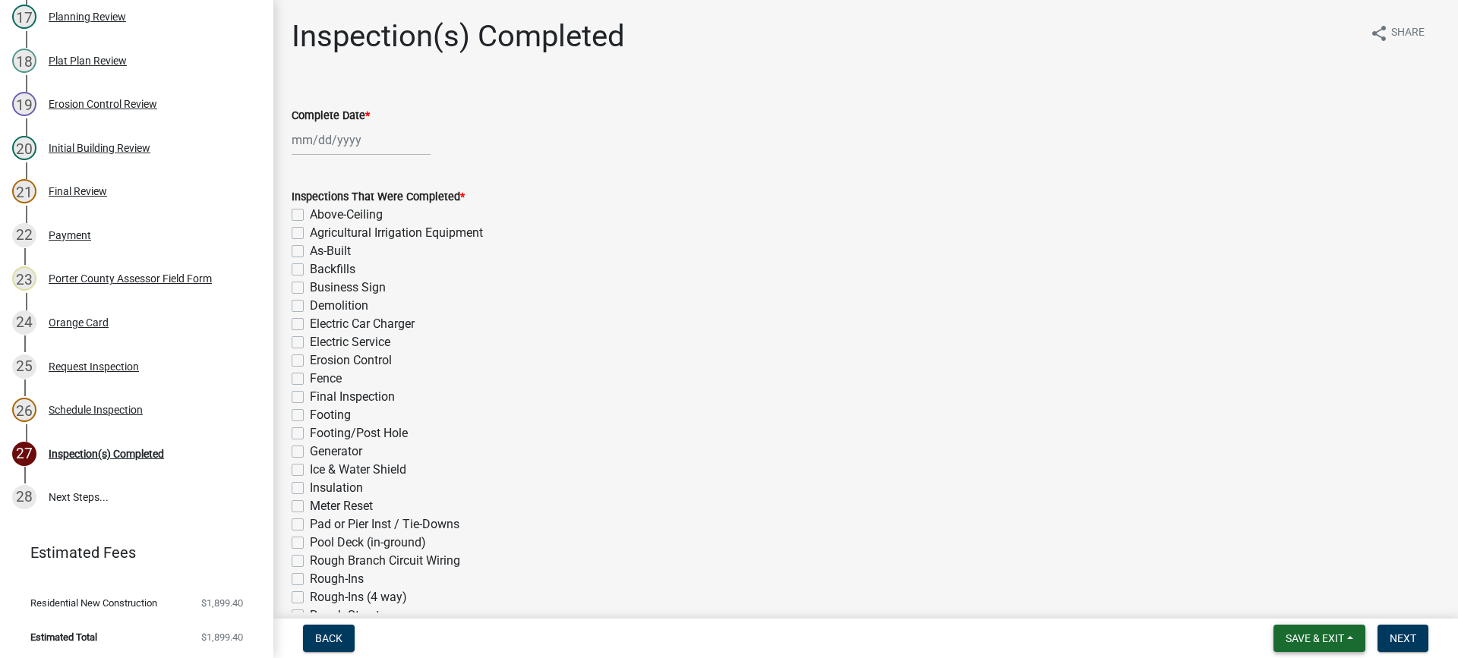
click at [1300, 636] on span "Save & Exit" at bounding box center [1315, 639] width 58 height 12
click at [1293, 597] on button "Save & Exit" at bounding box center [1305, 599] width 122 height 36
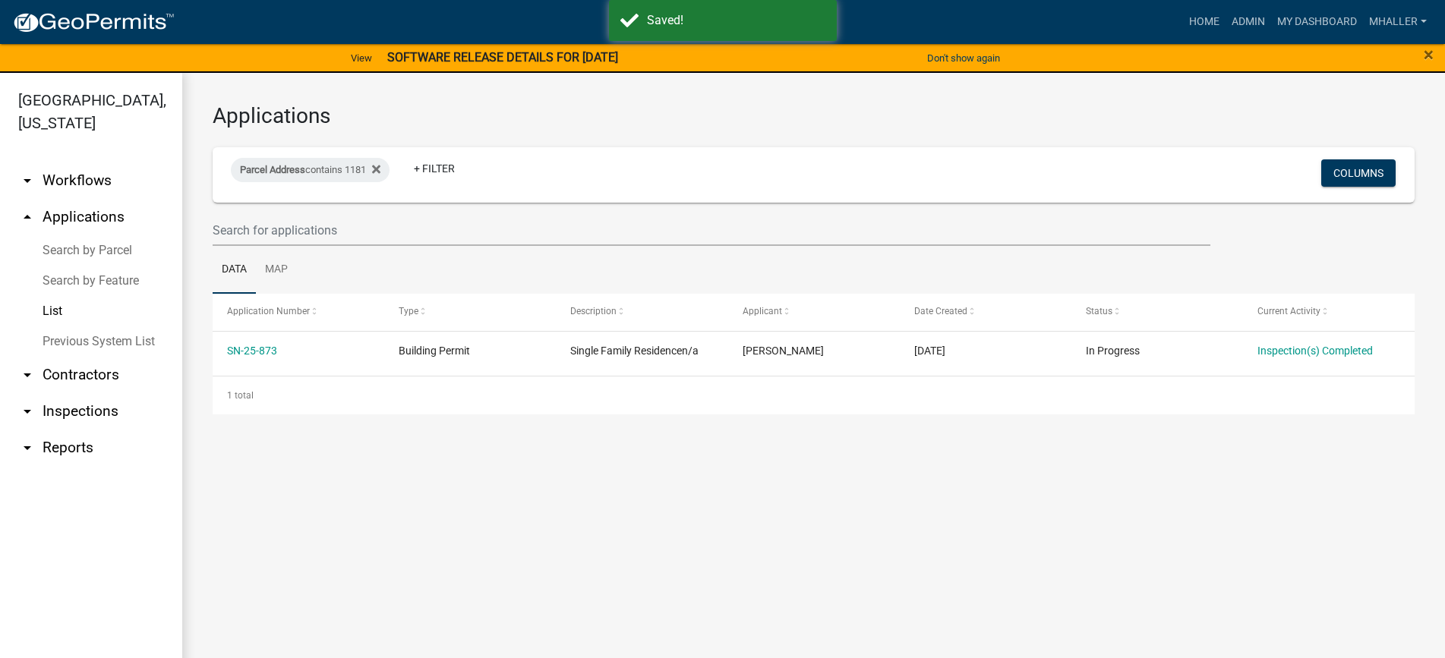
click at [65, 393] on link "arrow_drop_down Inspections" at bounding box center [91, 411] width 182 height 36
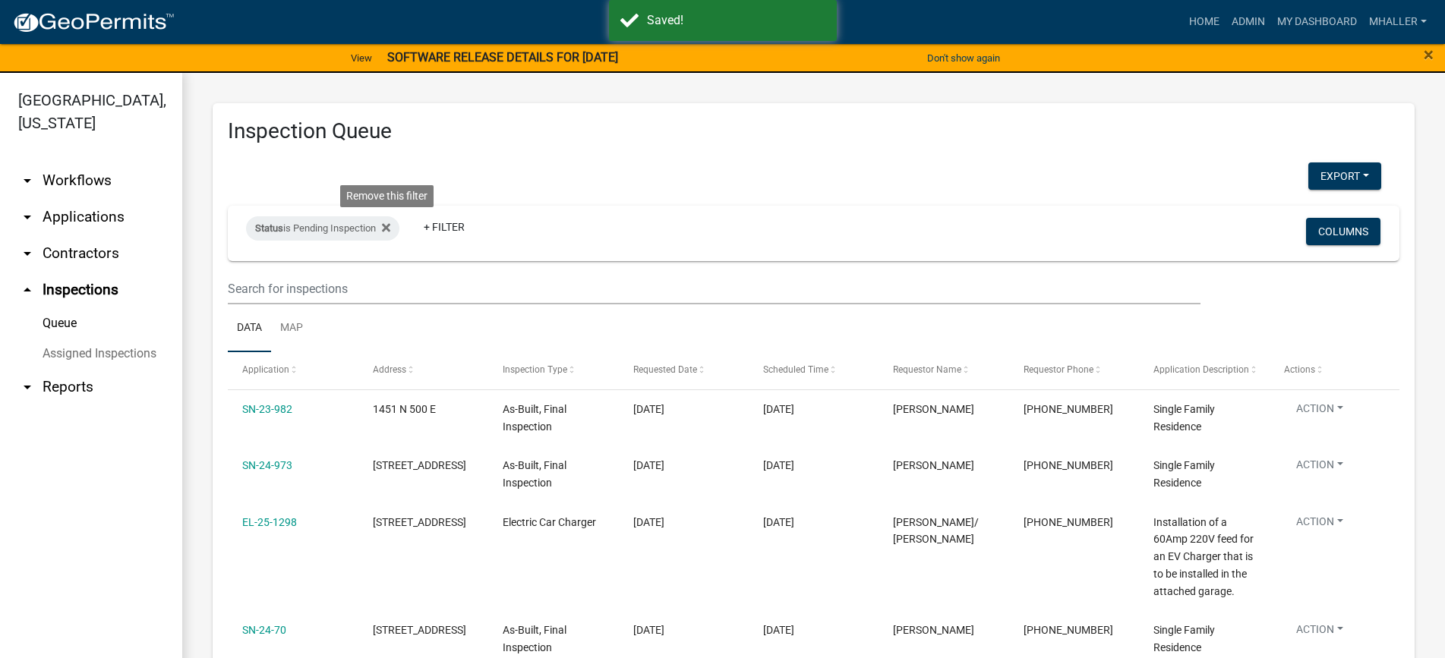
drag, startPoint x: 388, startPoint y: 229, endPoint x: 370, endPoint y: 227, distance: 18.4
click at [389, 229] on icon at bounding box center [386, 228] width 8 height 8
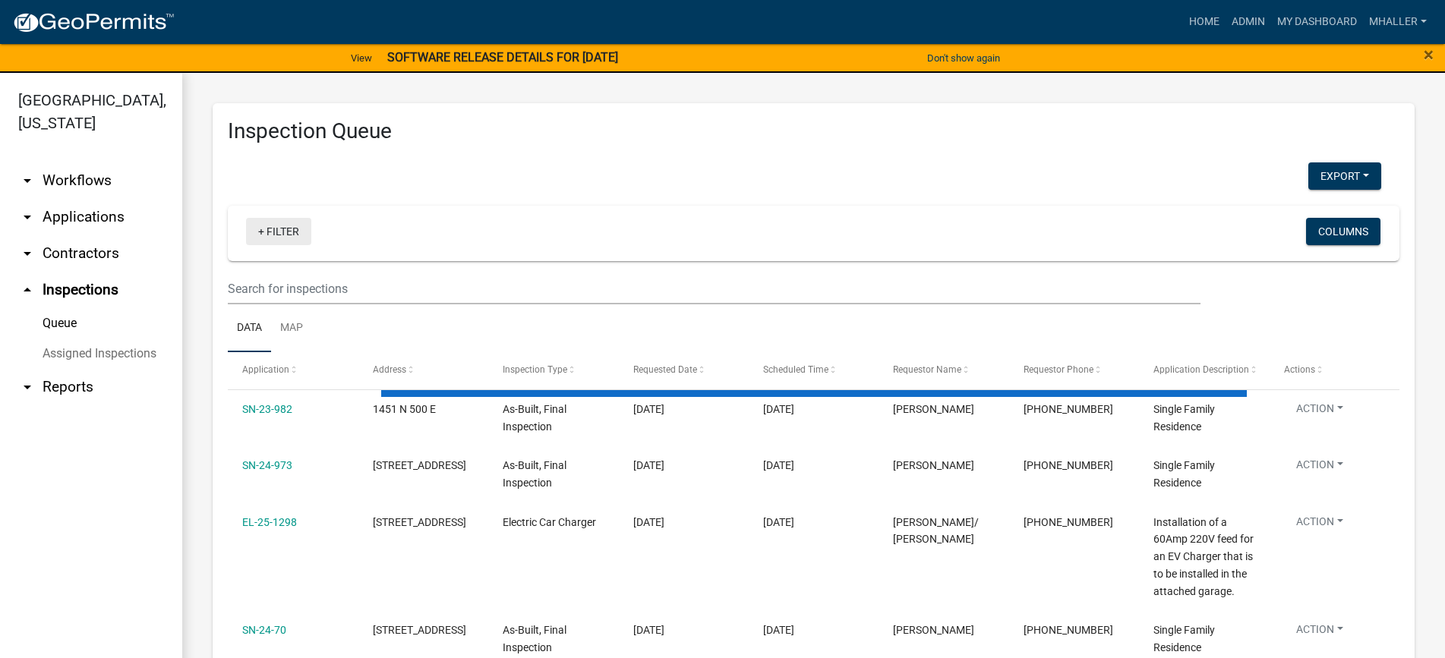
click at [268, 228] on link "+ Filter" at bounding box center [278, 231] width 65 height 27
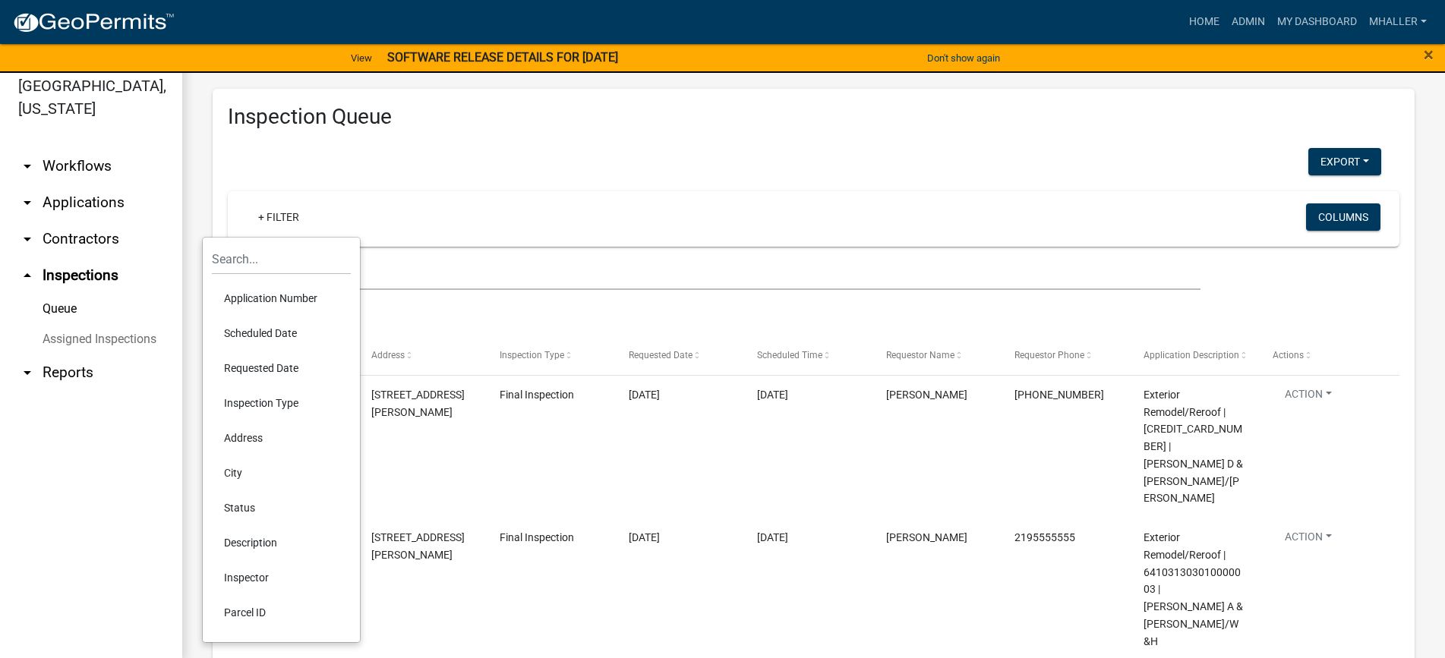
scroll to position [18, 0]
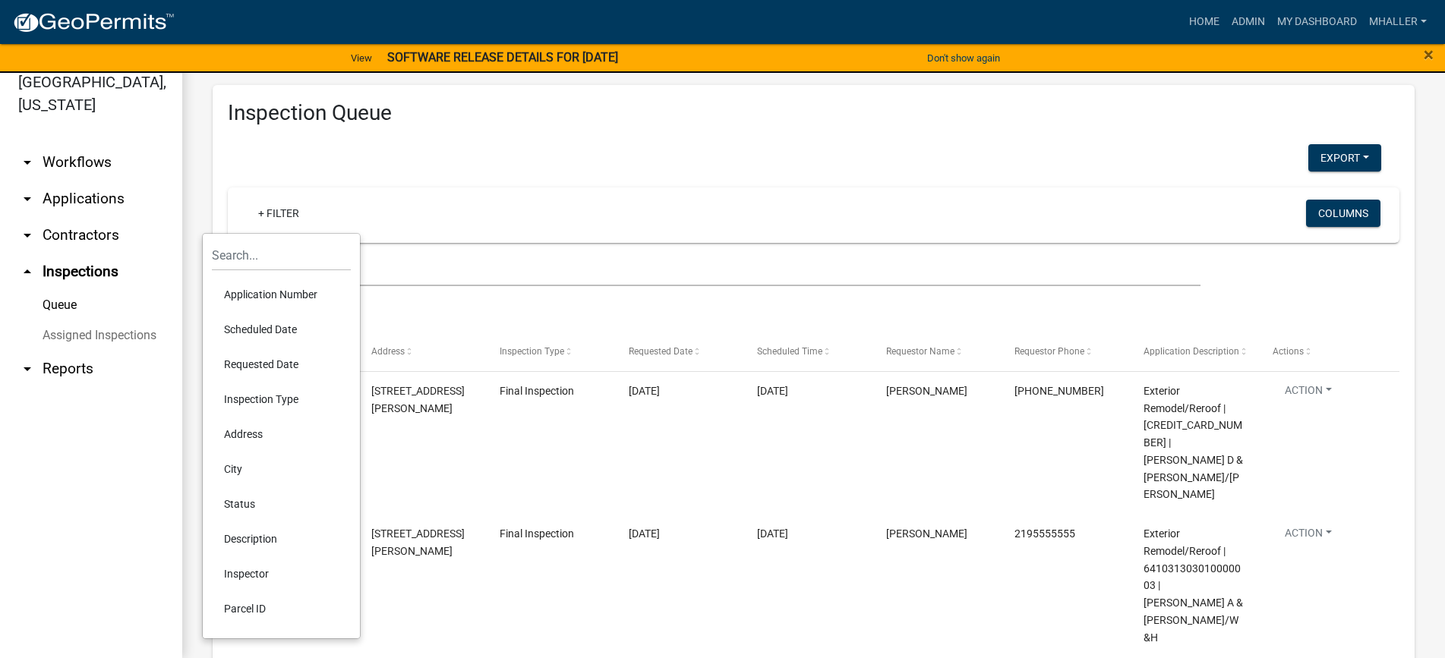
click at [245, 503] on li "Status" at bounding box center [281, 504] width 139 height 35
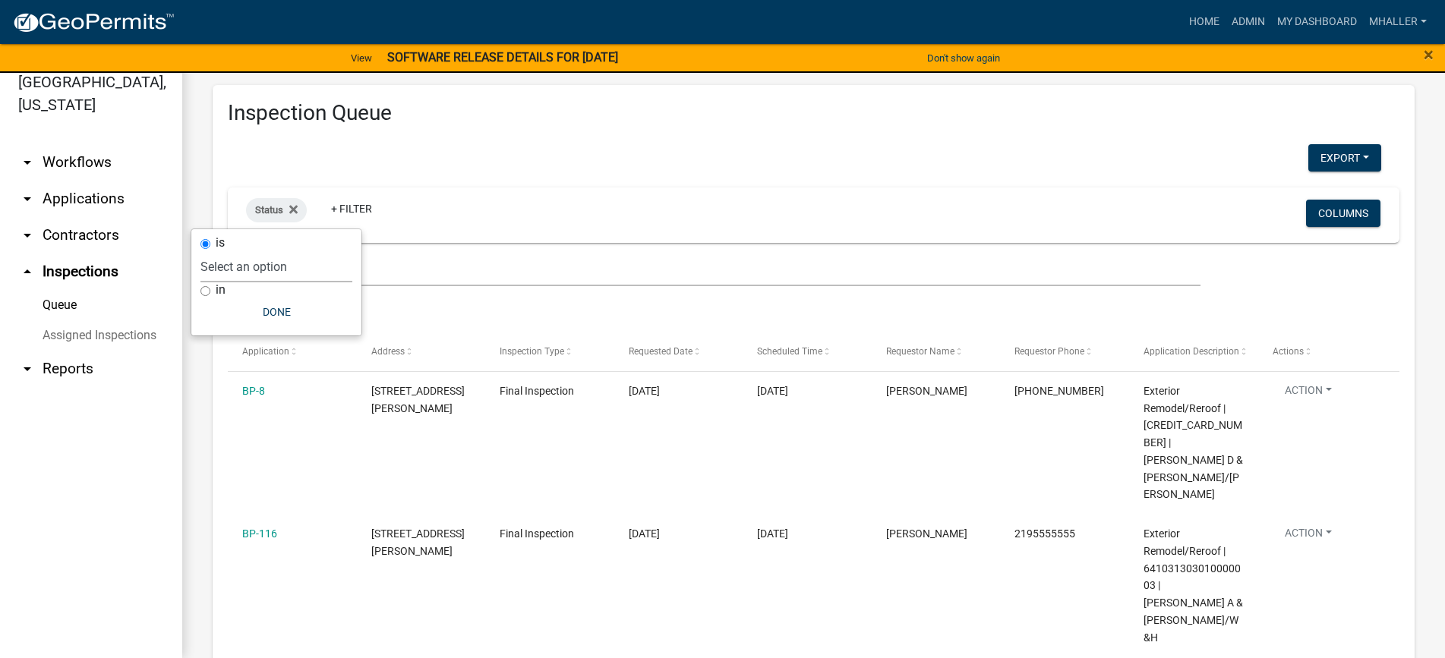
click at [270, 265] on select "Select an option Pending Schedule Pending Inspection Approved Denied Deleted Vo…" at bounding box center [276, 266] width 152 height 31
click at [249, 251] on select "Select an option Pending Schedule Pending Inspection Approved Denied Deleted Vo…" at bounding box center [276, 266] width 152 height 31
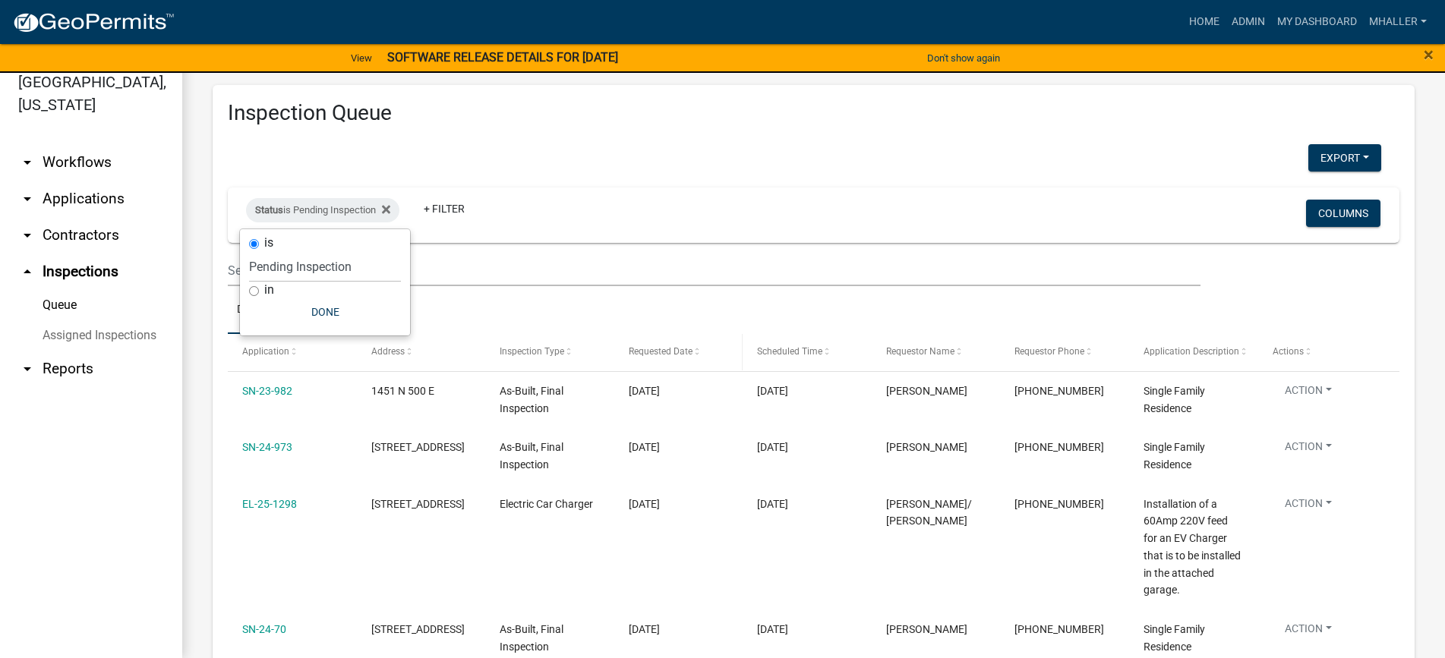
click at [678, 348] on span "Requested Date" at bounding box center [661, 351] width 64 height 11
click at [521, 346] on span "Inspection Type" at bounding box center [532, 351] width 65 height 11
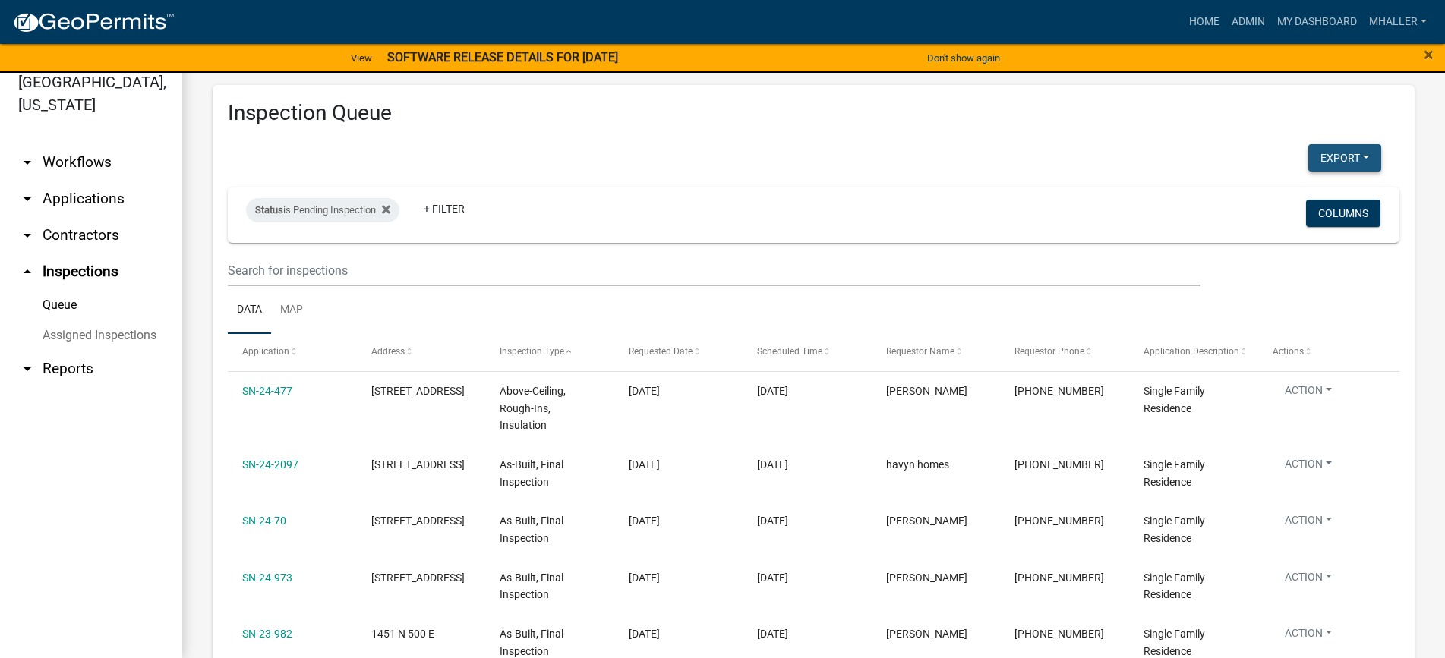
click at [1318, 163] on button "Export" at bounding box center [1344, 157] width 73 height 27
click at [1284, 196] on button "Excel Format (.xlsx)" at bounding box center [1310, 197] width 142 height 36
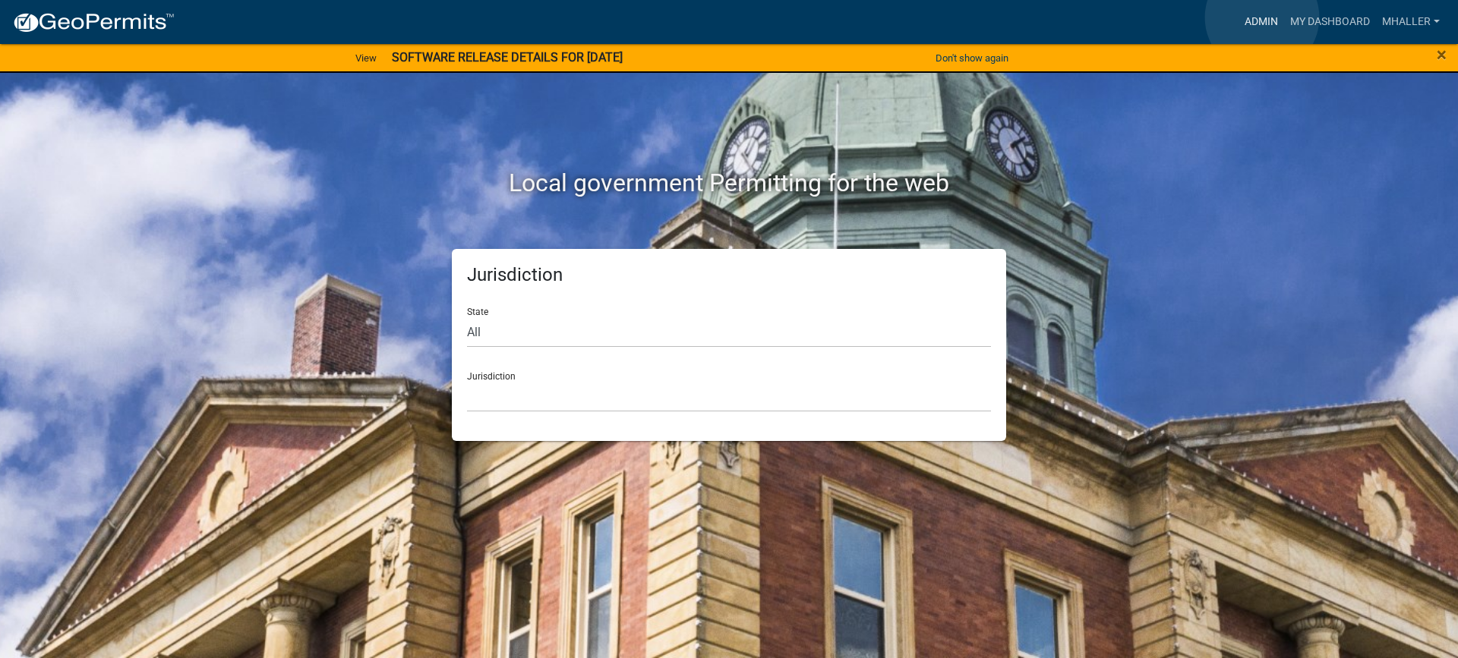
click at [1261, 17] on link "Admin" at bounding box center [1262, 22] width 46 height 29
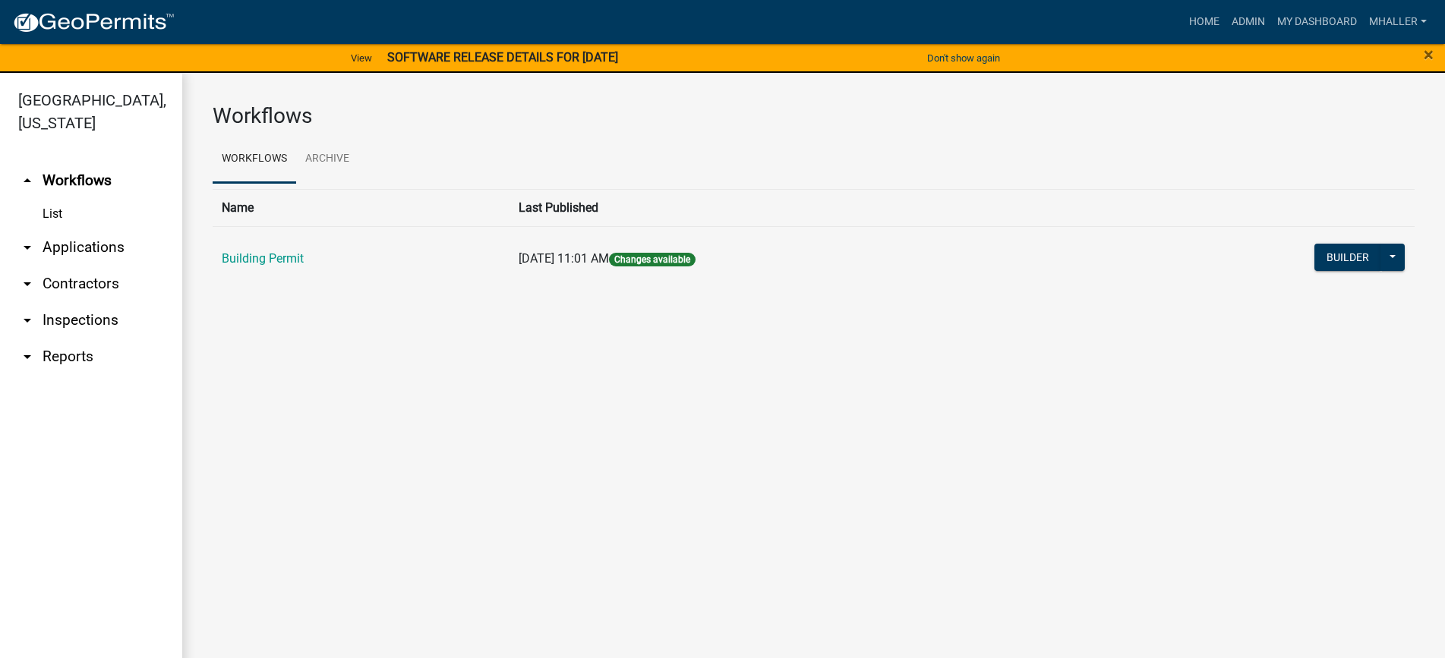
click at [81, 229] on link "arrow_drop_down Applications" at bounding box center [91, 247] width 182 height 36
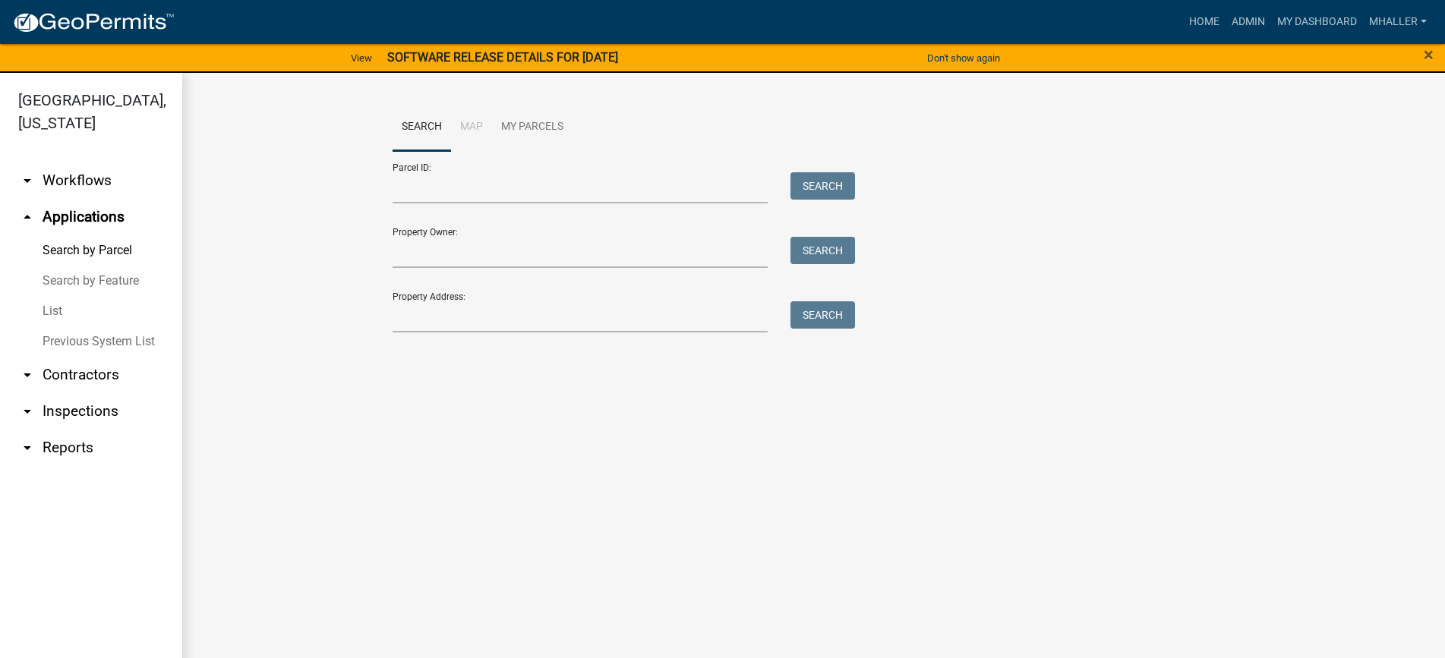
click at [57, 296] on link "List" at bounding box center [91, 311] width 182 height 30
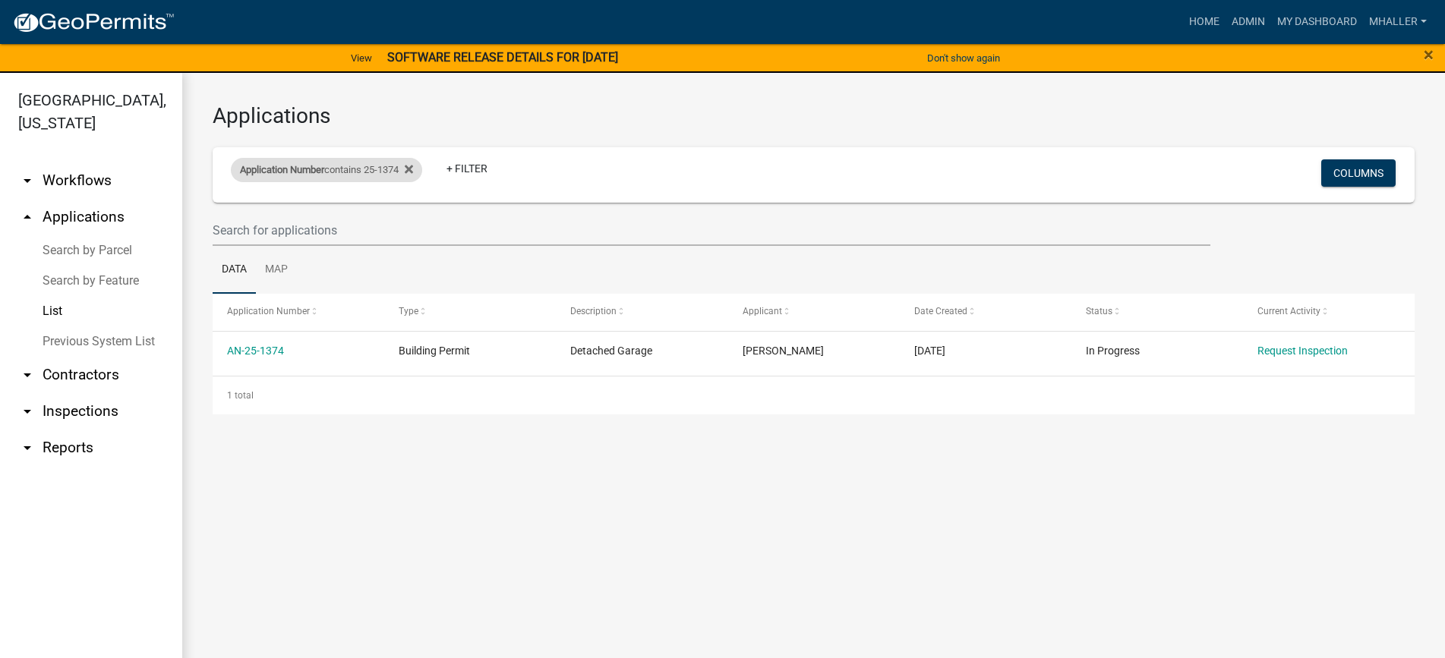
click at [364, 173] on div "Application Number contains 25-1374" at bounding box center [326, 170] width 191 height 24
click at [358, 234] on input "25-1374" at bounding box center [333, 226] width 139 height 31
type input "25-13"
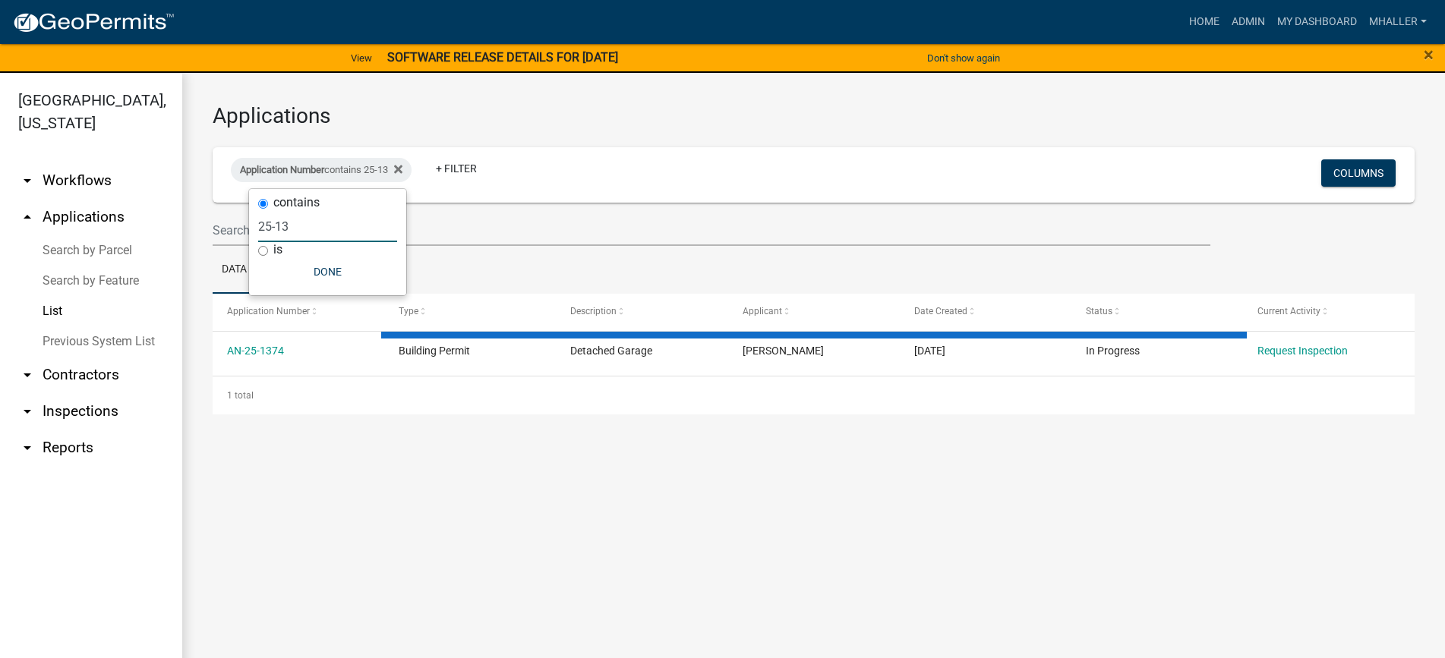
select select "1: 25"
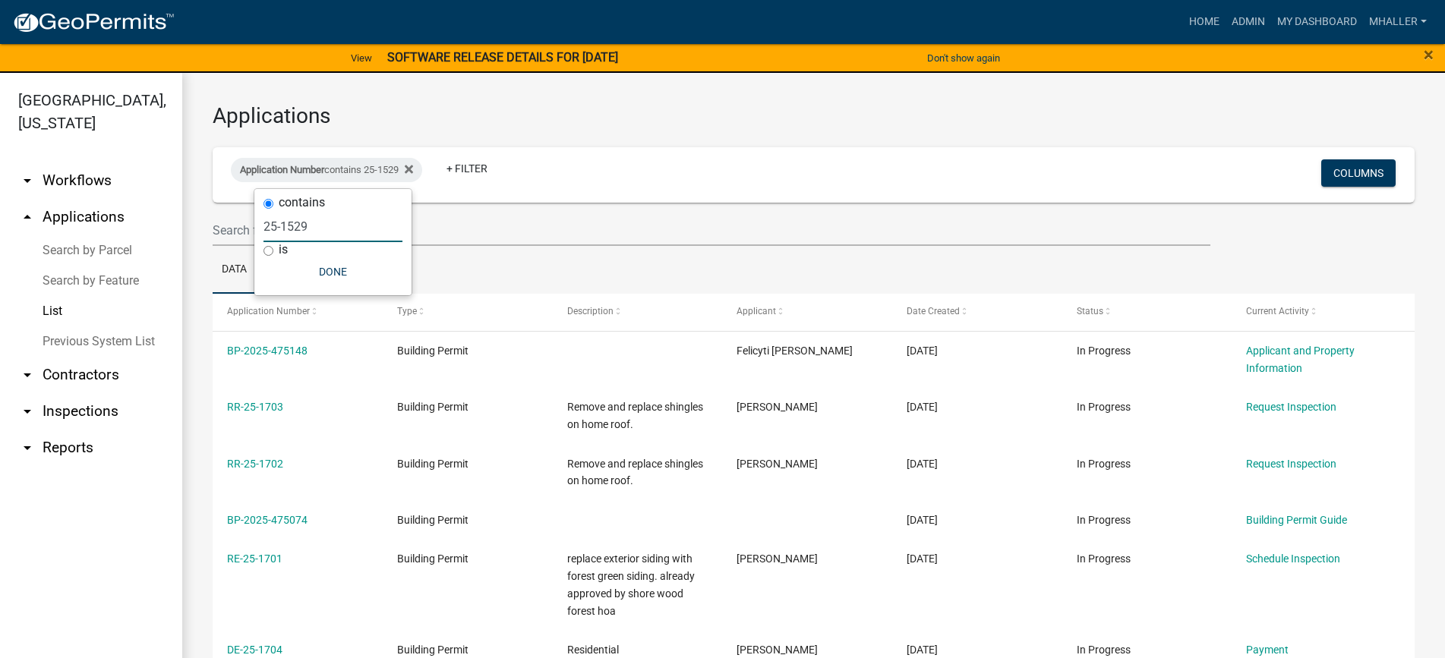
type input "25-1529"
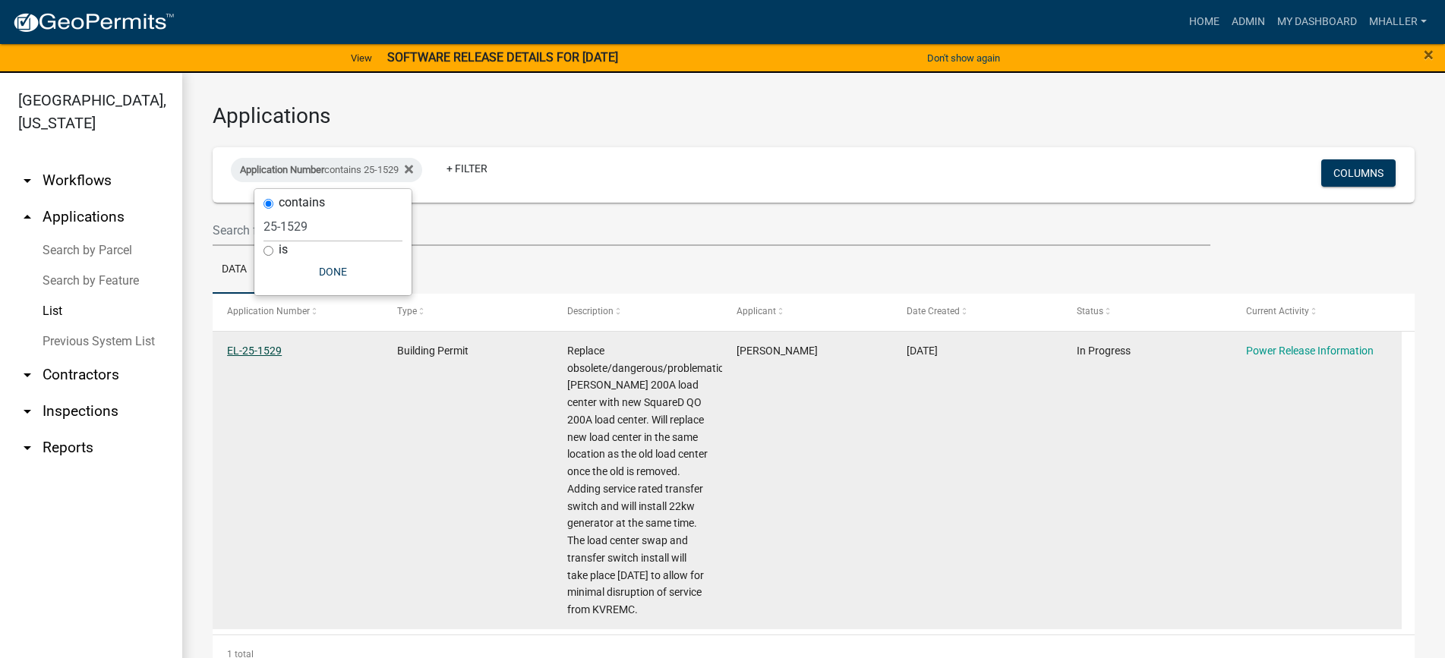
click at [267, 347] on link "EL-25-1529" at bounding box center [254, 351] width 55 height 12
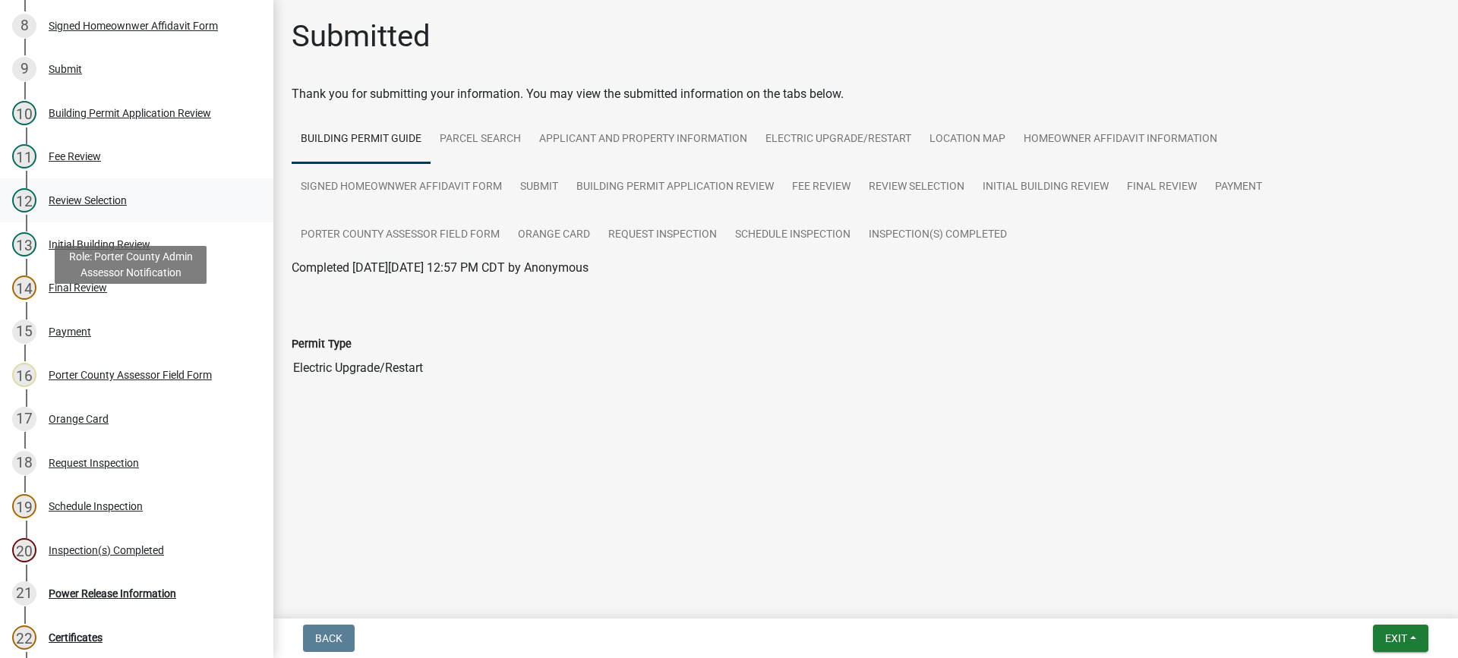
scroll to position [532, 0]
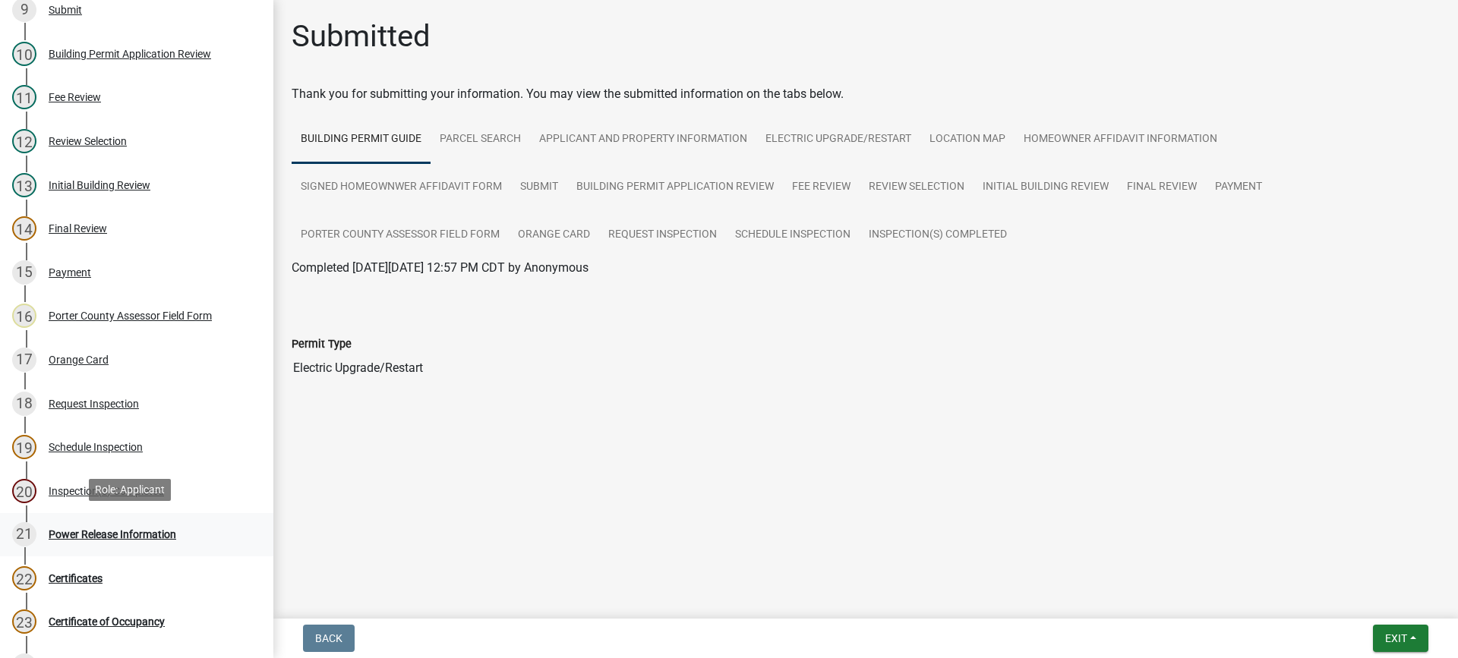
click at [155, 535] on div "Power Release Information" at bounding box center [113, 534] width 128 height 11
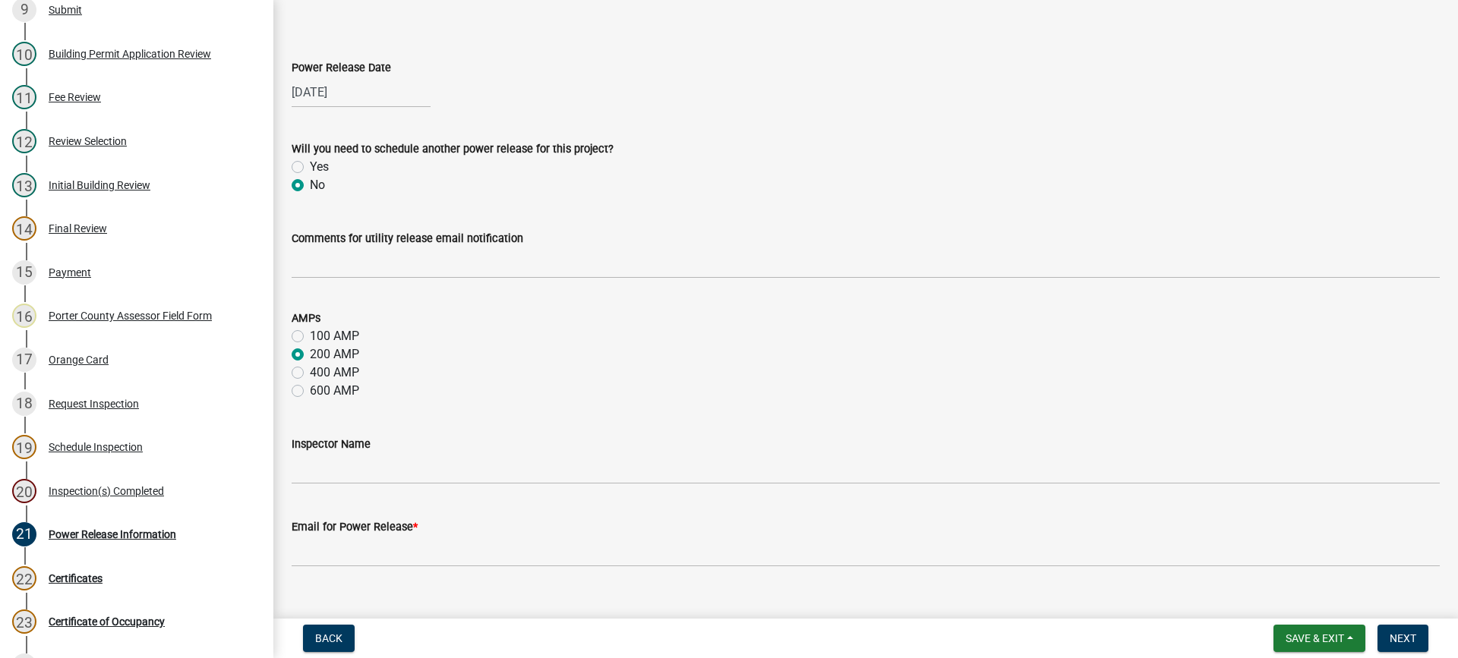
scroll to position [74, 0]
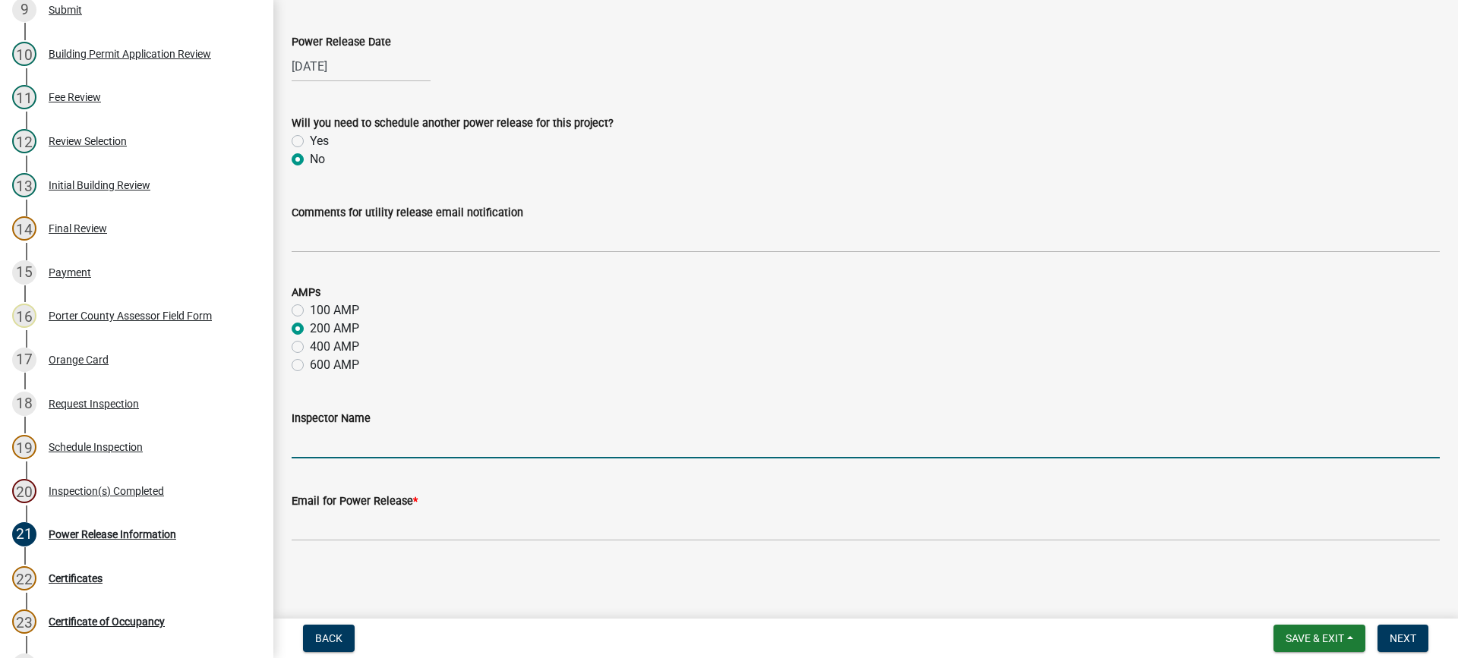
click at [388, 443] on input "Inspector Name" at bounding box center [866, 443] width 1148 height 31
type input "mhaller"
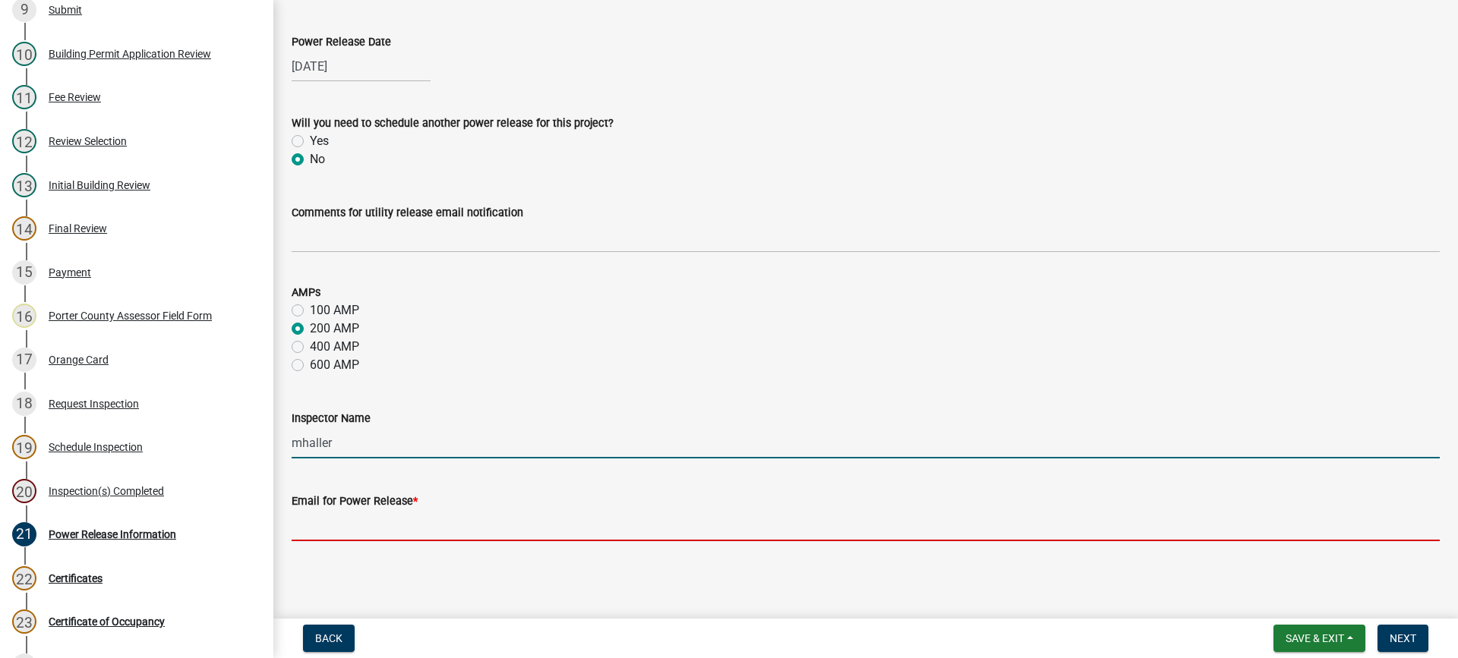
click at [414, 526] on input "Email for Power Release *" at bounding box center [866, 525] width 1148 height 31
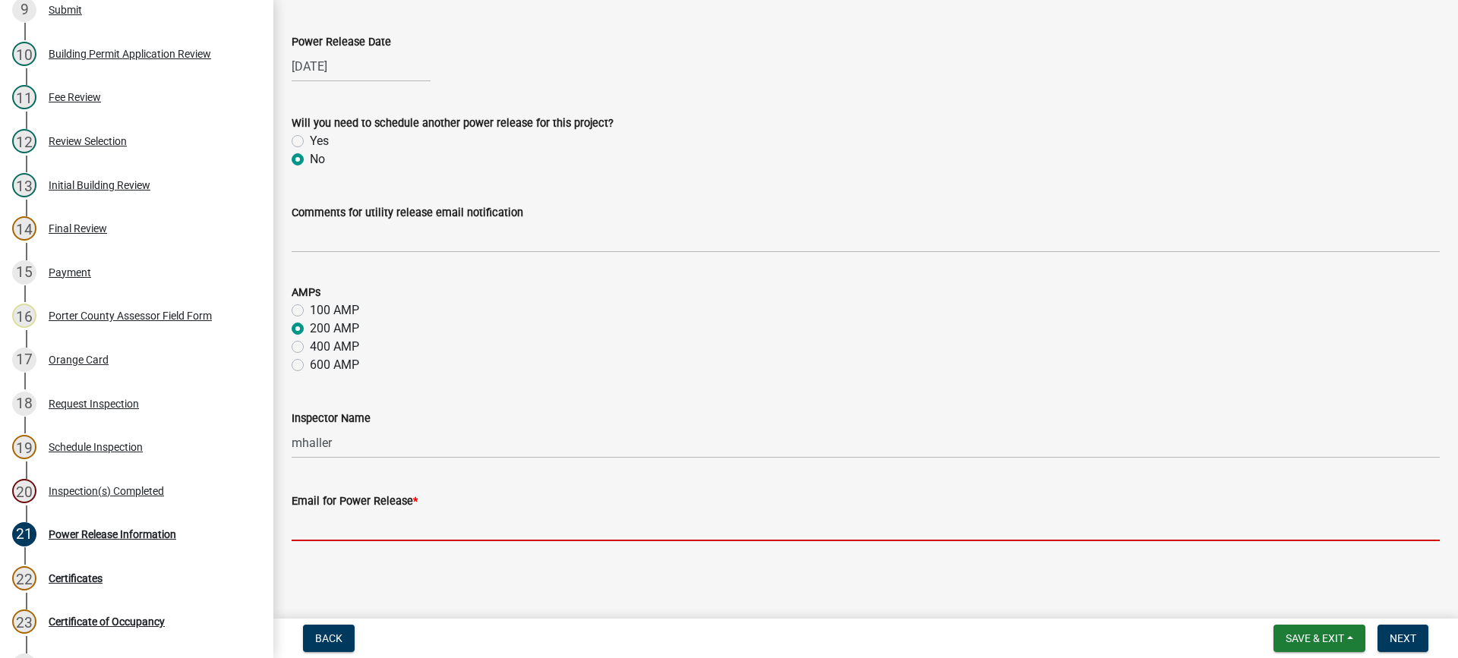
type input "workorders@kvremc.com"
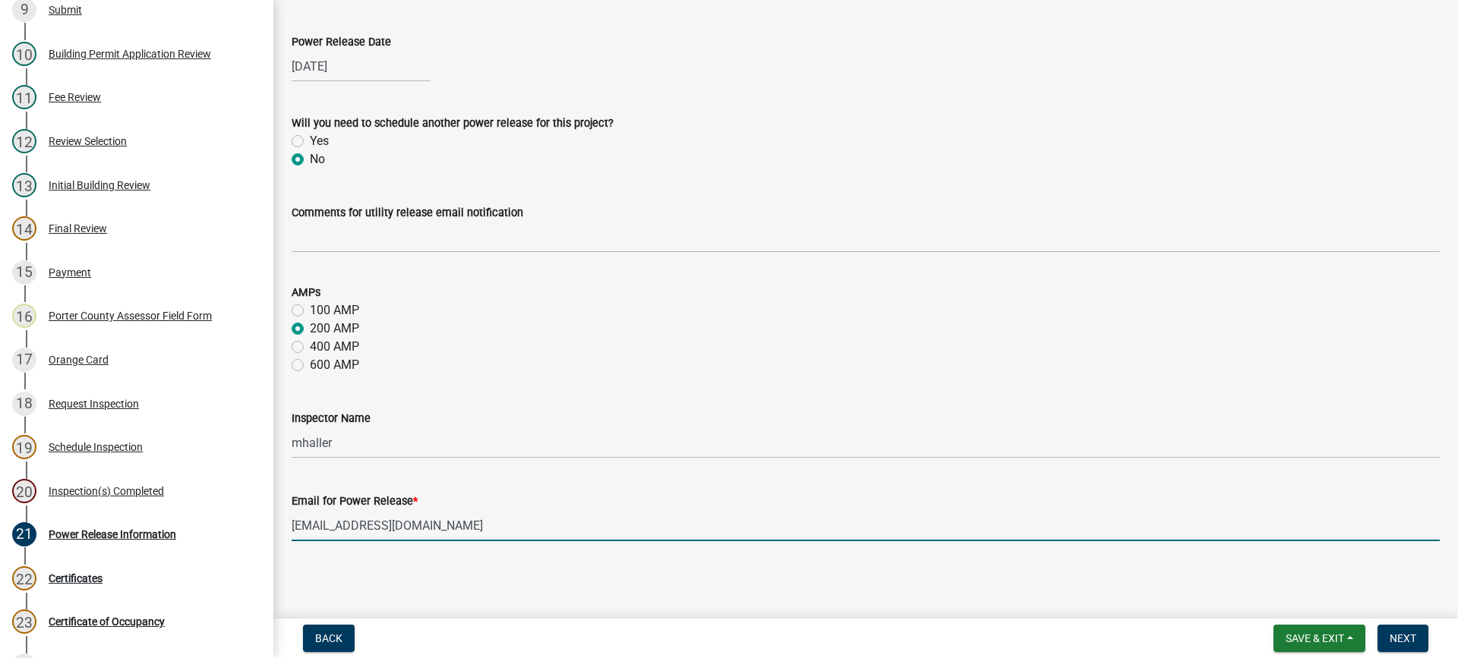
scroll to position [0, 0]
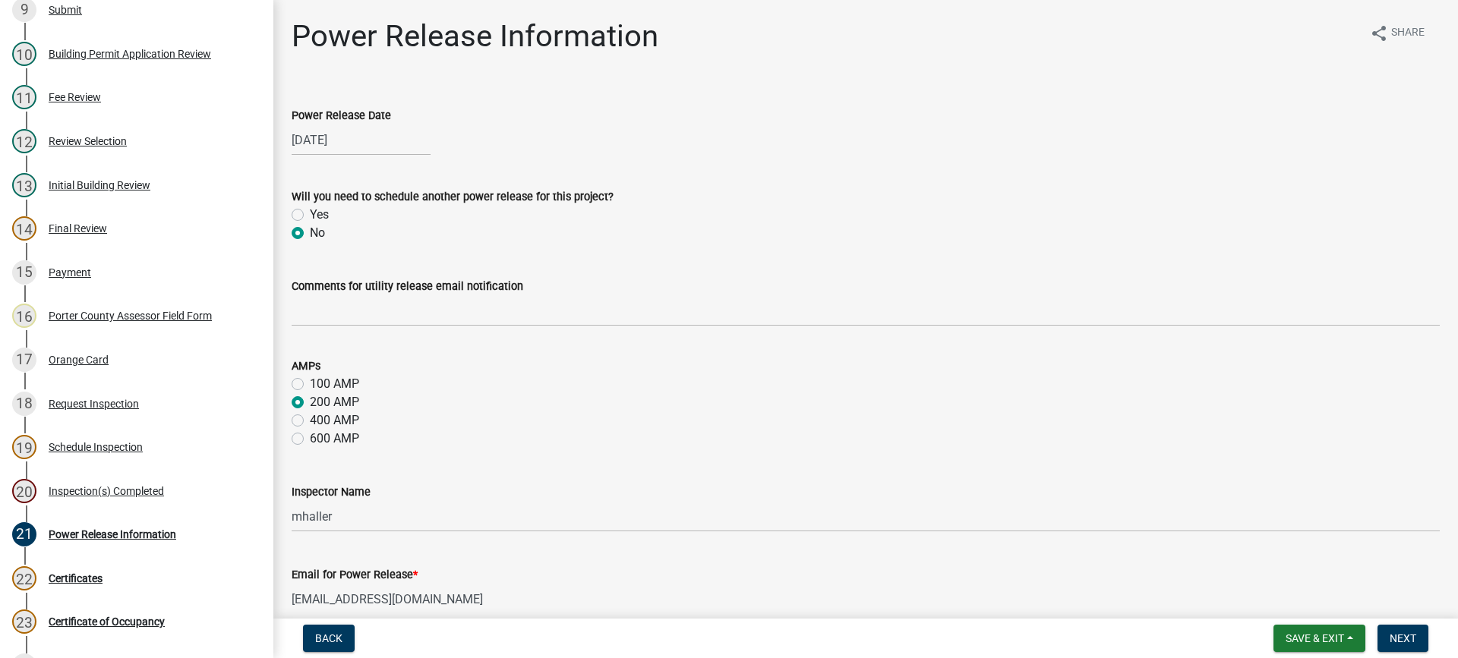
select select "9"
select select "2025"
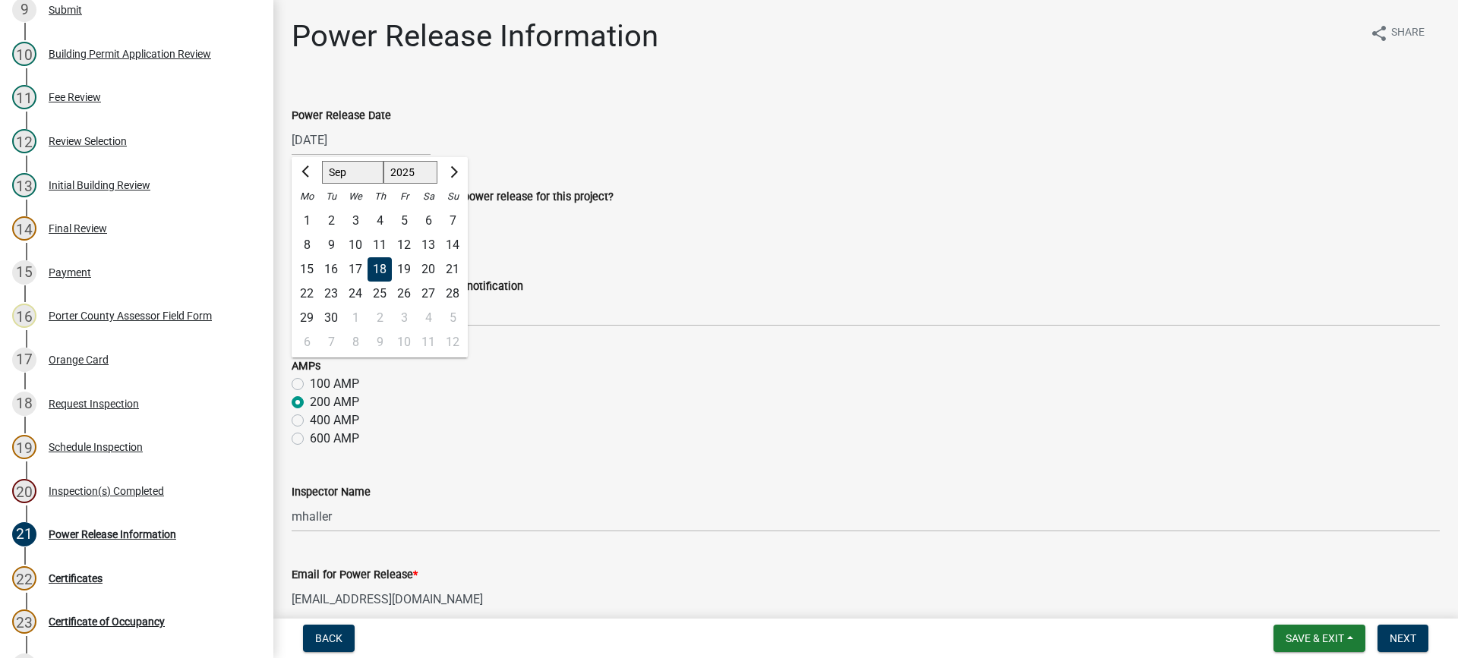
click at [349, 139] on div "09/18/2025 Jan Feb Mar Apr May Jun Jul Aug Sep Oct Nov Dec 1525 1526 1527 1528 …" at bounding box center [361, 140] width 139 height 31
click at [308, 242] on div "8" at bounding box center [307, 245] width 24 height 24
type input "[DATE]"
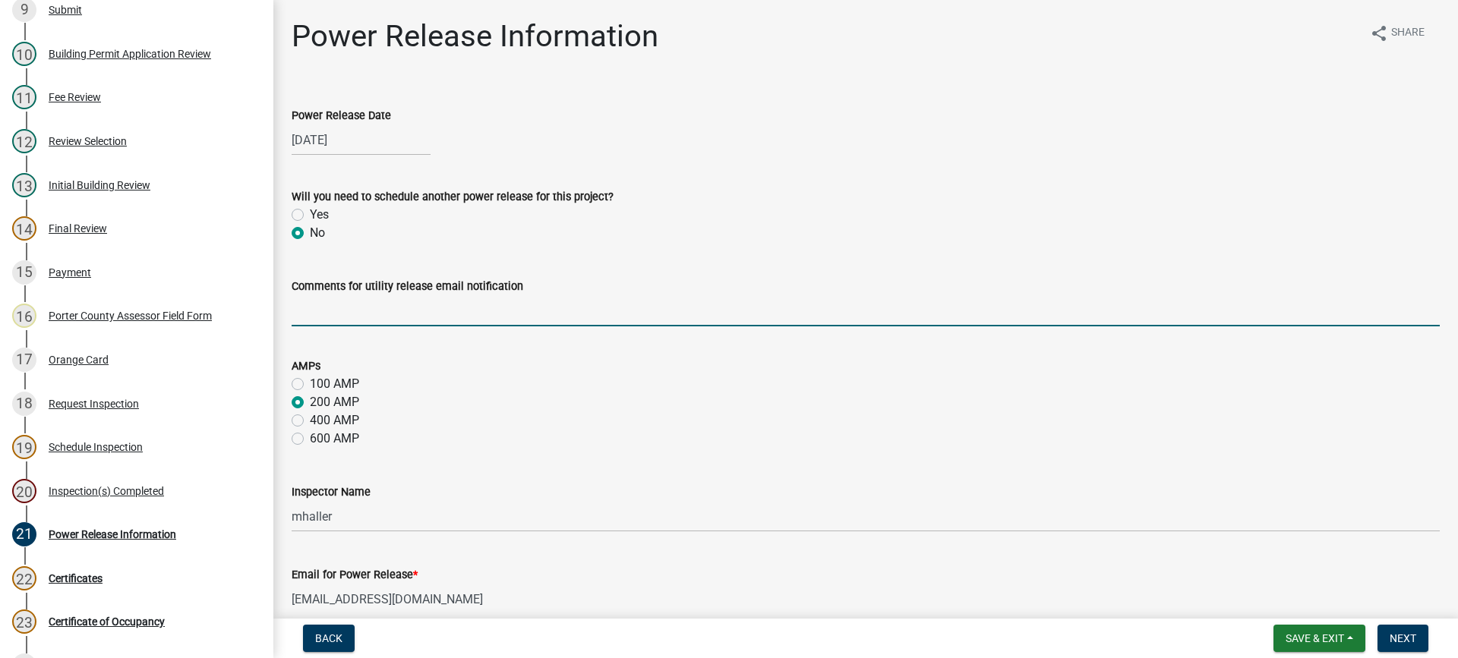
click at [405, 305] on input "Comments for utility release email notification" at bounding box center [866, 310] width 1148 height 31
type input "service upgrade to 200 amps. need new overhead perhaps - Lighthouse elect 219-4…"
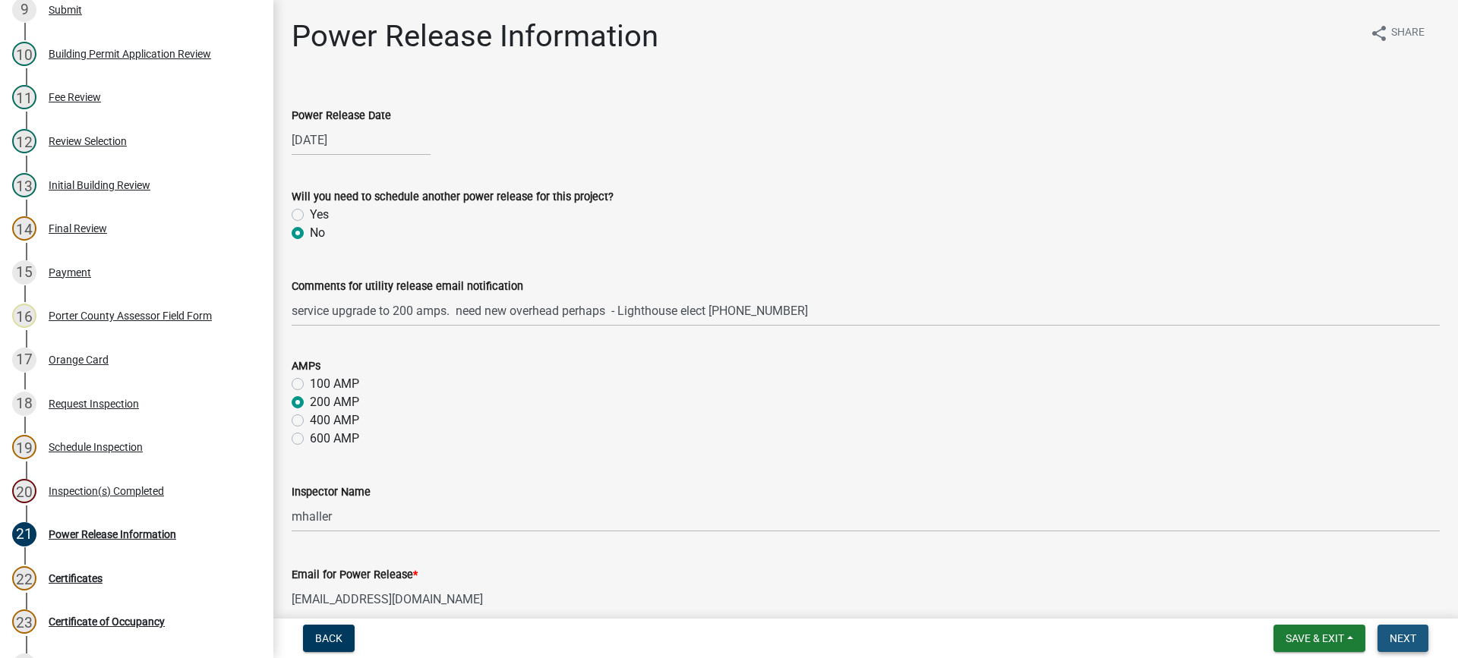
click at [1396, 637] on span "Next" at bounding box center [1403, 639] width 27 height 12
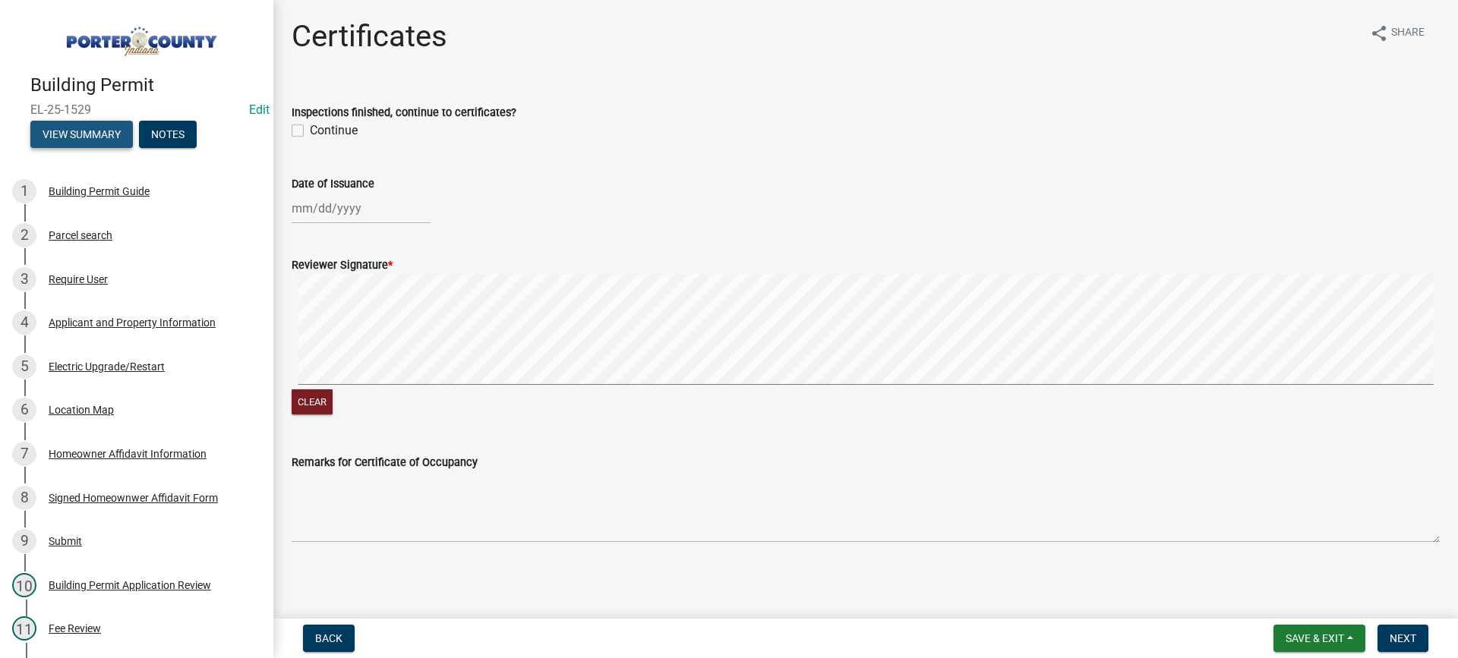
click at [84, 136] on button "View Summary" at bounding box center [81, 134] width 103 height 27
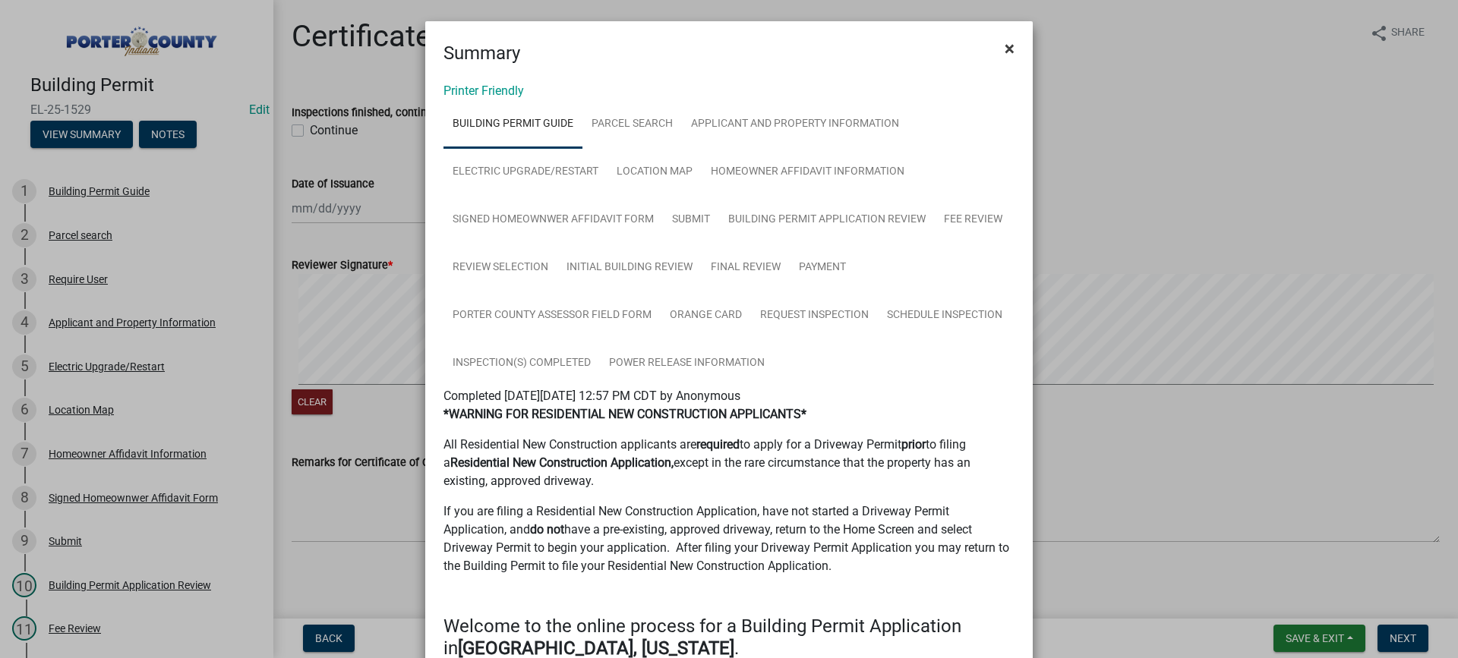
click at [1005, 49] on span "×" at bounding box center [1010, 48] width 10 height 21
